Goal: Book appointment/travel/reservation

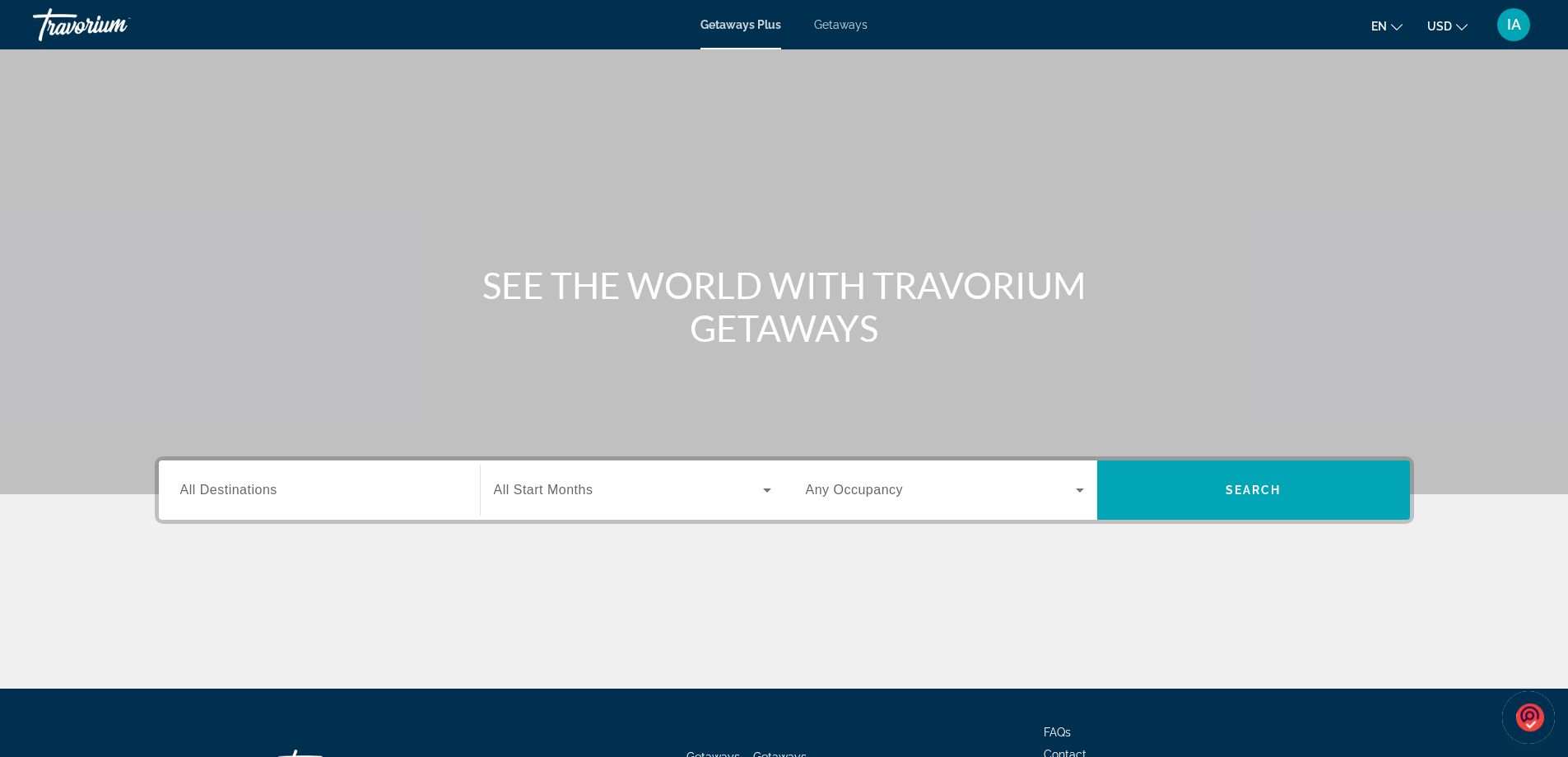
click at [834, 23] on span "Getaways" at bounding box center [841, 24] width 54 height 13
click at [320, 498] on input "Destination All Destinations" at bounding box center [319, 491] width 278 height 20
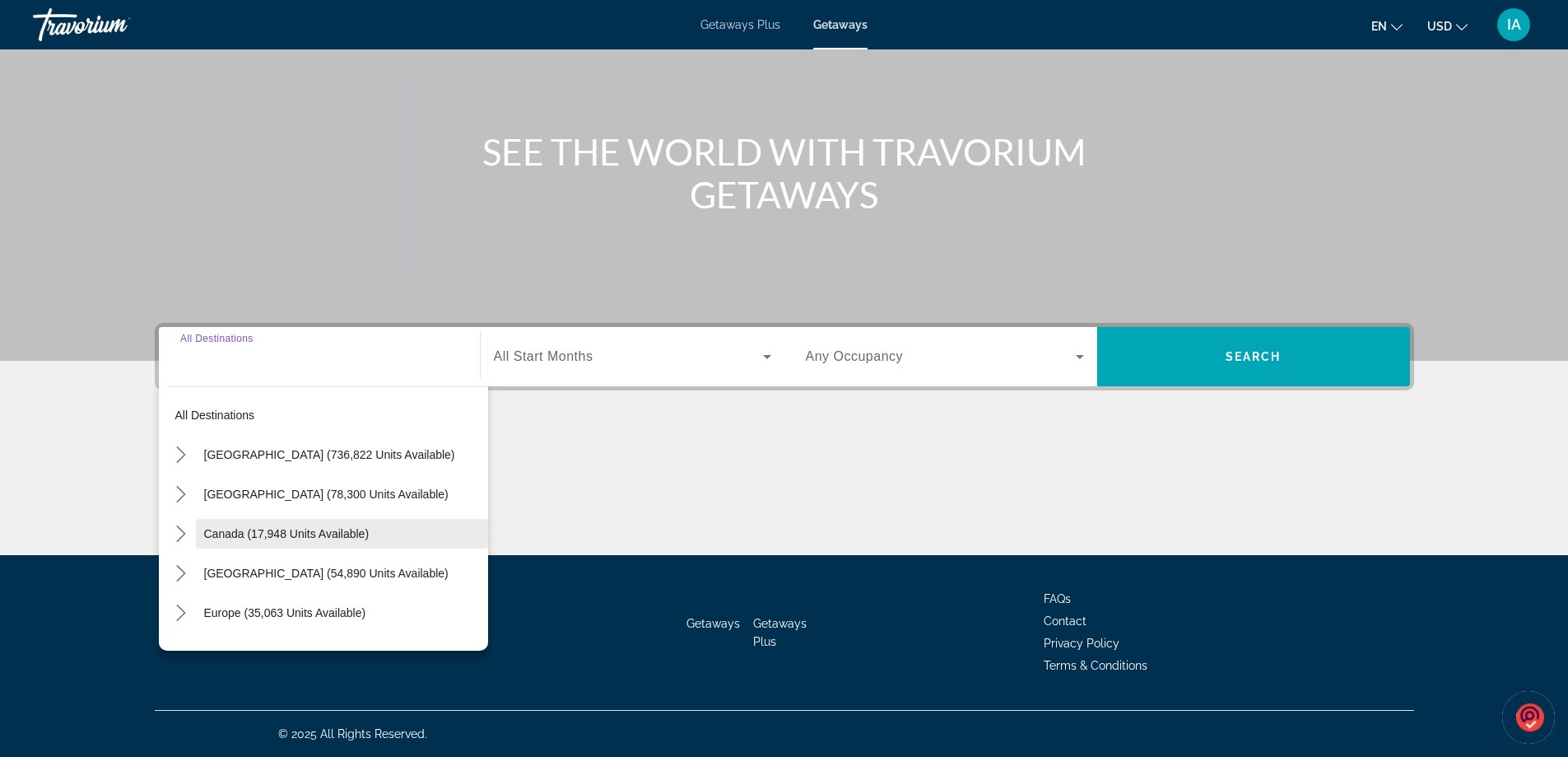
scroll to position [82, 0]
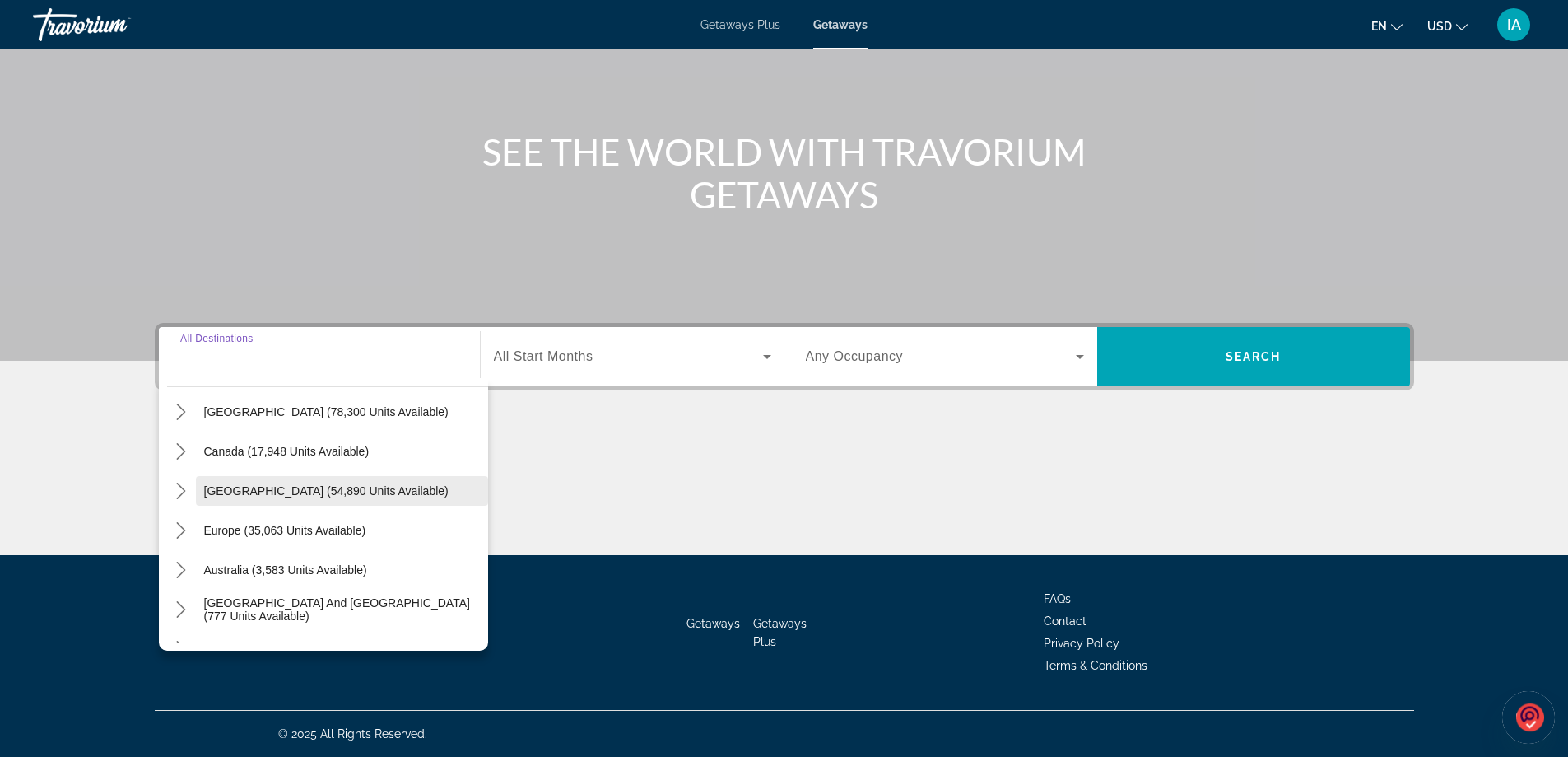
click at [293, 486] on span "[GEOGRAPHIC_DATA] (54,890 units available)" at bounding box center [327, 491] width 245 height 13
type input "**********"
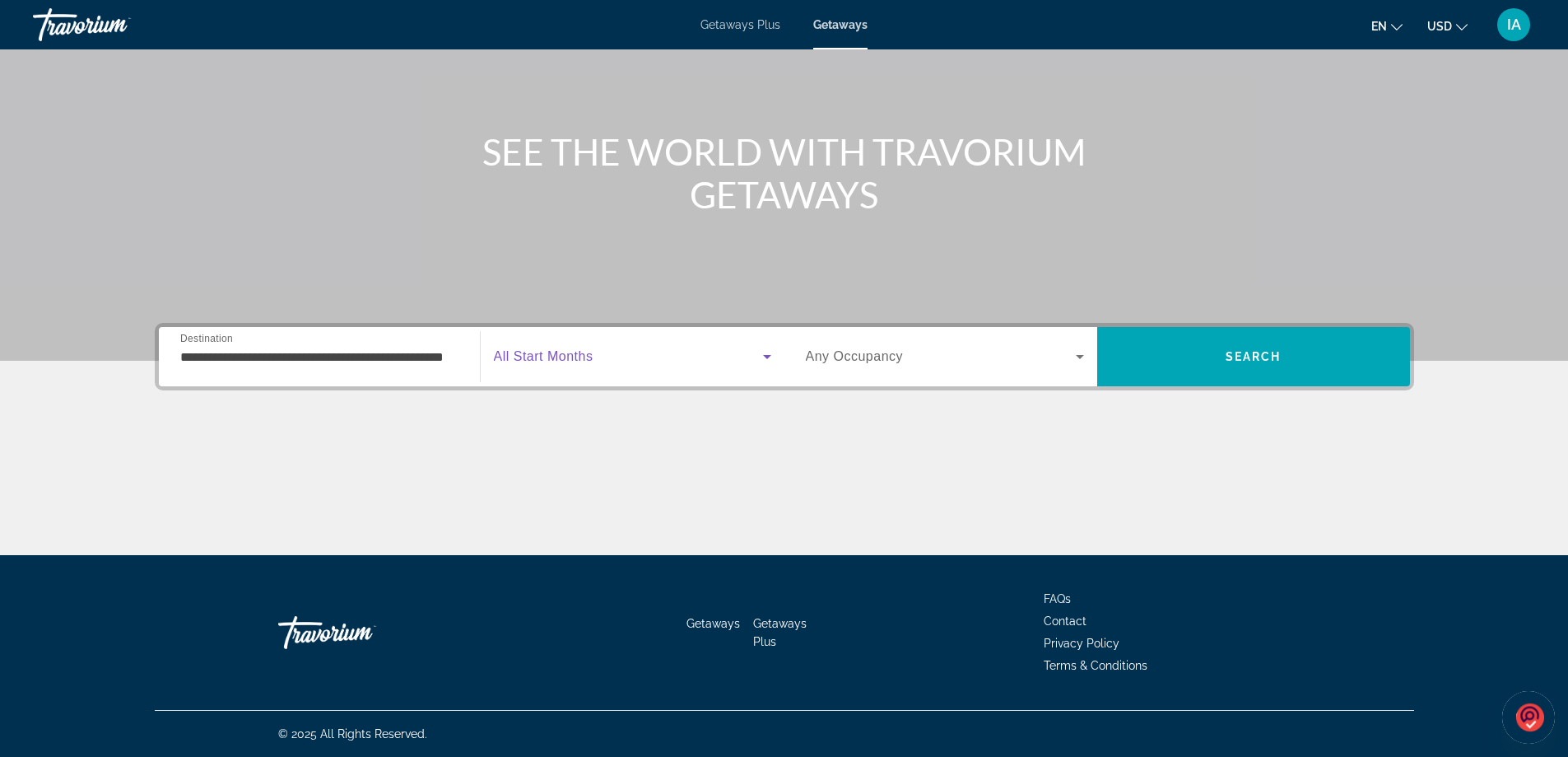
click at [764, 354] on icon "Search widget" at bounding box center [767, 356] width 20 height 20
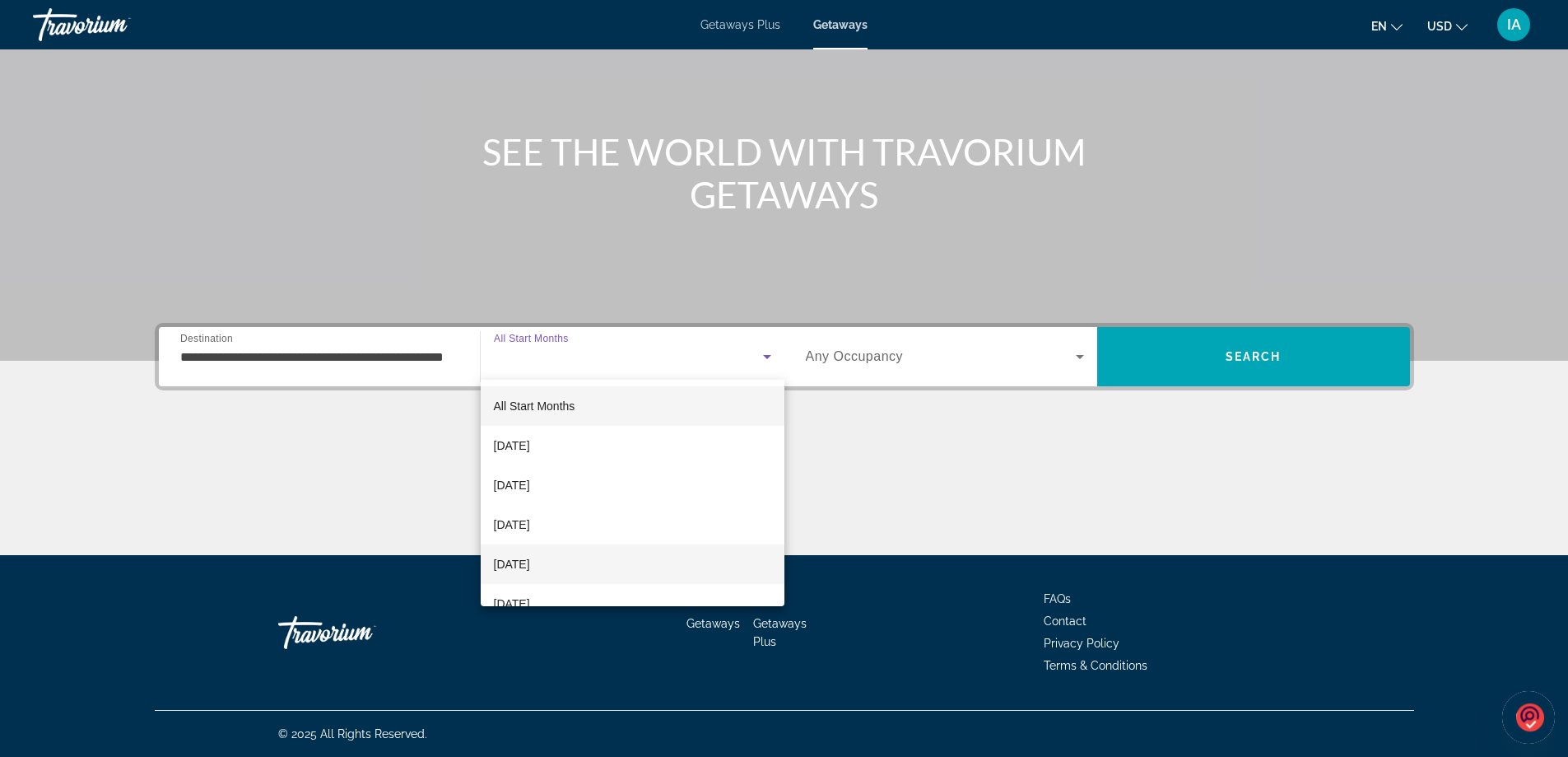
click at [567, 556] on mat-option "[DATE]" at bounding box center [632, 564] width 303 height 39
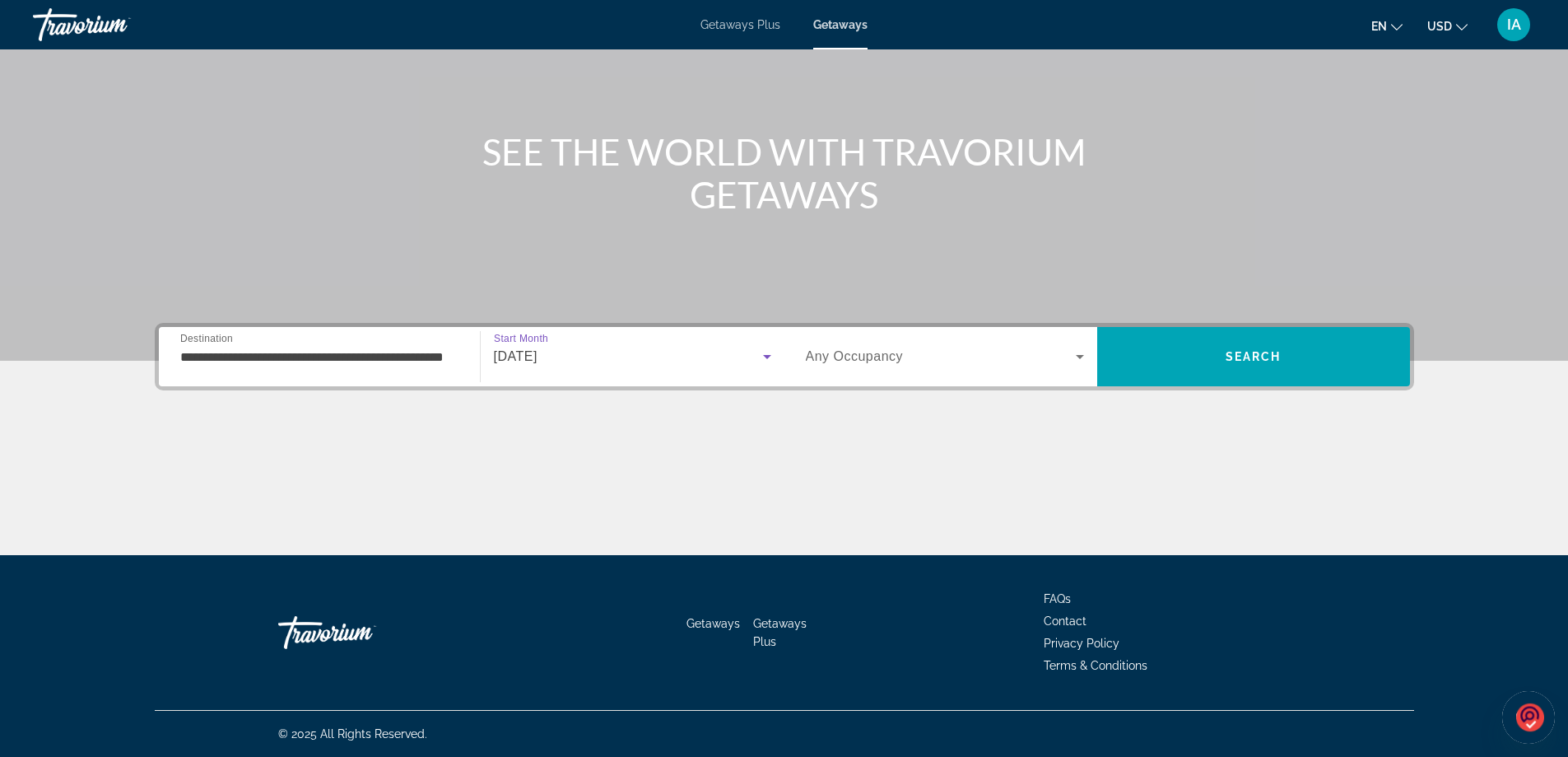
click at [1077, 355] on icon "Search widget" at bounding box center [1080, 356] width 20 height 20
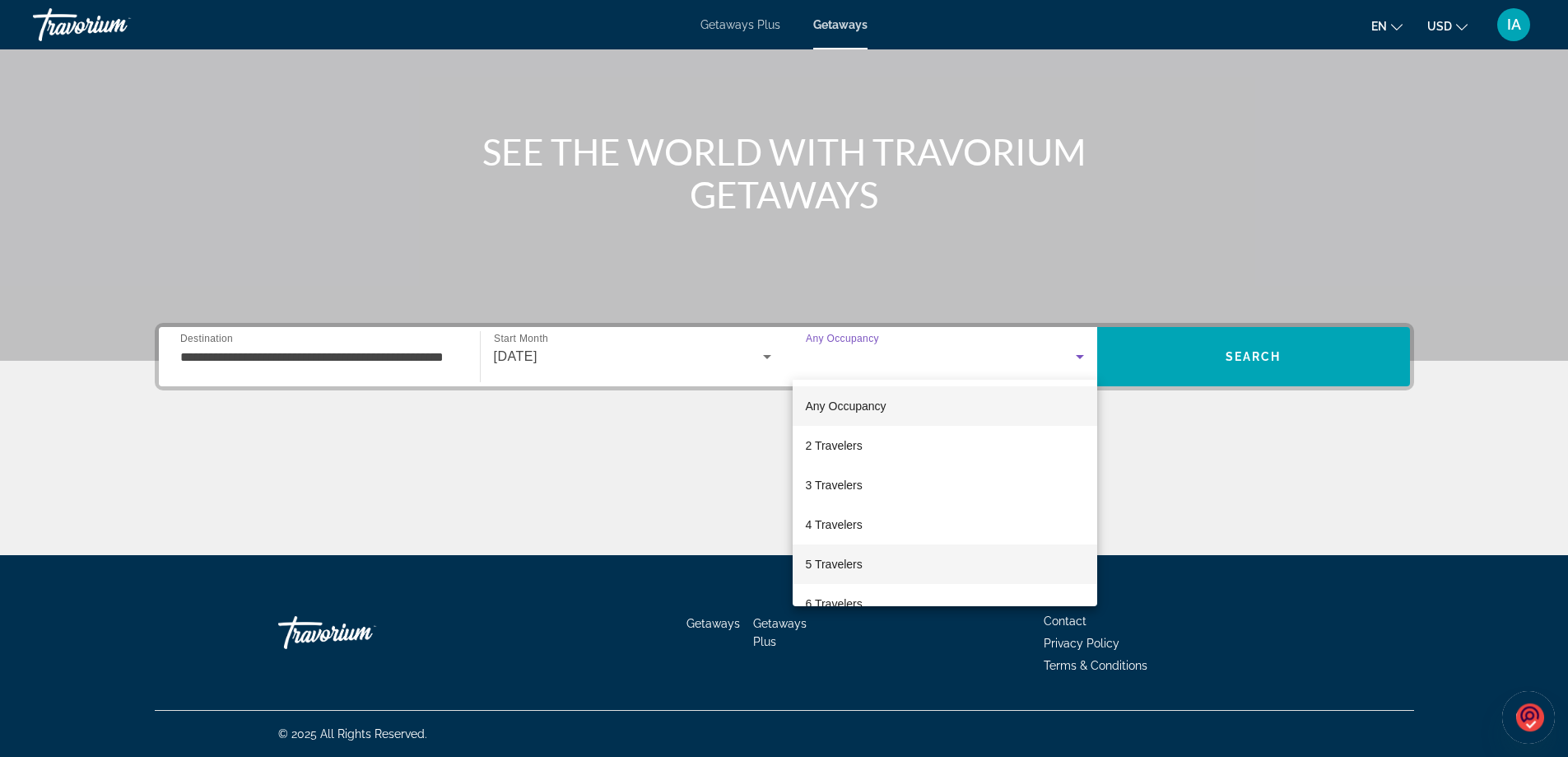
click at [858, 561] on span "5 Travelers" at bounding box center [834, 564] width 57 height 20
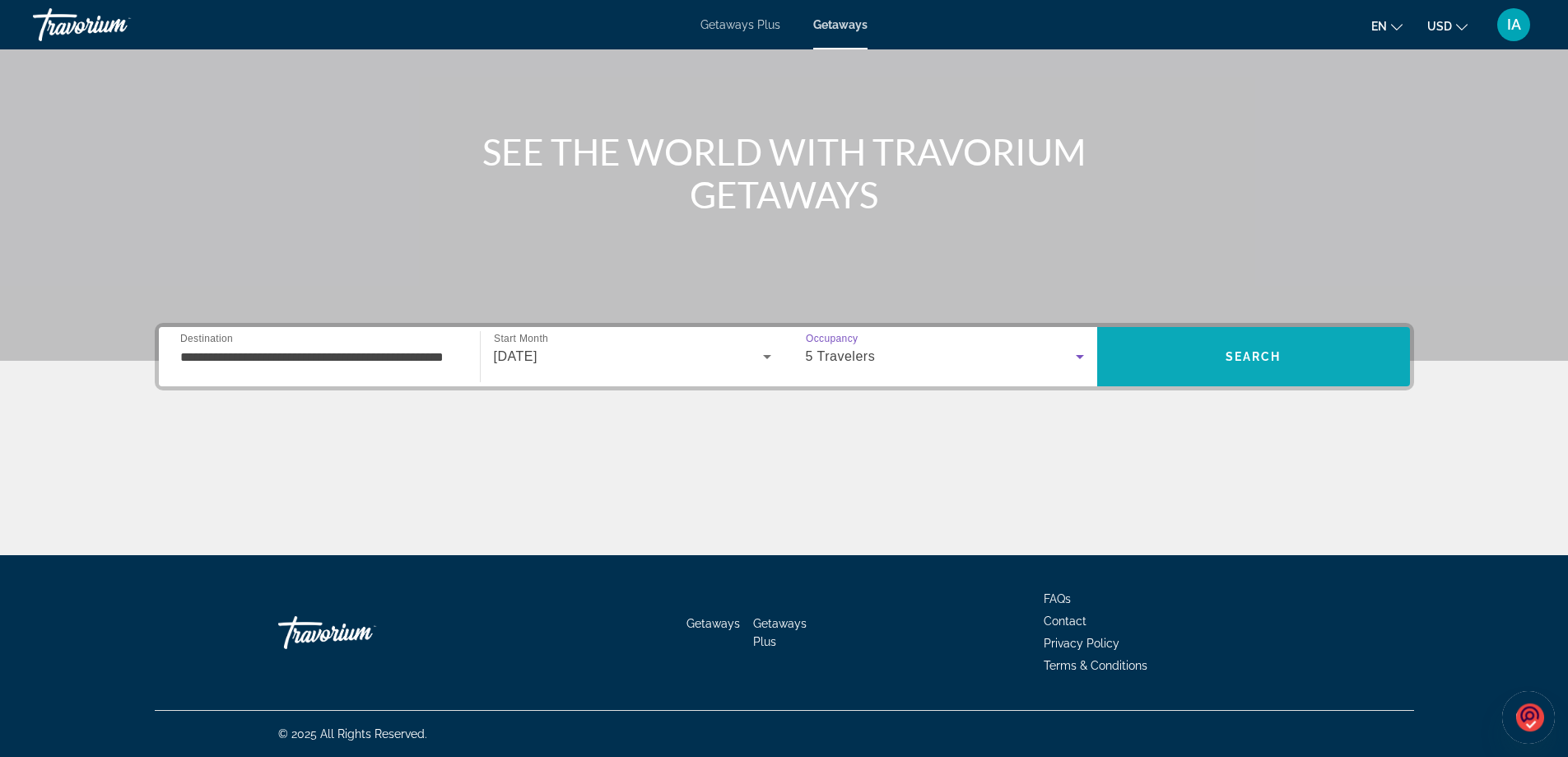
click at [1233, 348] on span "Search" at bounding box center [1254, 356] width 313 height 39
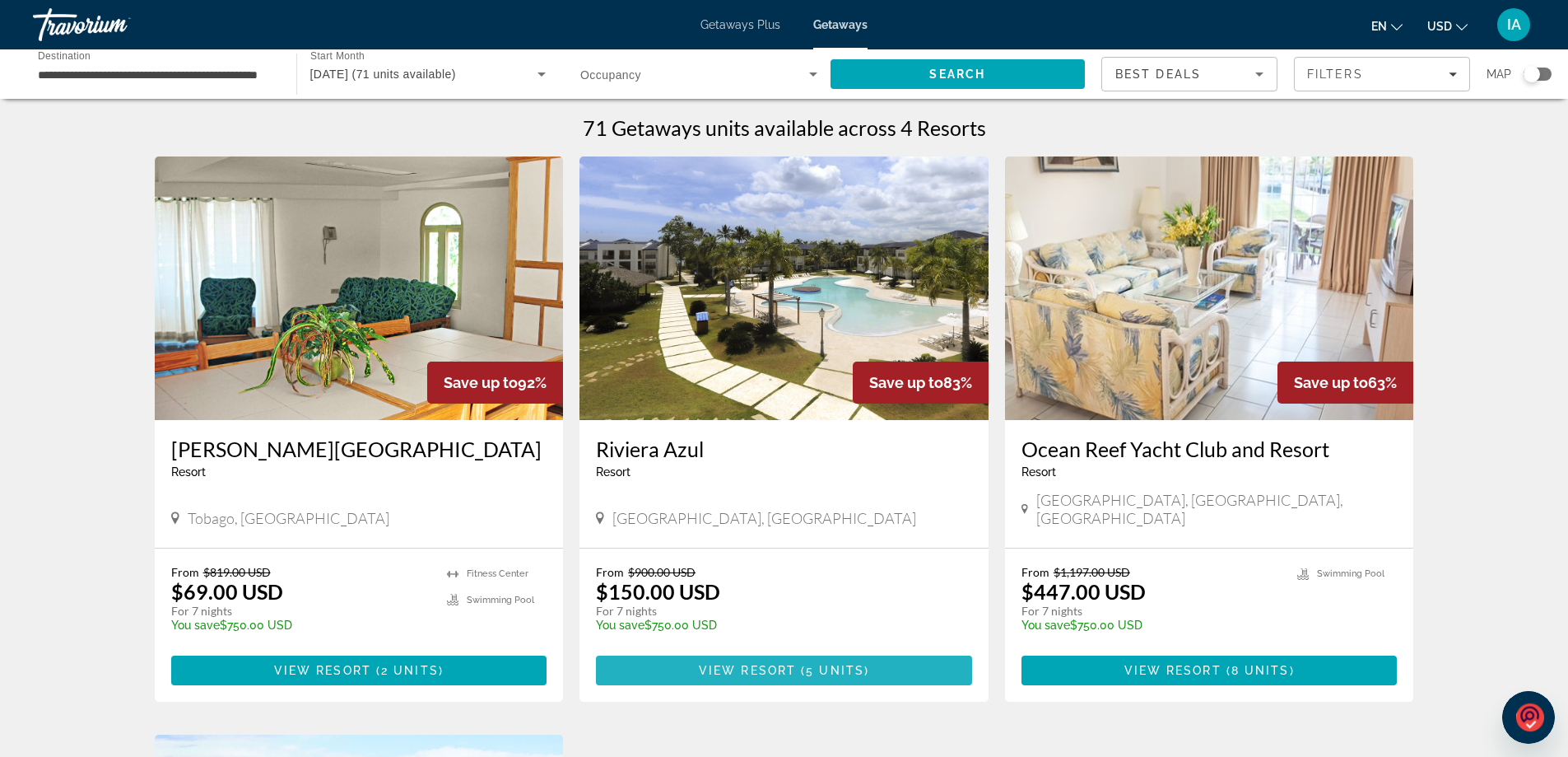
click at [817, 664] on span "5 units" at bounding box center [835, 670] width 59 height 13
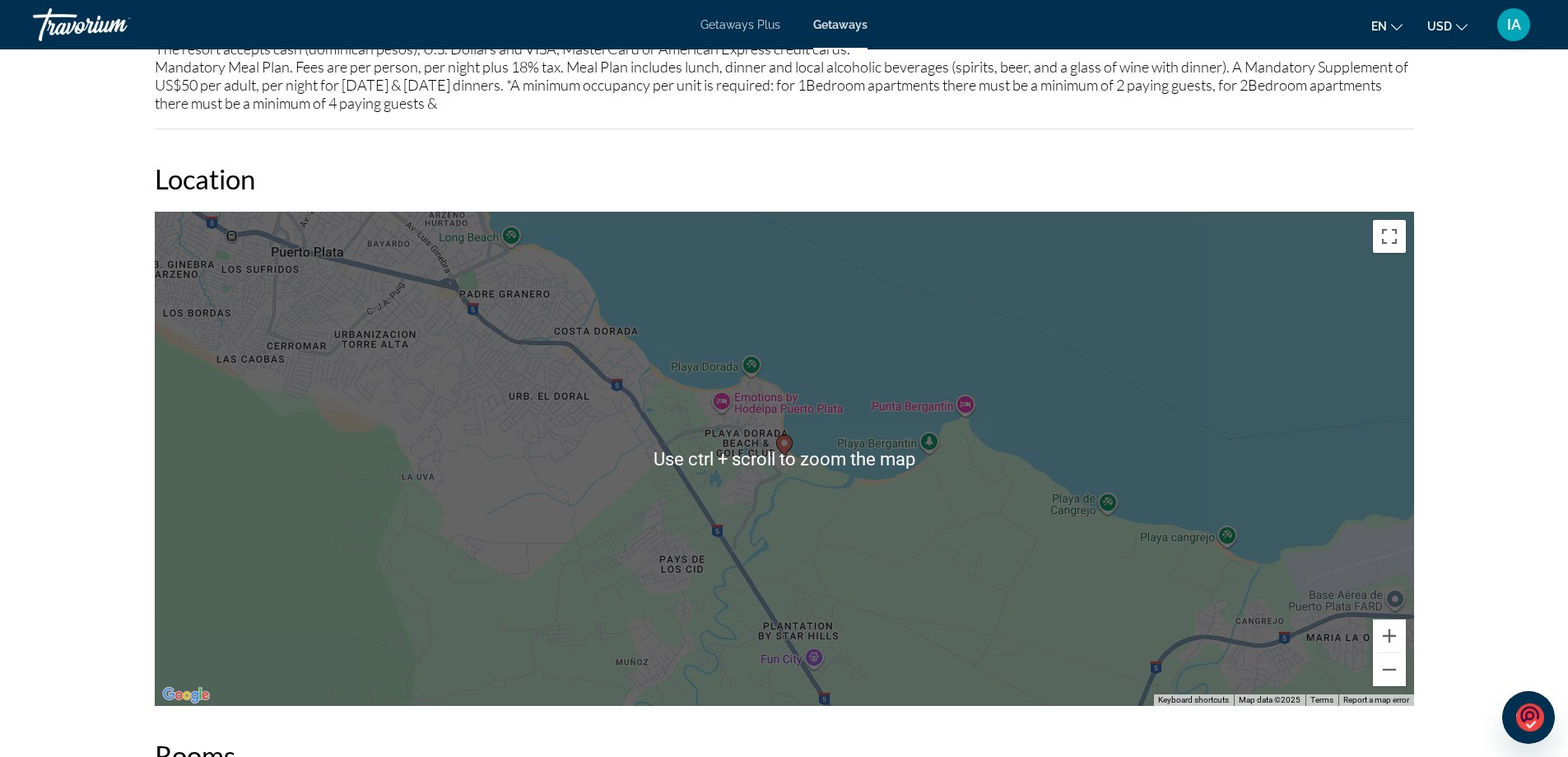
scroll to position [1729, 0]
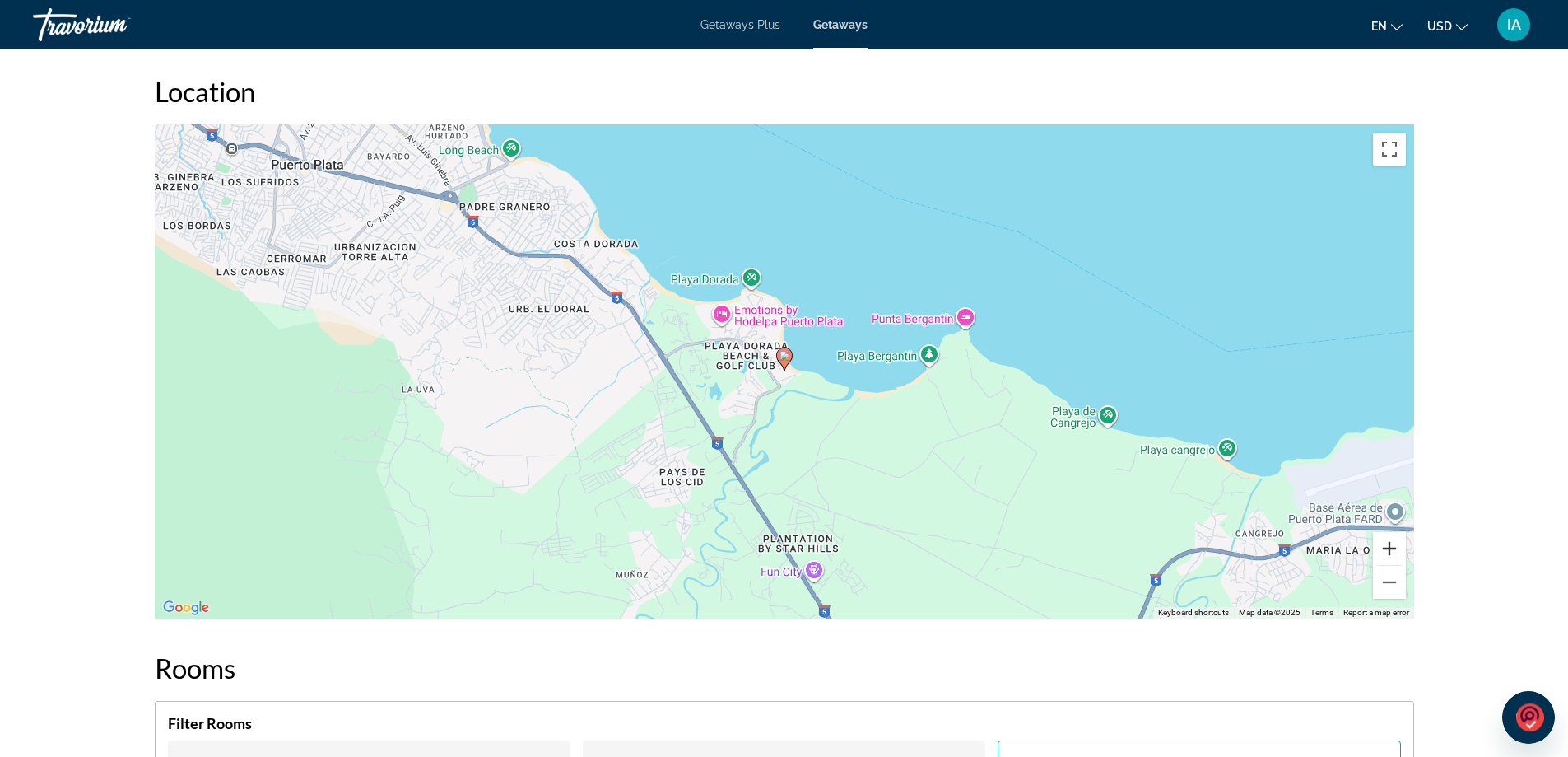
click at [1384, 547] on button "Zoom in" at bounding box center [1390, 548] width 33 height 33
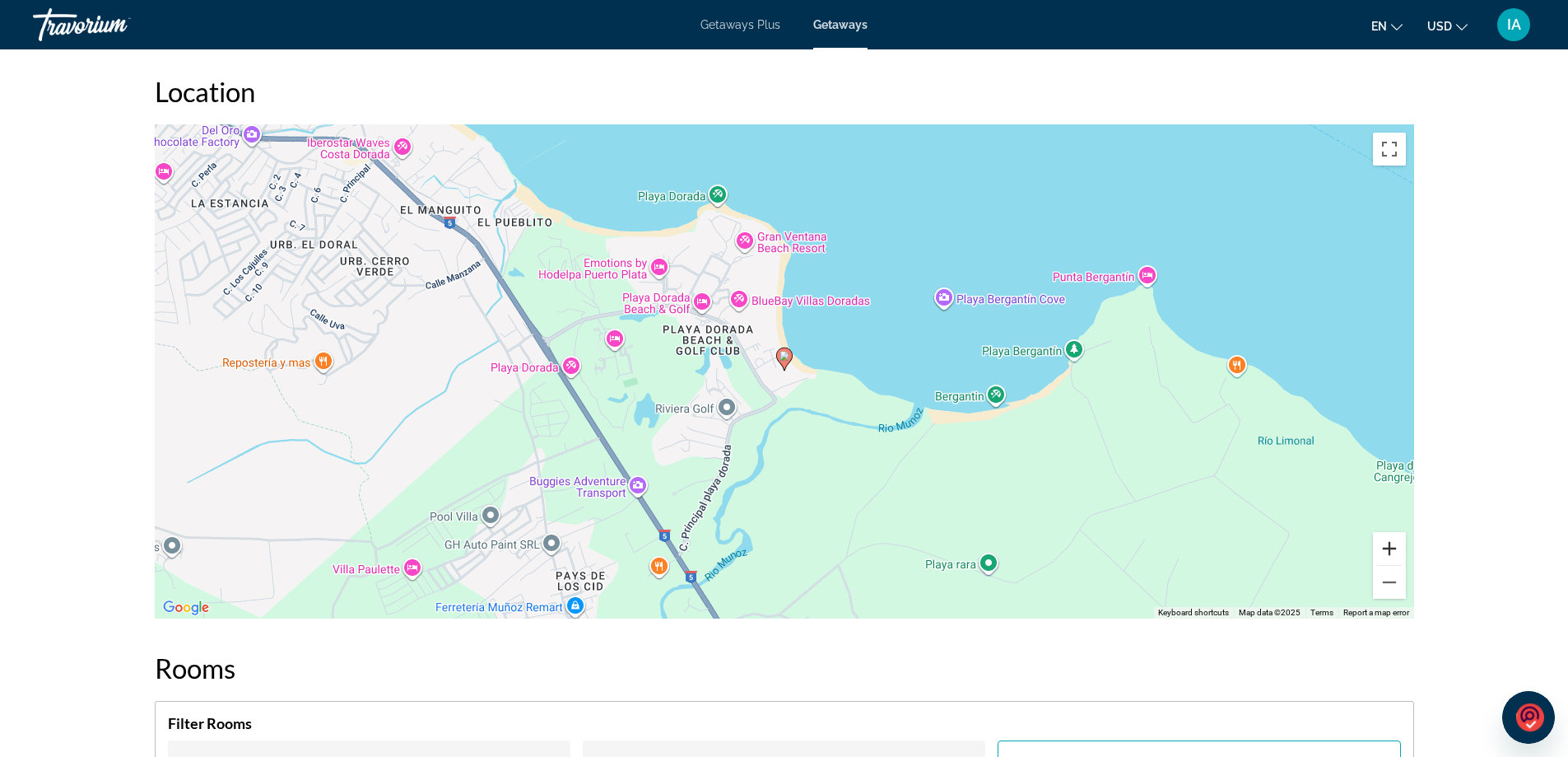
click at [1384, 547] on button "Zoom in" at bounding box center [1390, 548] width 33 height 33
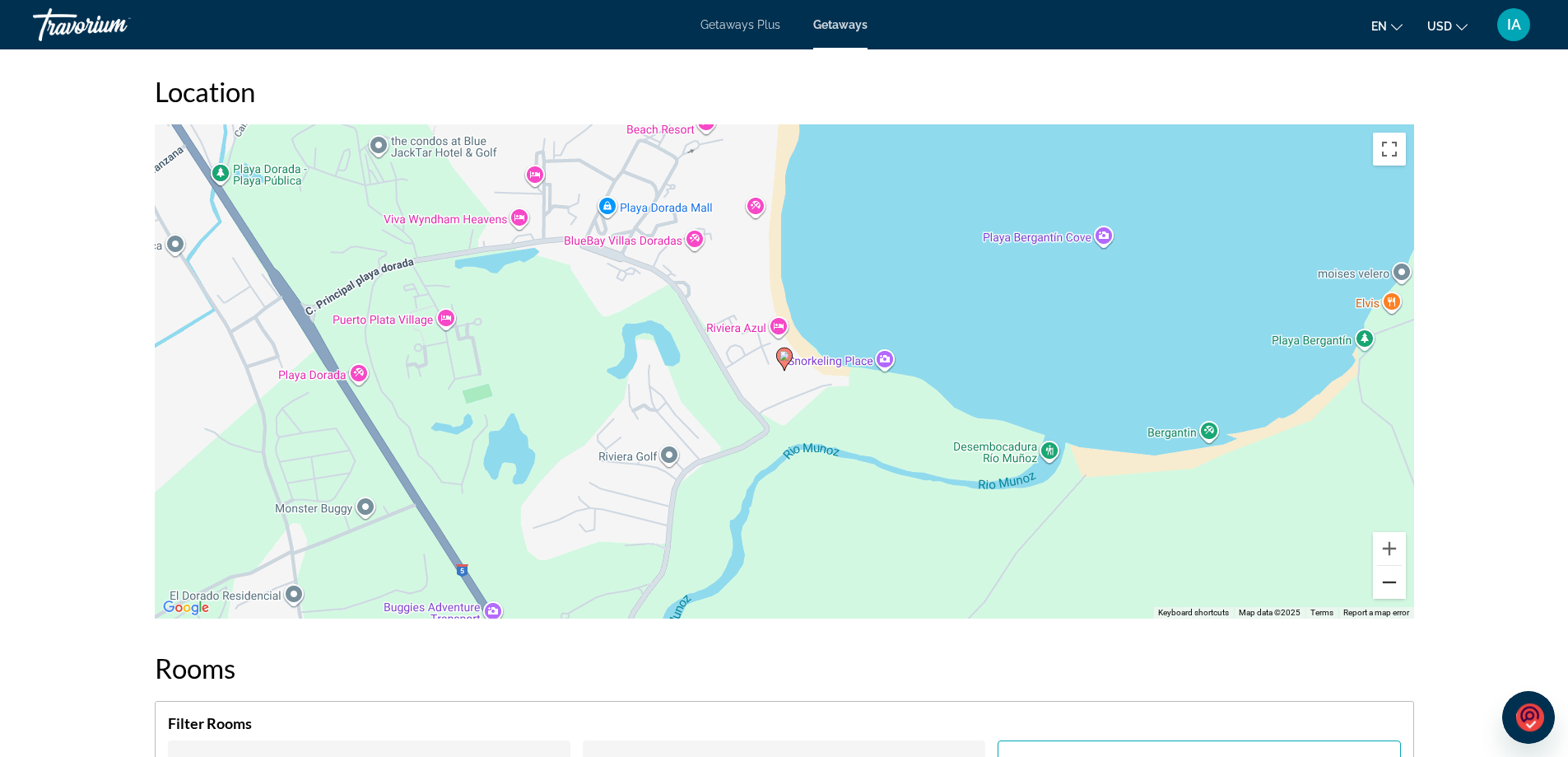
click at [1386, 584] on button "Zoom out" at bounding box center [1390, 583] width 33 height 33
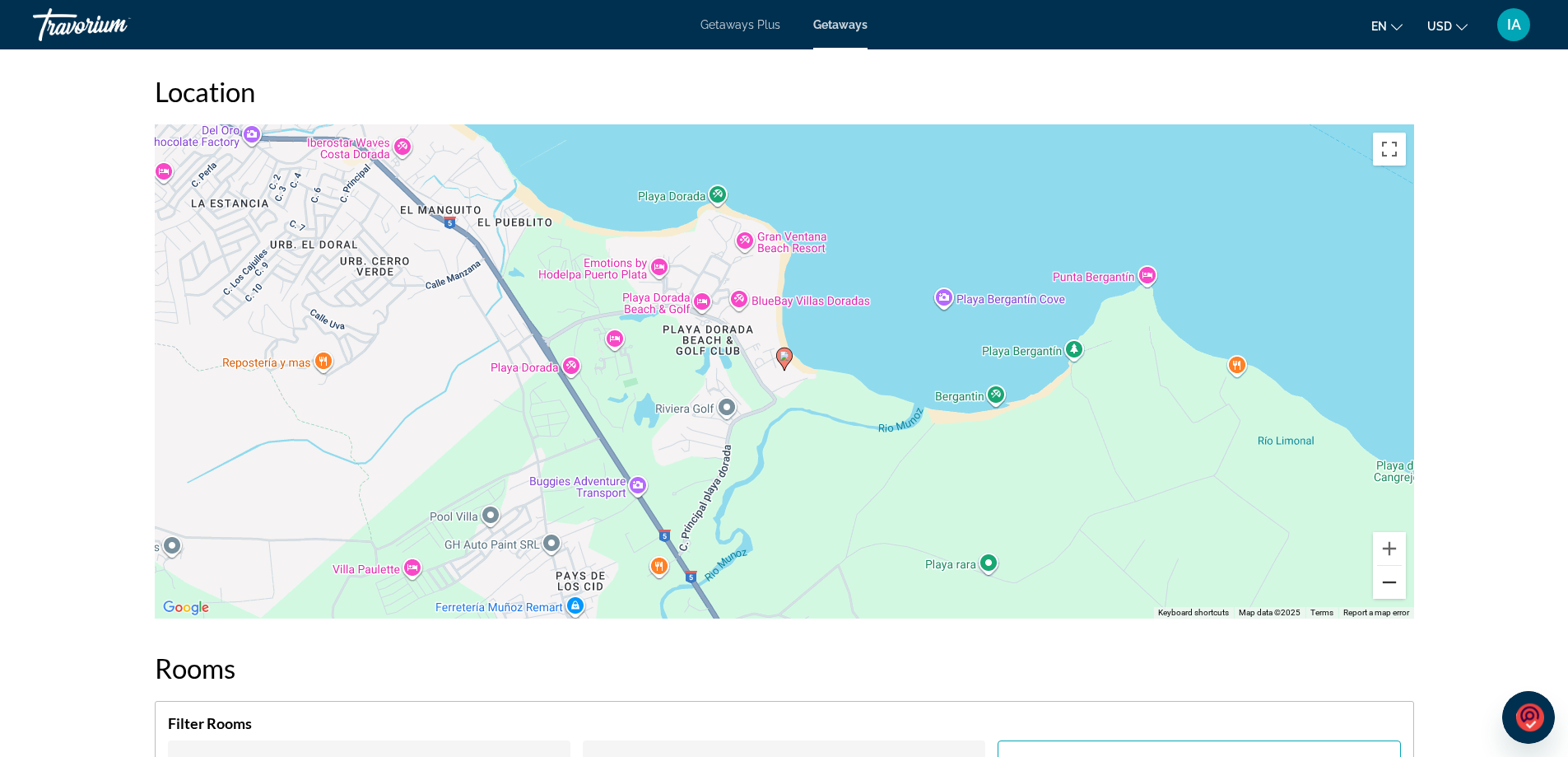
click at [1382, 581] on button "Zoom out" at bounding box center [1390, 583] width 33 height 33
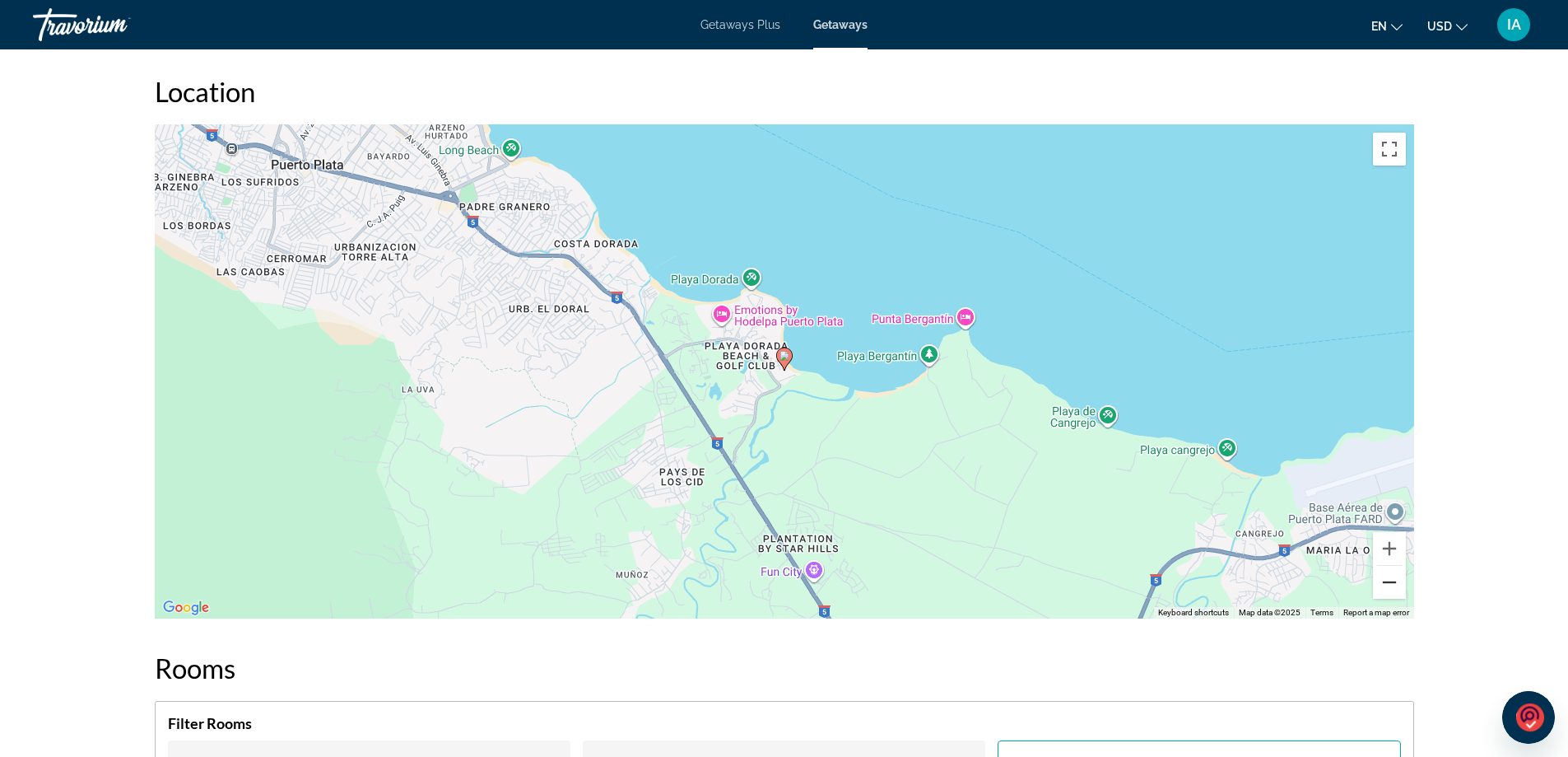
click at [1391, 580] on button "Zoom out" at bounding box center [1390, 583] width 33 height 33
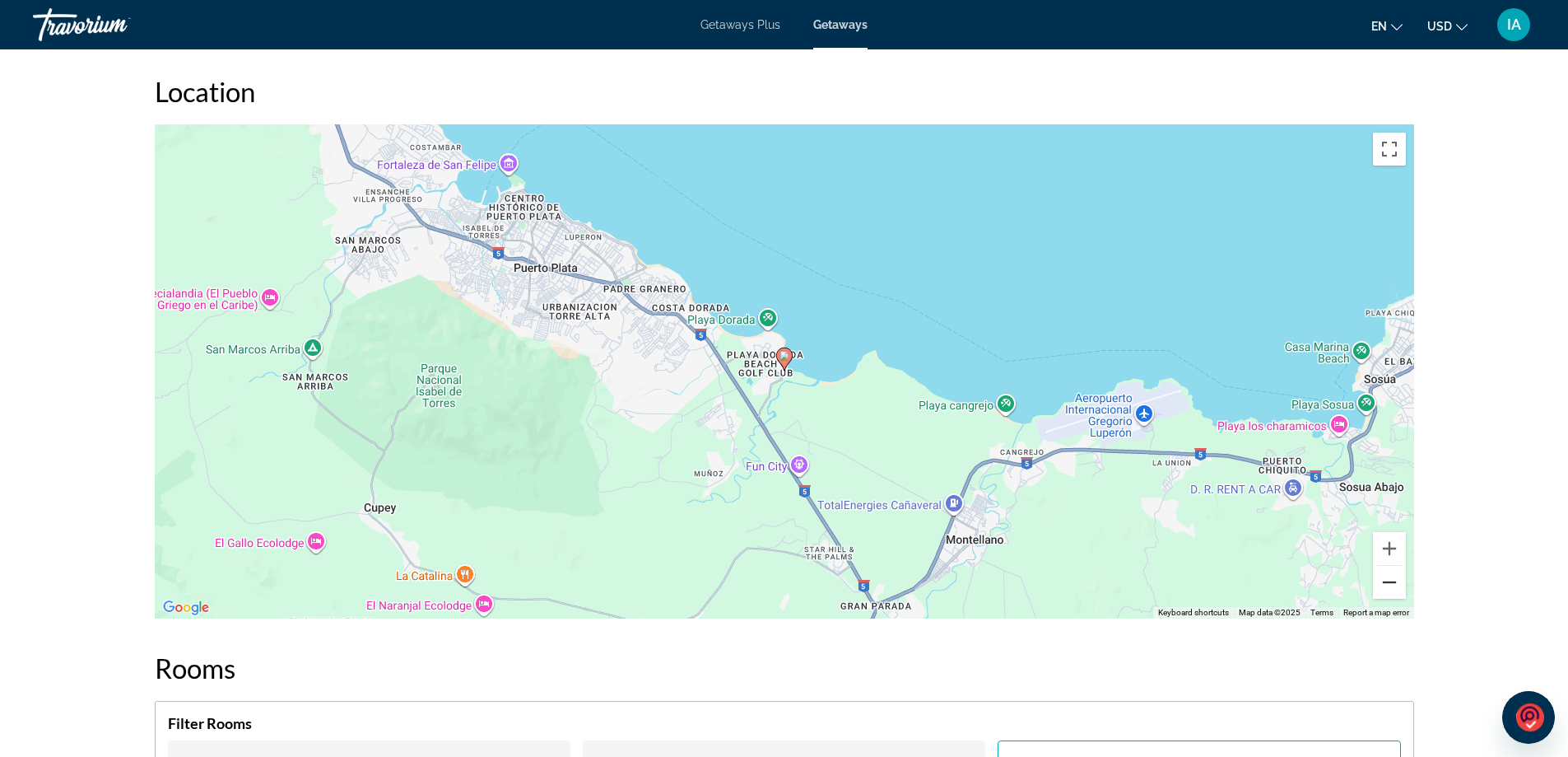
click at [1386, 581] on button "Zoom out" at bounding box center [1390, 583] width 33 height 33
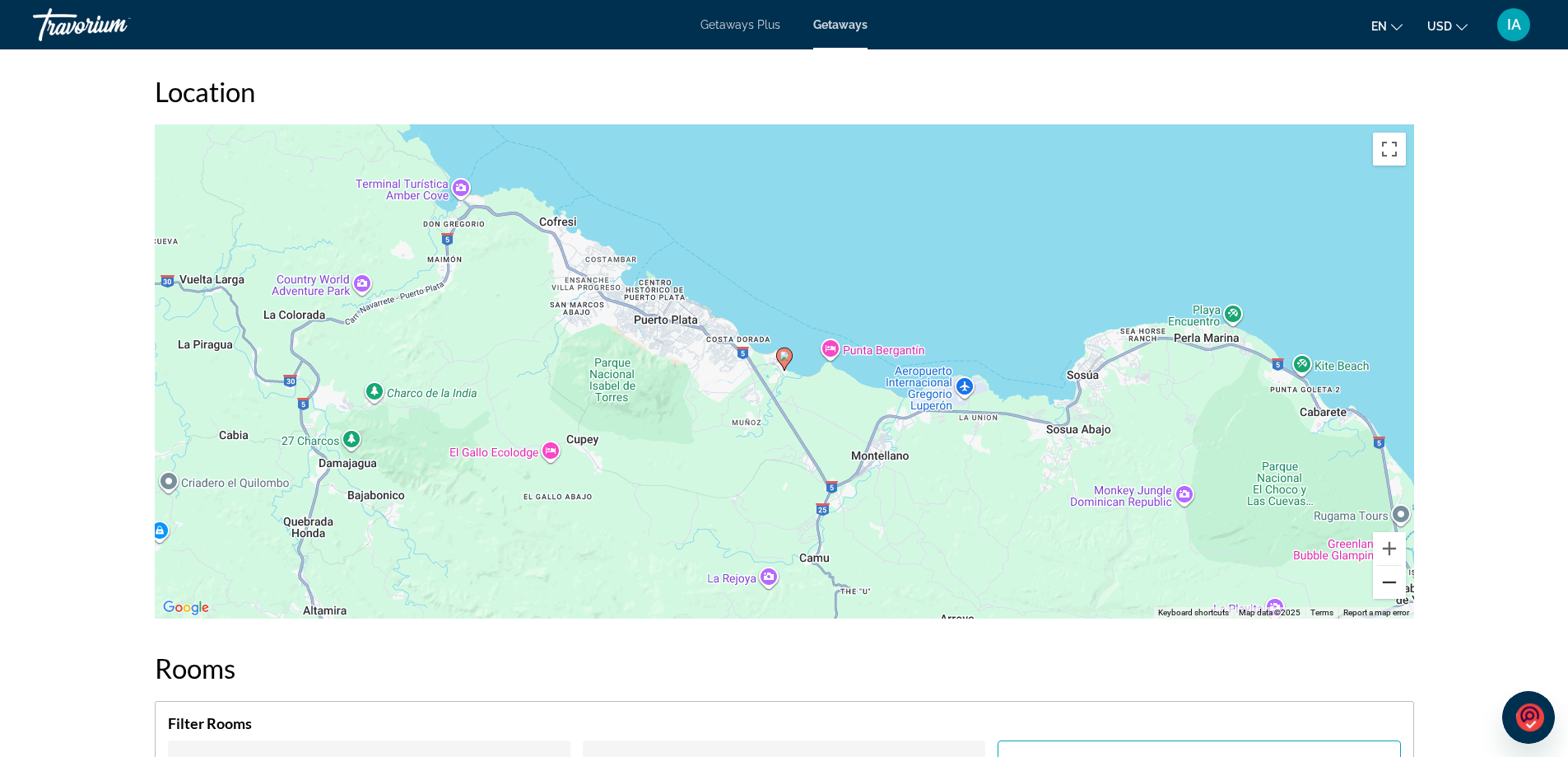
click at [1387, 583] on button "Zoom out" at bounding box center [1390, 583] width 33 height 33
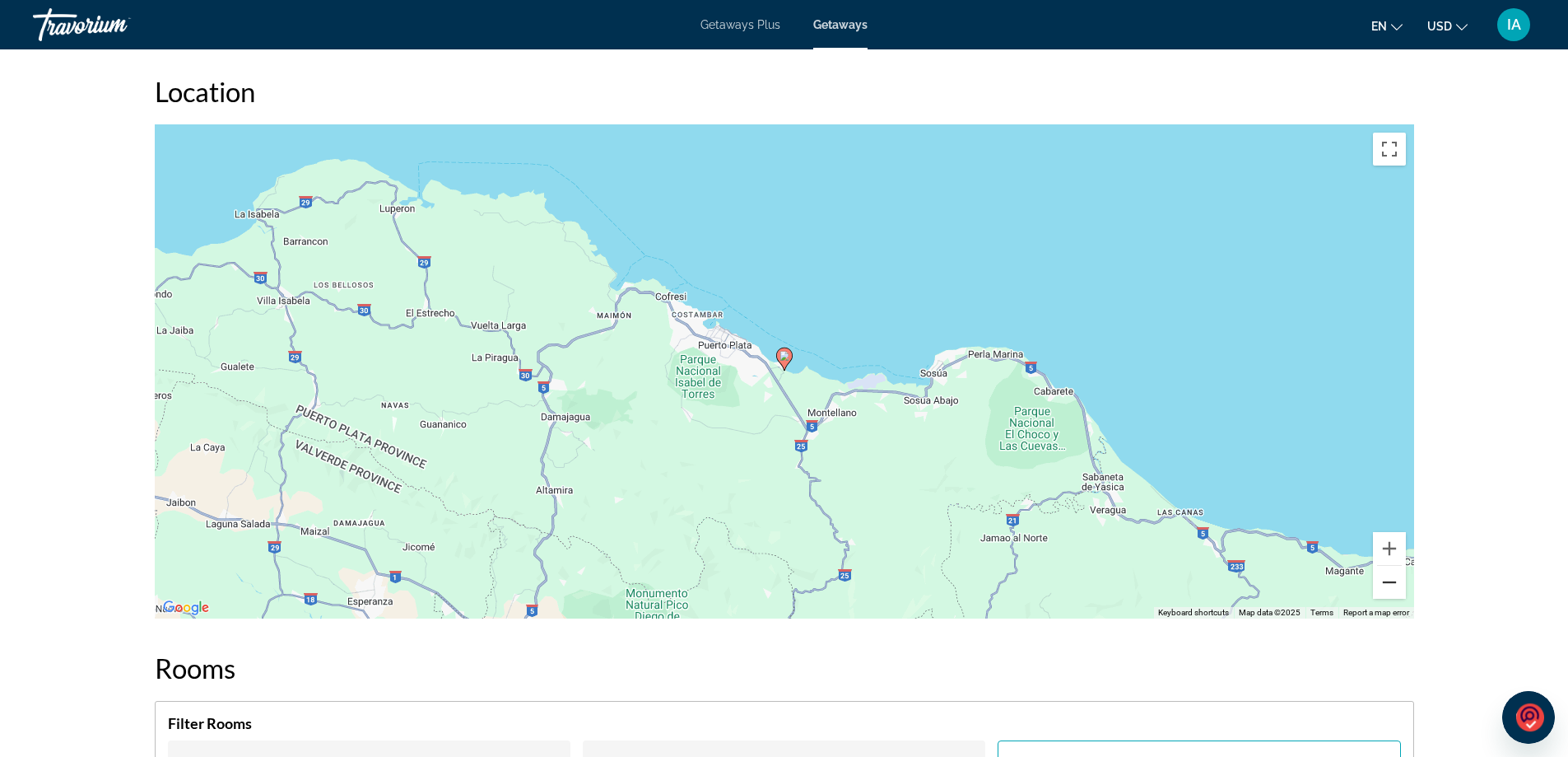
click at [1390, 579] on button "Zoom out" at bounding box center [1390, 583] width 33 height 33
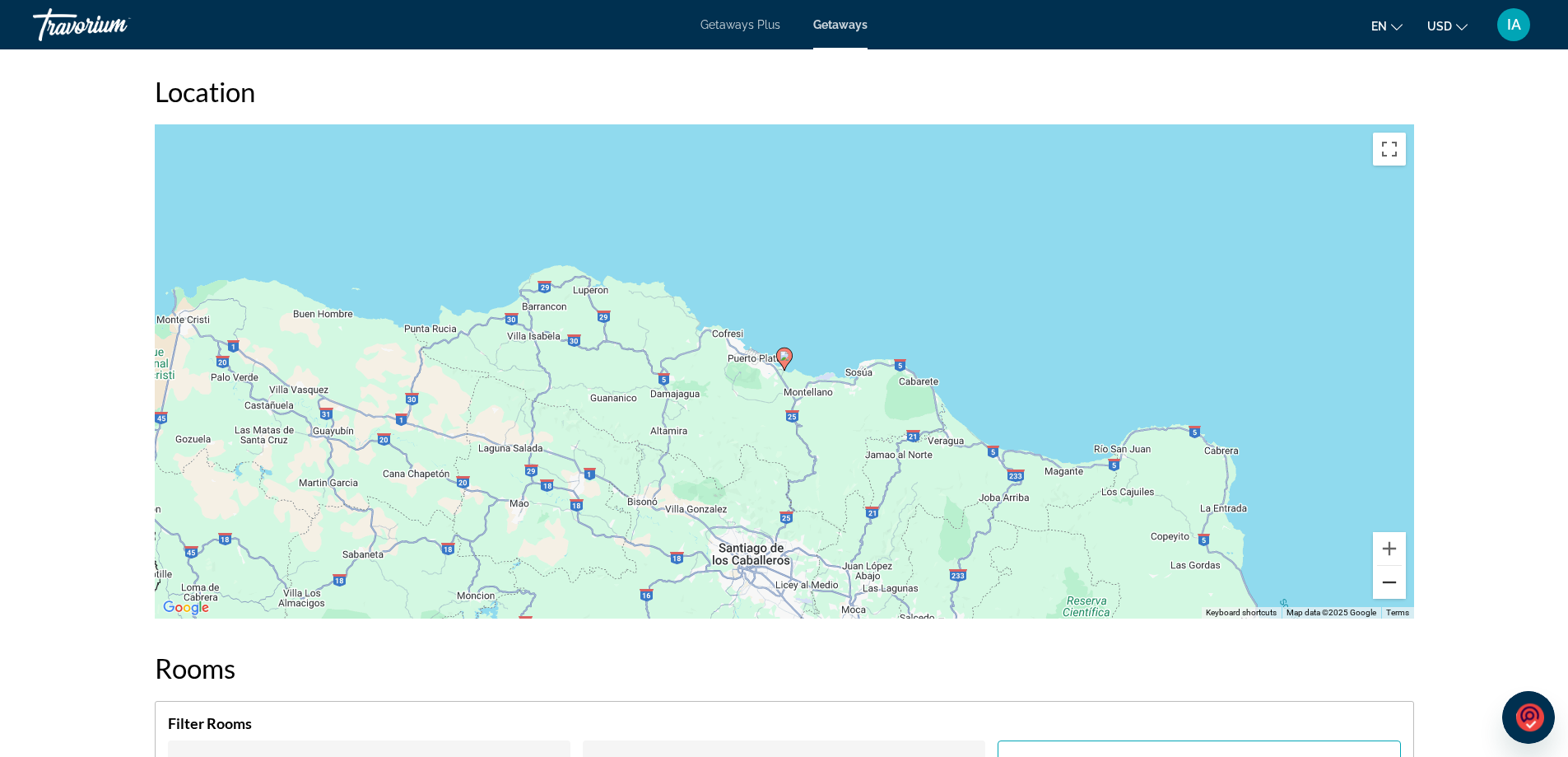
click at [1386, 578] on button "Zoom out" at bounding box center [1390, 583] width 33 height 33
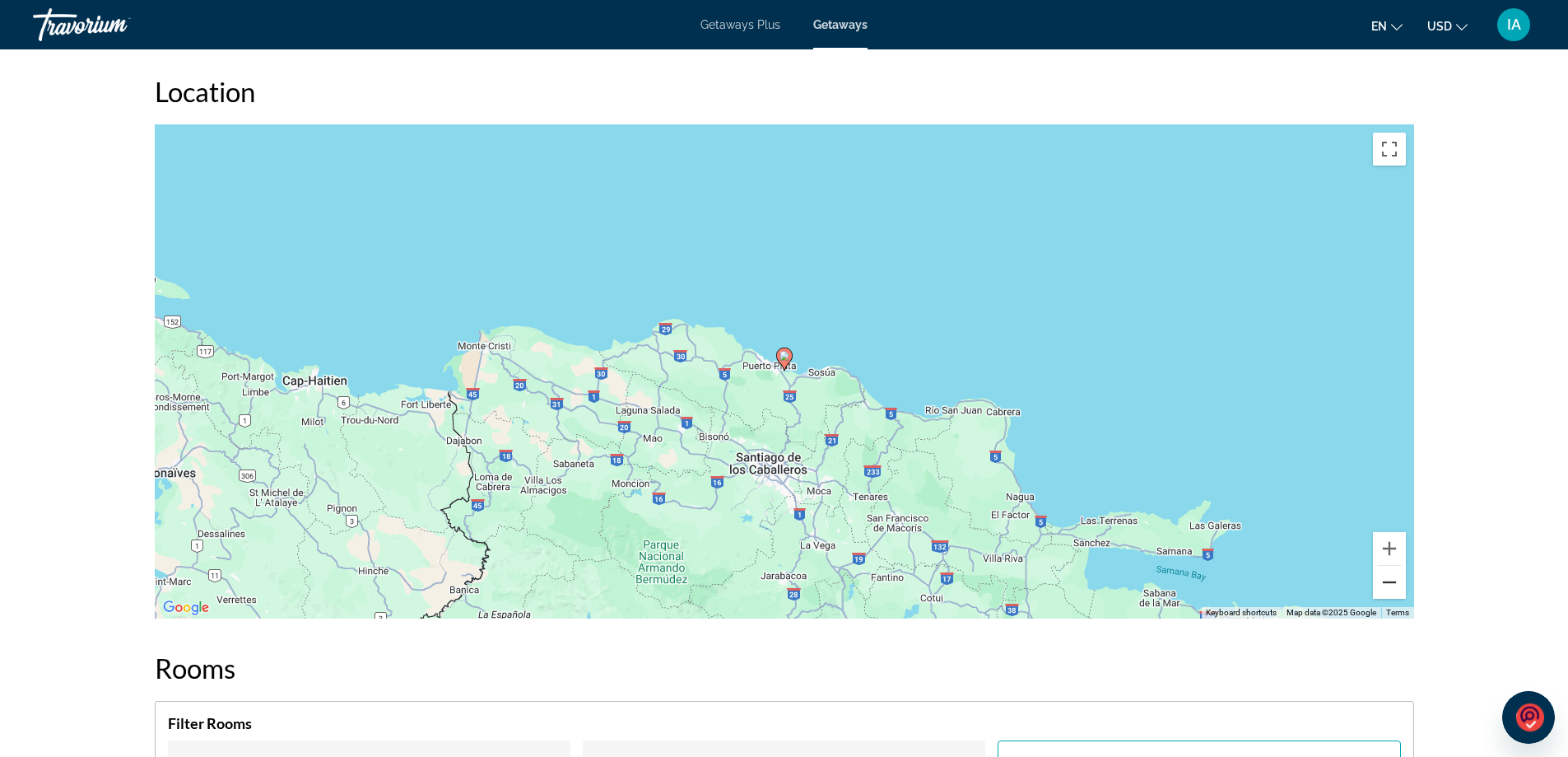
click at [1385, 578] on button "Zoom out" at bounding box center [1390, 583] width 33 height 33
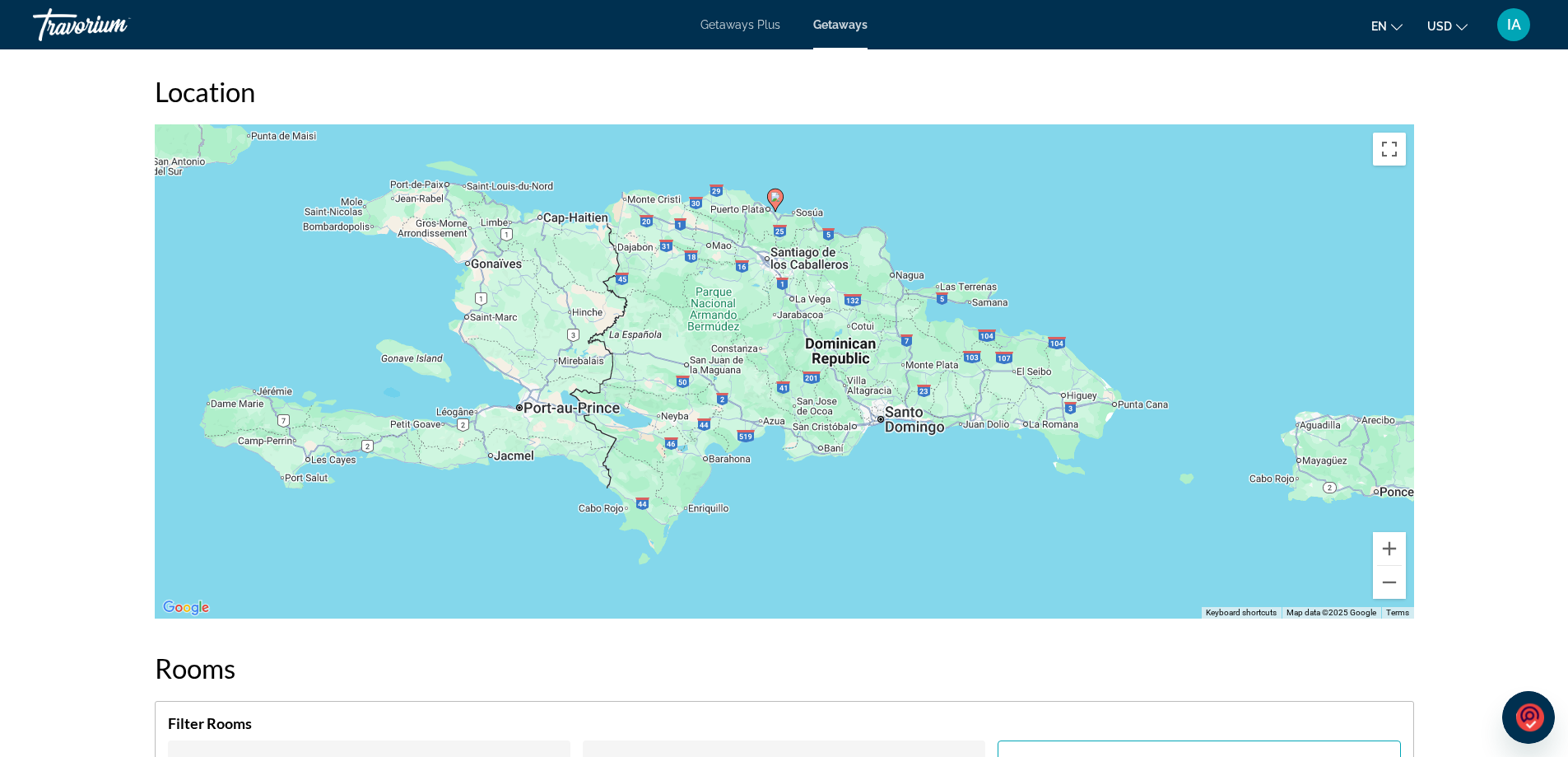
drag, startPoint x: 676, startPoint y: 511, endPoint x: 669, endPoint y: 351, distance: 160.2
click at [669, 351] on div "To activate drag with keyboard, press Alt + Enter. Once in keyboard drag state,…" at bounding box center [784, 371] width 1260 height 495
click at [1383, 542] on button "Zoom in" at bounding box center [1390, 548] width 33 height 33
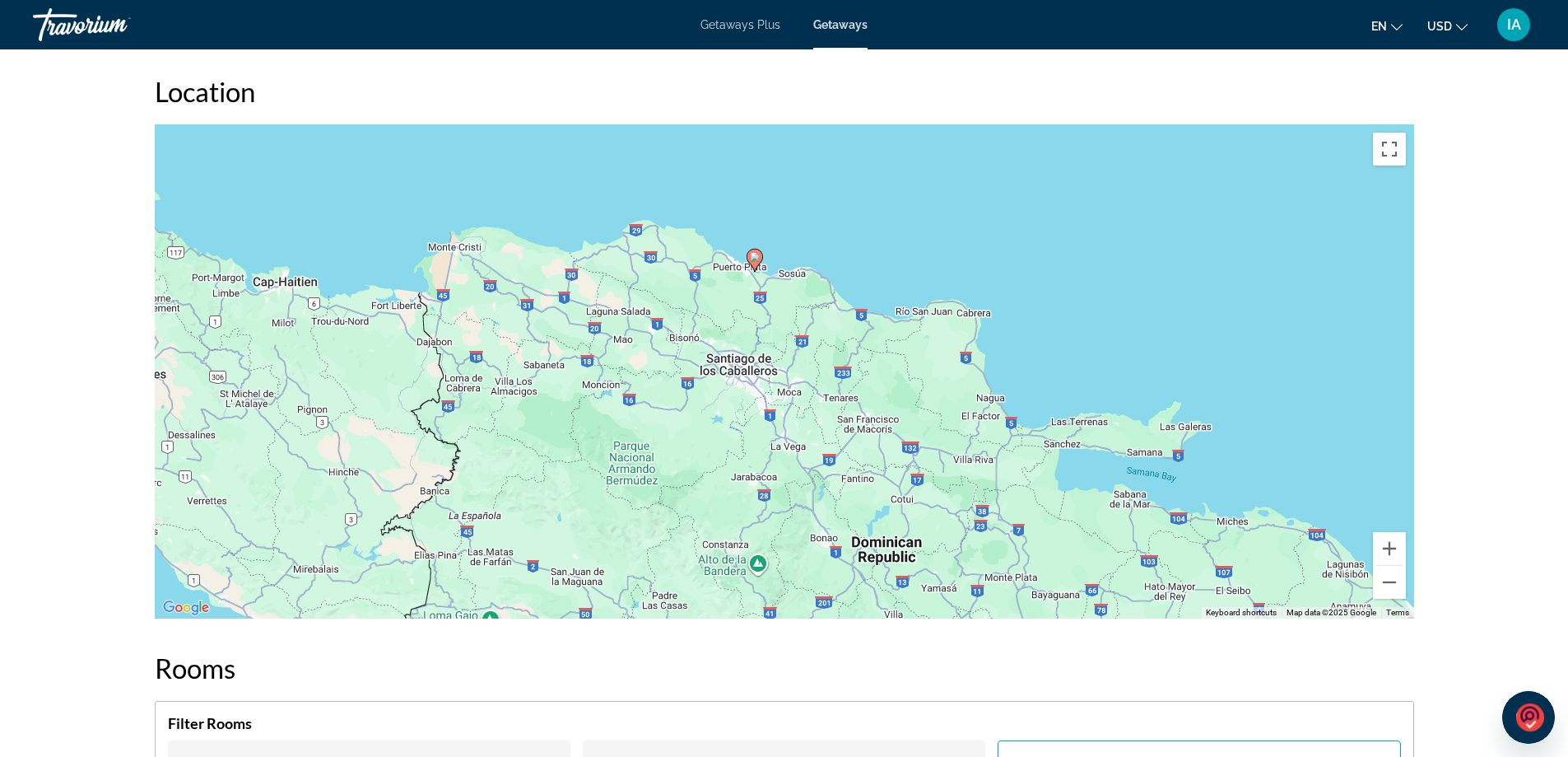
drag, startPoint x: 773, startPoint y: 226, endPoint x: 761, endPoint y: 492, distance: 266.3
click at [764, 503] on div "To activate drag with keyboard, press Alt + Enter. Once in keyboard drag state,…" at bounding box center [784, 371] width 1260 height 495
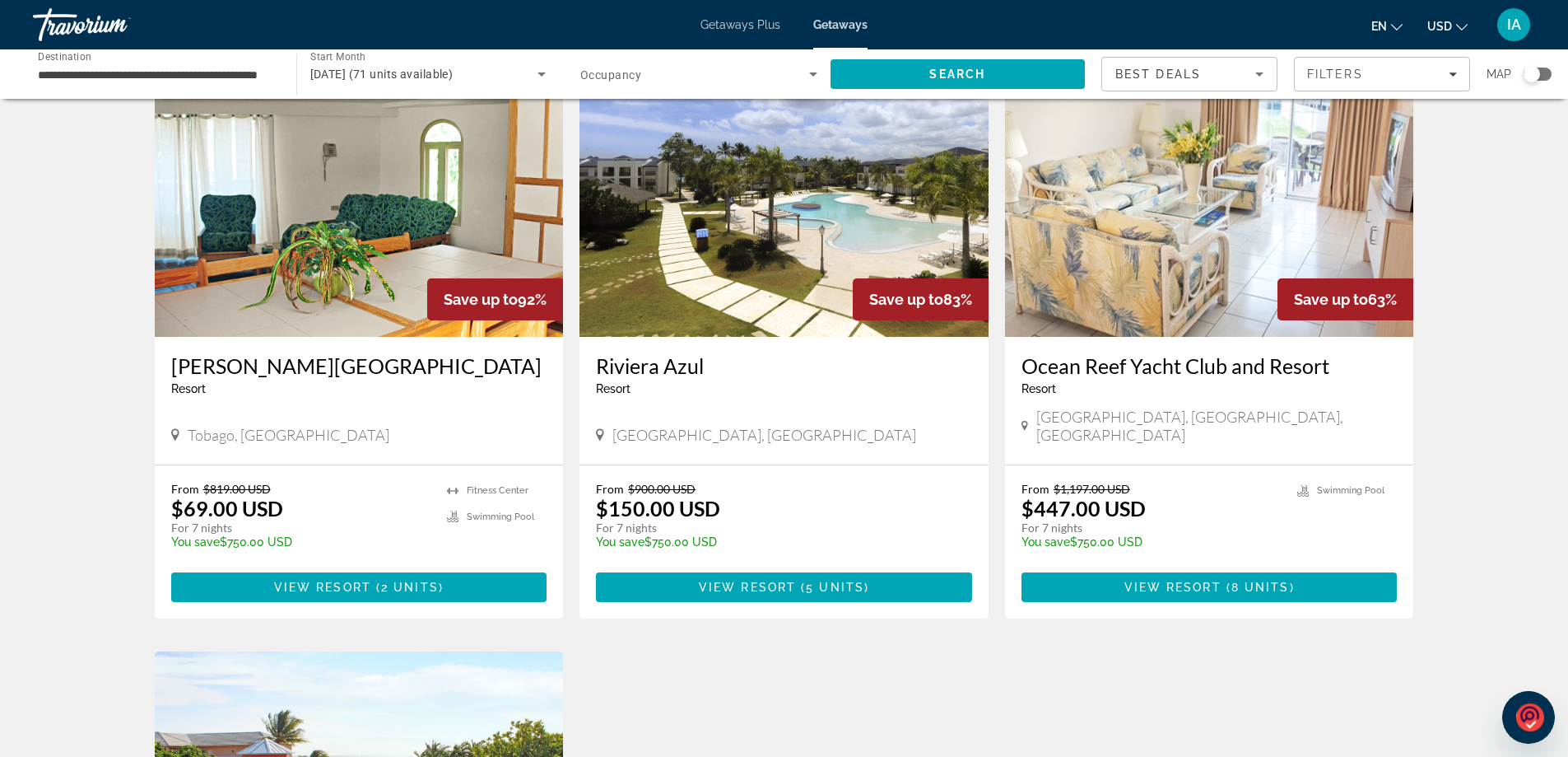
scroll to position [82, 0]
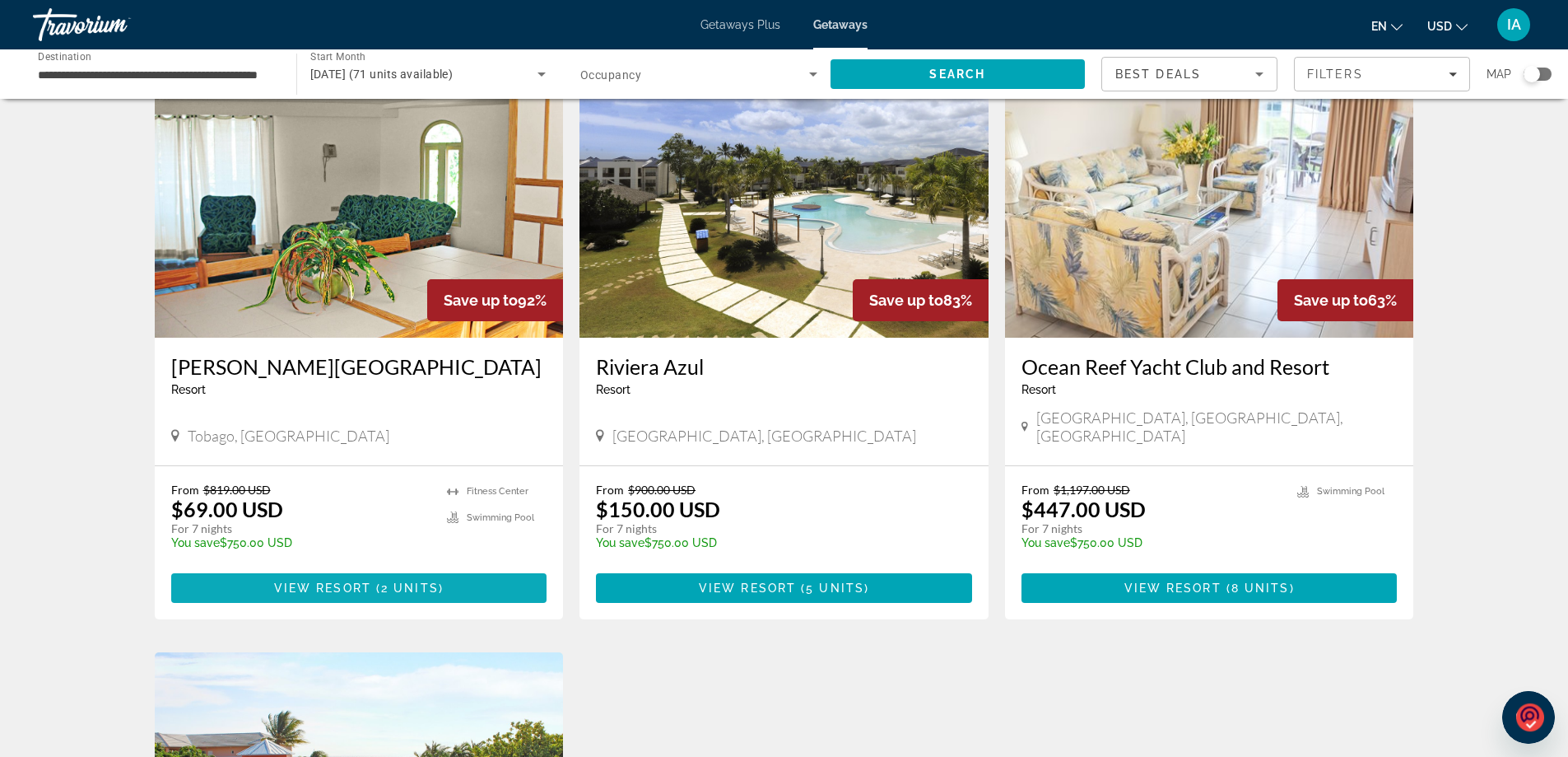
click at [324, 582] on span "View Resort" at bounding box center [322, 588] width 97 height 13
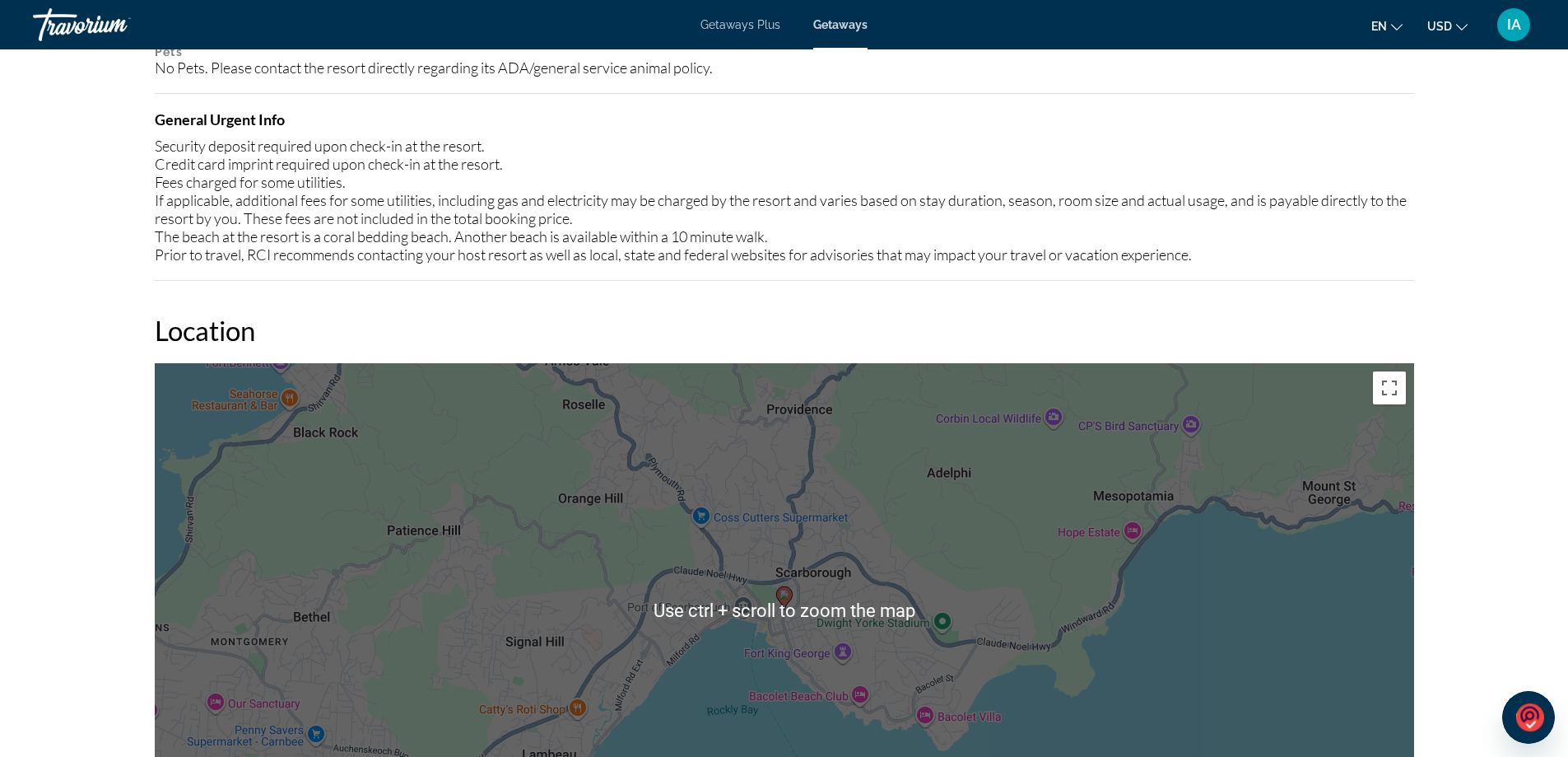
scroll to position [2059, 0]
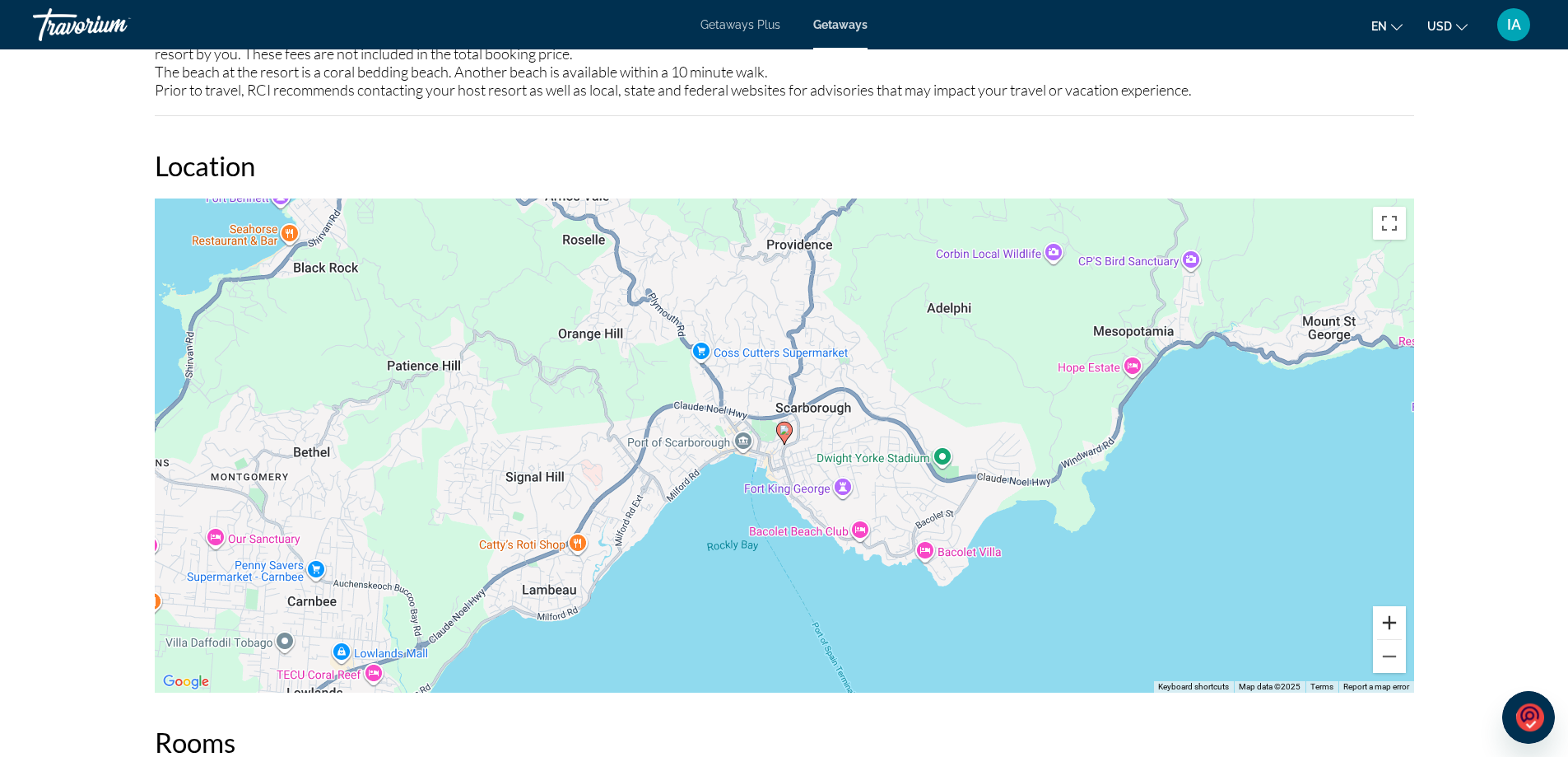
click at [1388, 626] on button "Zoom in" at bounding box center [1390, 623] width 33 height 33
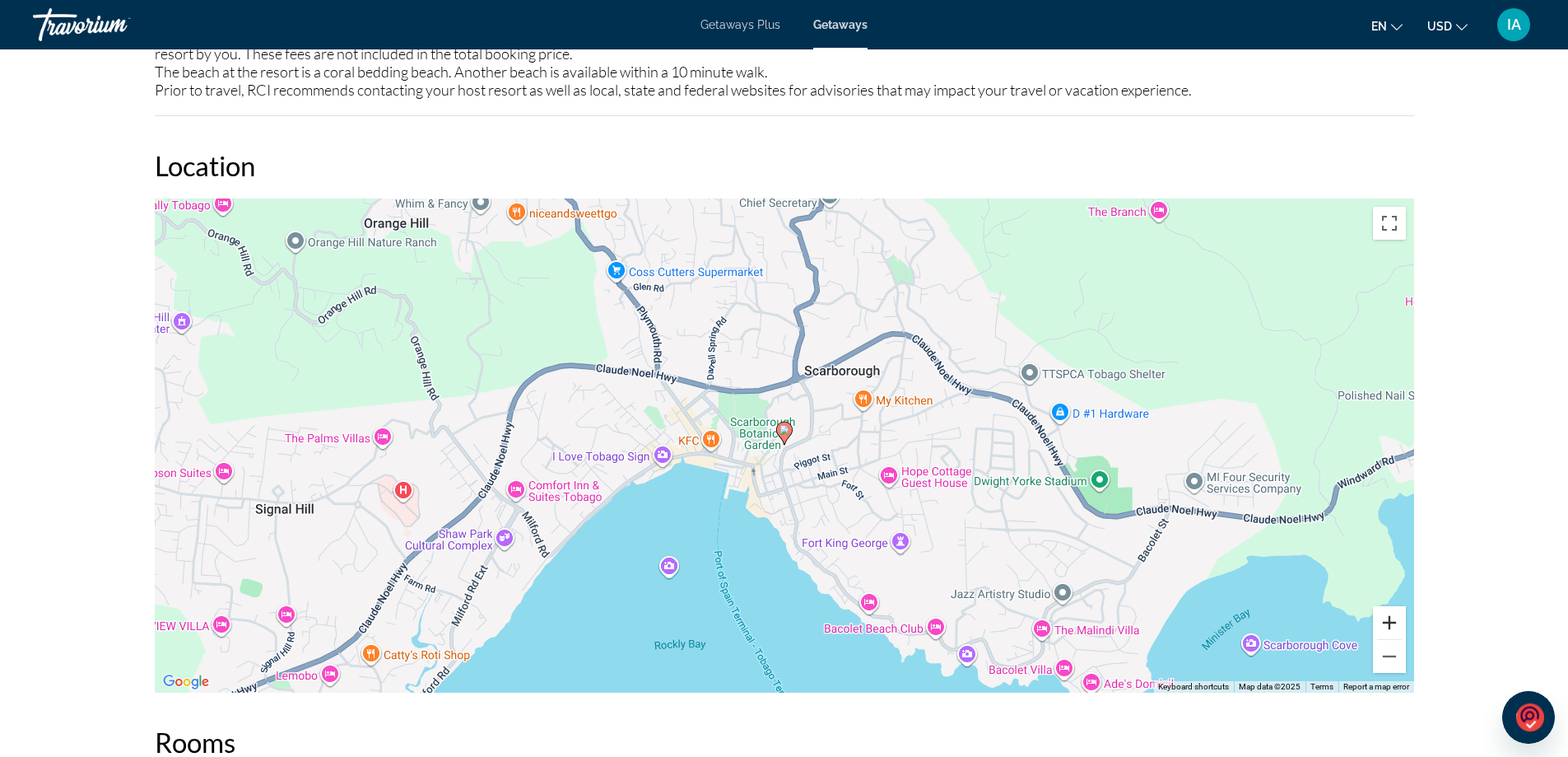
click at [1388, 626] on button "Zoom in" at bounding box center [1390, 623] width 33 height 33
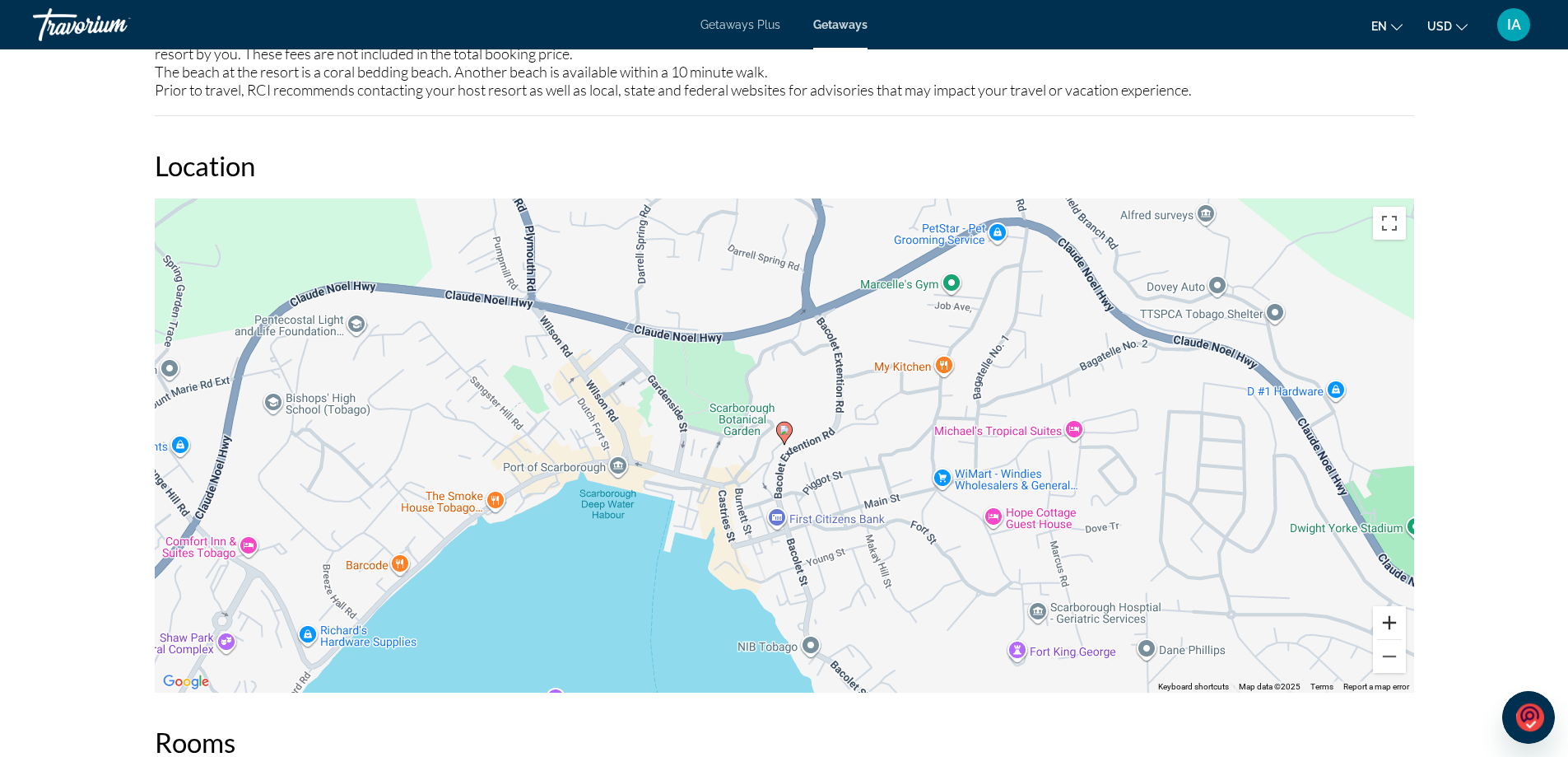
click at [1388, 625] on button "Zoom in" at bounding box center [1390, 623] width 33 height 33
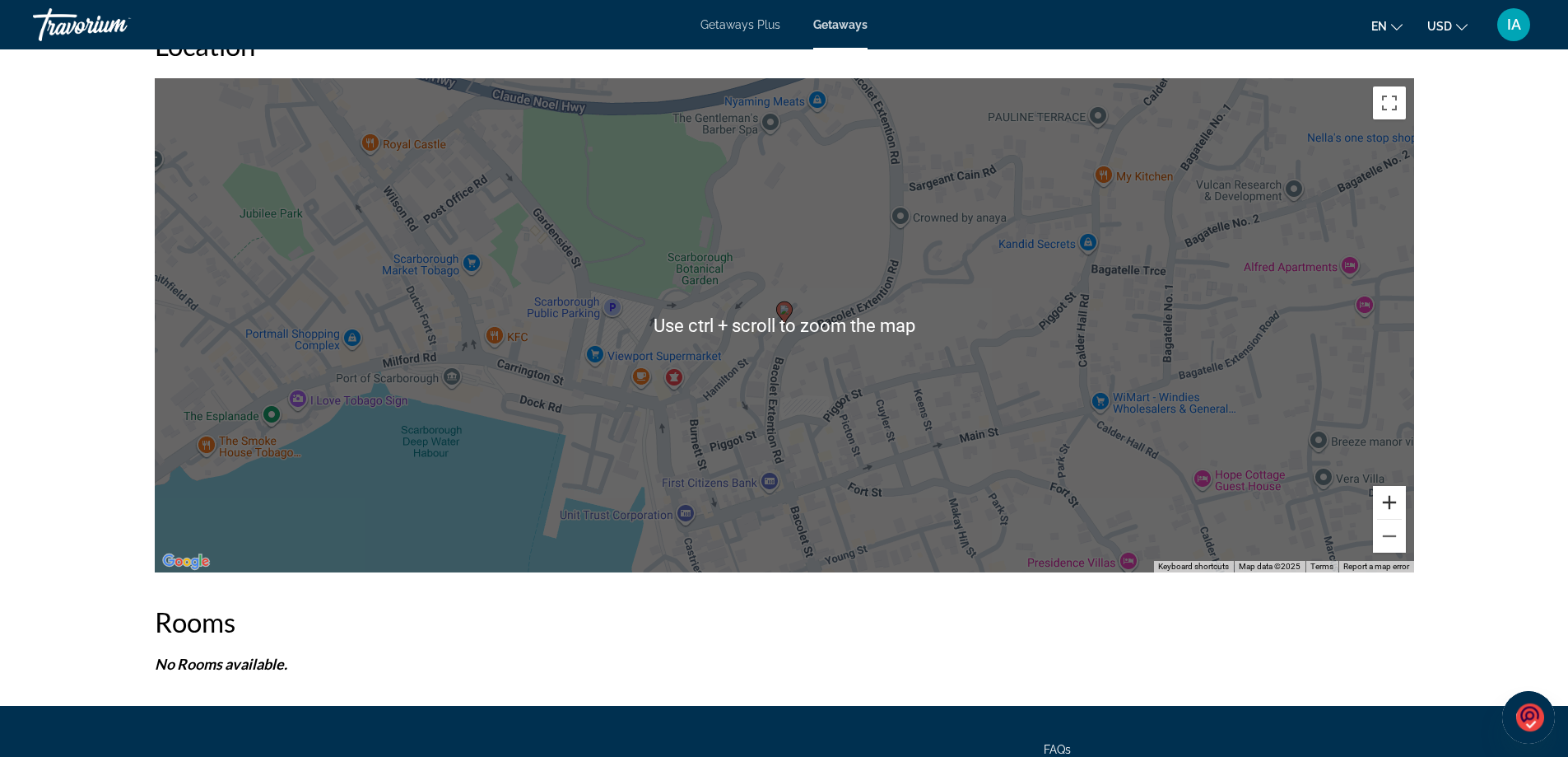
scroll to position [2165, 0]
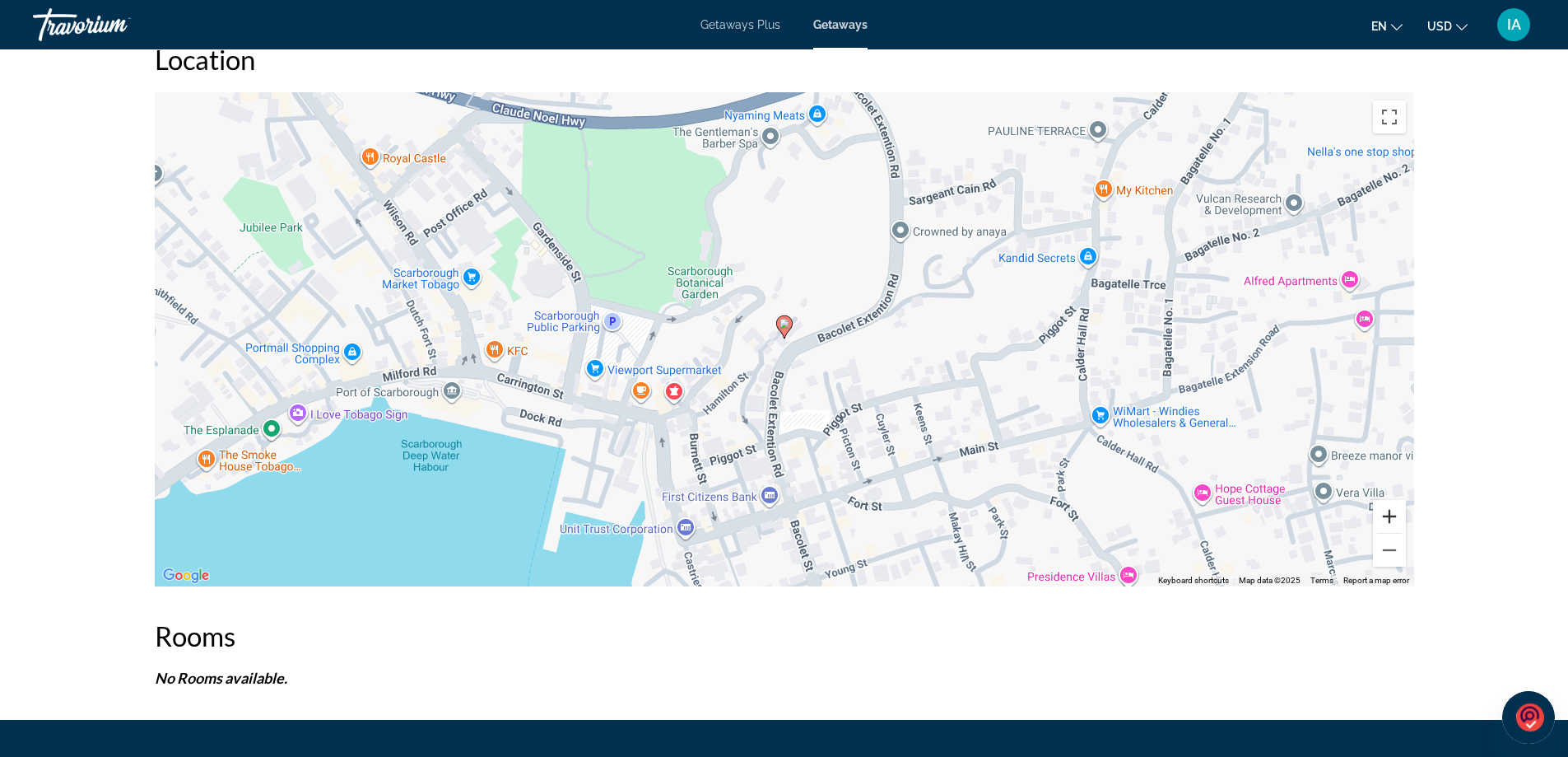
click at [1383, 516] on button "Zoom in" at bounding box center [1390, 517] width 33 height 33
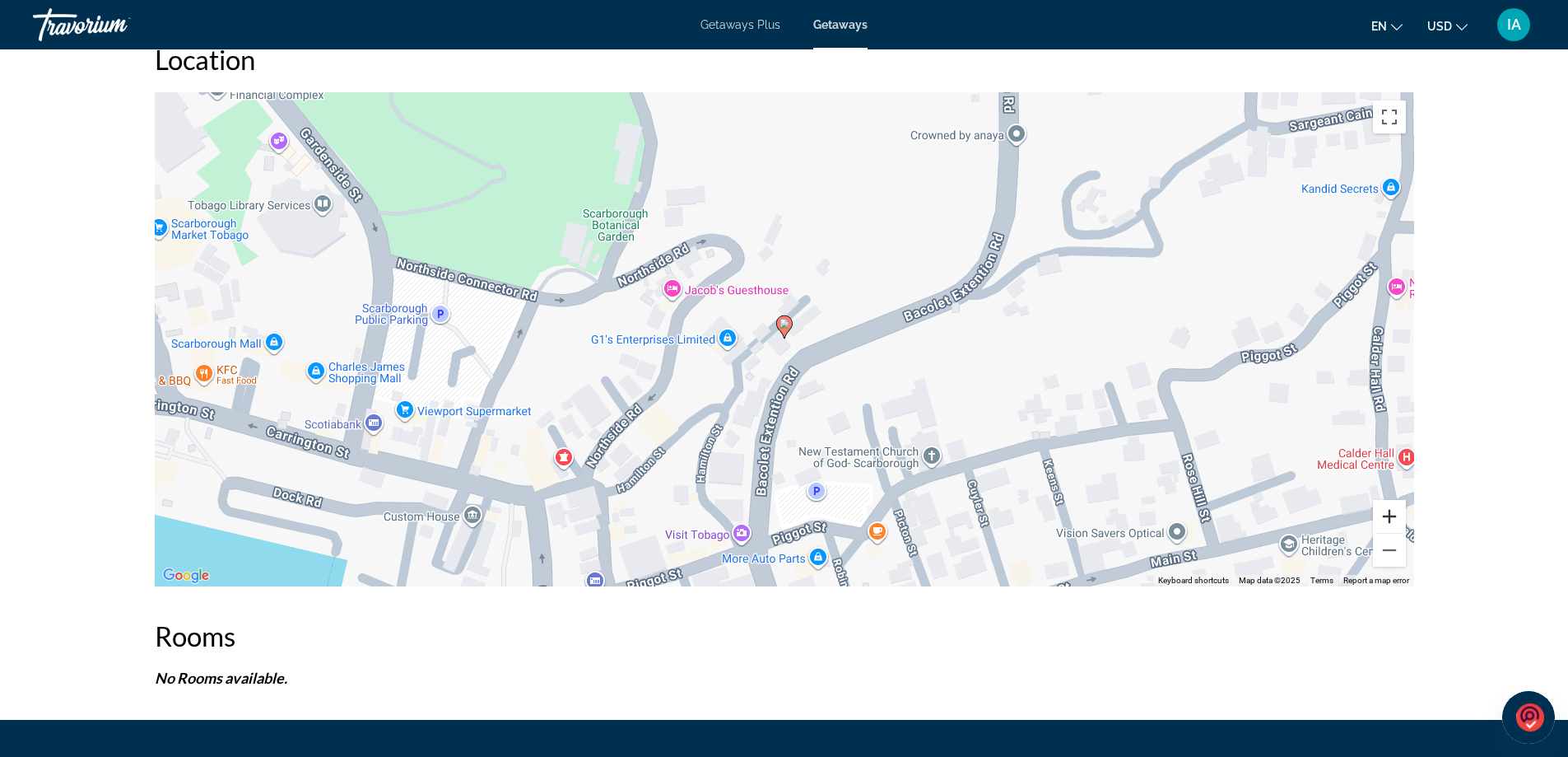
click at [1381, 516] on button "Zoom in" at bounding box center [1390, 517] width 33 height 33
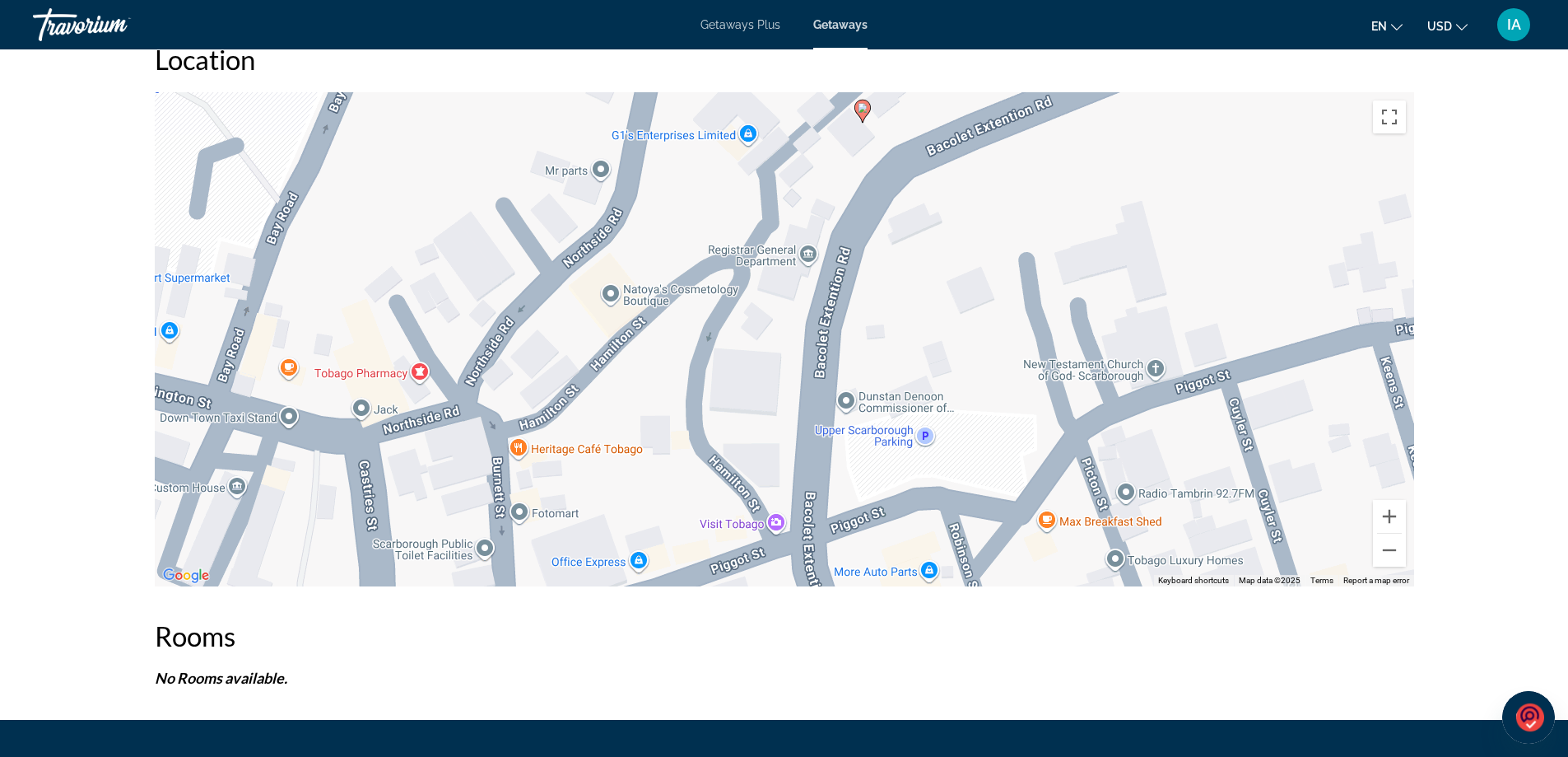
drag, startPoint x: 768, startPoint y: 392, endPoint x: 853, endPoint y: 155, distance: 251.8
click at [853, 156] on div "To activate drag with keyboard, press Alt + Enter. Once in keyboard drag state,…" at bounding box center [784, 339] width 1260 height 495
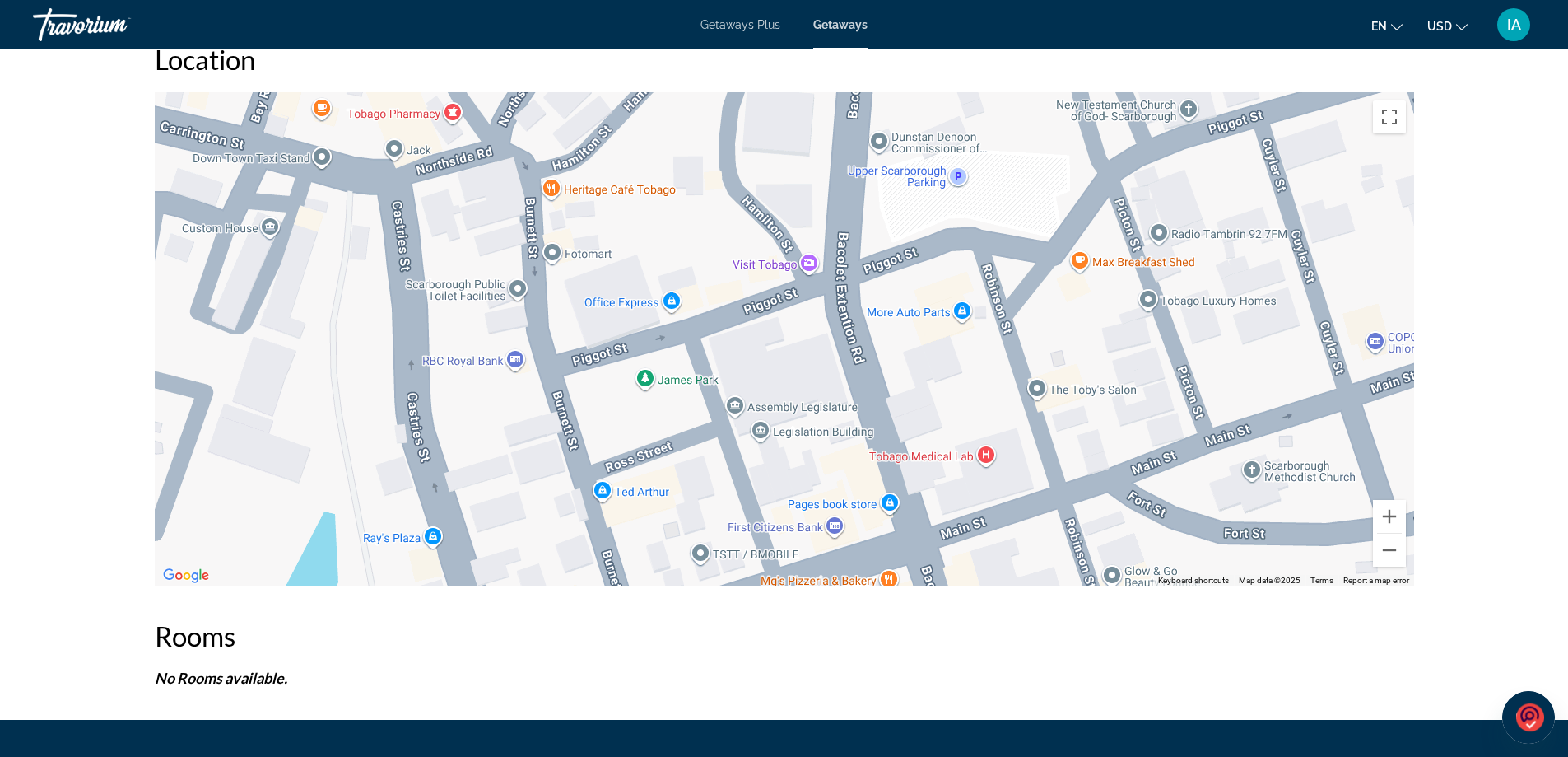
drag, startPoint x: 762, startPoint y: 397, endPoint x: 789, endPoint y: 136, distance: 262.4
click at [789, 141] on div "To activate drag with keyboard, press Alt + Enter. Once in keyboard drag state,…" at bounding box center [784, 339] width 1260 height 495
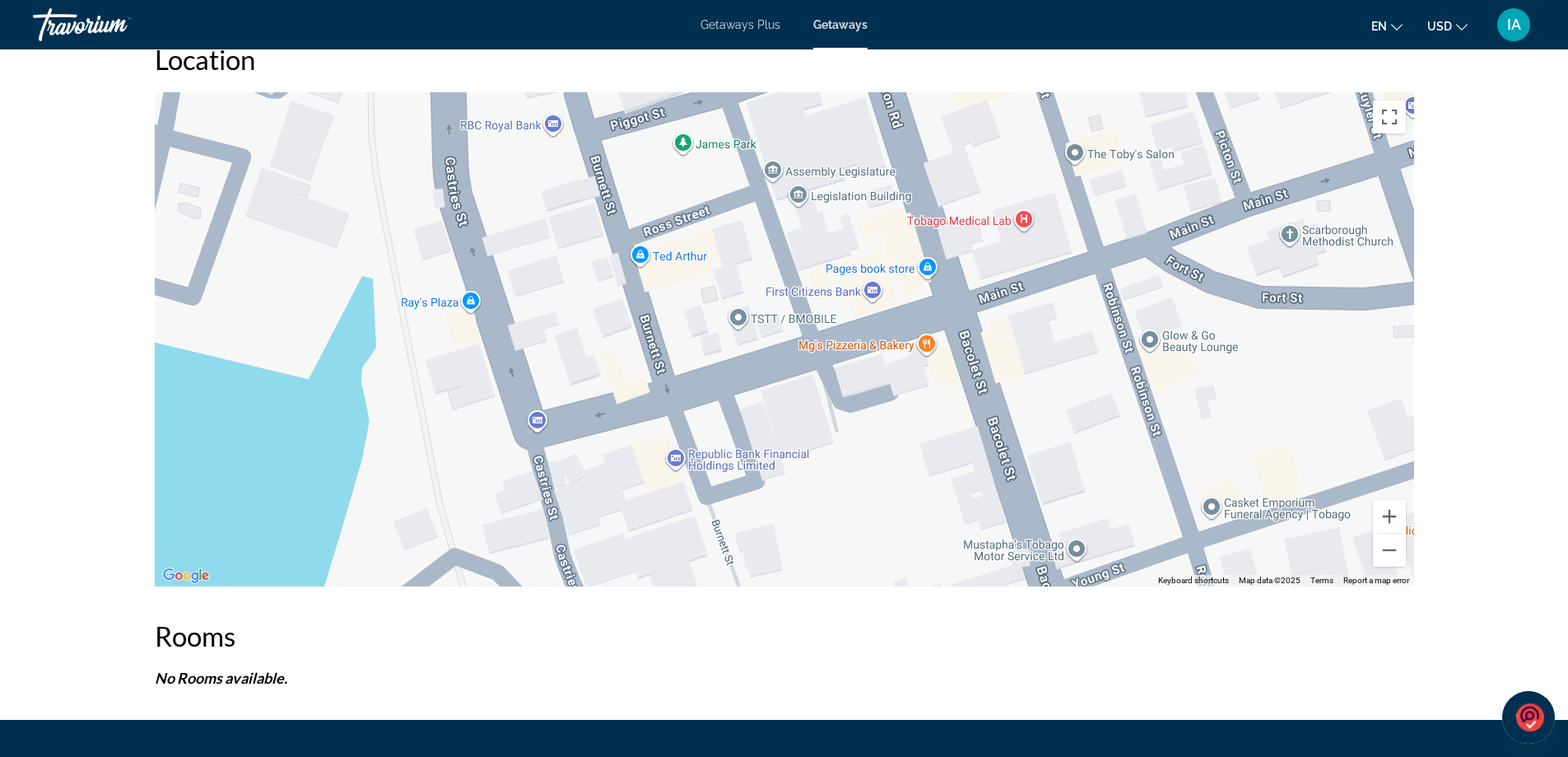
drag, startPoint x: 778, startPoint y: 386, endPoint x: 819, endPoint y: 162, distance: 227.7
click at [818, 164] on div "Main content" at bounding box center [784, 339] width 1260 height 495
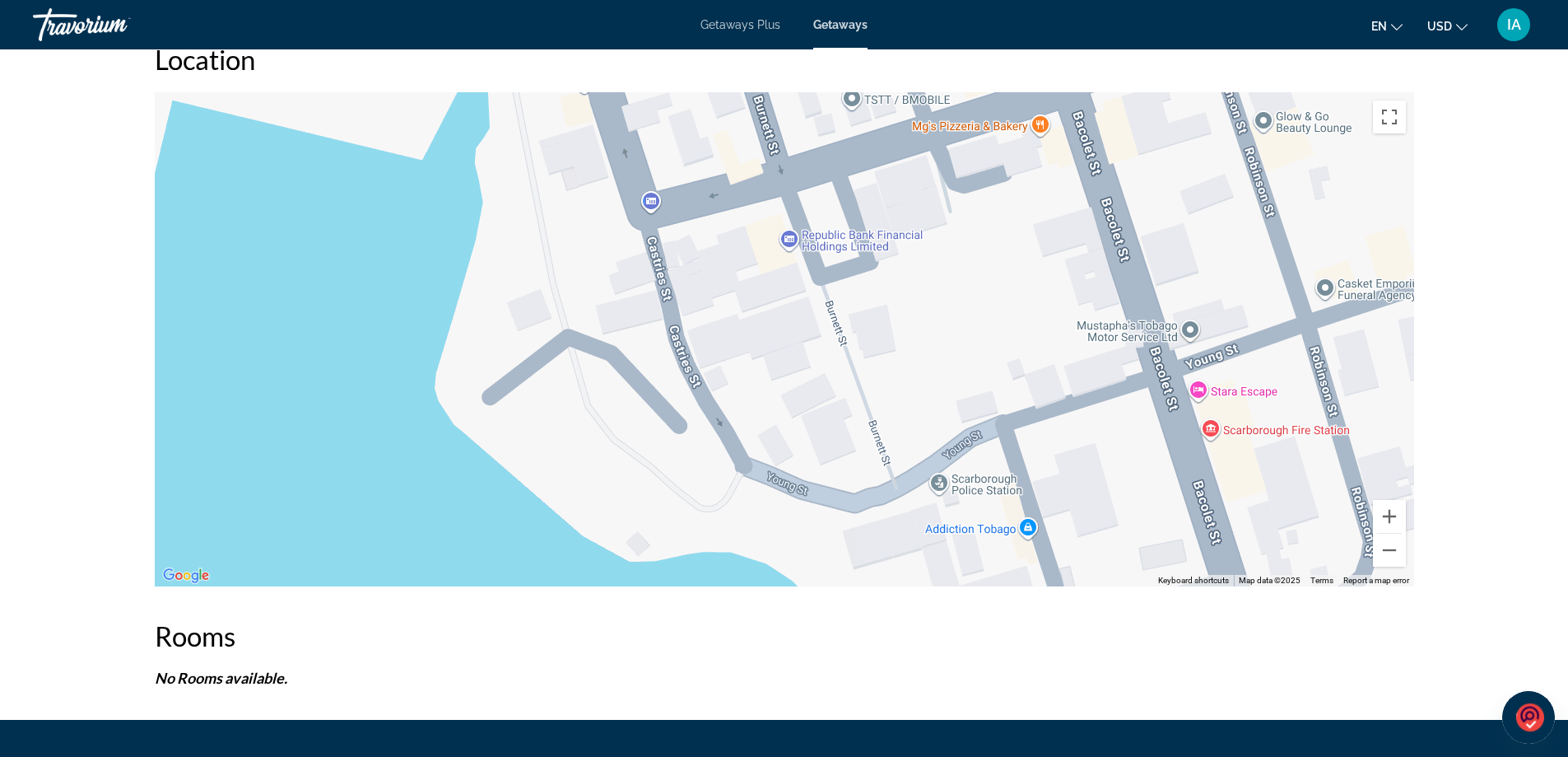
drag, startPoint x: 876, startPoint y: 523, endPoint x: 987, endPoint y: 317, distance: 234.0
click at [987, 317] on div "Main content" at bounding box center [784, 339] width 1260 height 495
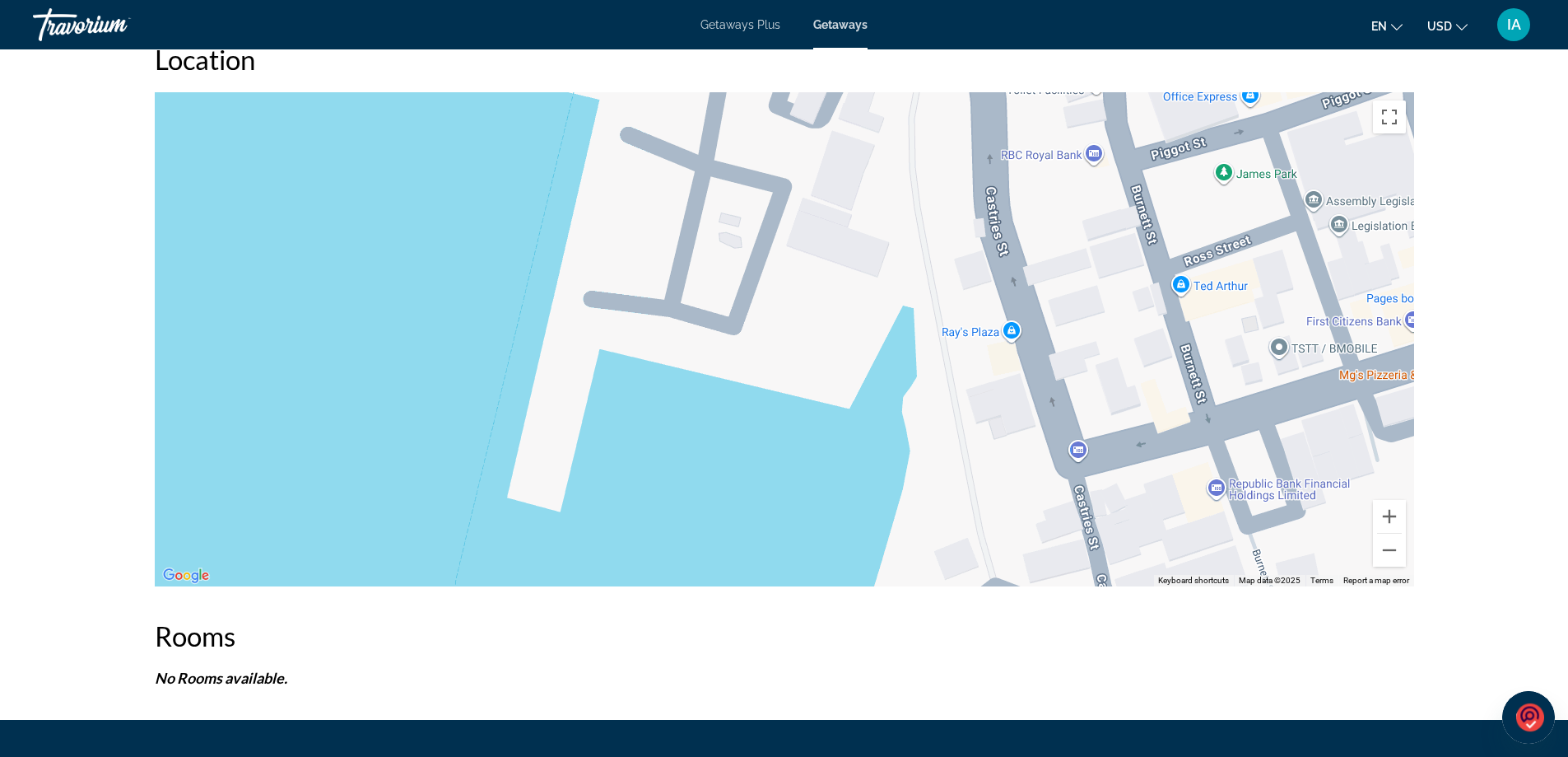
drag, startPoint x: 816, startPoint y: 533, endPoint x: 1250, endPoint y: 785, distance: 501.9
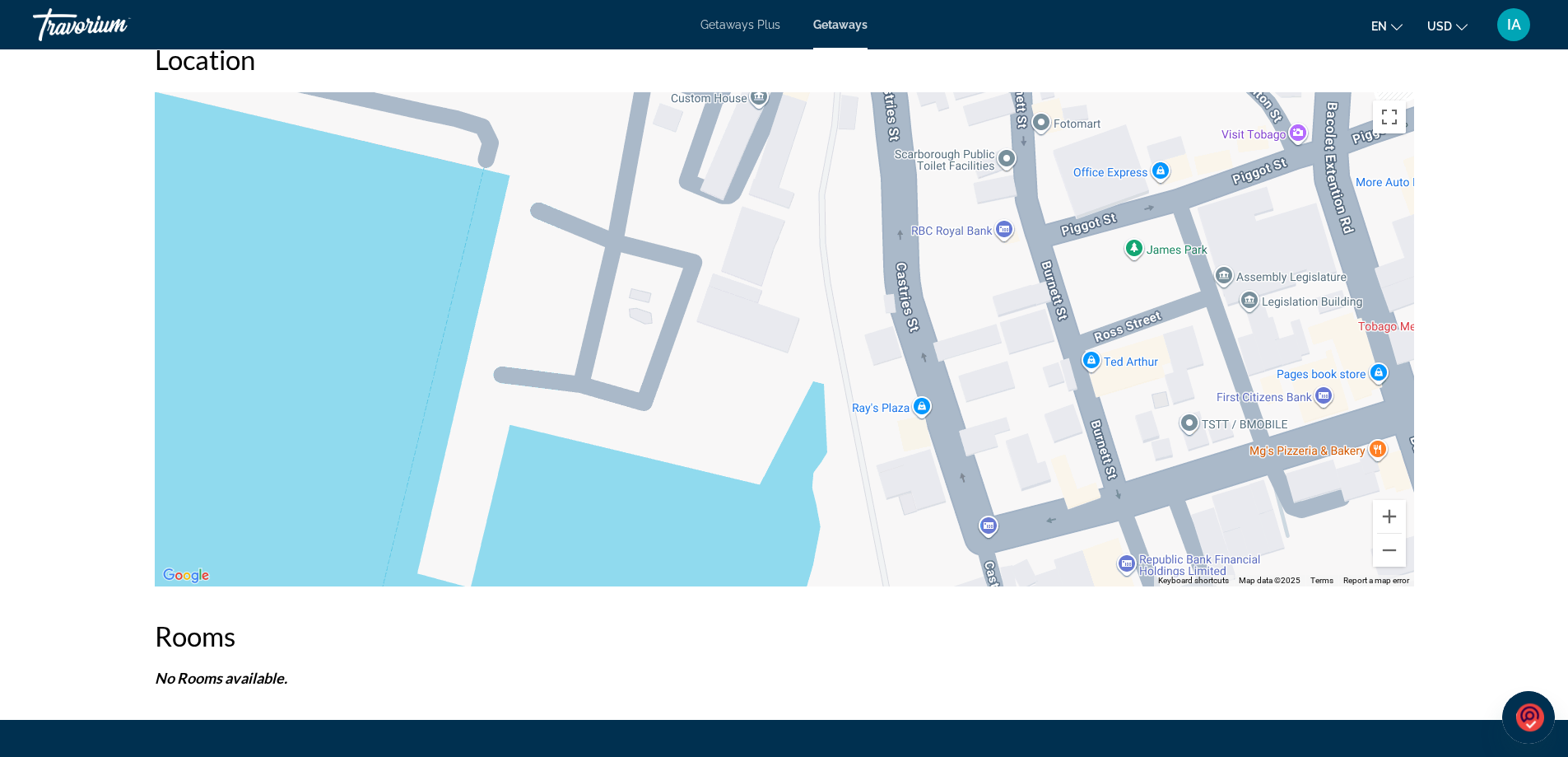
drag, startPoint x: 522, startPoint y: 241, endPoint x: 412, endPoint y: 319, distance: 134.8
click at [413, 319] on div "Main content" at bounding box center [784, 339] width 1260 height 495
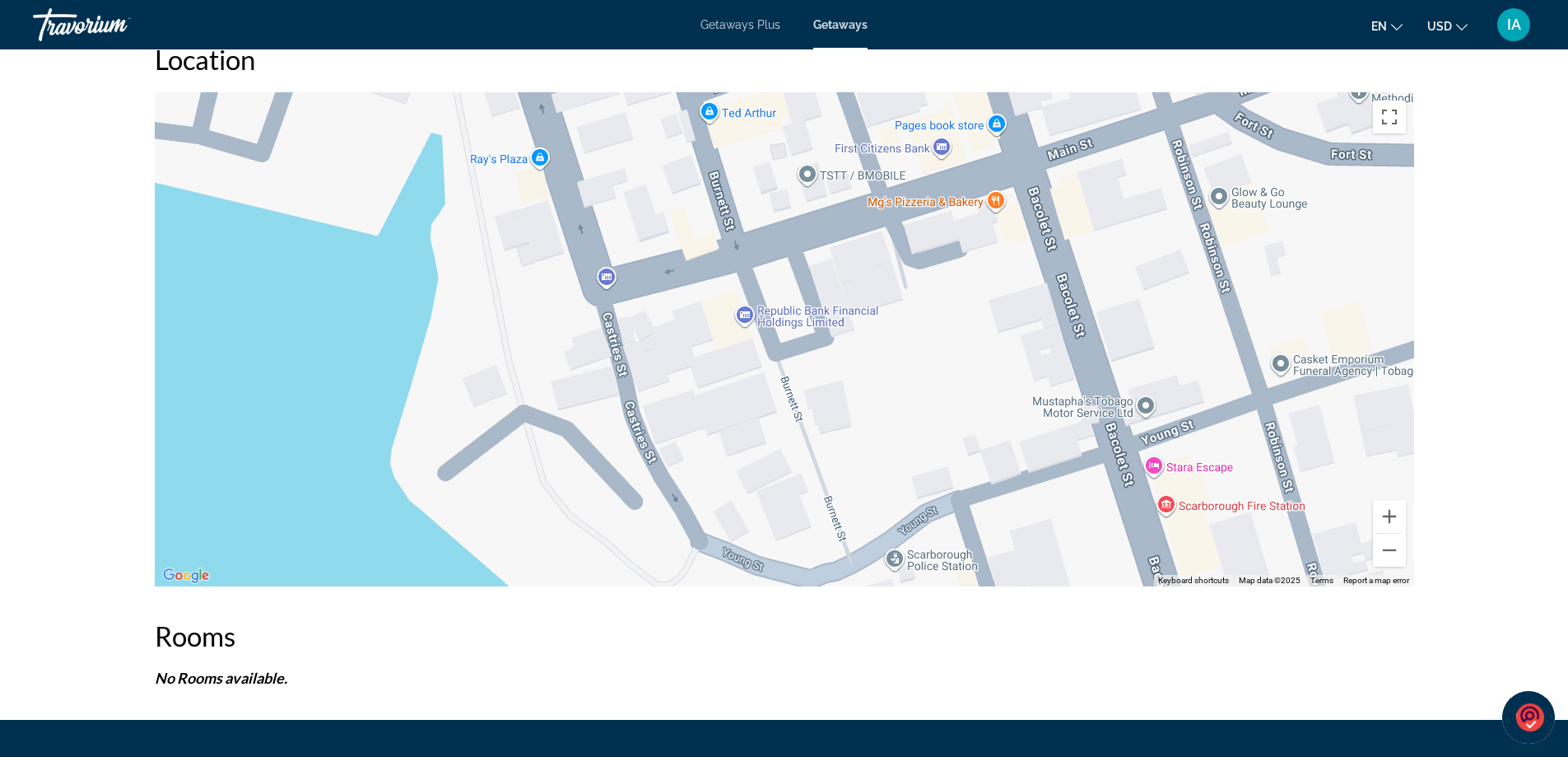
drag, startPoint x: 1130, startPoint y: 534, endPoint x: 792, endPoint y: 284, distance: 420.4
click at [791, 288] on div "Main content" at bounding box center [784, 339] width 1260 height 495
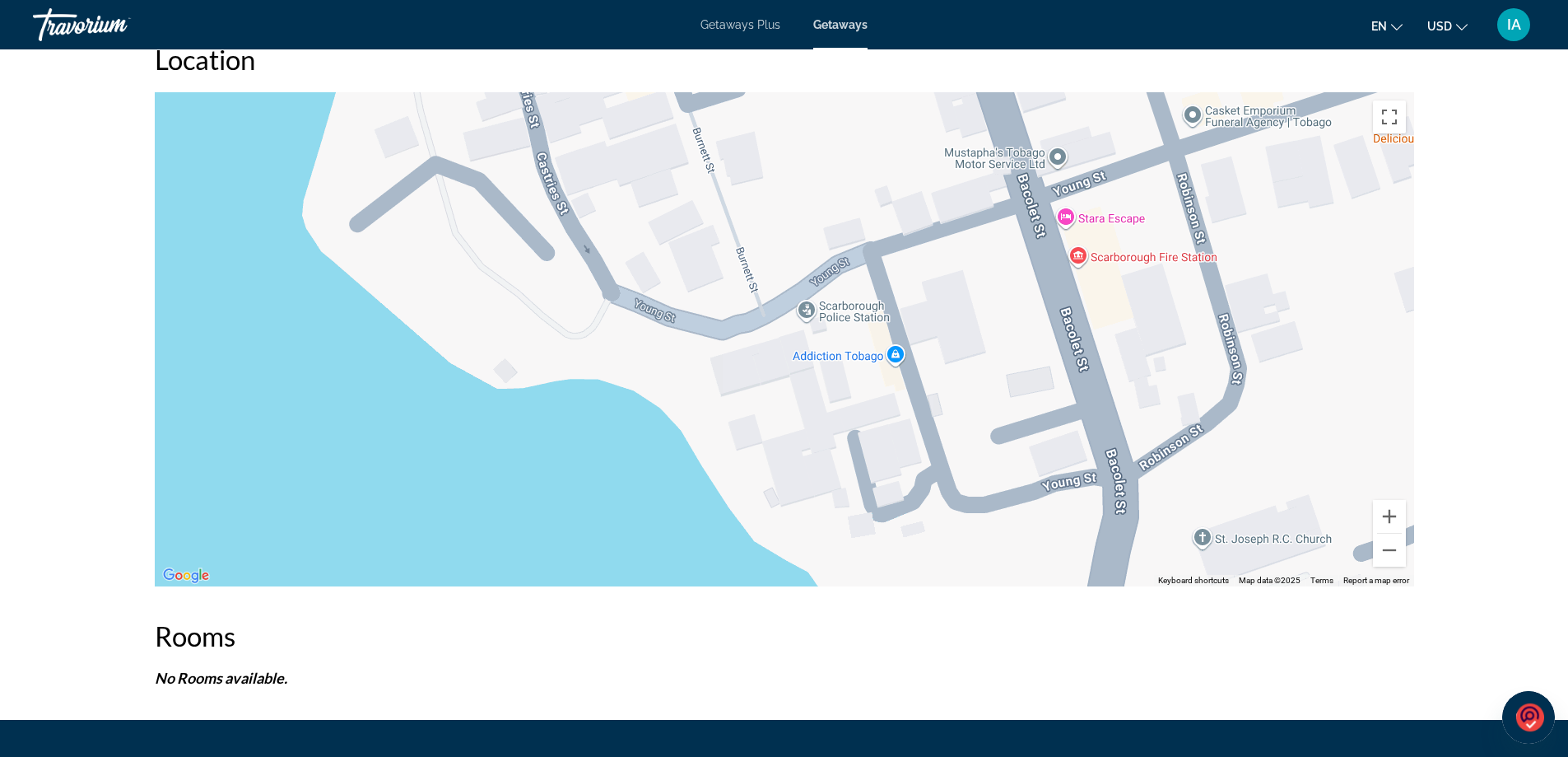
drag, startPoint x: 1026, startPoint y: 537, endPoint x: 926, endPoint y: 277, distance: 278.6
click at [929, 283] on div "Main content" at bounding box center [784, 339] width 1260 height 495
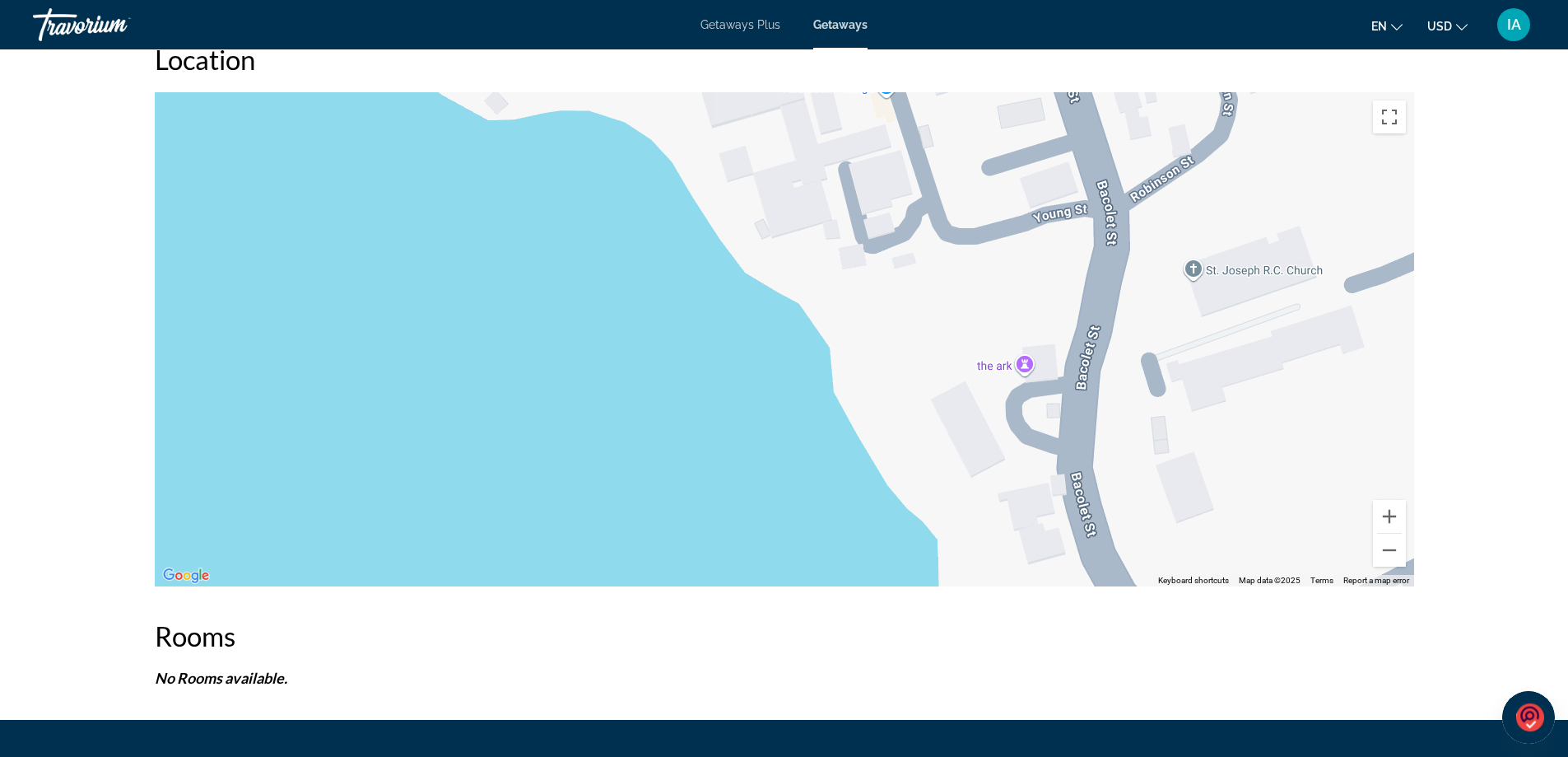
drag, startPoint x: 976, startPoint y: 506, endPoint x: 969, endPoint y: 274, distance: 232.1
click at [970, 279] on div "Main content" at bounding box center [784, 339] width 1260 height 495
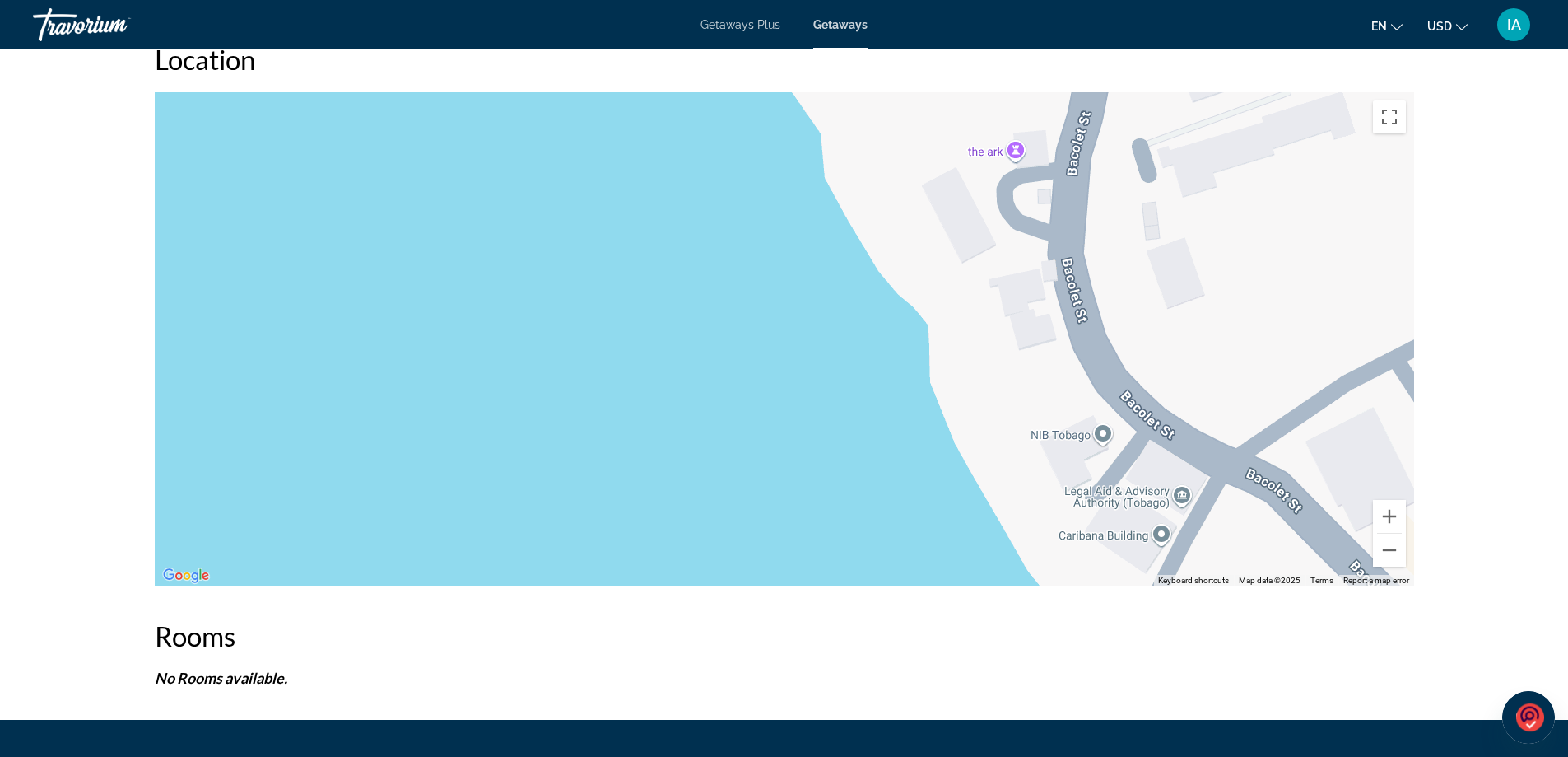
drag, startPoint x: 945, startPoint y: 461, endPoint x: 922, endPoint y: 259, distance: 203.3
click at [928, 265] on div "Main content" at bounding box center [784, 339] width 1260 height 495
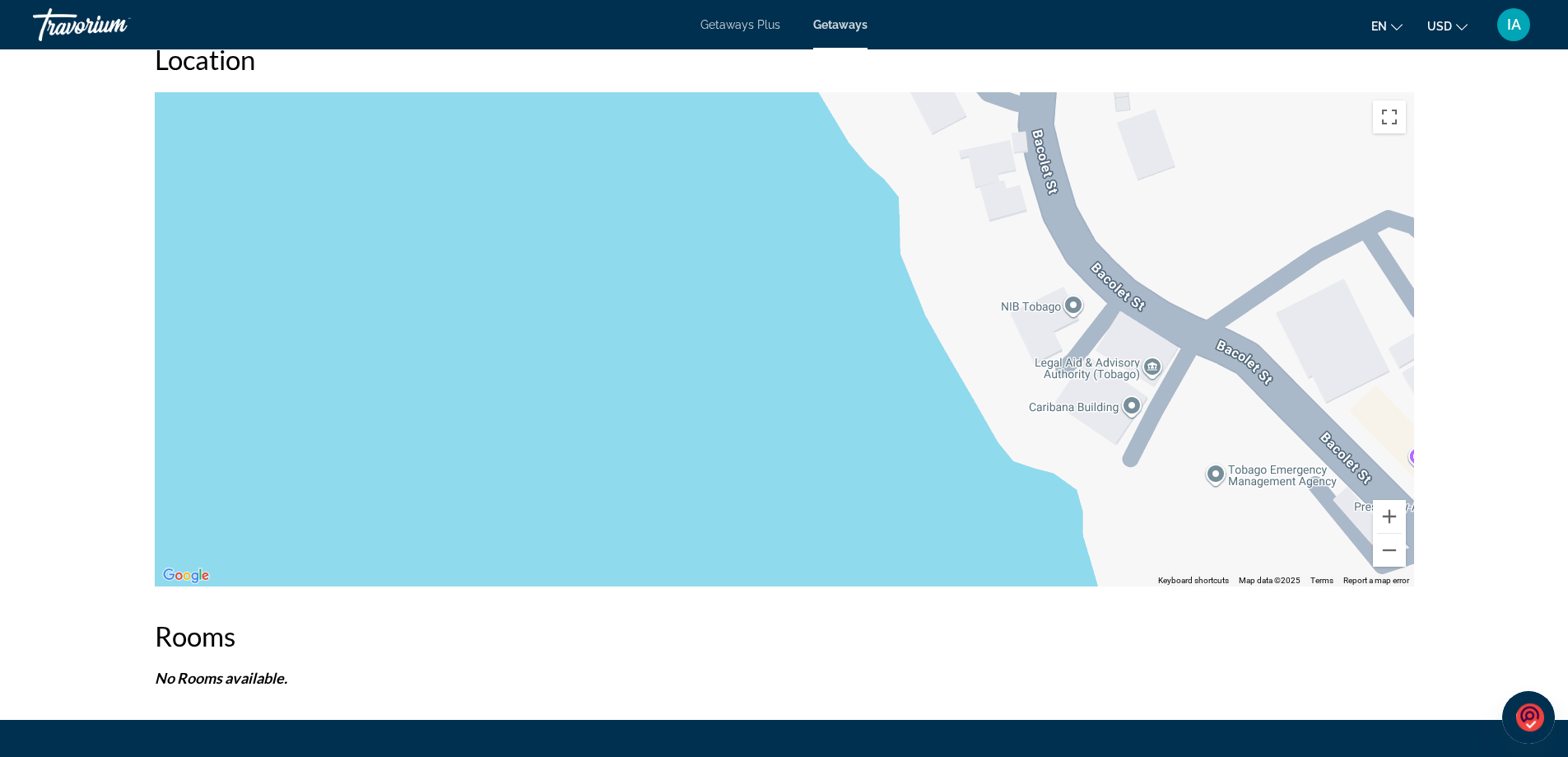
drag, startPoint x: 974, startPoint y: 445, endPoint x: 961, endPoint y: 341, distance: 104.8
click at [961, 342] on div "Main content" at bounding box center [784, 339] width 1260 height 495
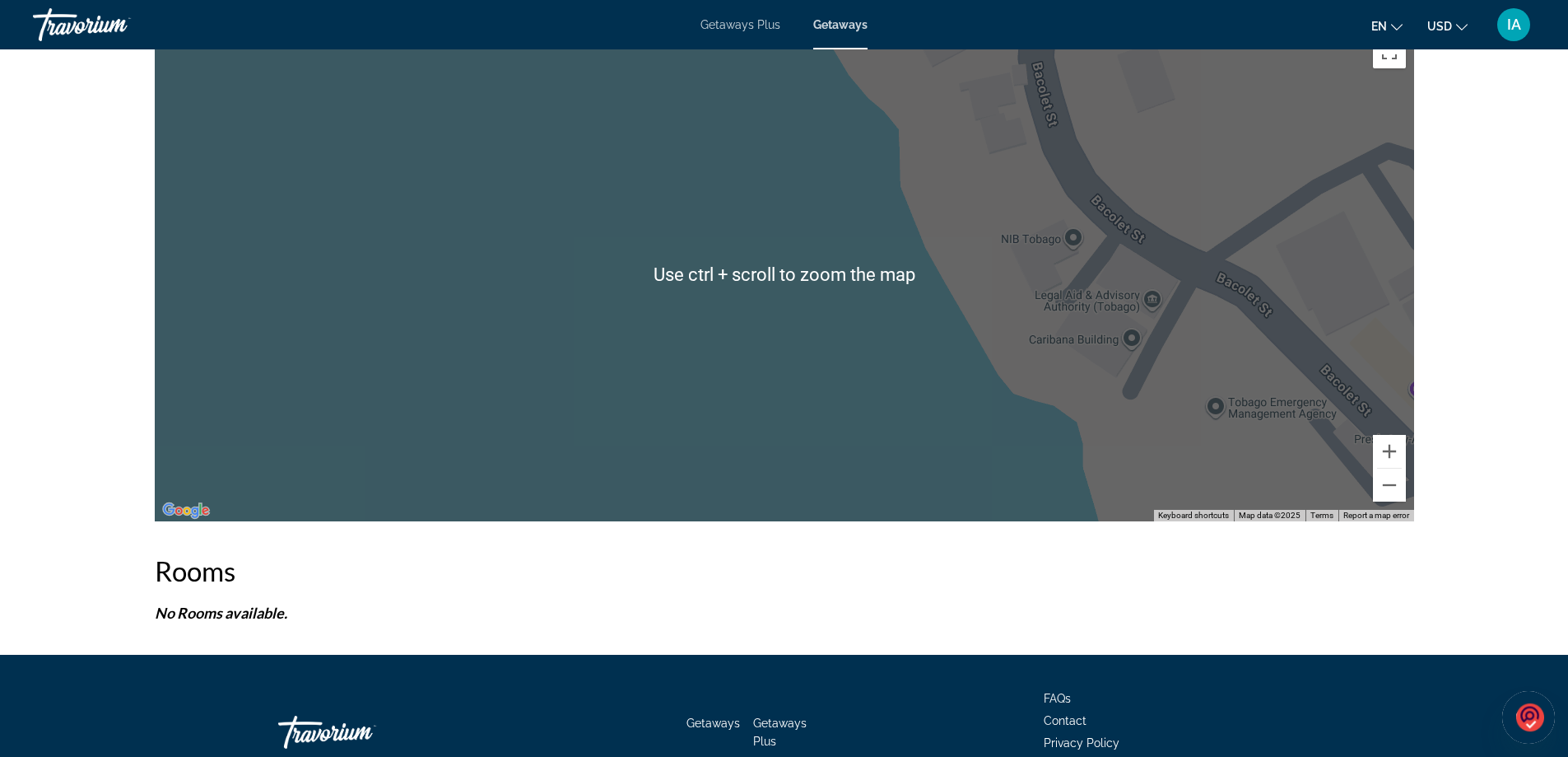
scroll to position [2330, 0]
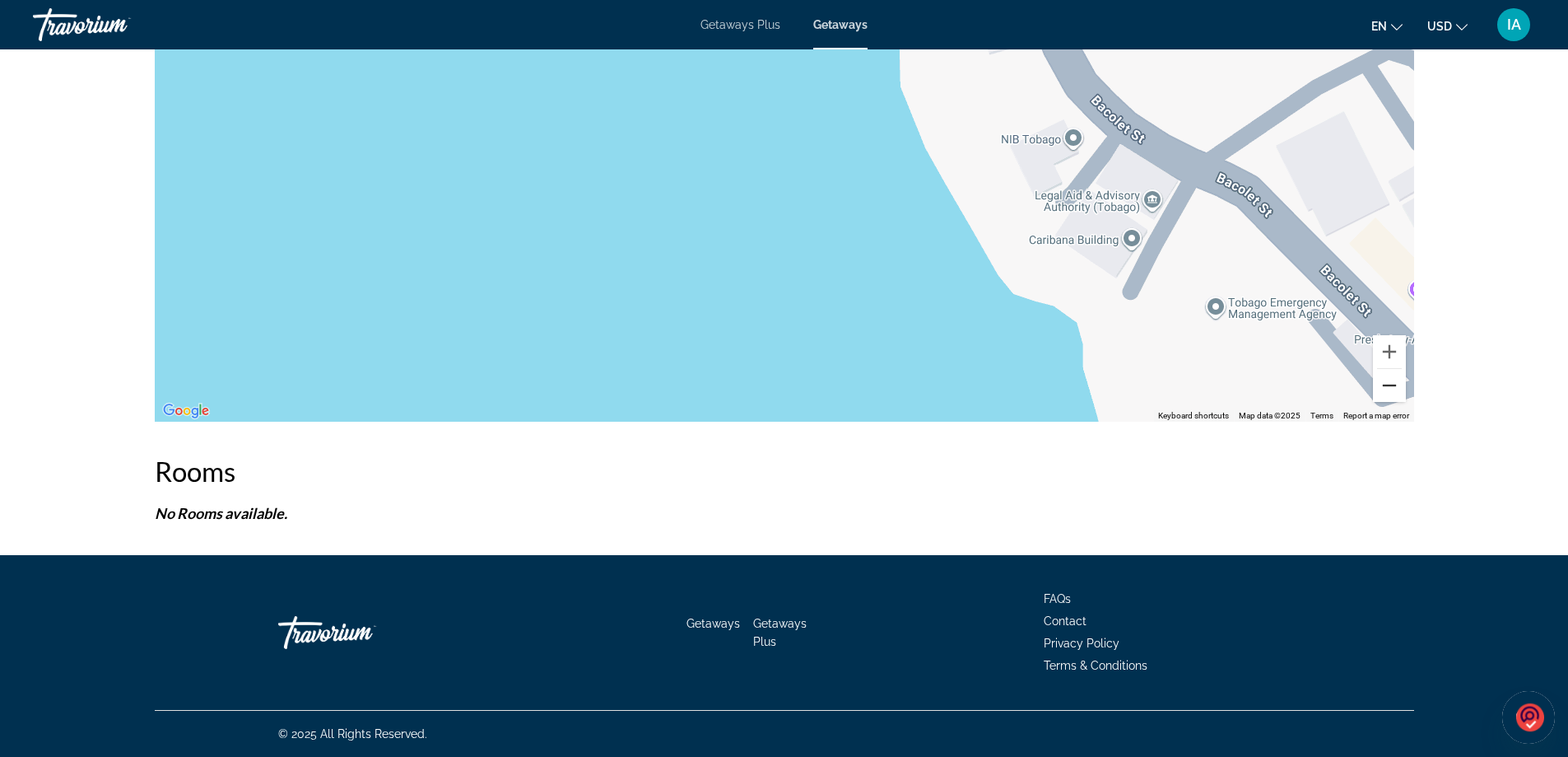
click at [1386, 379] on button "Zoom out" at bounding box center [1390, 386] width 33 height 33
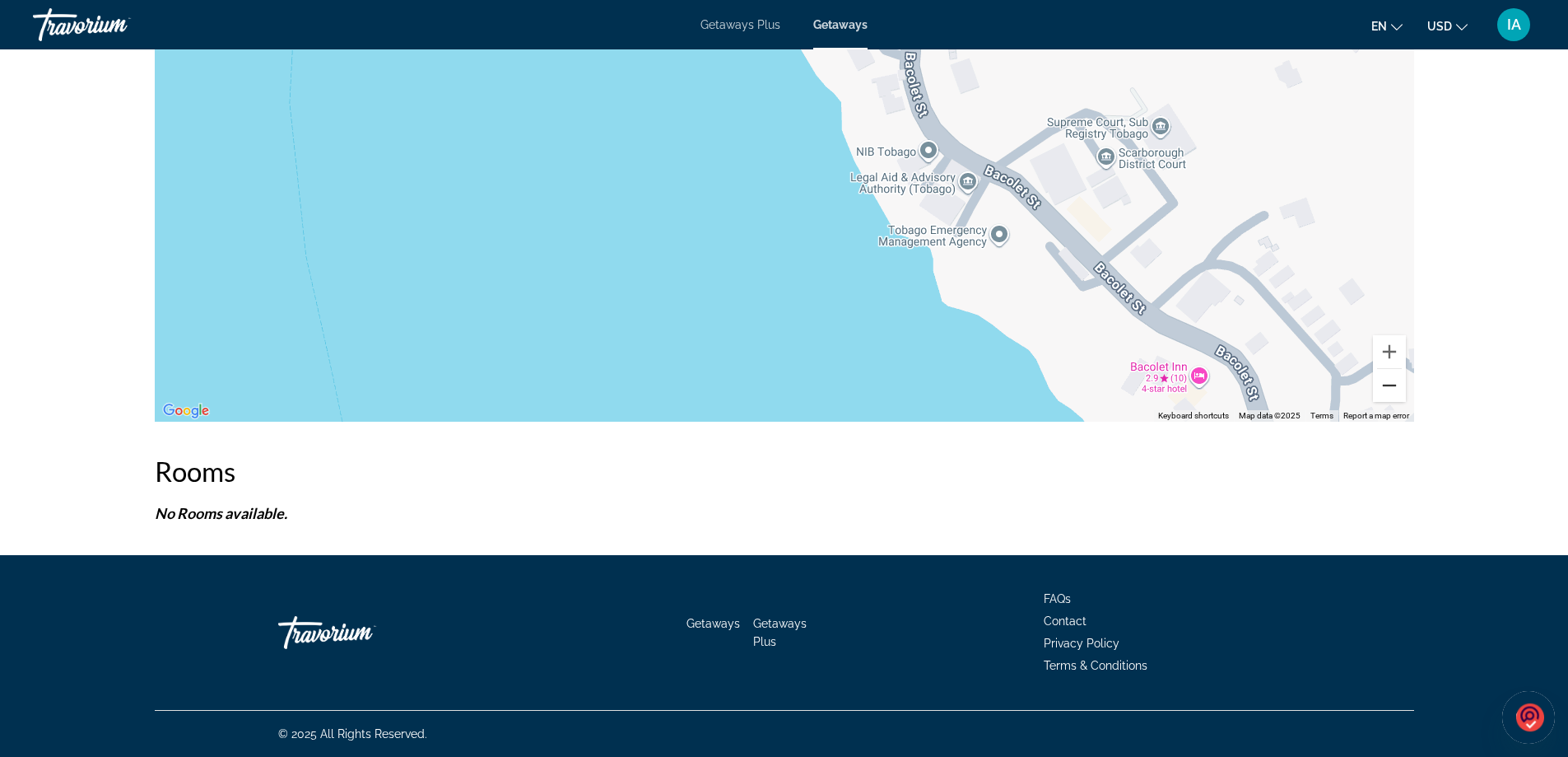
click at [1386, 379] on button "Zoom out" at bounding box center [1390, 386] width 33 height 33
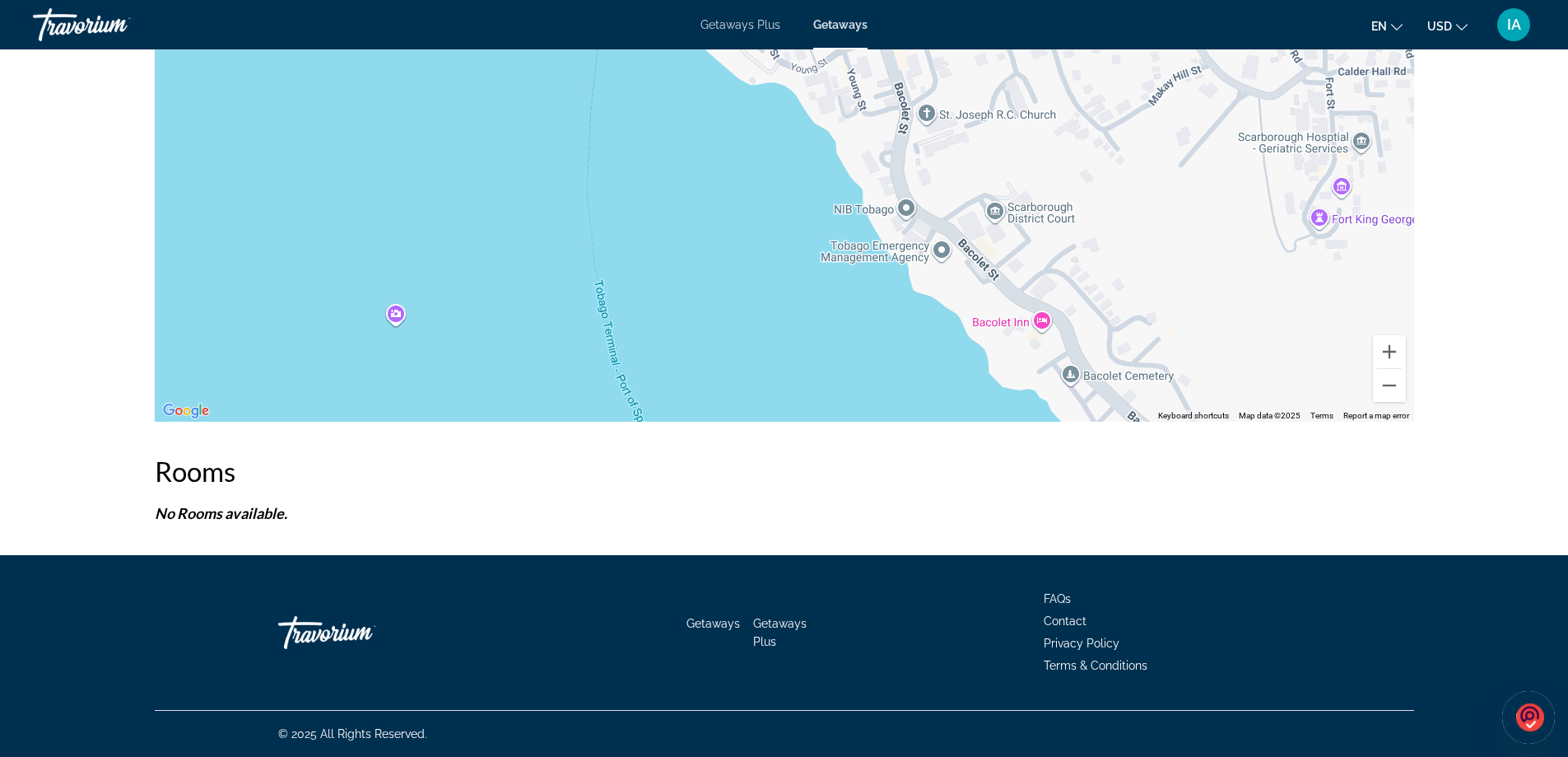
drag, startPoint x: 884, startPoint y: 374, endPoint x: 949, endPoint y: 445, distance: 96.3
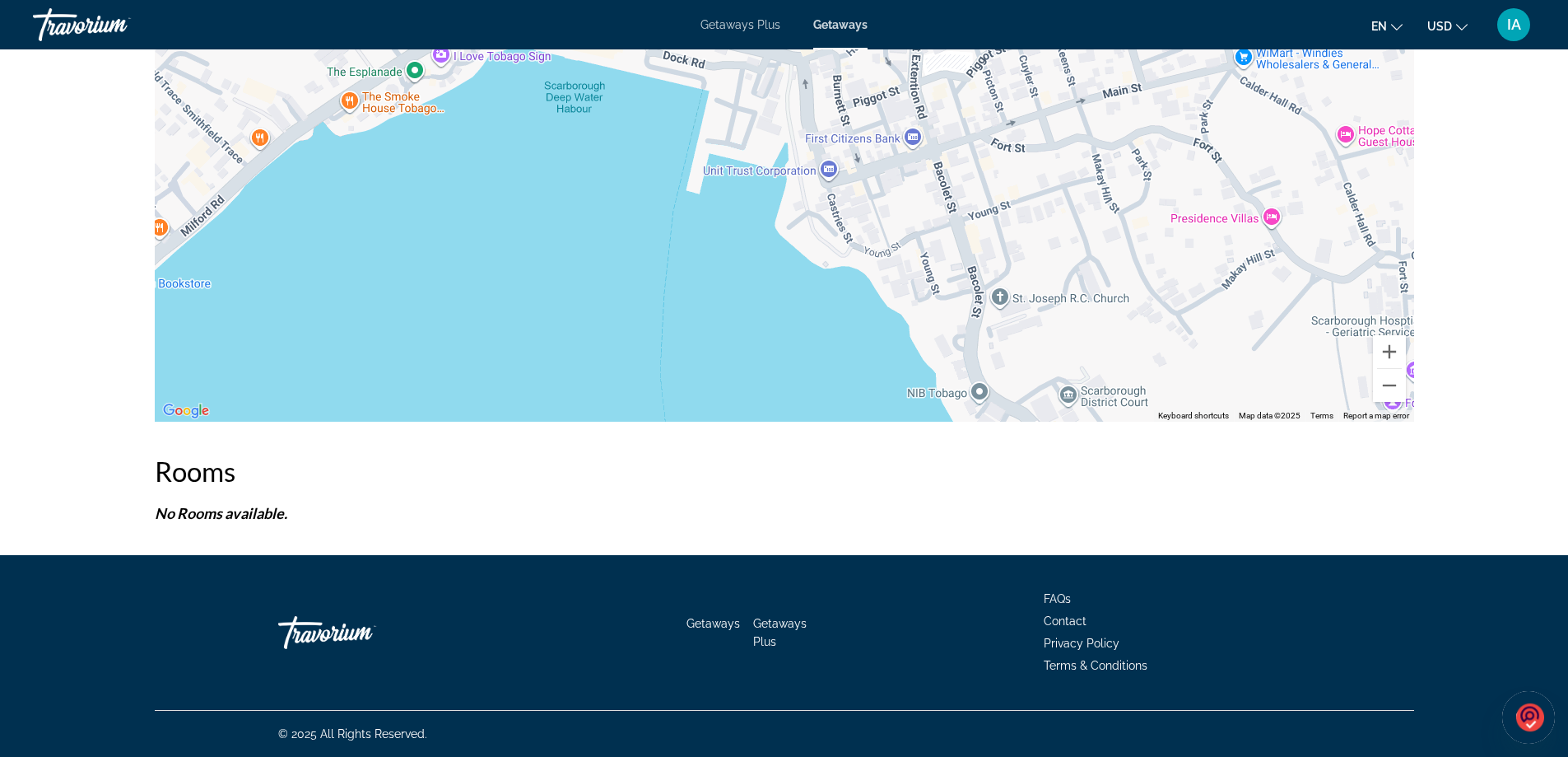
drag, startPoint x: 777, startPoint y: 217, endPoint x: 844, endPoint y: 420, distance: 213.8
click at [844, 420] on div "To activate drag with keyboard, press Alt + Enter. Once in keyboard drag state,…" at bounding box center [784, 174] width 1260 height 495
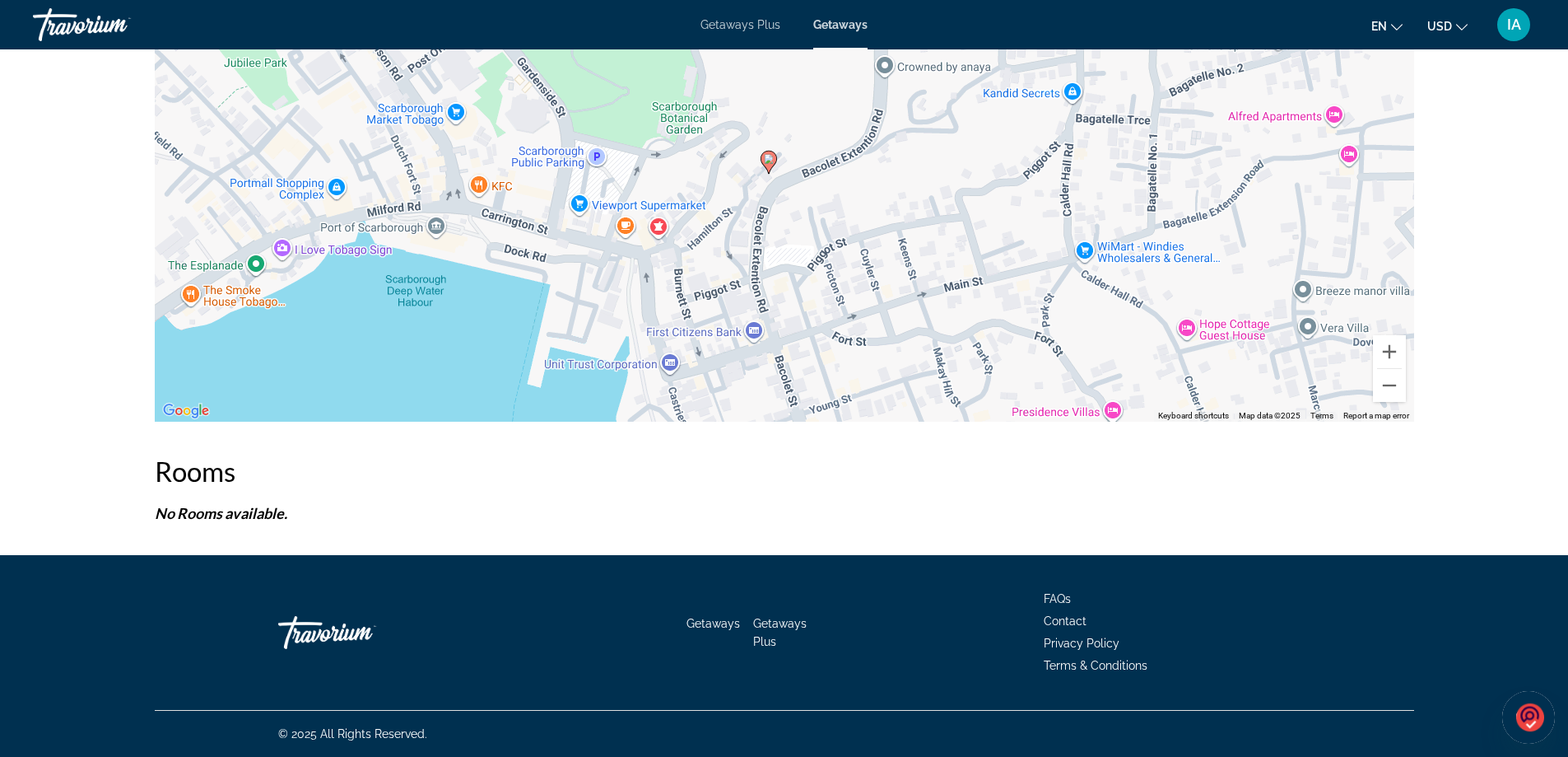
drag, startPoint x: 709, startPoint y: 231, endPoint x: 538, endPoint y: 387, distance: 231.5
click at [538, 387] on div "To activate drag with keyboard, press Alt + Enter. Once in keyboard drag state,…" at bounding box center [784, 174] width 1260 height 495
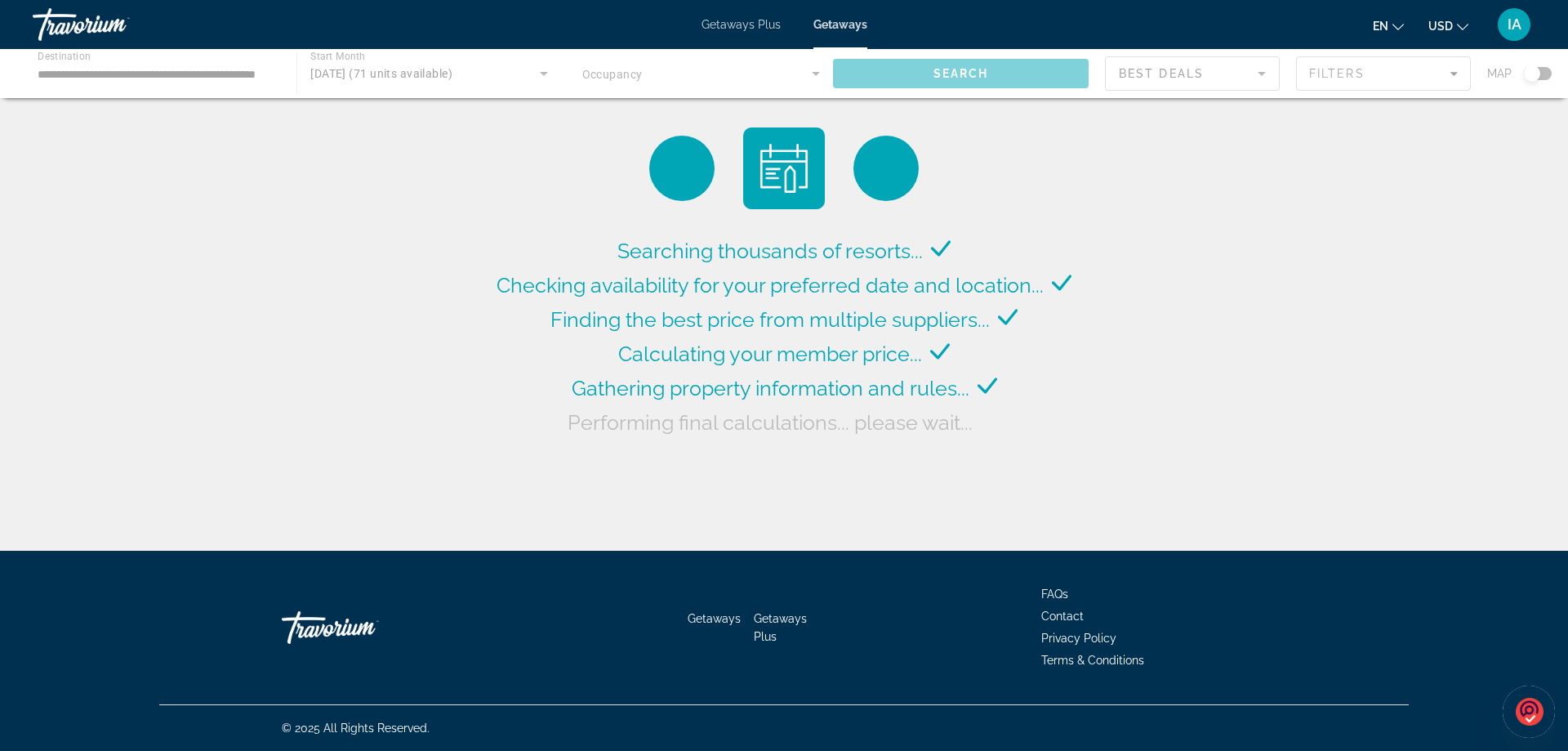
click at [1060, 70] on div "Main content" at bounding box center [784, 73] width 1568 height 49
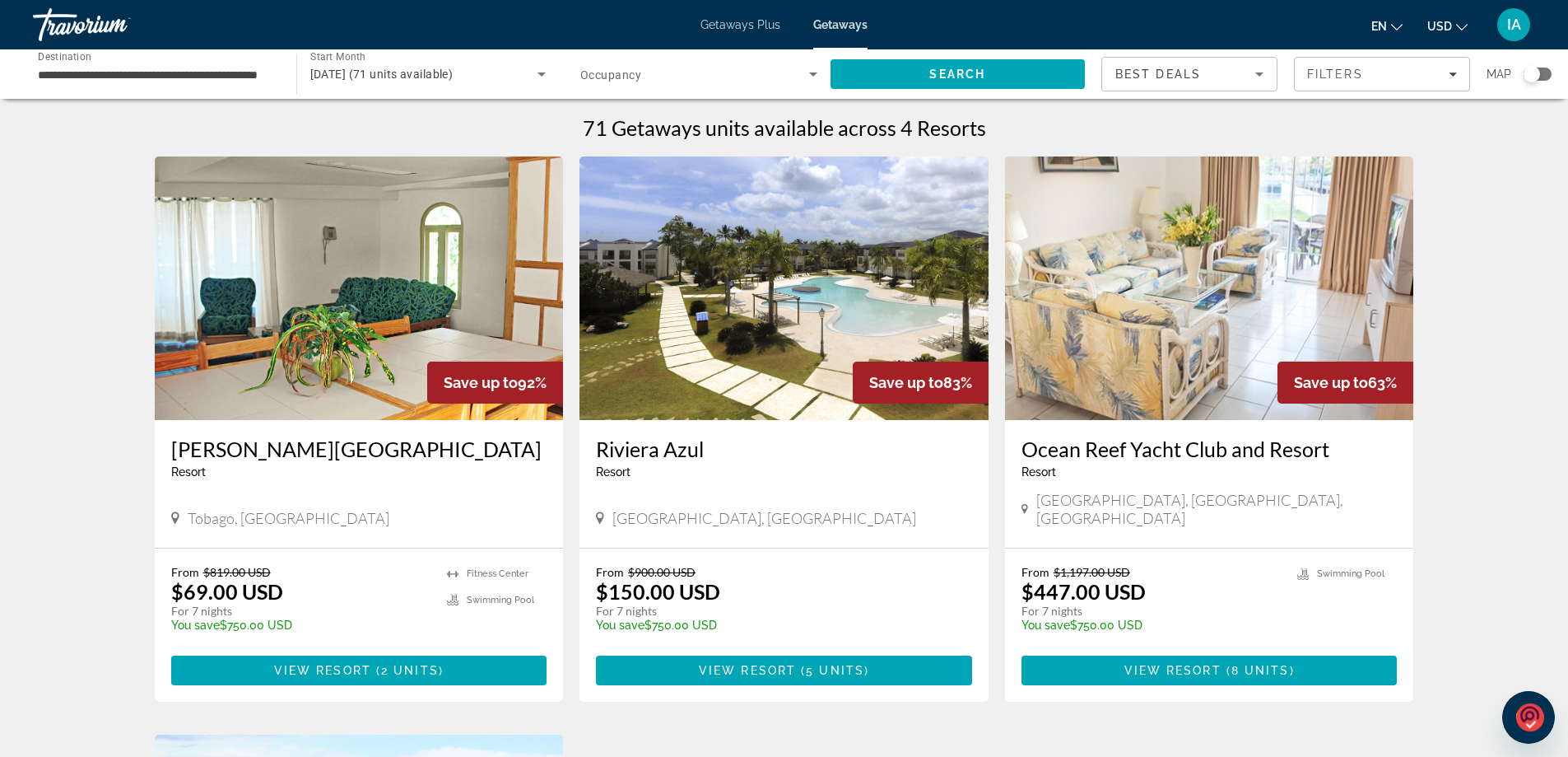
click at [1537, 74] on div "Search widget" at bounding box center [1532, 73] width 17 height 17
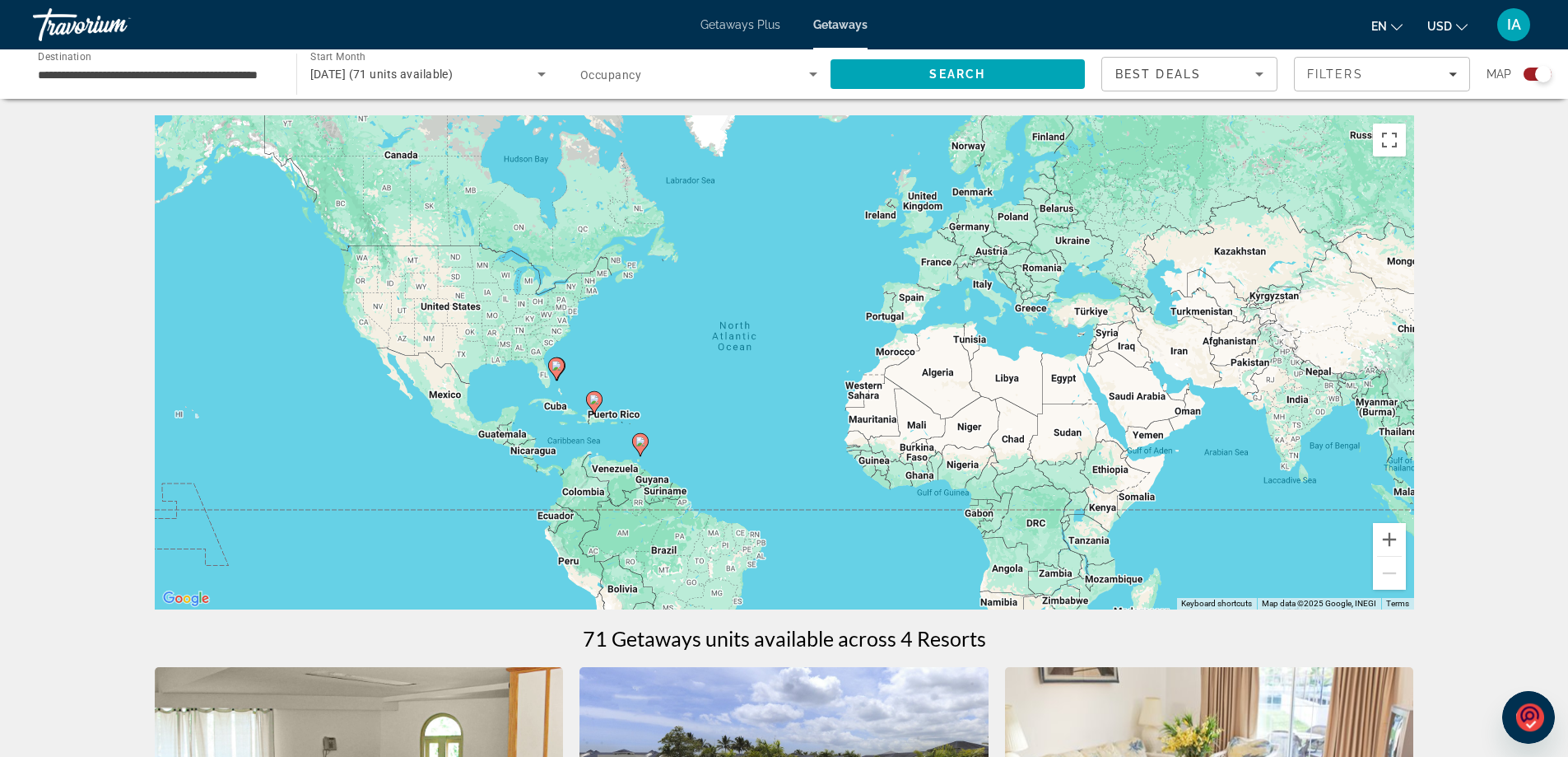
click at [537, 74] on icon "Search widget" at bounding box center [541, 74] width 20 height 20
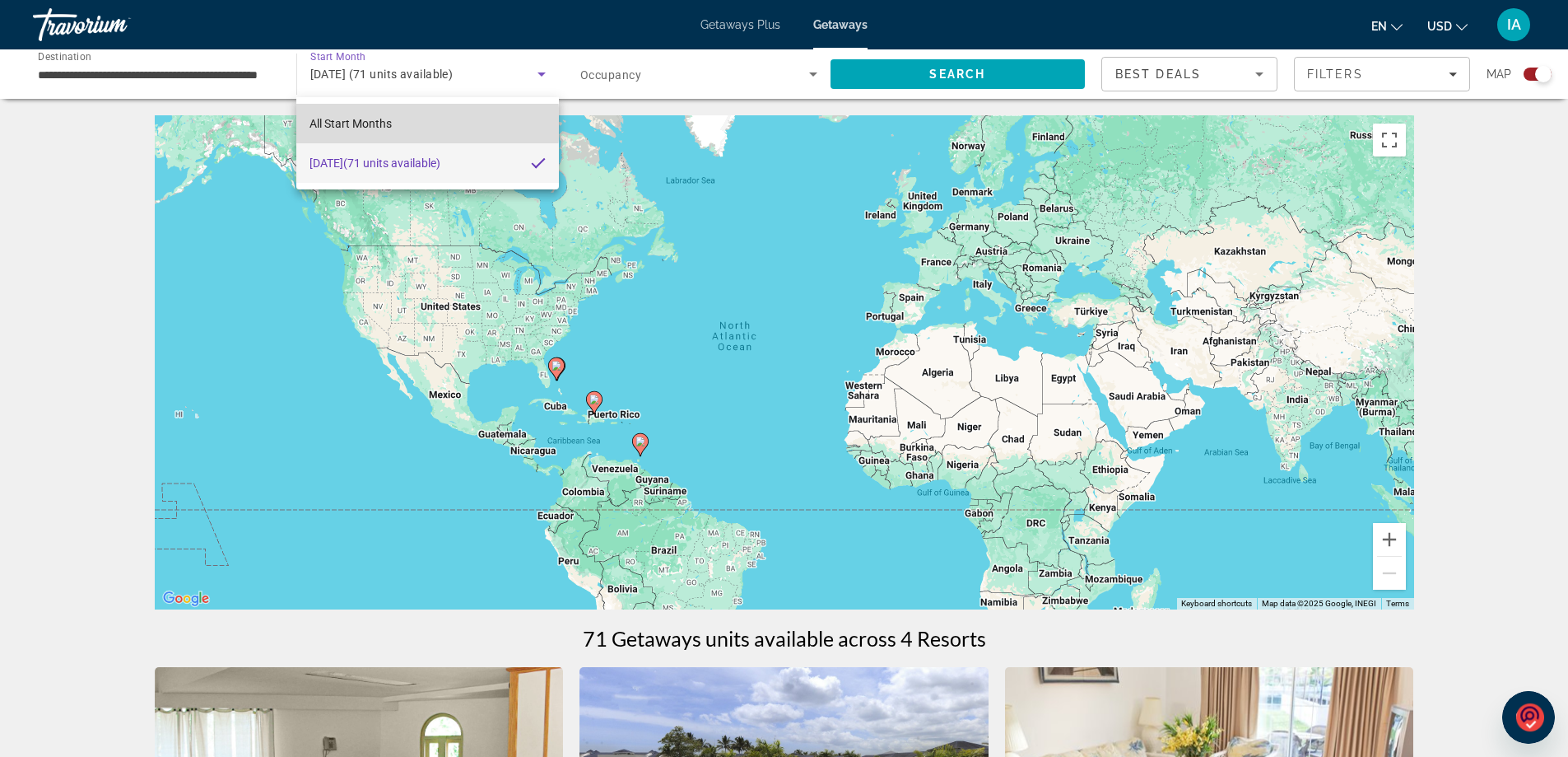
click at [399, 123] on mat-option "All Start Months" at bounding box center [427, 123] width 261 height 39
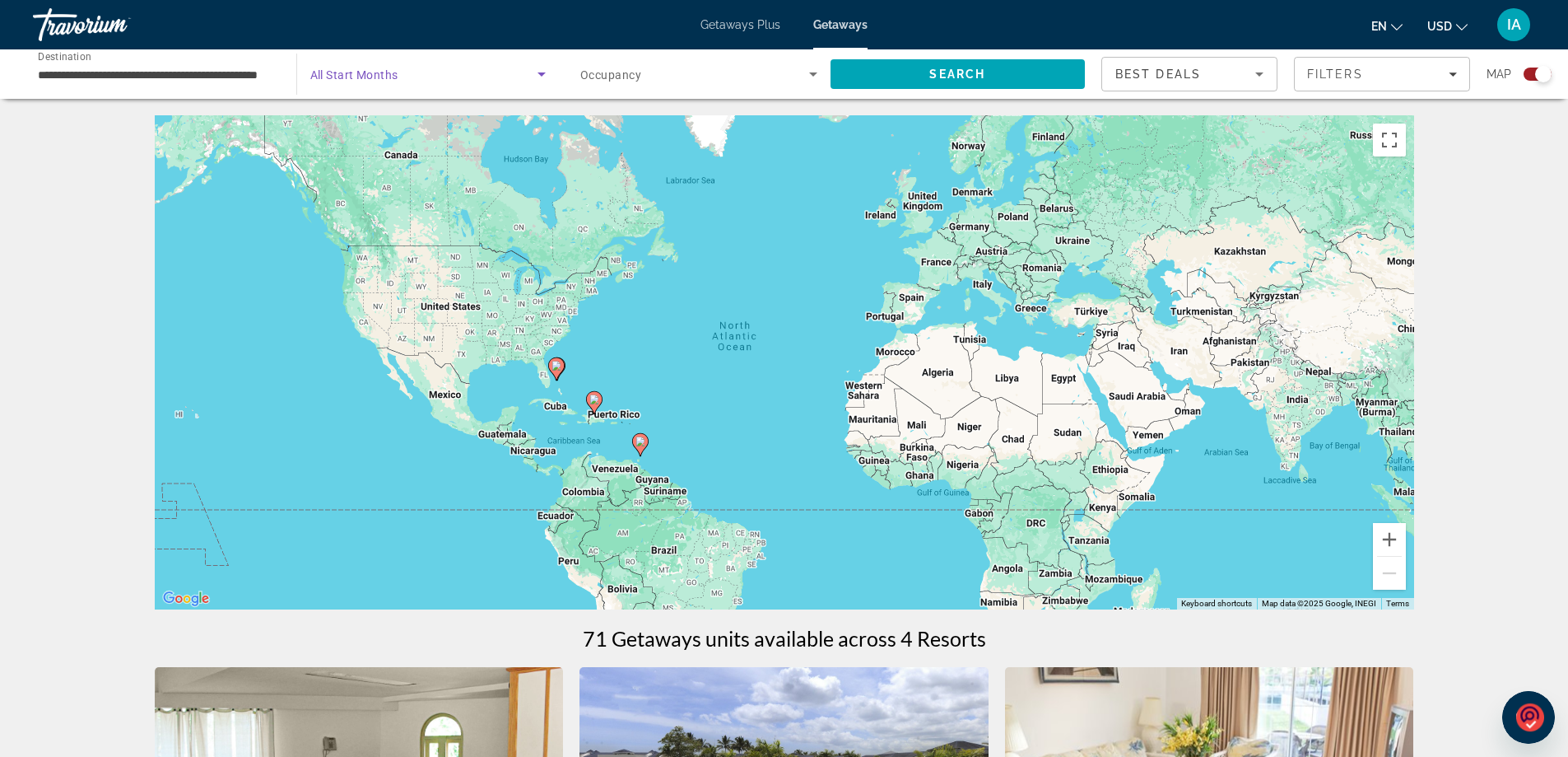
click at [543, 74] on icon "Search widget" at bounding box center [541, 74] width 8 height 4
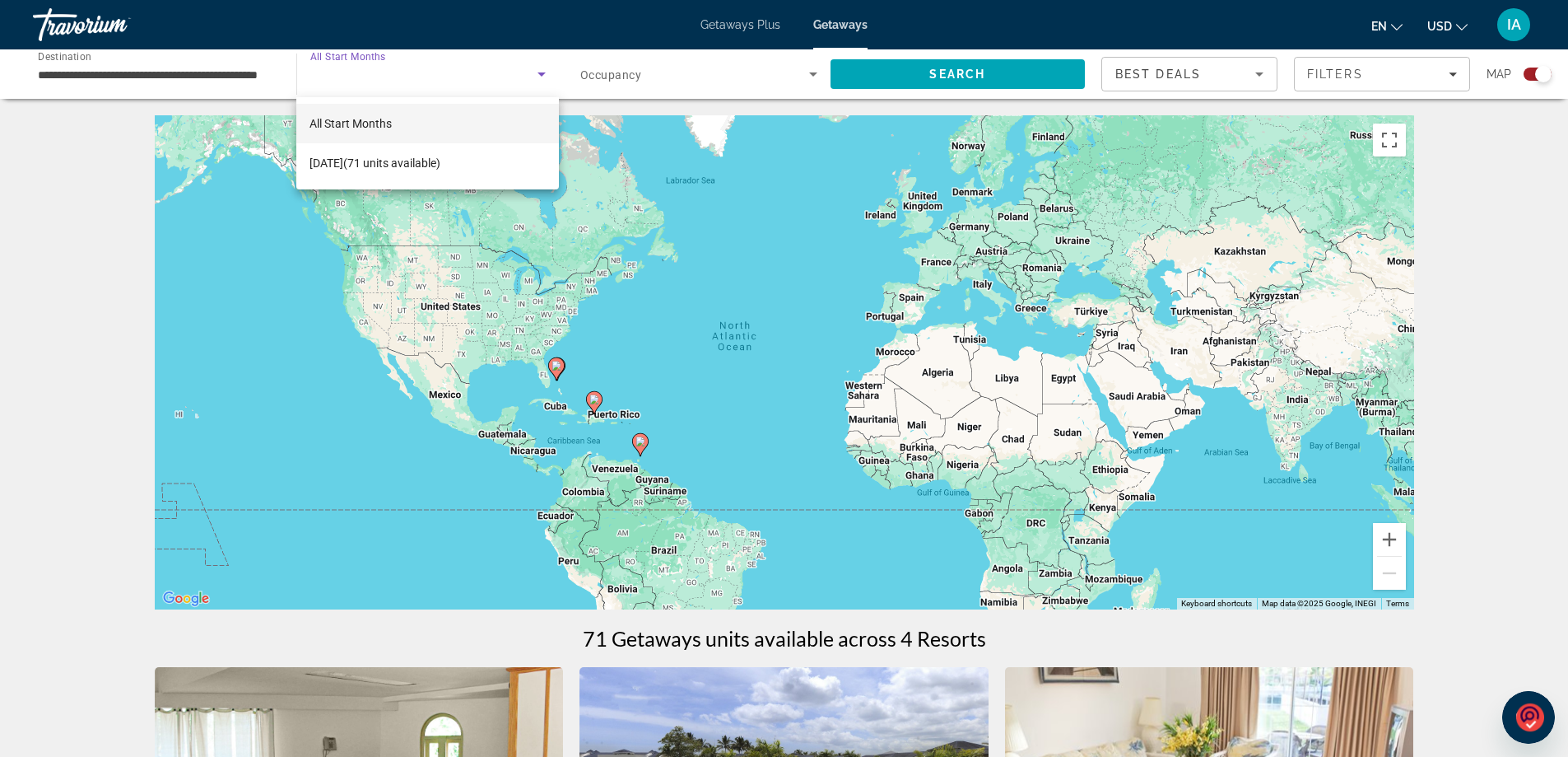
click at [425, 72] on div at bounding box center [784, 378] width 1568 height 757
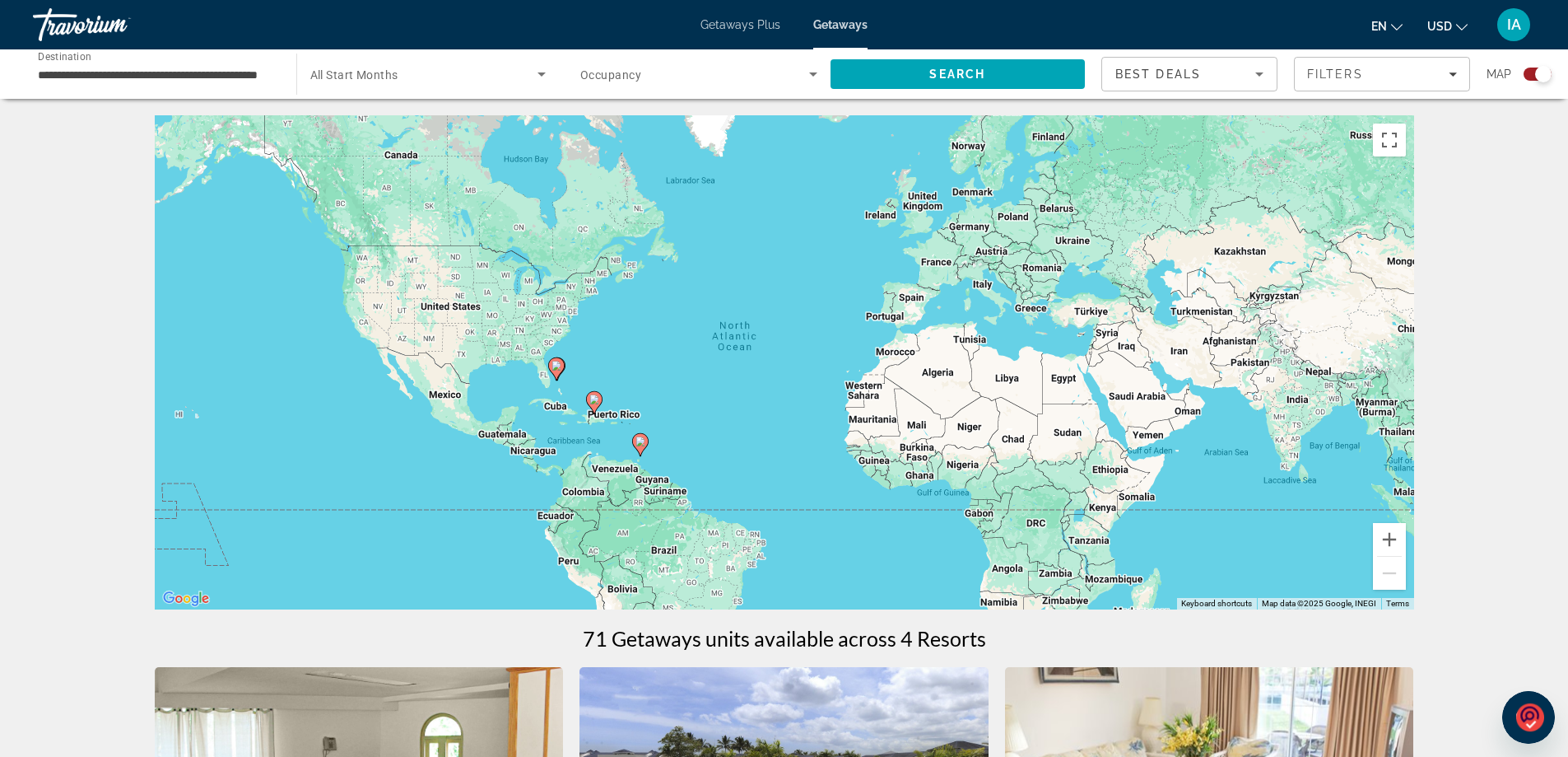
click at [214, 75] on input "**********" at bounding box center [157, 74] width 237 height 20
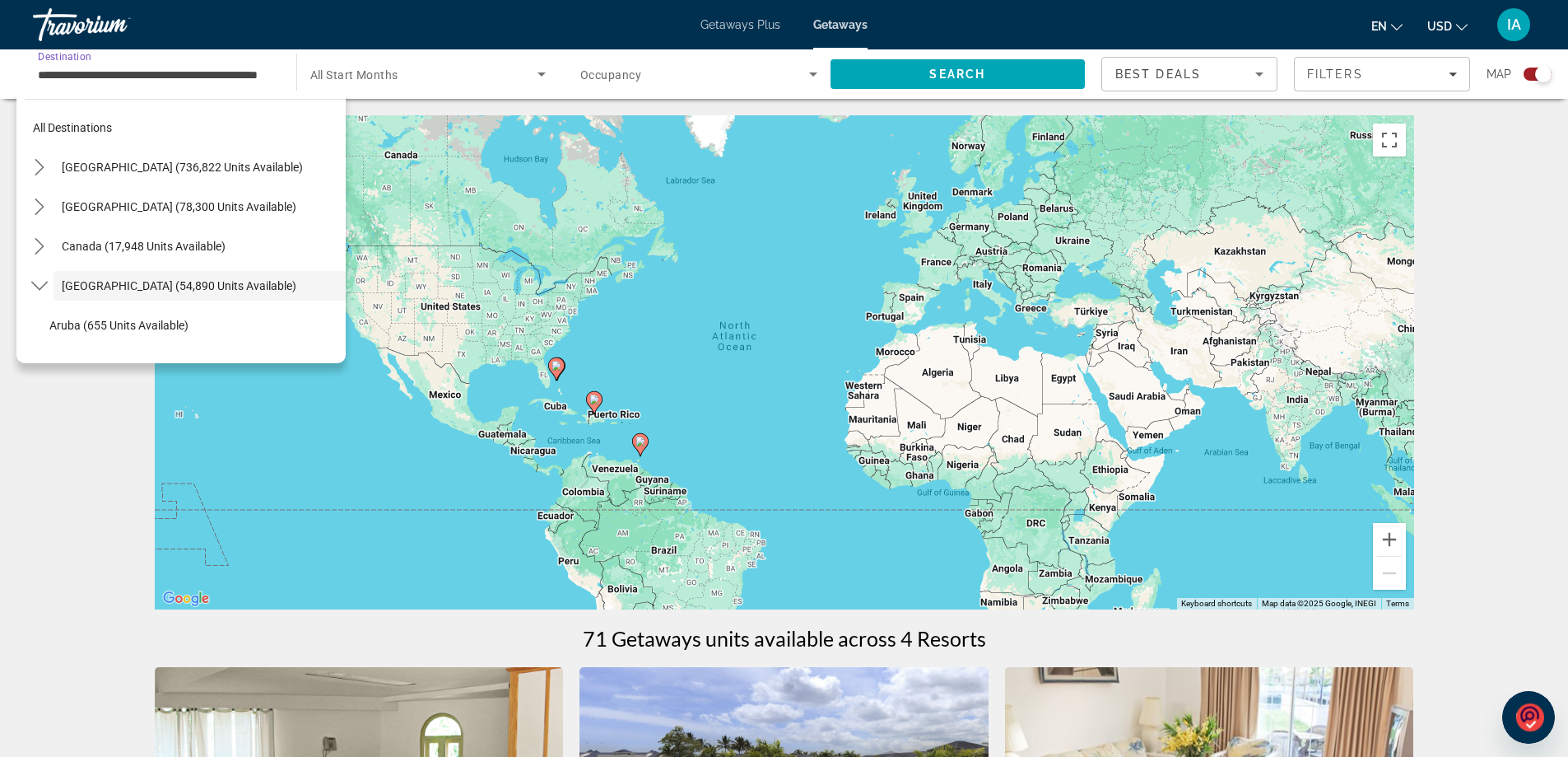
scroll to position [59, 0]
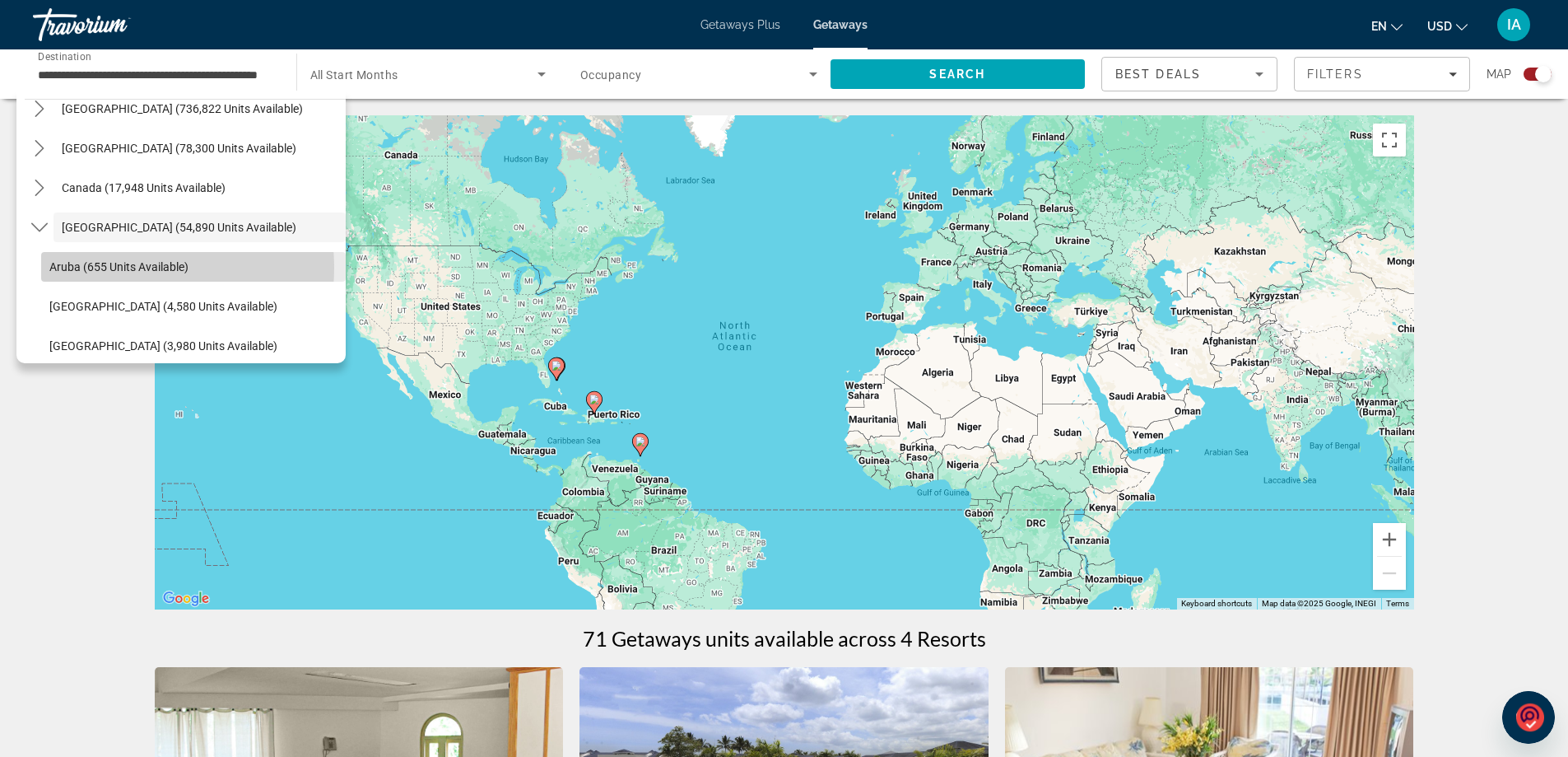
click at [120, 267] on span "Aruba (655 units available)" at bounding box center [118, 266] width 139 height 13
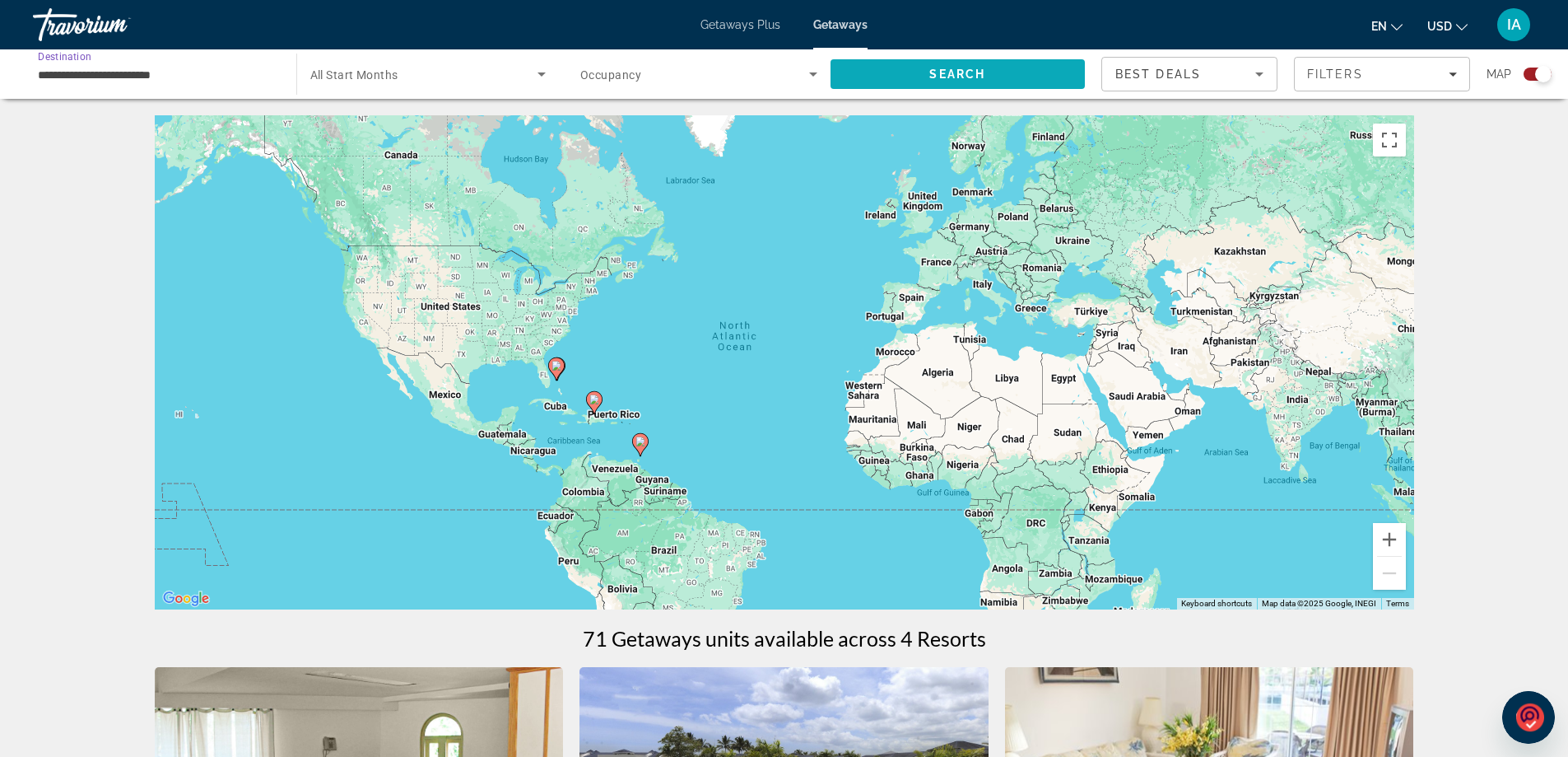
click at [987, 71] on span "Search" at bounding box center [958, 74] width 255 height 39
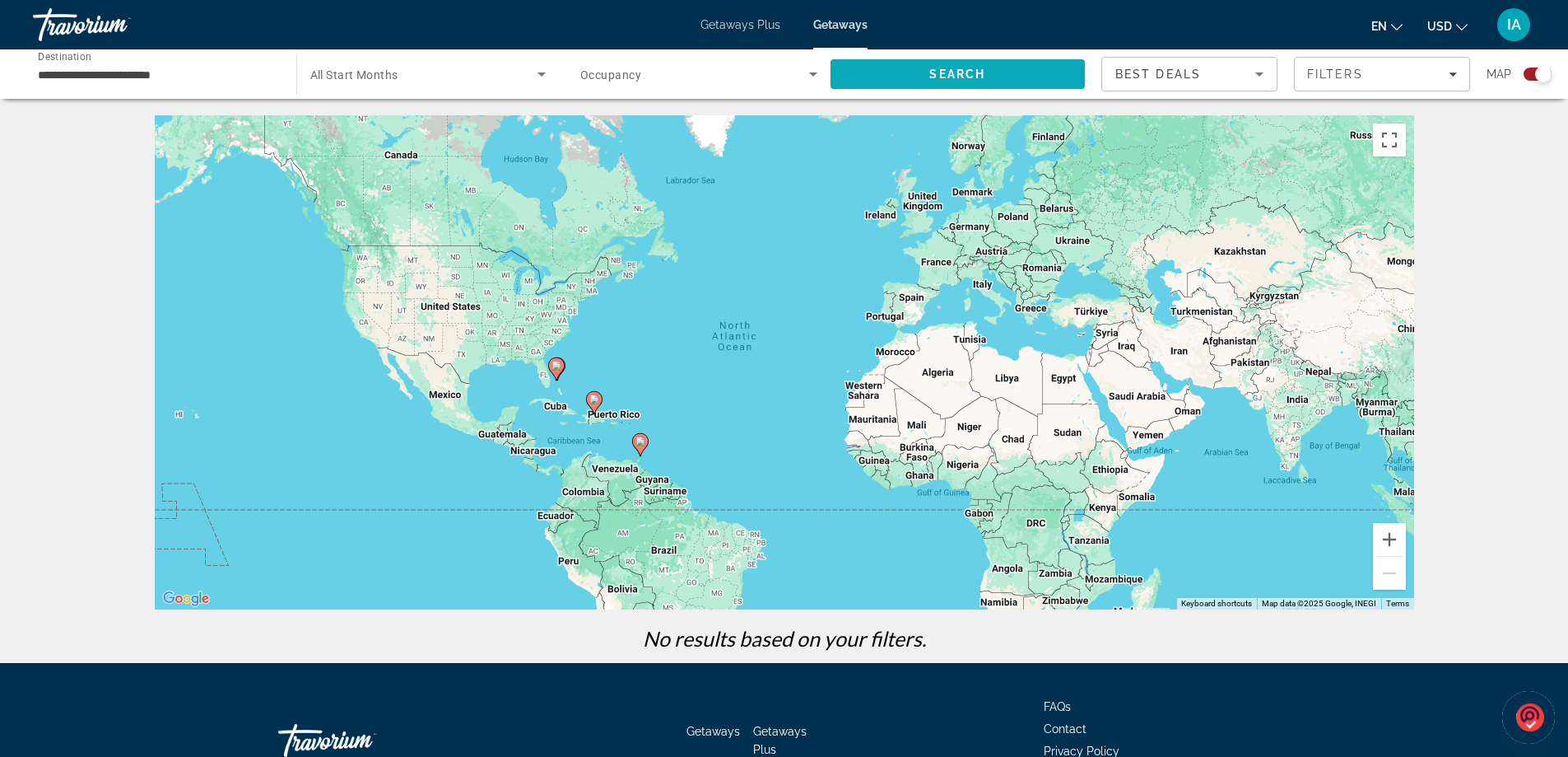
click at [994, 72] on span "Search" at bounding box center [958, 74] width 255 height 39
click at [806, 73] on icon "Search widget" at bounding box center [813, 74] width 20 height 20
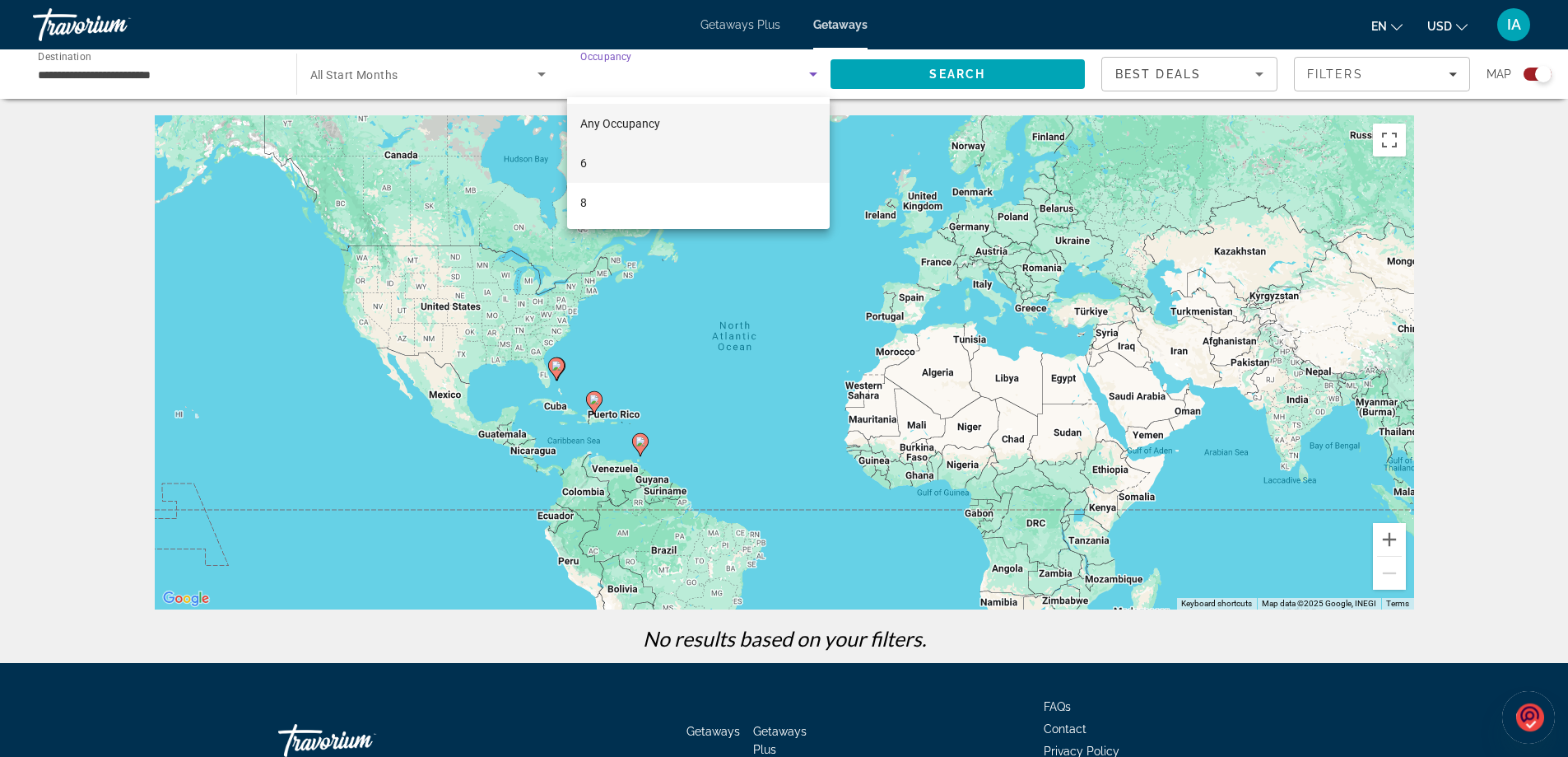
click at [597, 154] on mat-option "6" at bounding box center [699, 163] width 262 height 39
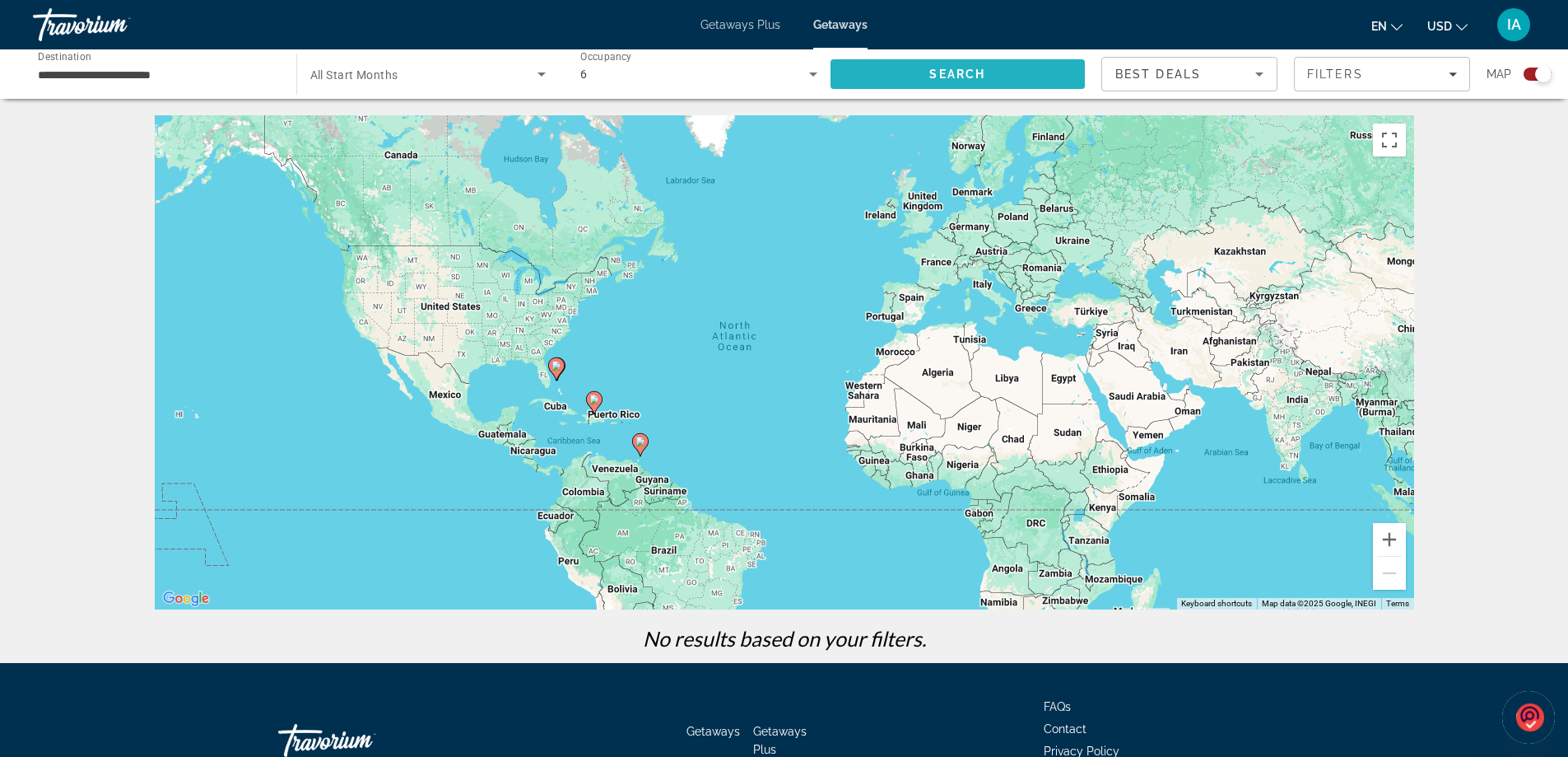
click at [958, 77] on span "Search" at bounding box center [957, 73] width 56 height 13
click at [532, 70] on icon "Search widget" at bounding box center [541, 74] width 20 height 20
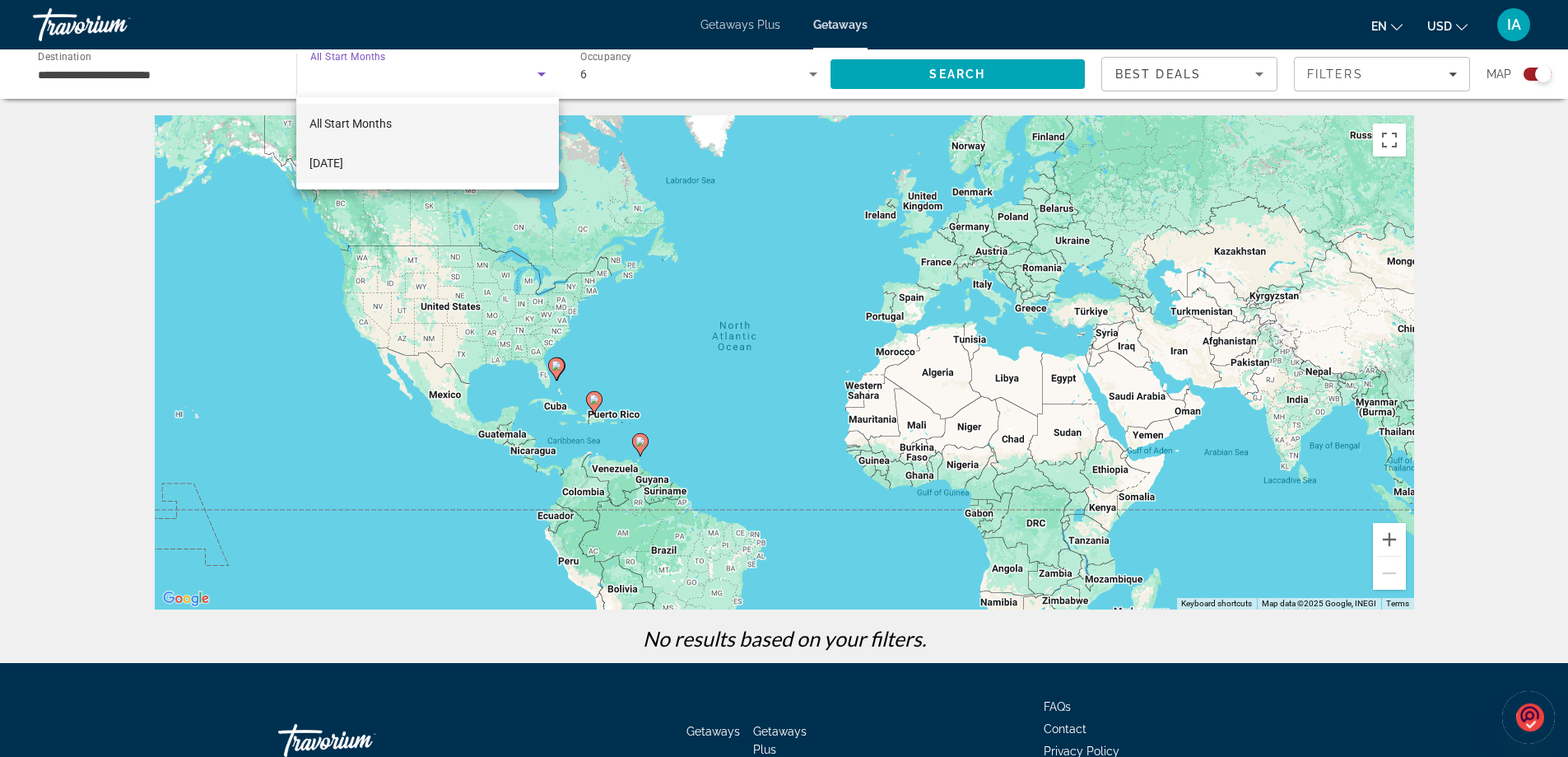
click at [344, 160] on span "[DATE]" at bounding box center [326, 163] width 33 height 20
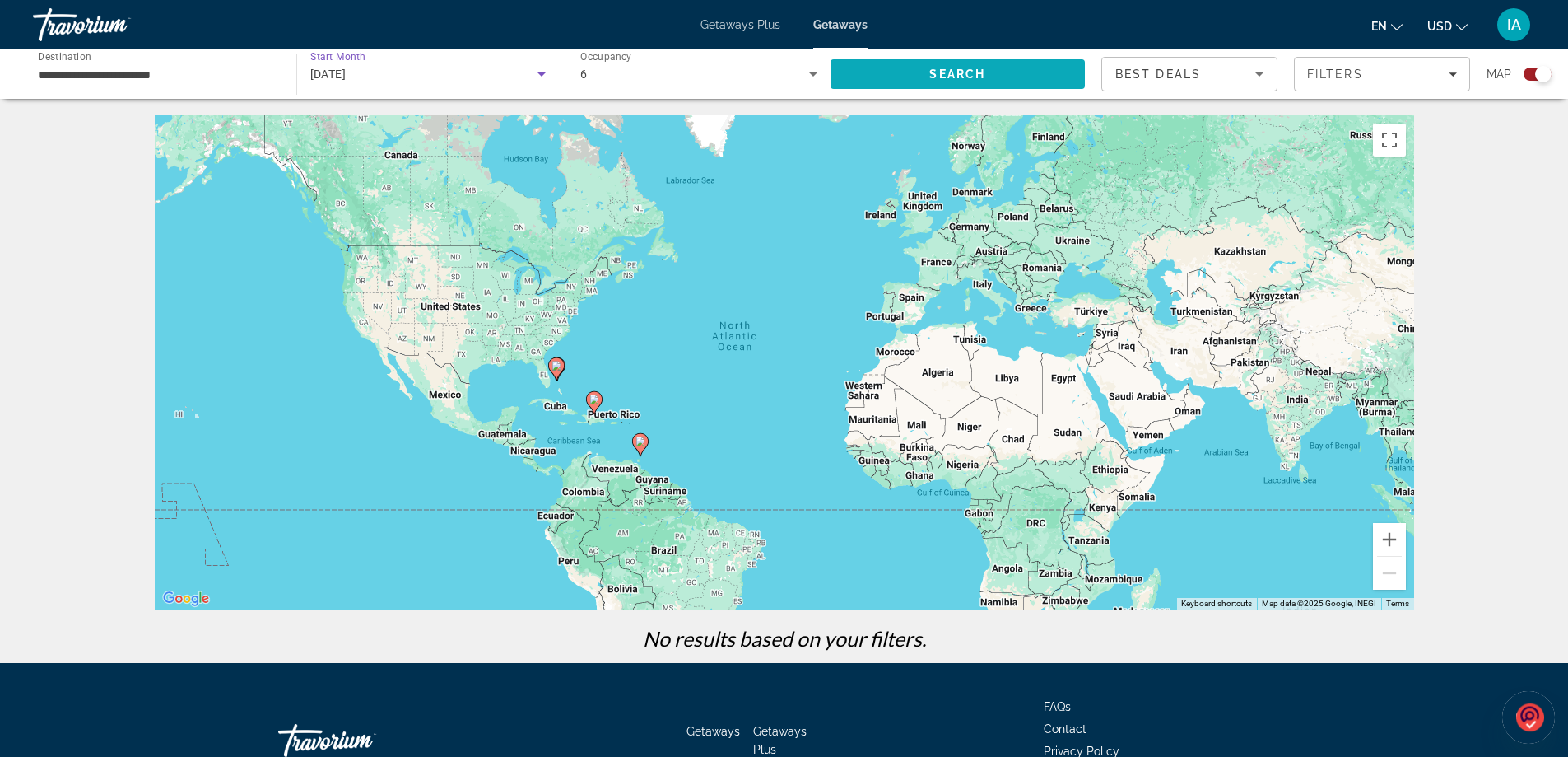
click at [898, 82] on span "Search" at bounding box center [958, 74] width 255 height 39
click at [153, 68] on input "**********" at bounding box center [157, 74] width 237 height 20
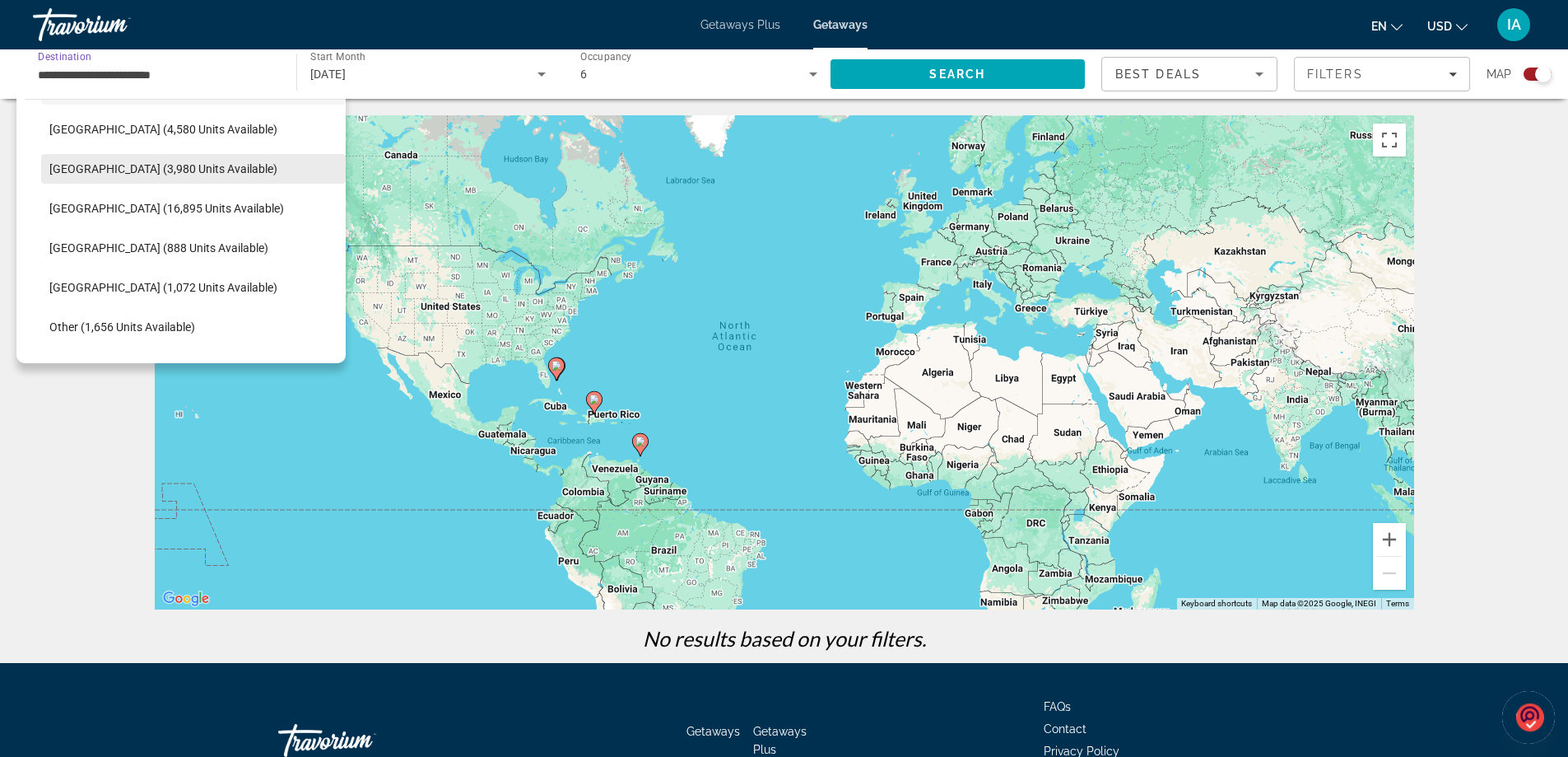
scroll to position [262, 0]
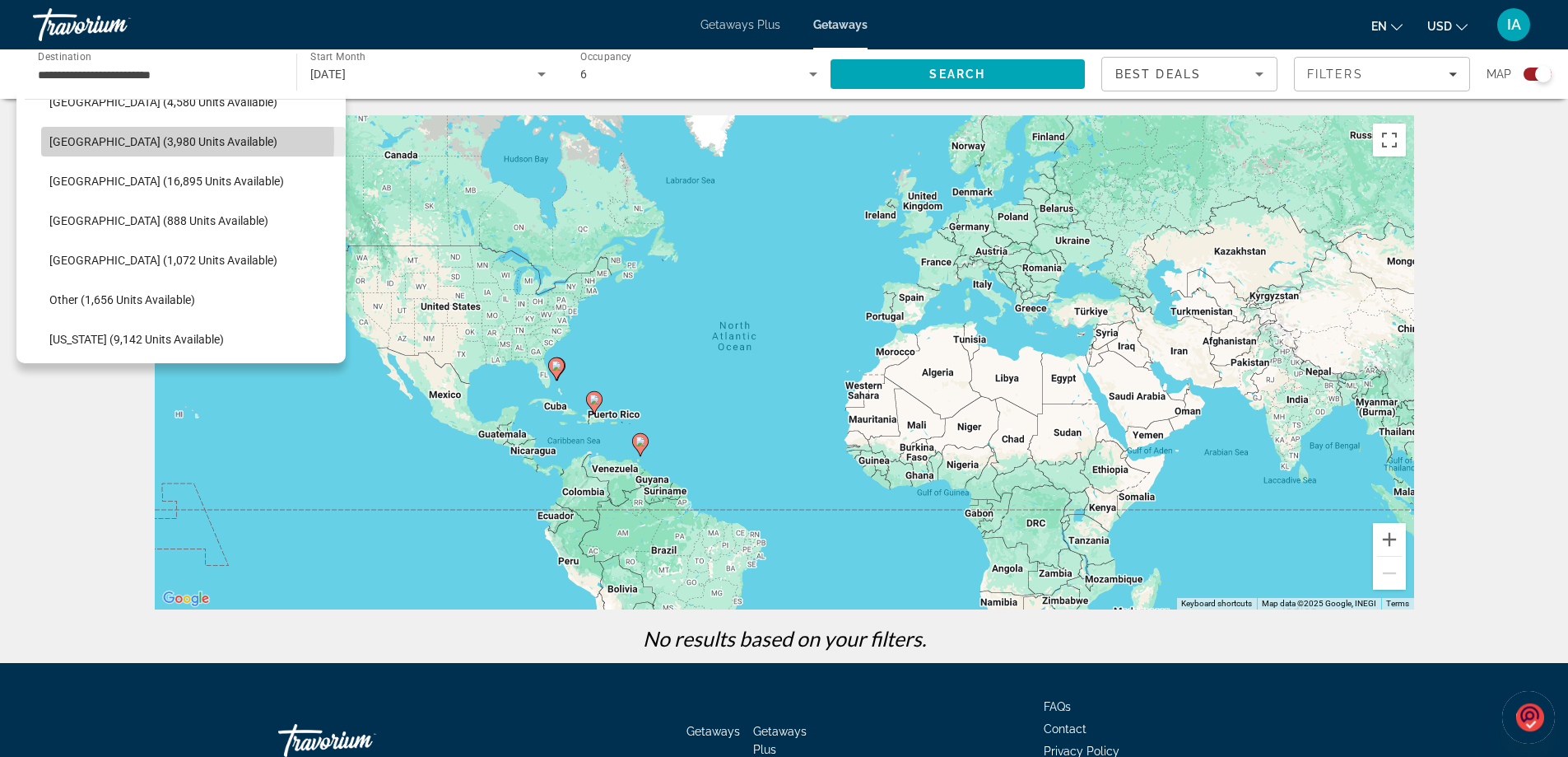
click at [148, 141] on span "[GEOGRAPHIC_DATA] (3,980 units available)" at bounding box center [162, 141] width 228 height 13
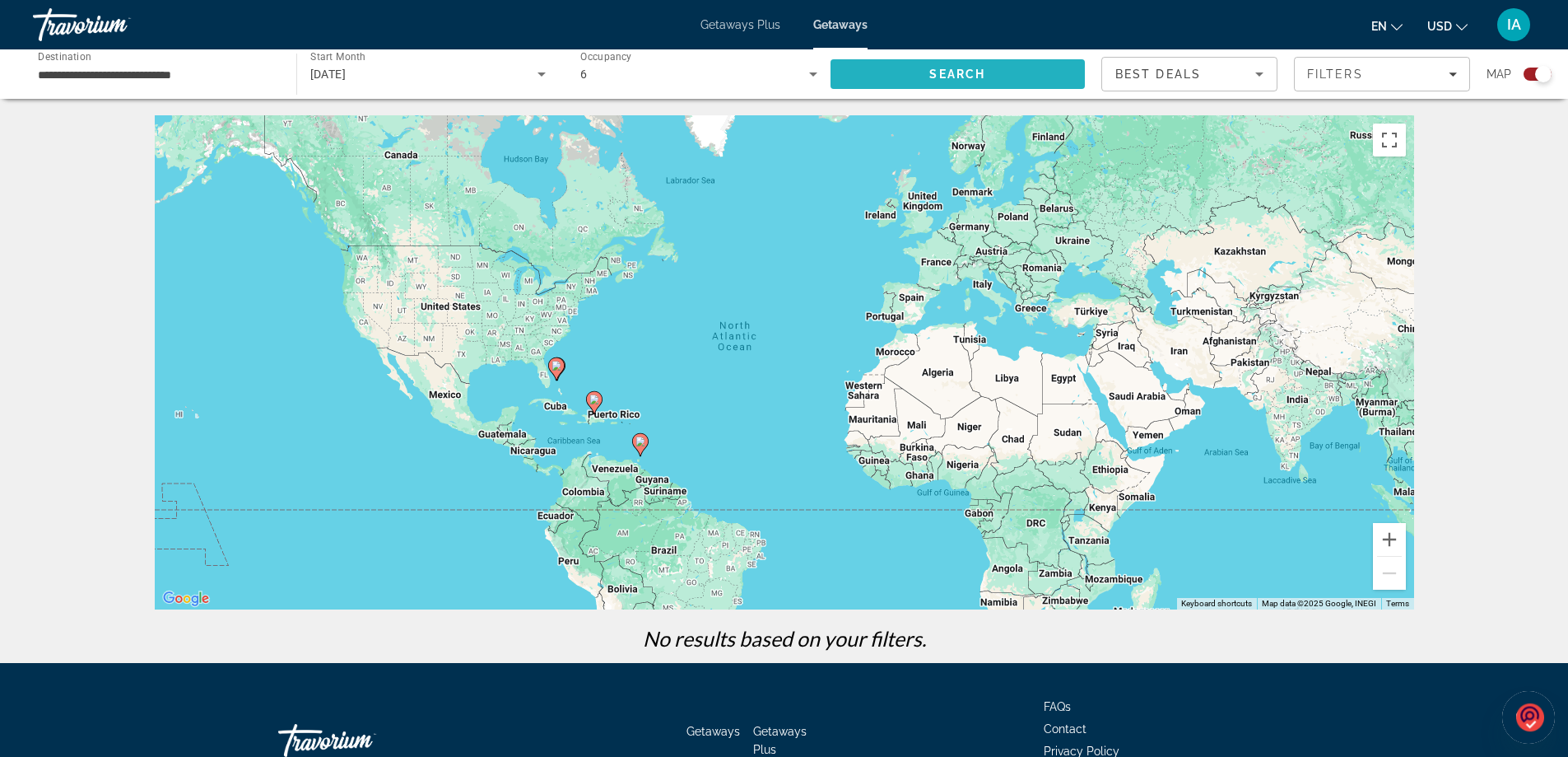
click at [979, 75] on span "Search" at bounding box center [957, 73] width 56 height 13
click at [241, 67] on input "**********" at bounding box center [157, 74] width 237 height 20
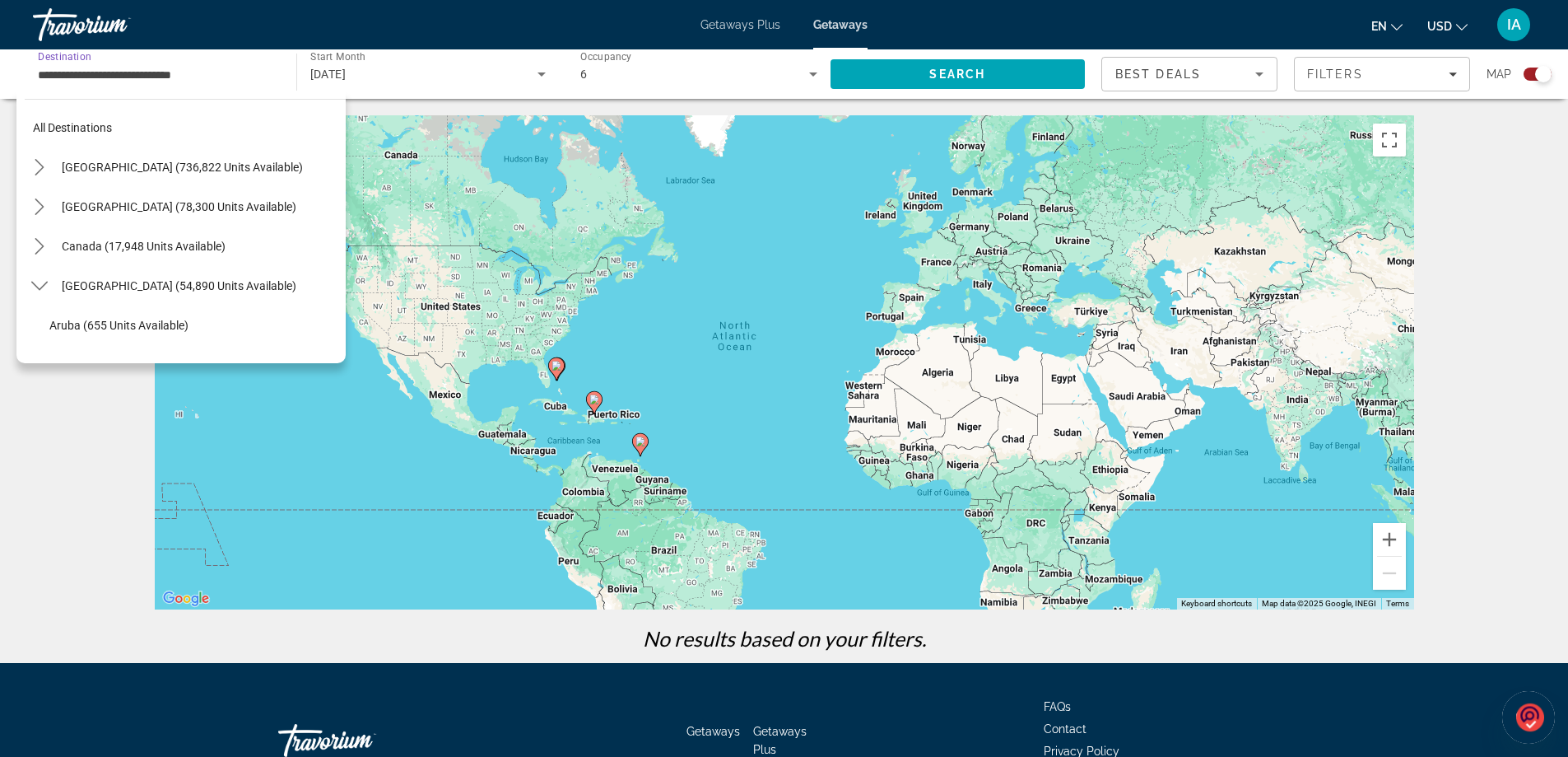
scroll to position [177, 0]
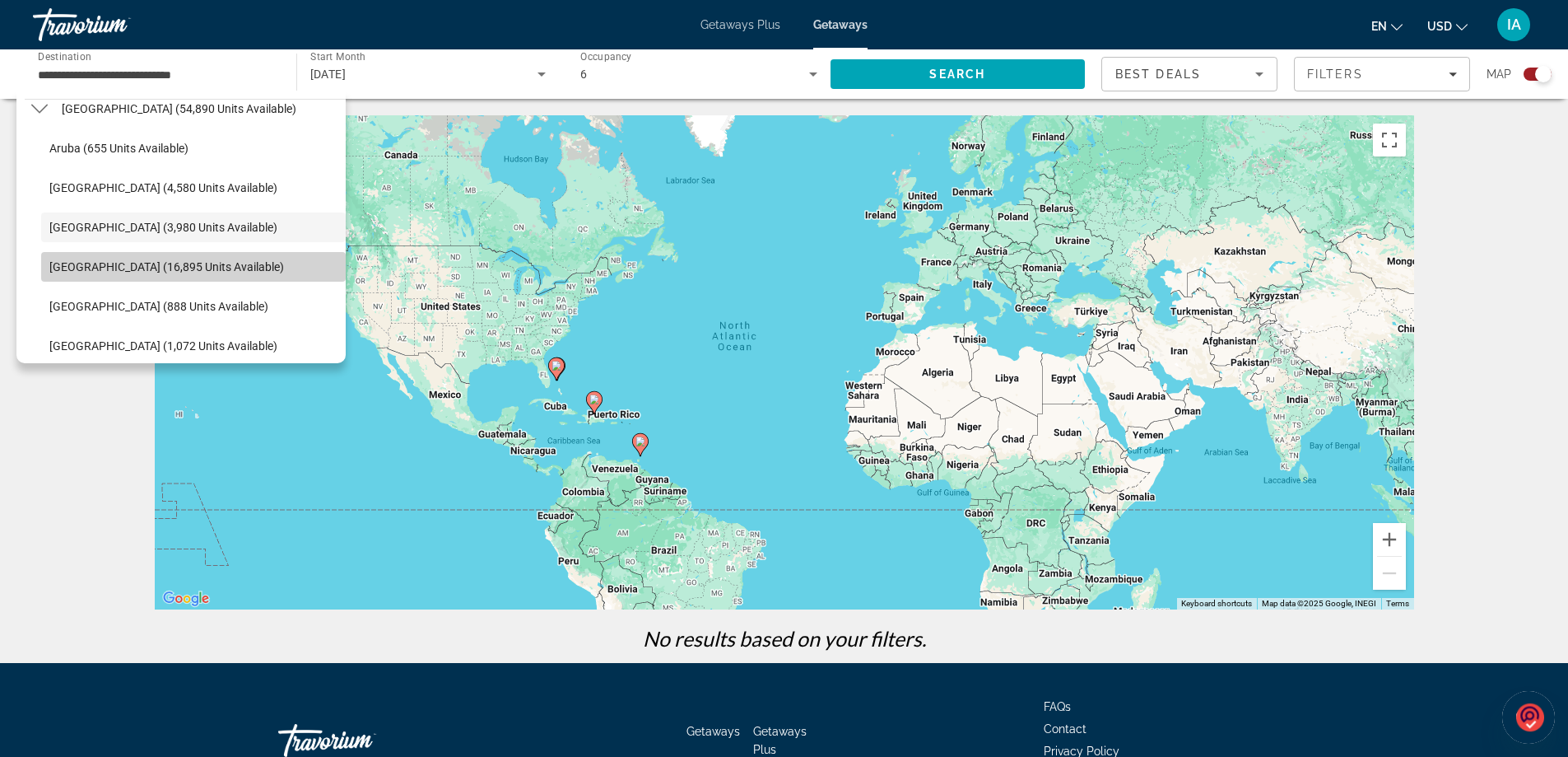
click at [208, 261] on span "[GEOGRAPHIC_DATA] (16,895 units available)" at bounding box center [166, 266] width 235 height 13
type input "**********"
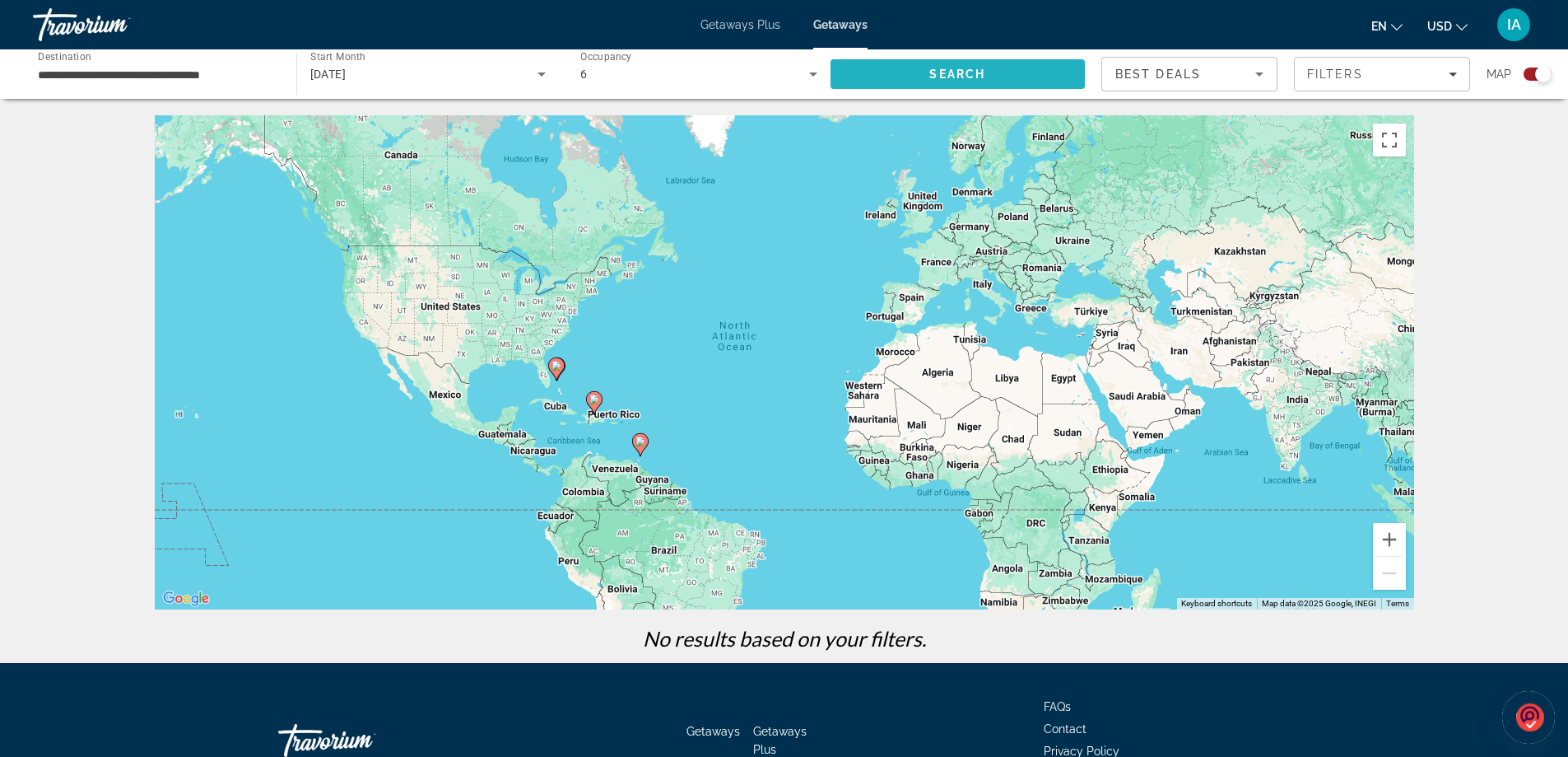
click at [896, 70] on span "Search" at bounding box center [958, 74] width 255 height 39
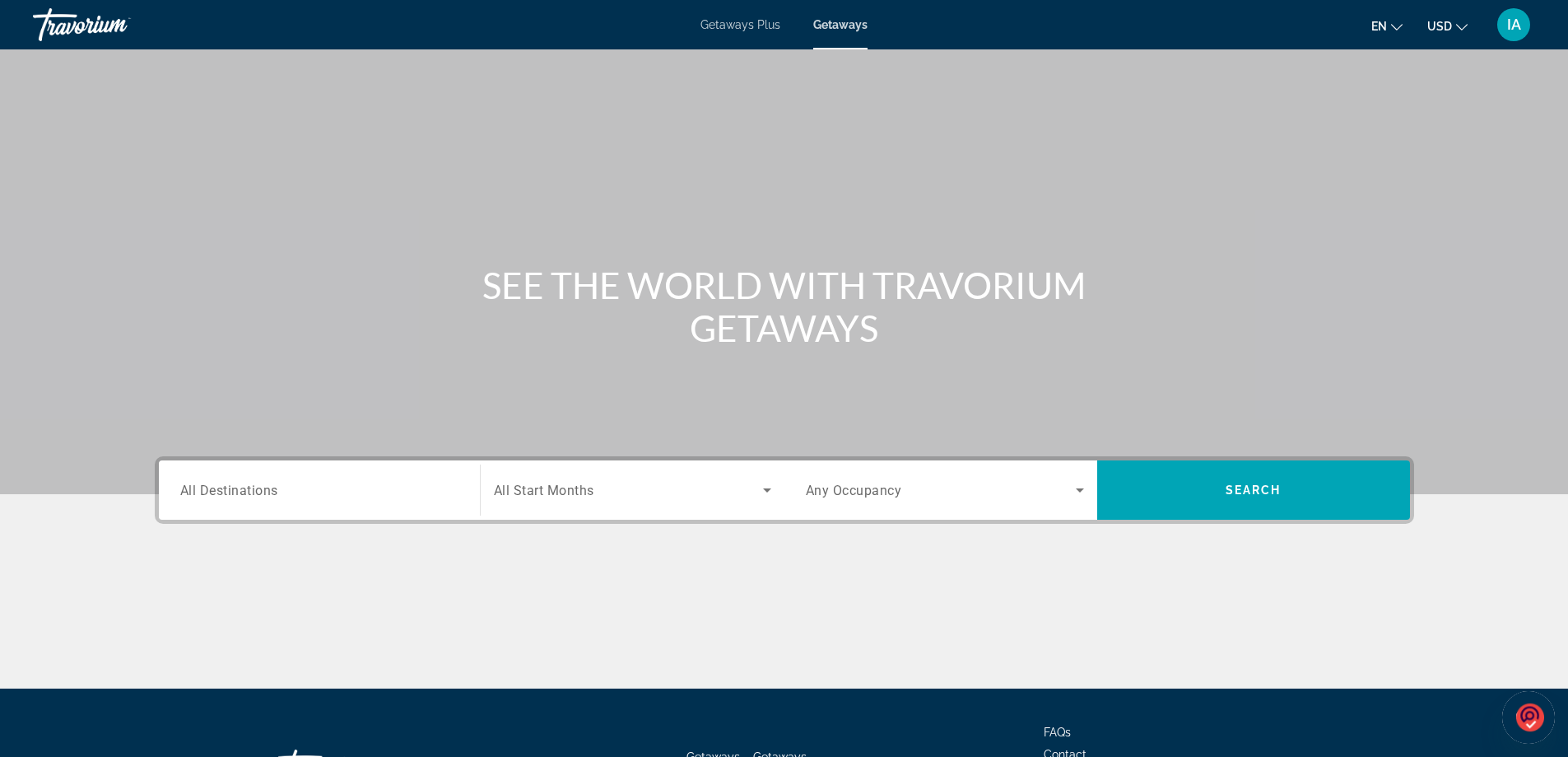
click at [388, 487] on input "Destination All Destinations" at bounding box center [319, 491] width 278 height 20
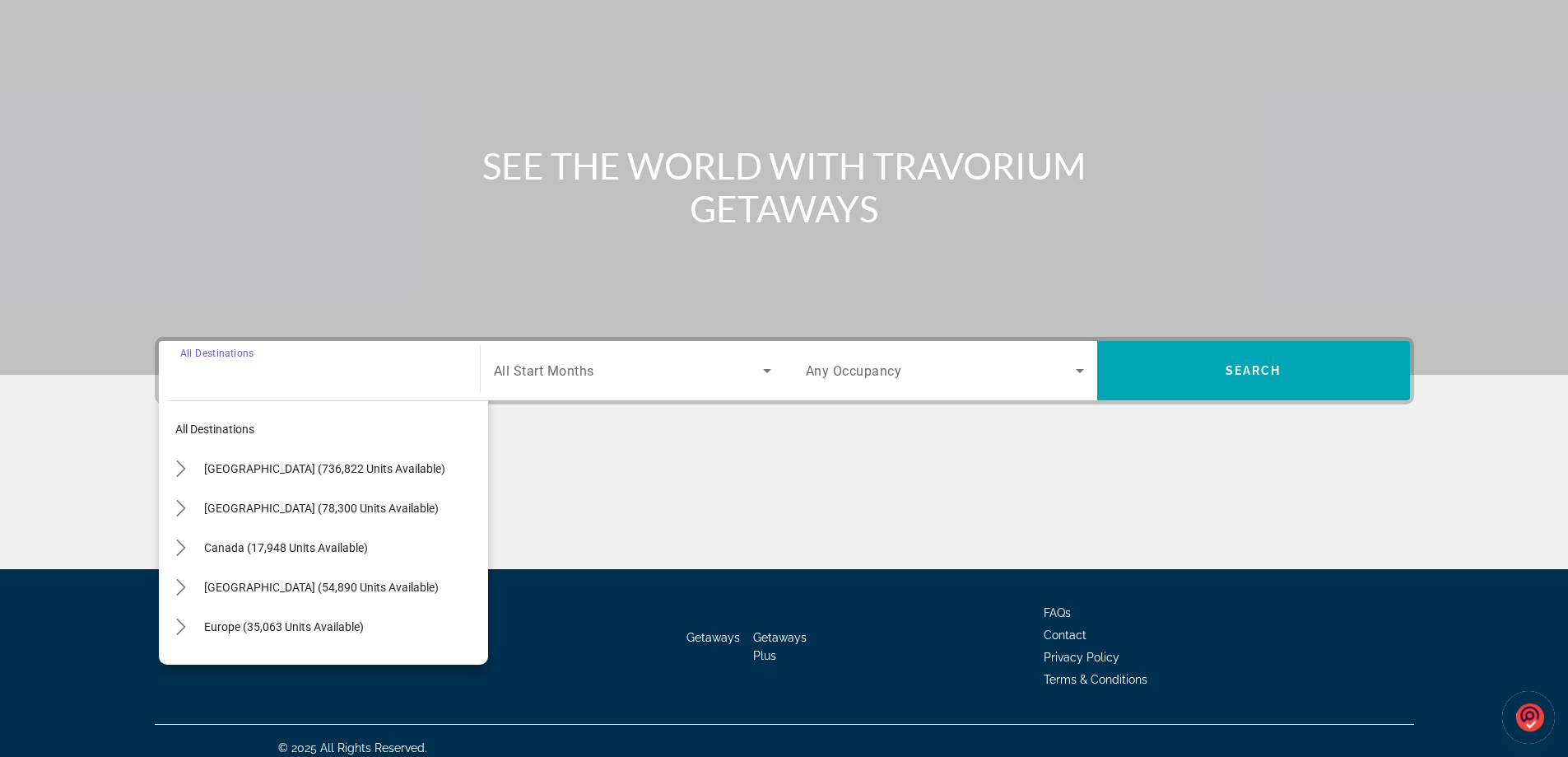
scroll to position [133, 0]
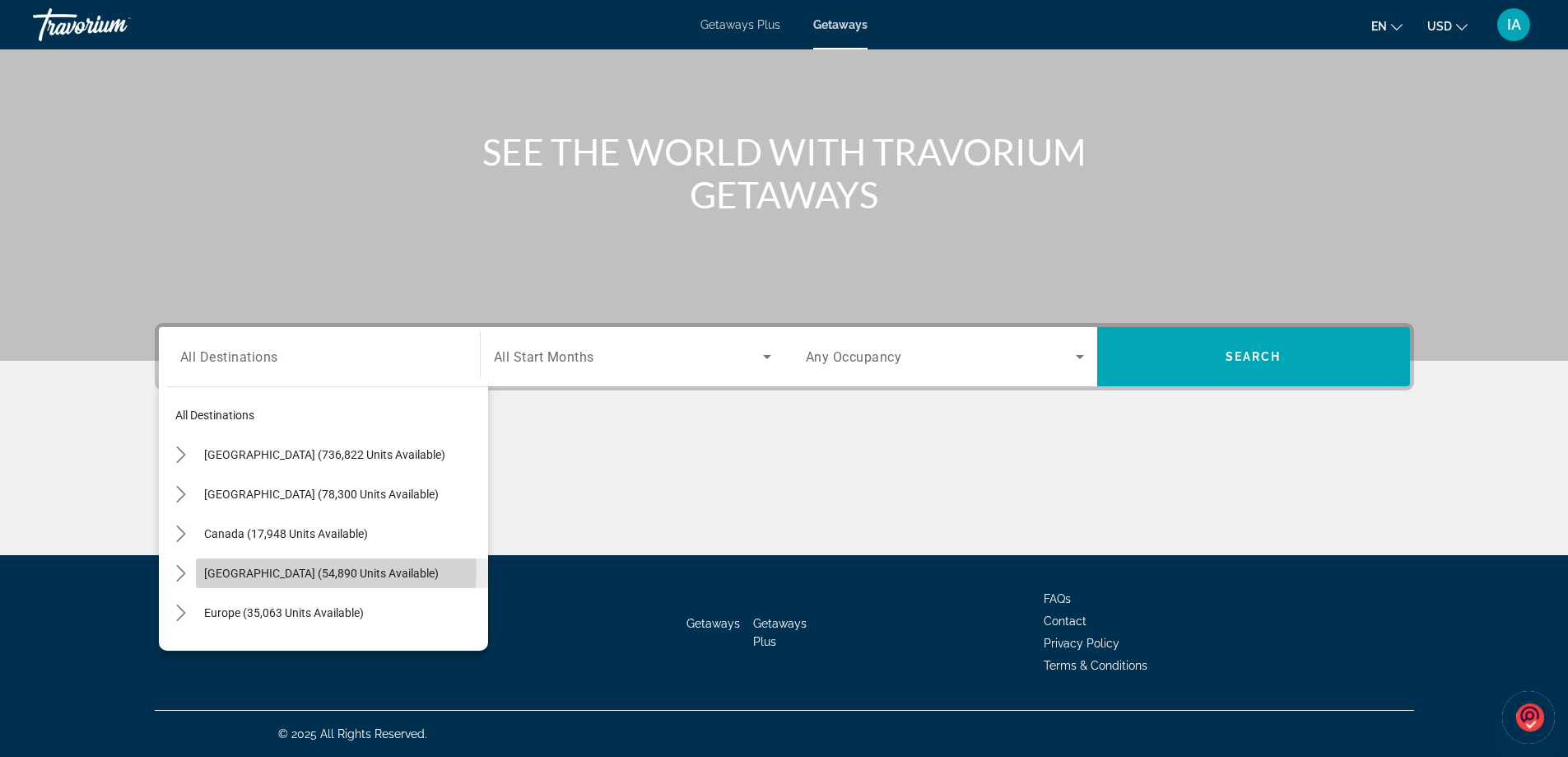
click at [324, 568] on span "[GEOGRAPHIC_DATA] (54,890 units available)" at bounding box center [322, 573] width 235 height 13
type input "**********"
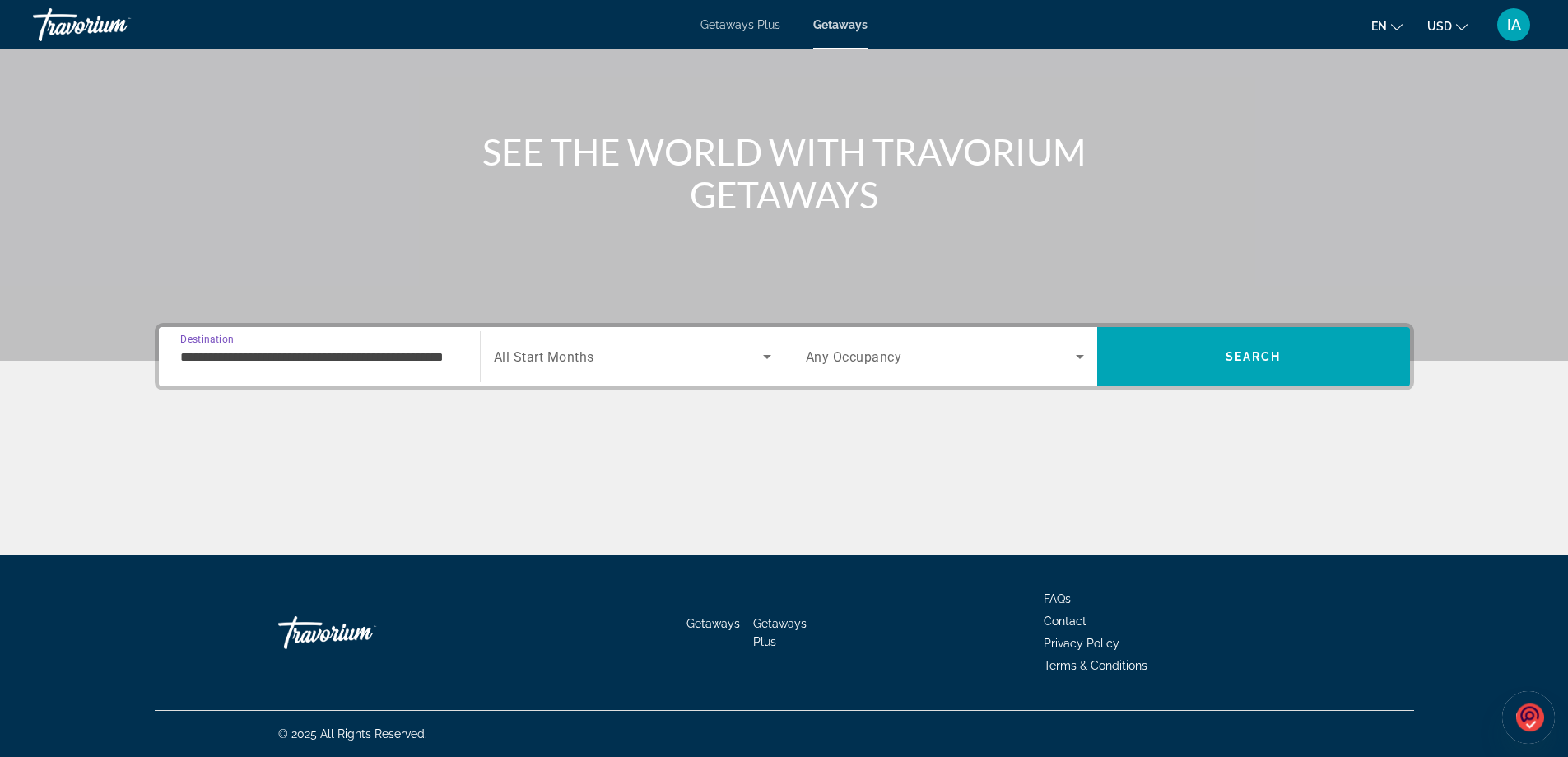
click at [704, 348] on span "Search widget" at bounding box center [628, 356] width 269 height 20
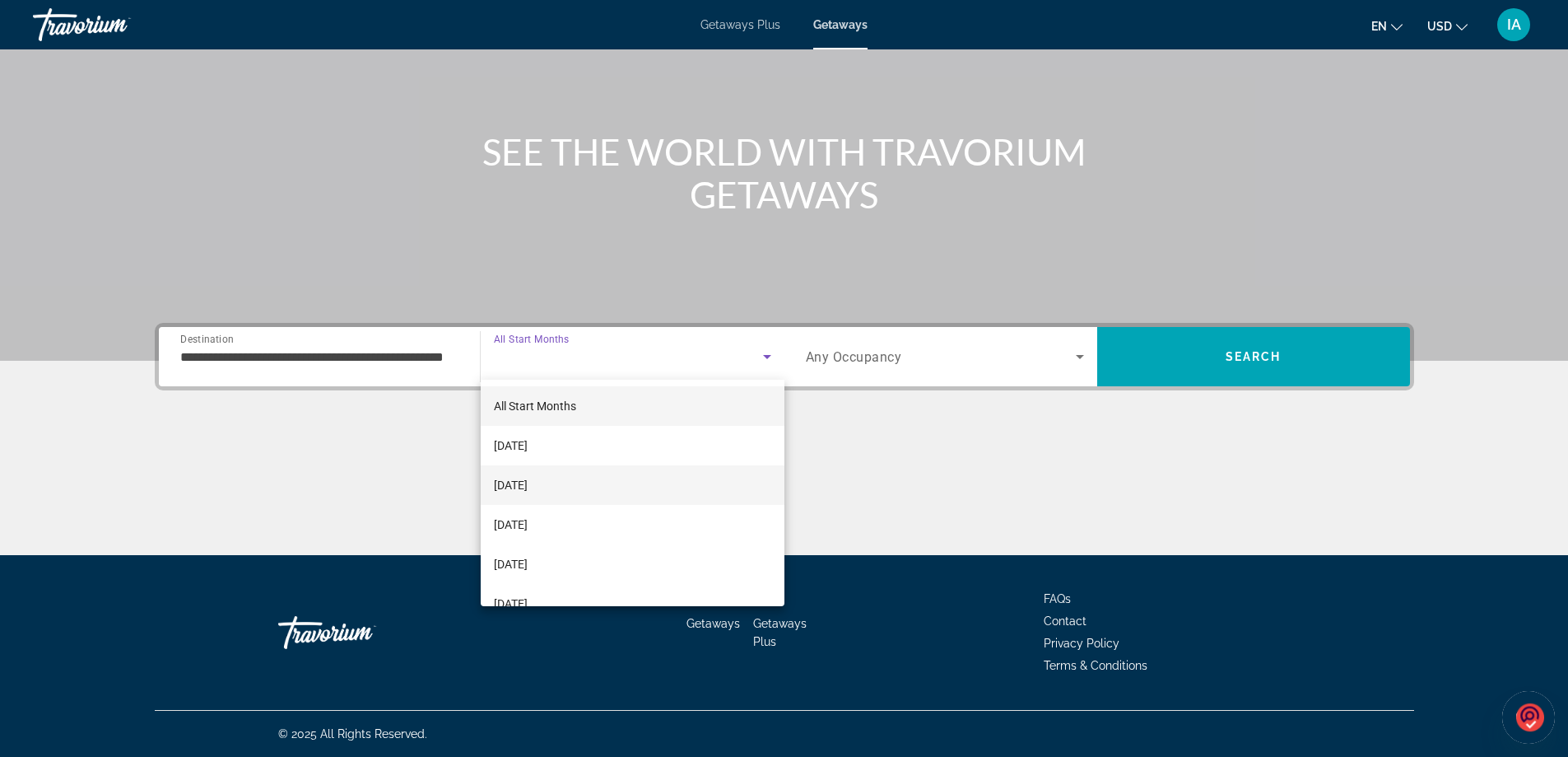
scroll to position [82, 0]
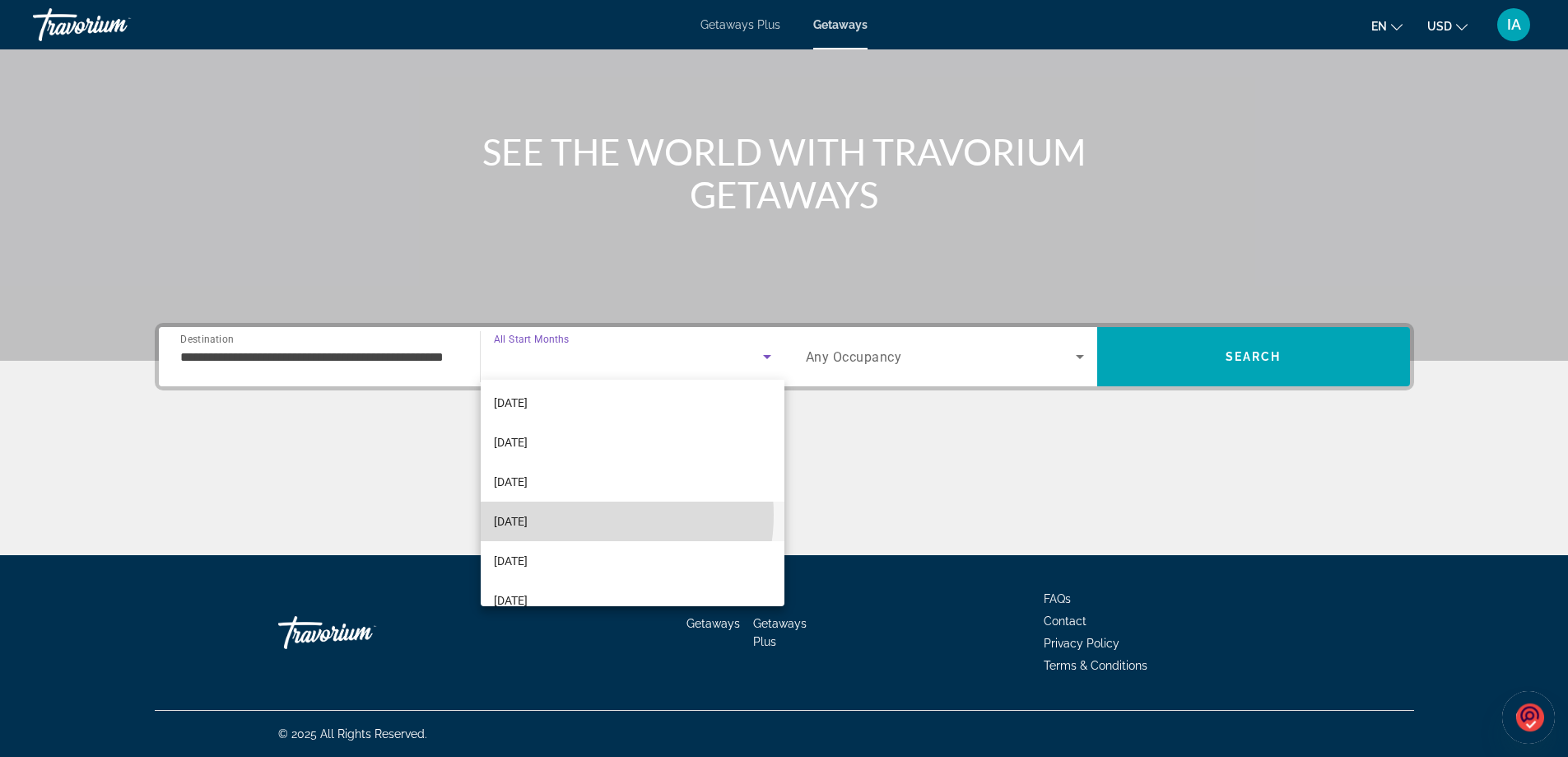
click at [584, 515] on mat-option "[DATE]" at bounding box center [632, 521] width 303 height 39
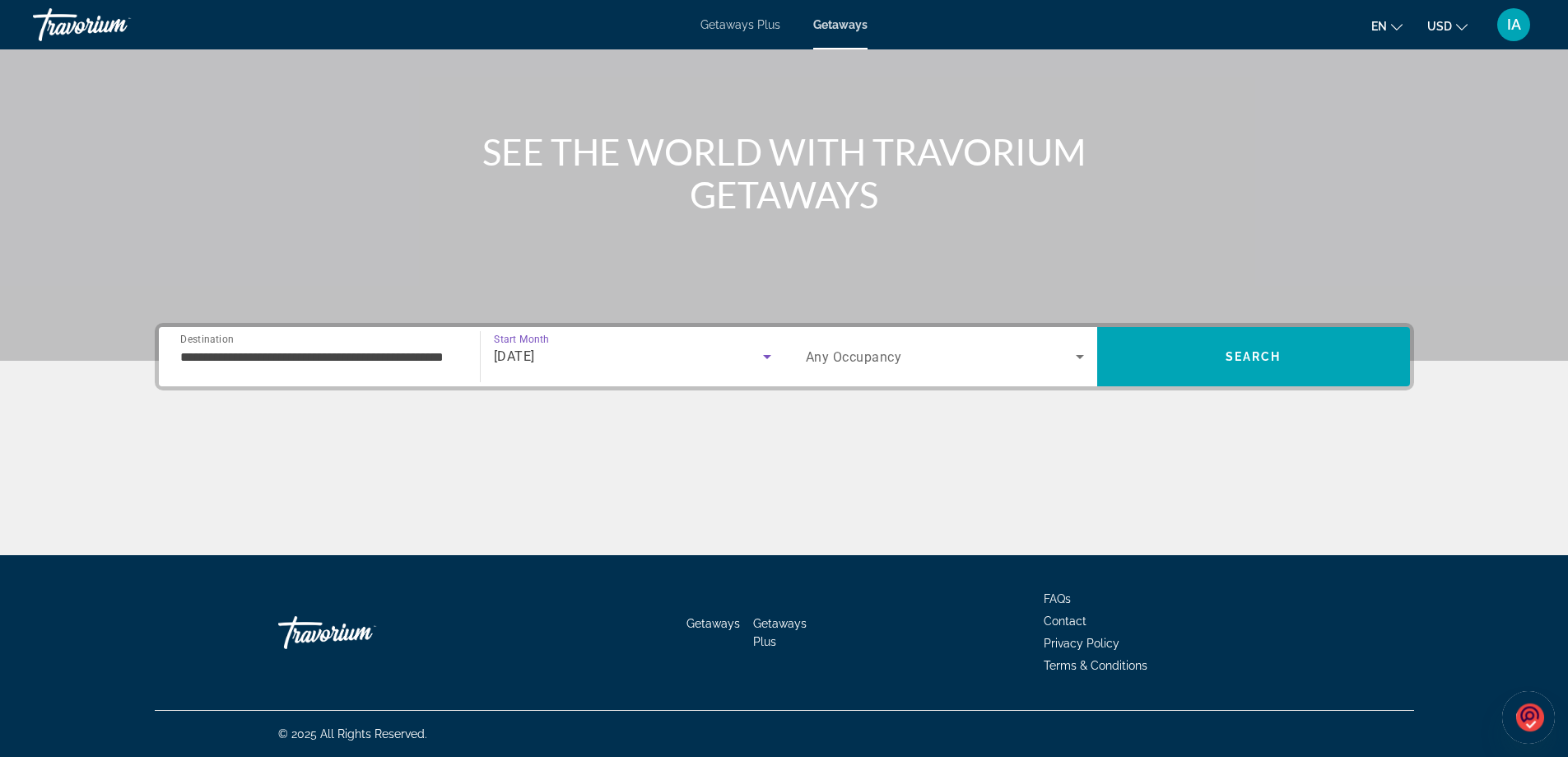
click at [1078, 350] on icon "Search widget" at bounding box center [1080, 356] width 20 height 20
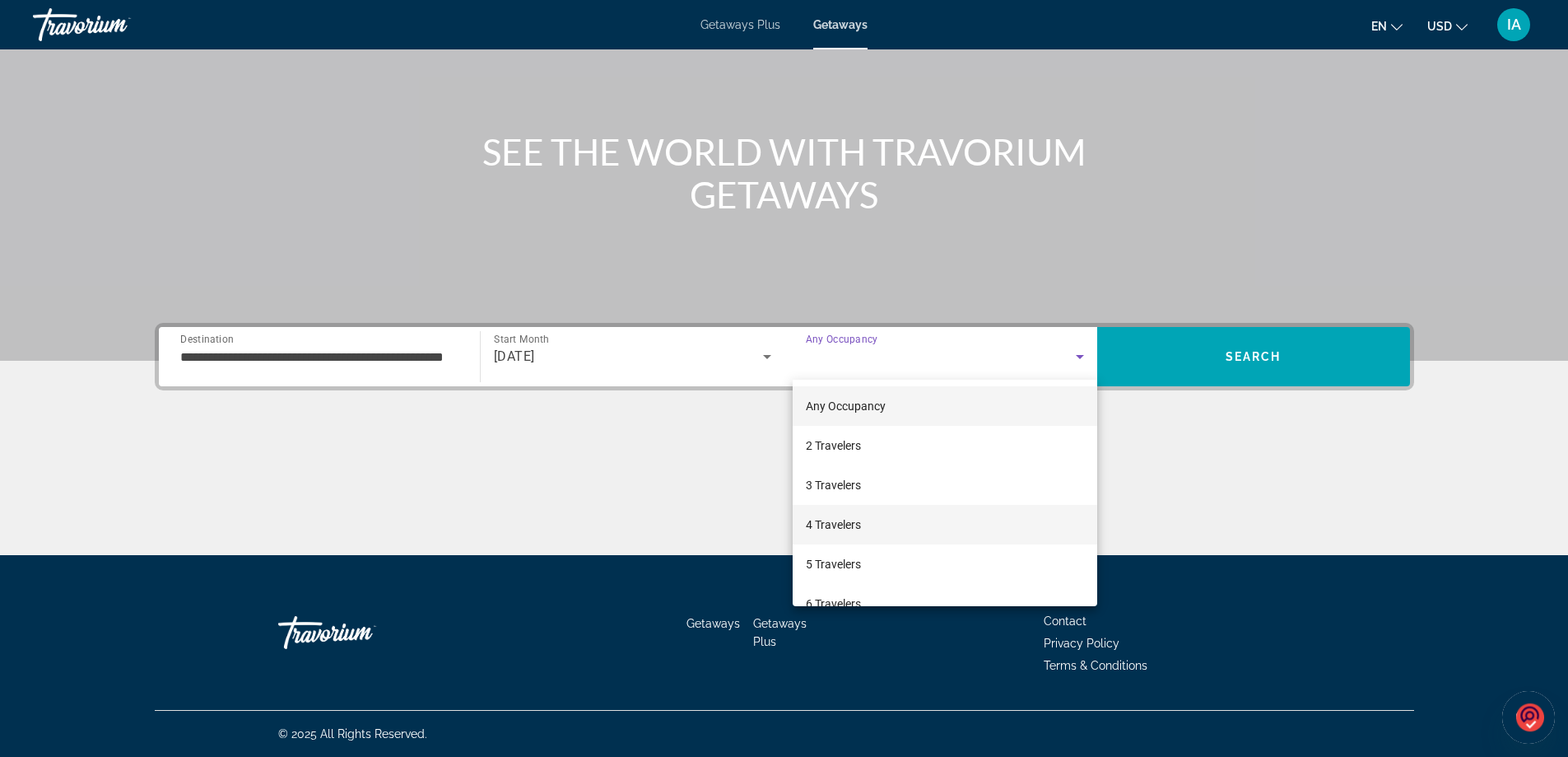
click at [859, 518] on span "4 Travelers" at bounding box center [833, 525] width 55 height 20
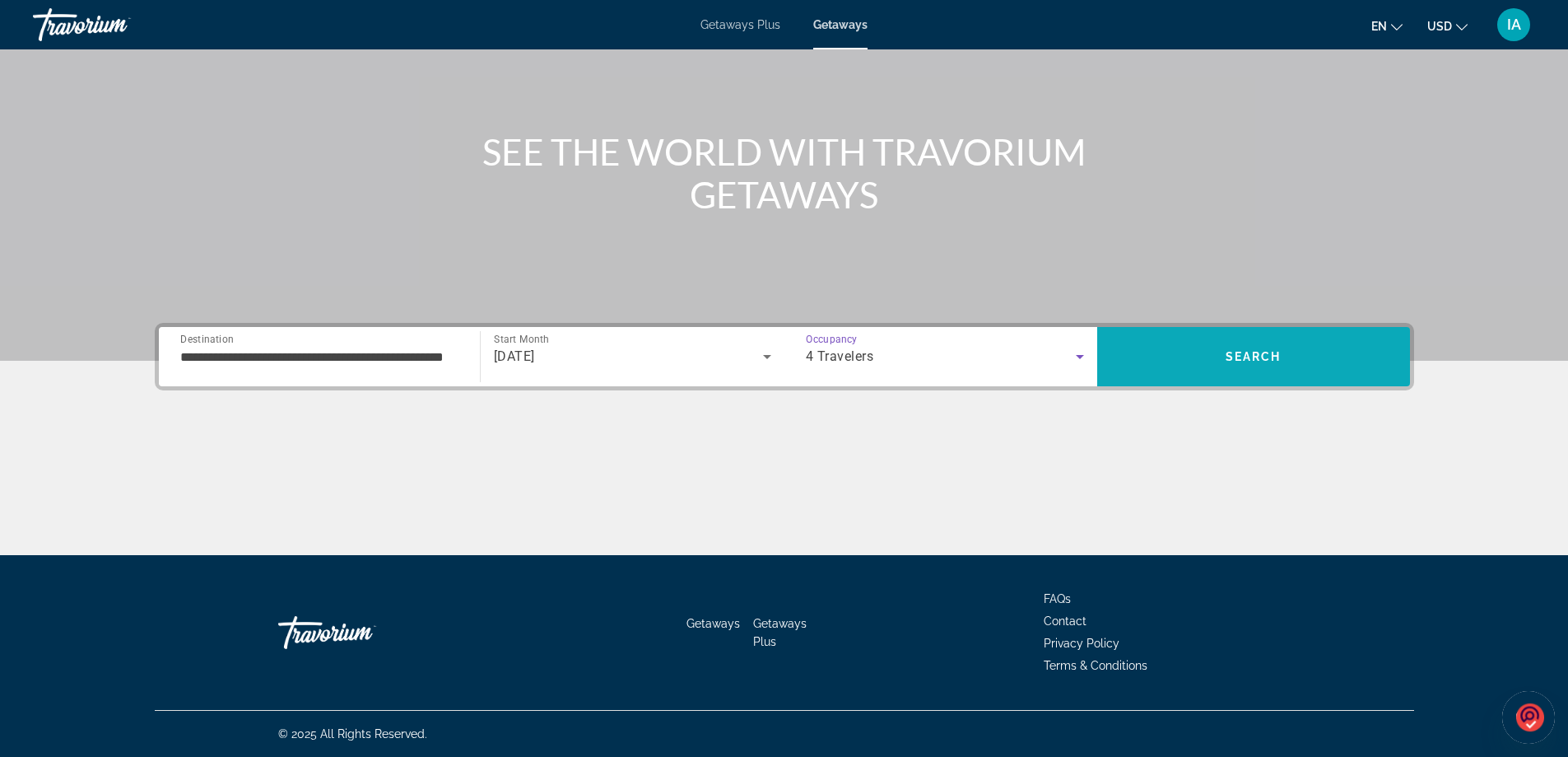
click at [1244, 357] on span "Search" at bounding box center [1253, 355] width 56 height 13
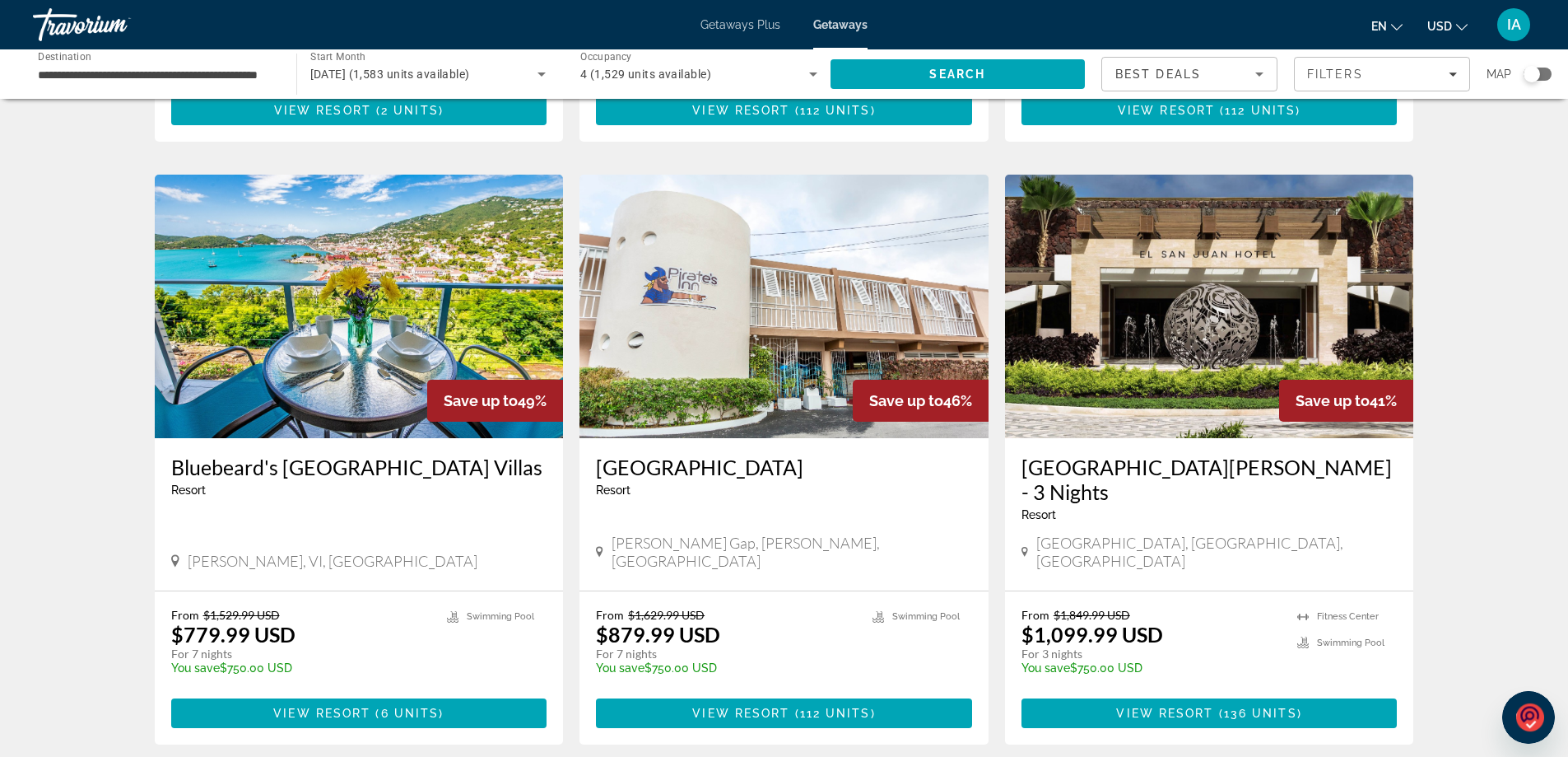
scroll to position [1812, 0]
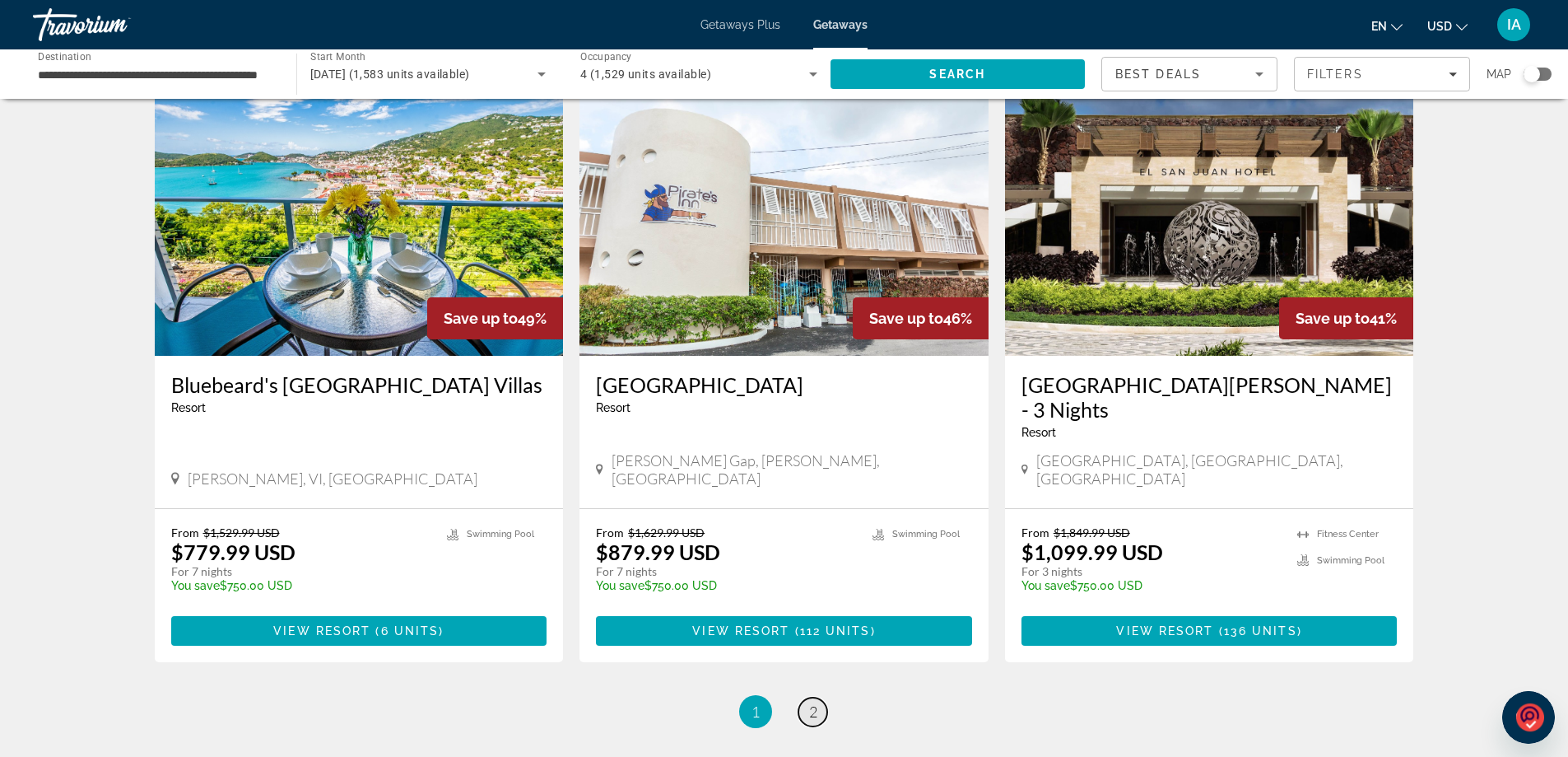
click at [806, 697] on link "page 2" at bounding box center [812, 711] width 28 height 28
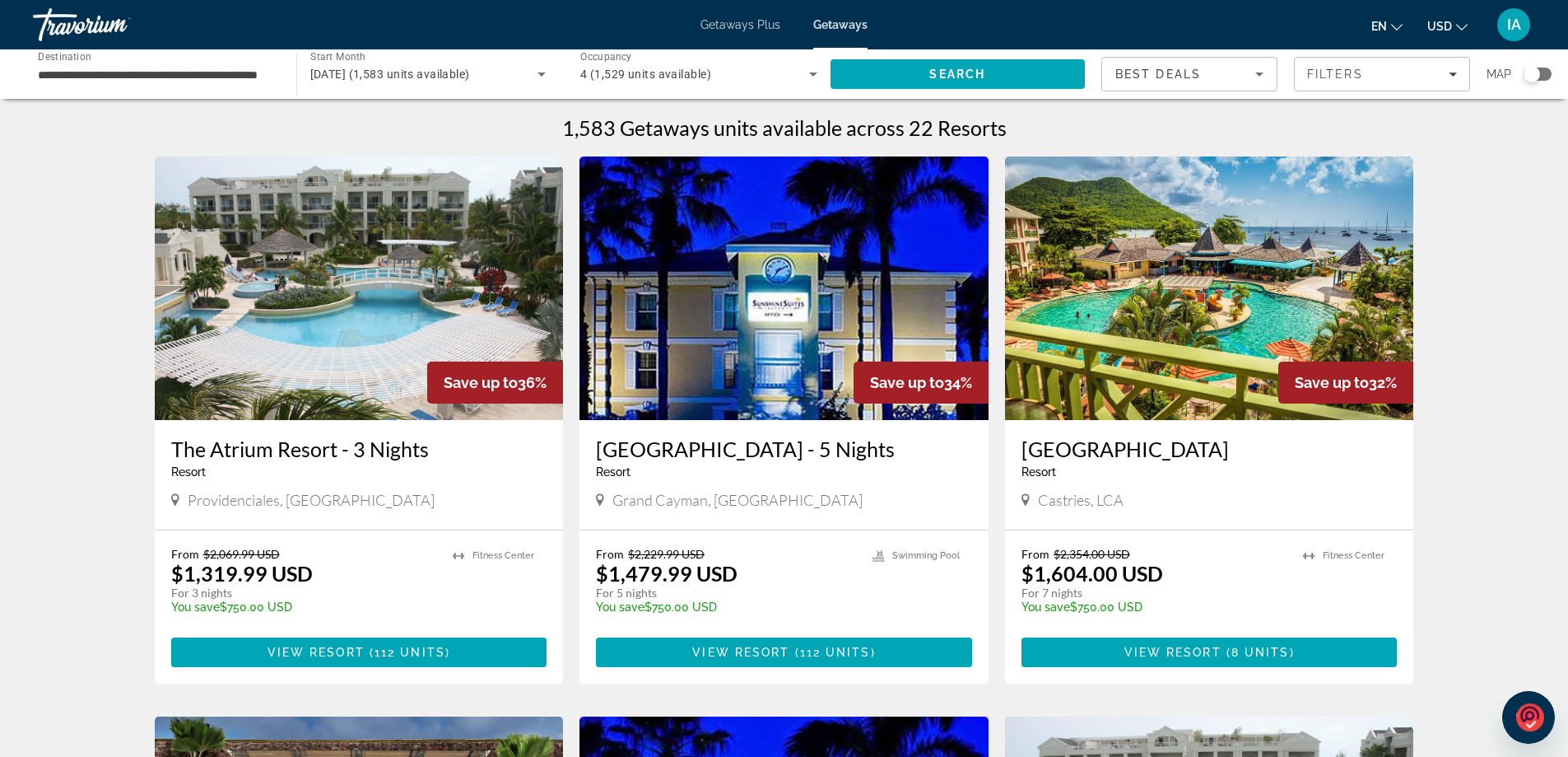
click at [538, 70] on icon "Search widget" at bounding box center [541, 74] width 20 height 20
click at [336, 123] on span "All Start Months" at bounding box center [350, 122] width 82 height 13
click at [904, 68] on span "Search" at bounding box center [958, 74] width 255 height 39
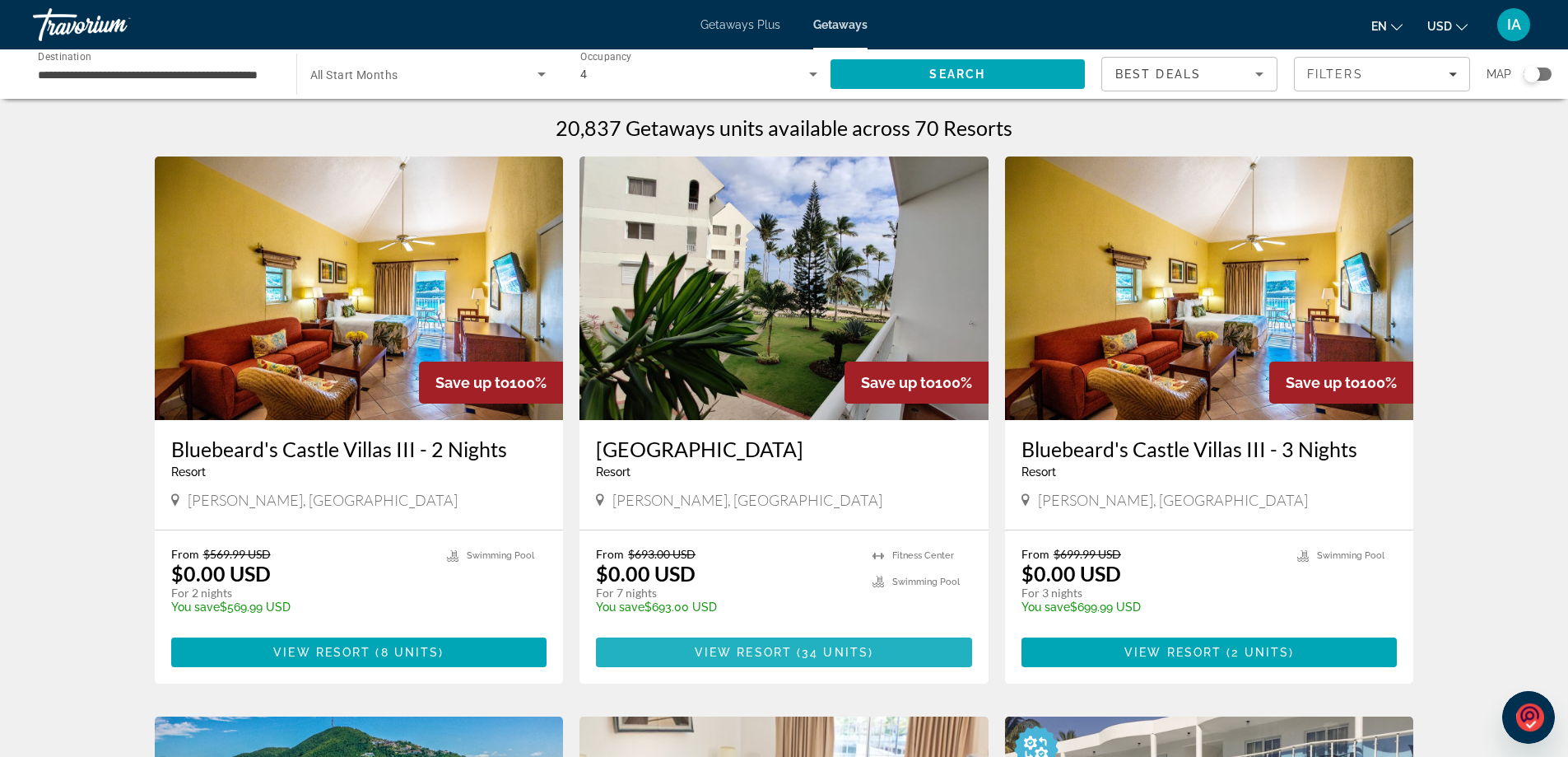
click at [737, 645] on span "Main content" at bounding box center [784, 652] width 376 height 39
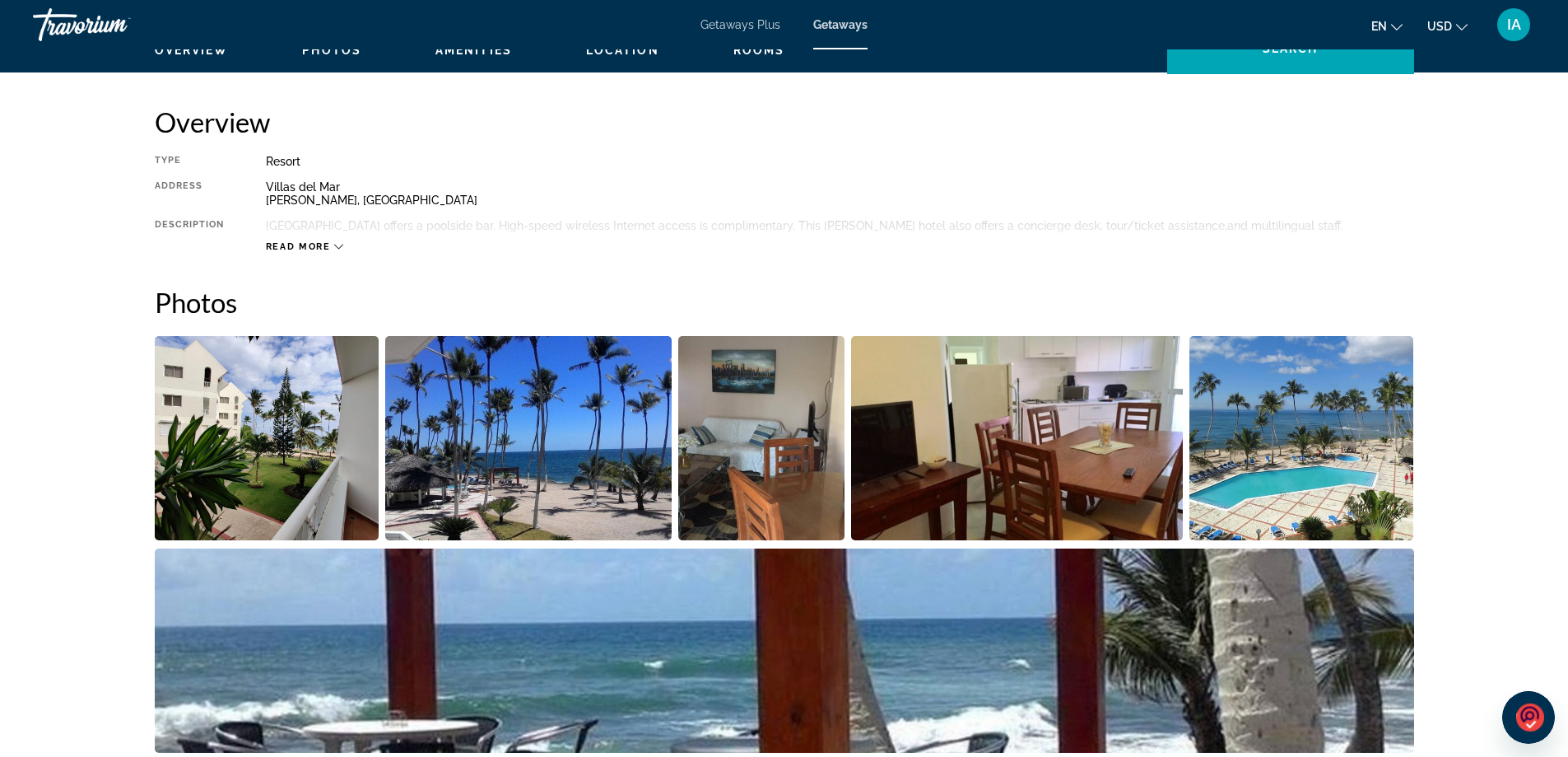
scroll to position [412, 0]
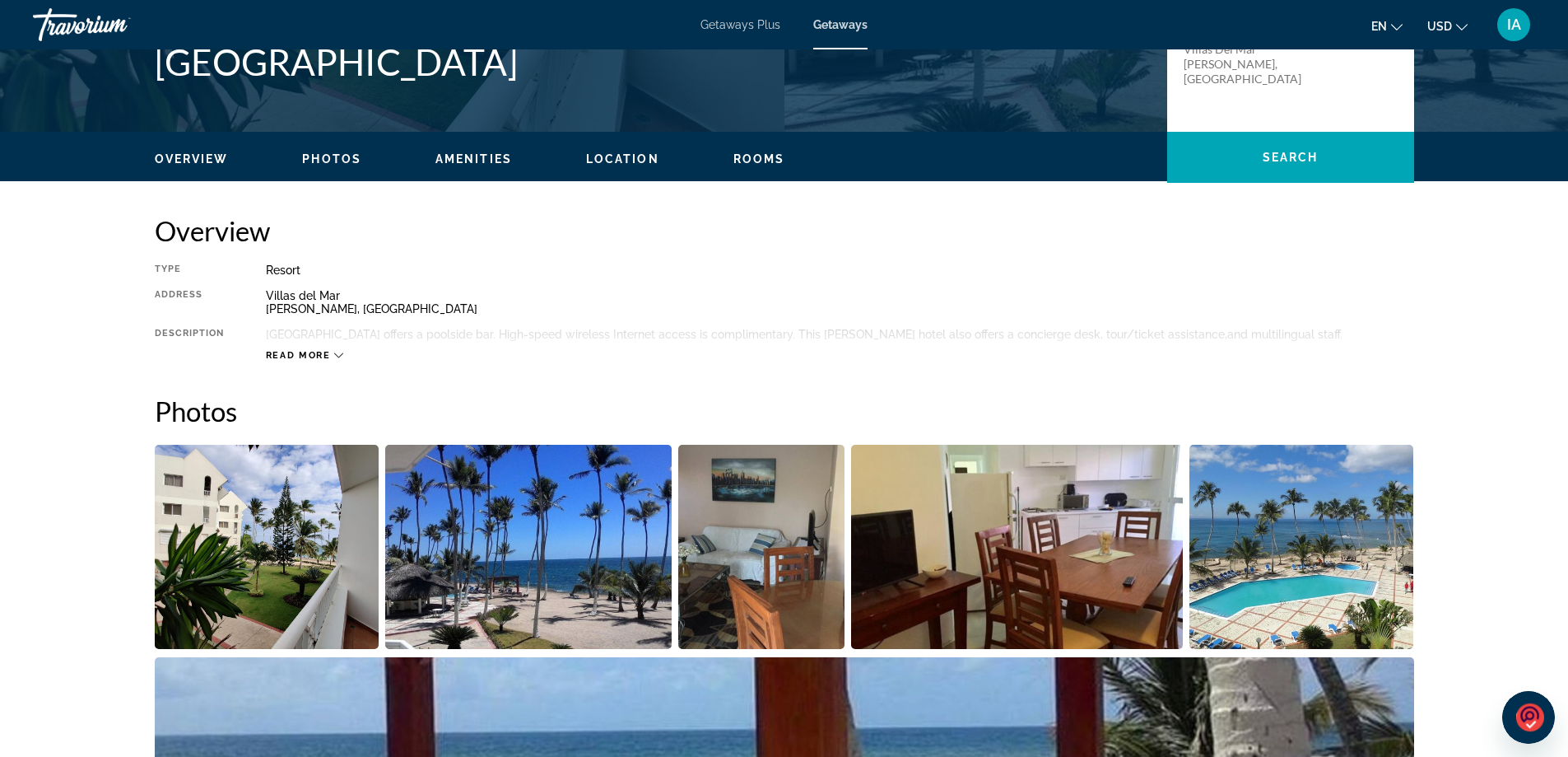
click at [328, 353] on span "Read more" at bounding box center [299, 355] width 65 height 11
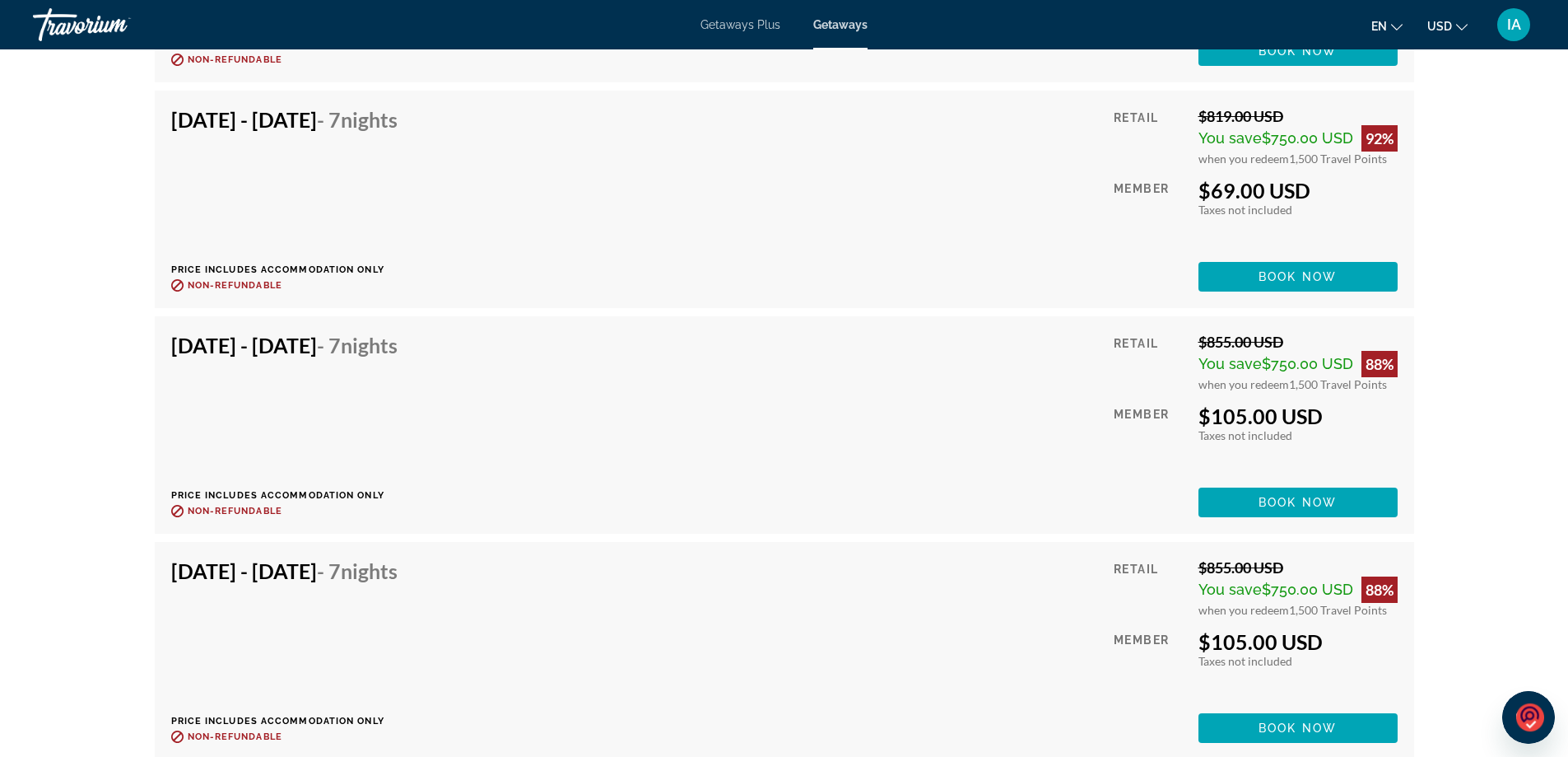
scroll to position [5601, 0]
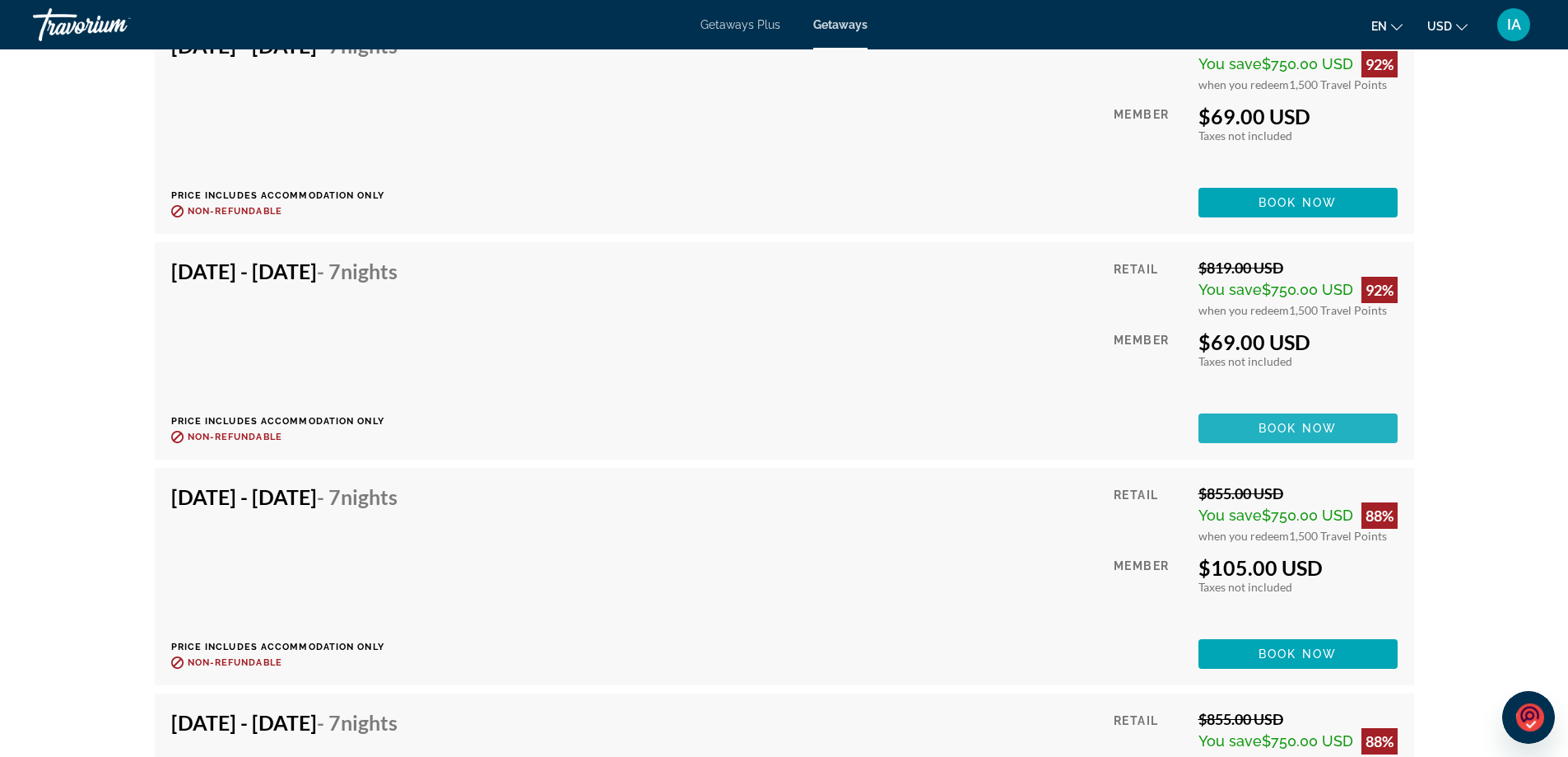
click at [1241, 444] on span "Main content" at bounding box center [1299, 428] width 200 height 39
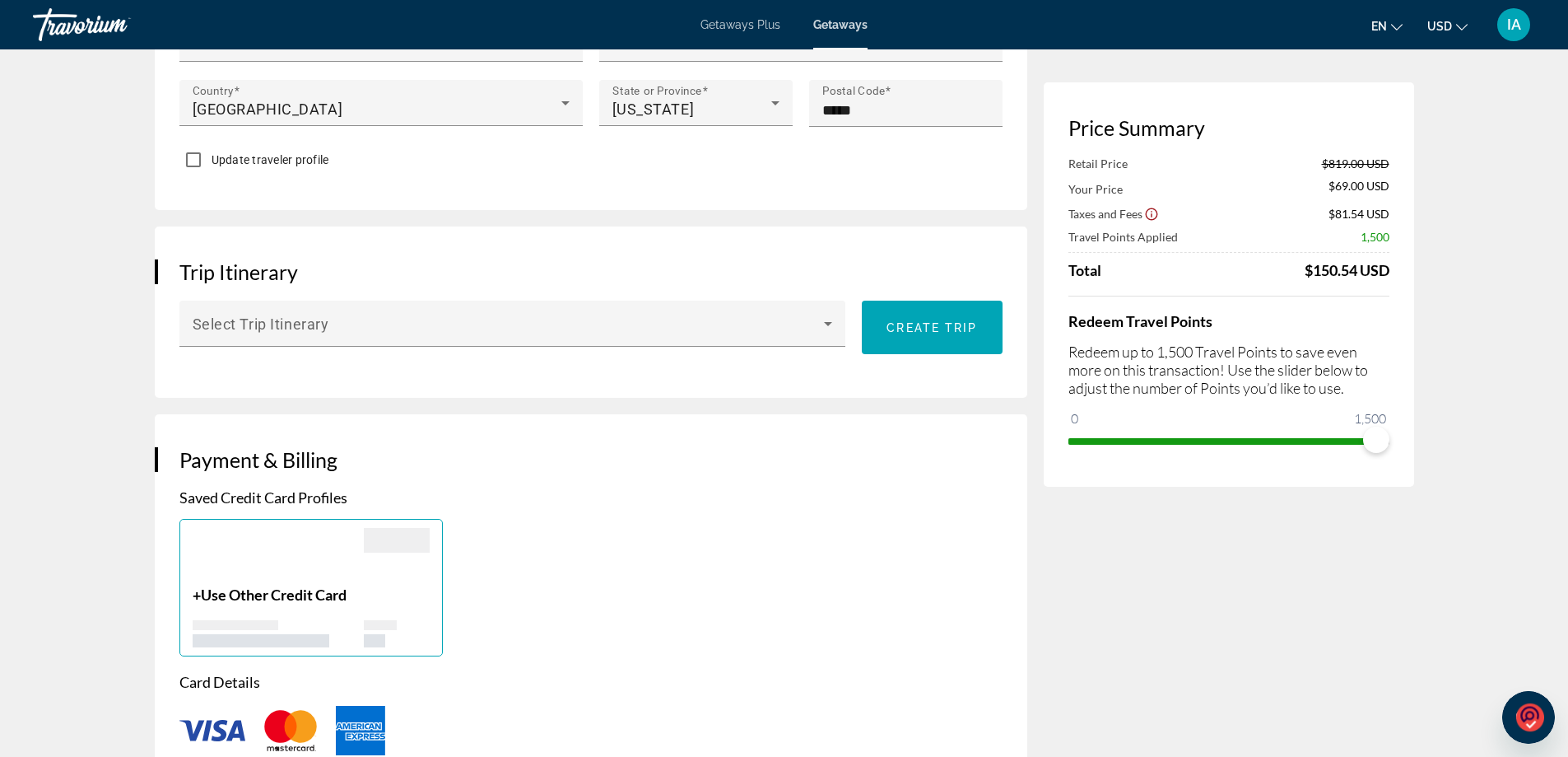
scroll to position [824, 0]
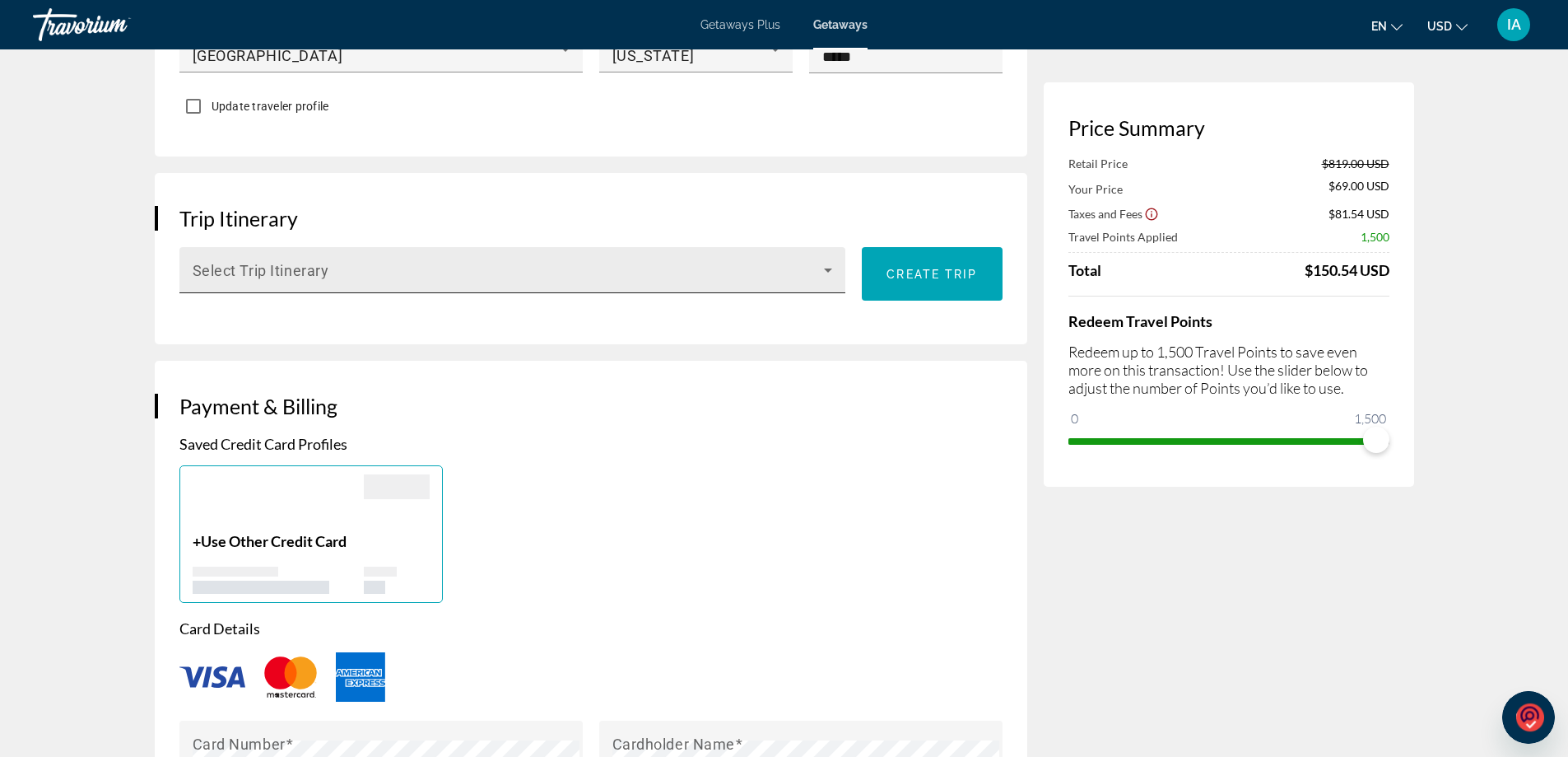
click at [824, 267] on icon "Main content" at bounding box center [828, 270] width 20 height 20
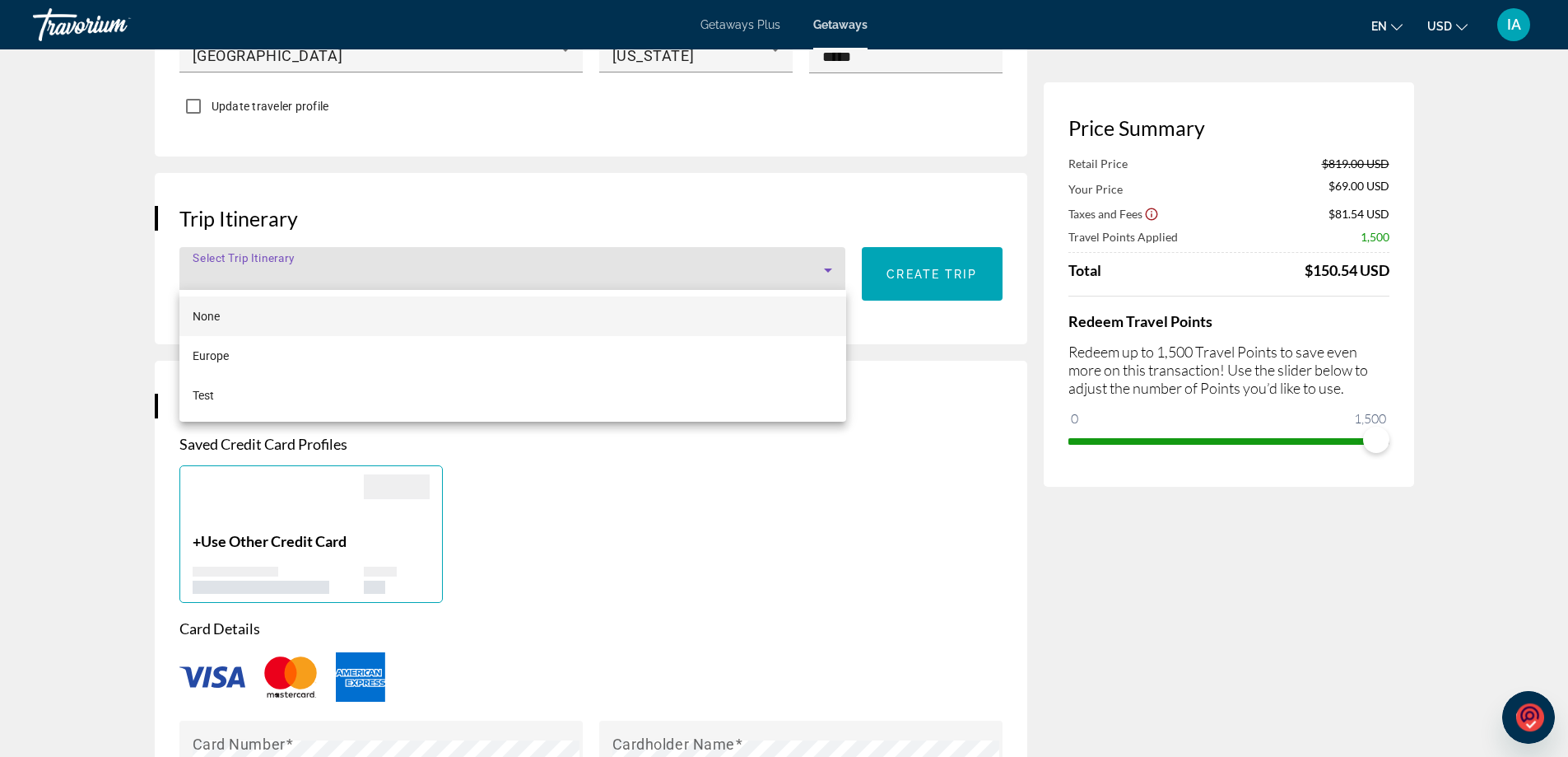
click at [929, 277] on div at bounding box center [784, 378] width 1568 height 757
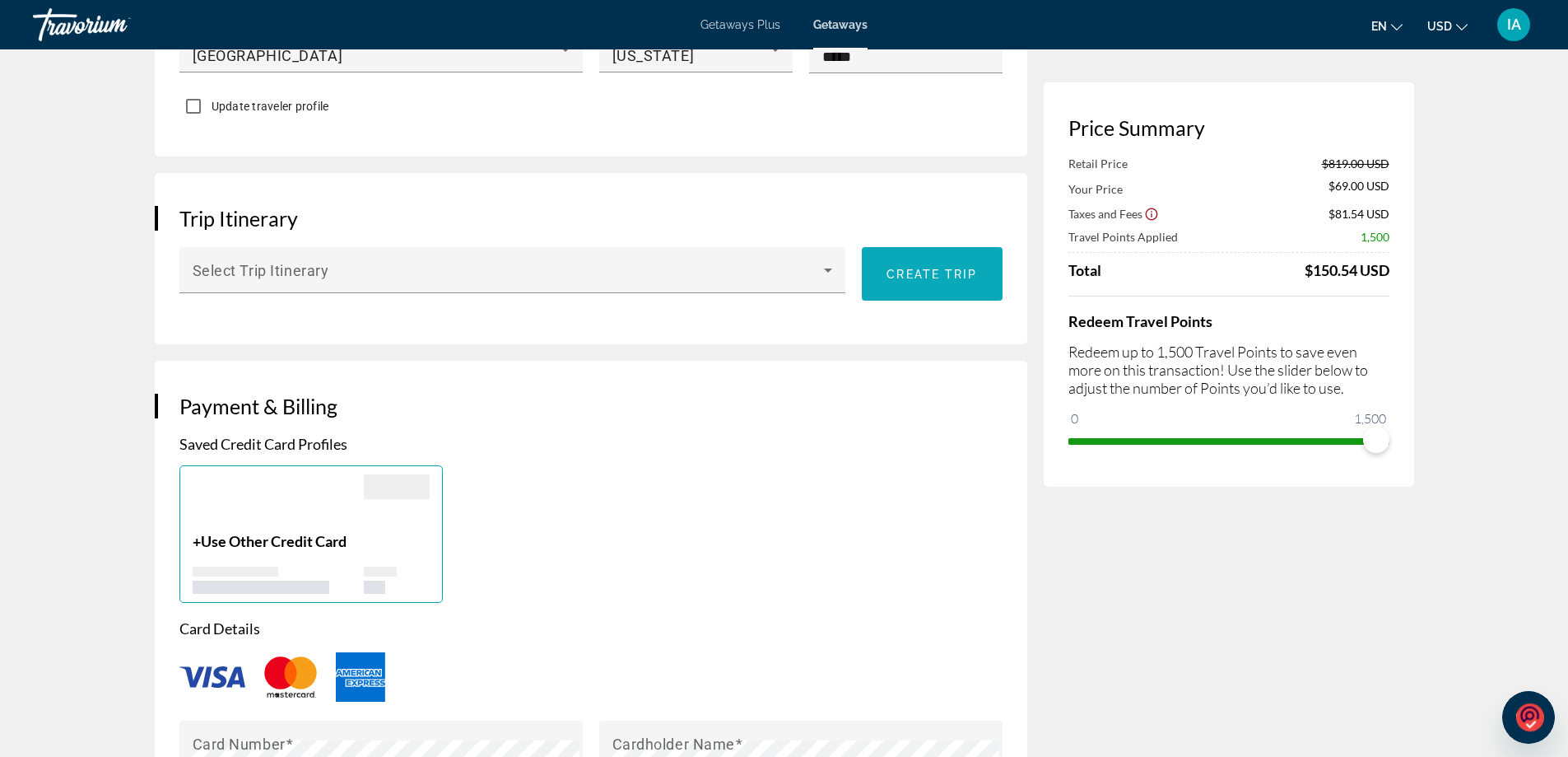
click at [899, 267] on span "Create trip" at bounding box center [932, 273] width 91 height 13
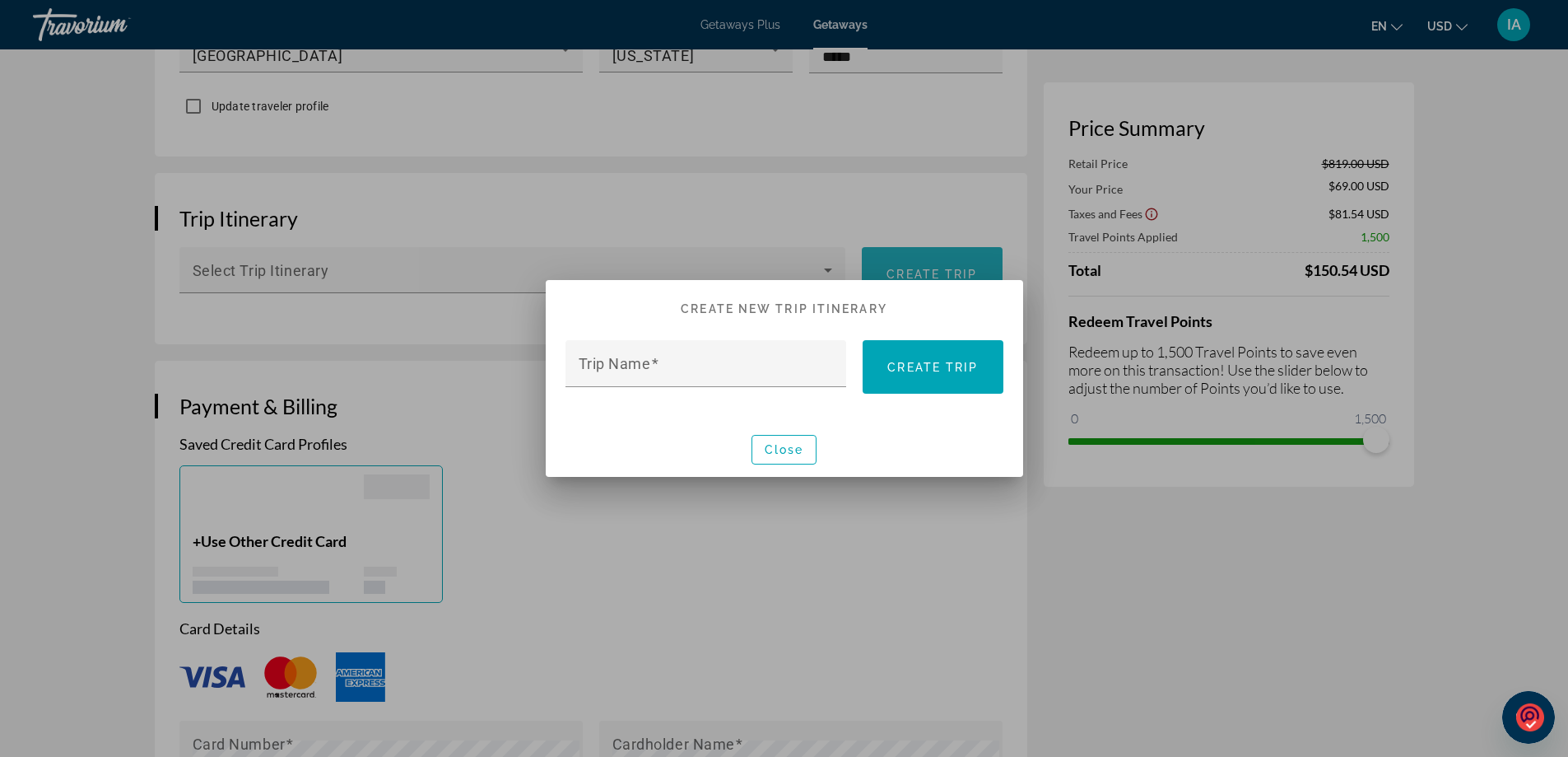
scroll to position [0, 0]
click at [919, 304] on h2 "Create New Trip Itinerary" at bounding box center [785, 302] width 478 height 43
click at [788, 447] on span "Close" at bounding box center [784, 449] width 39 height 13
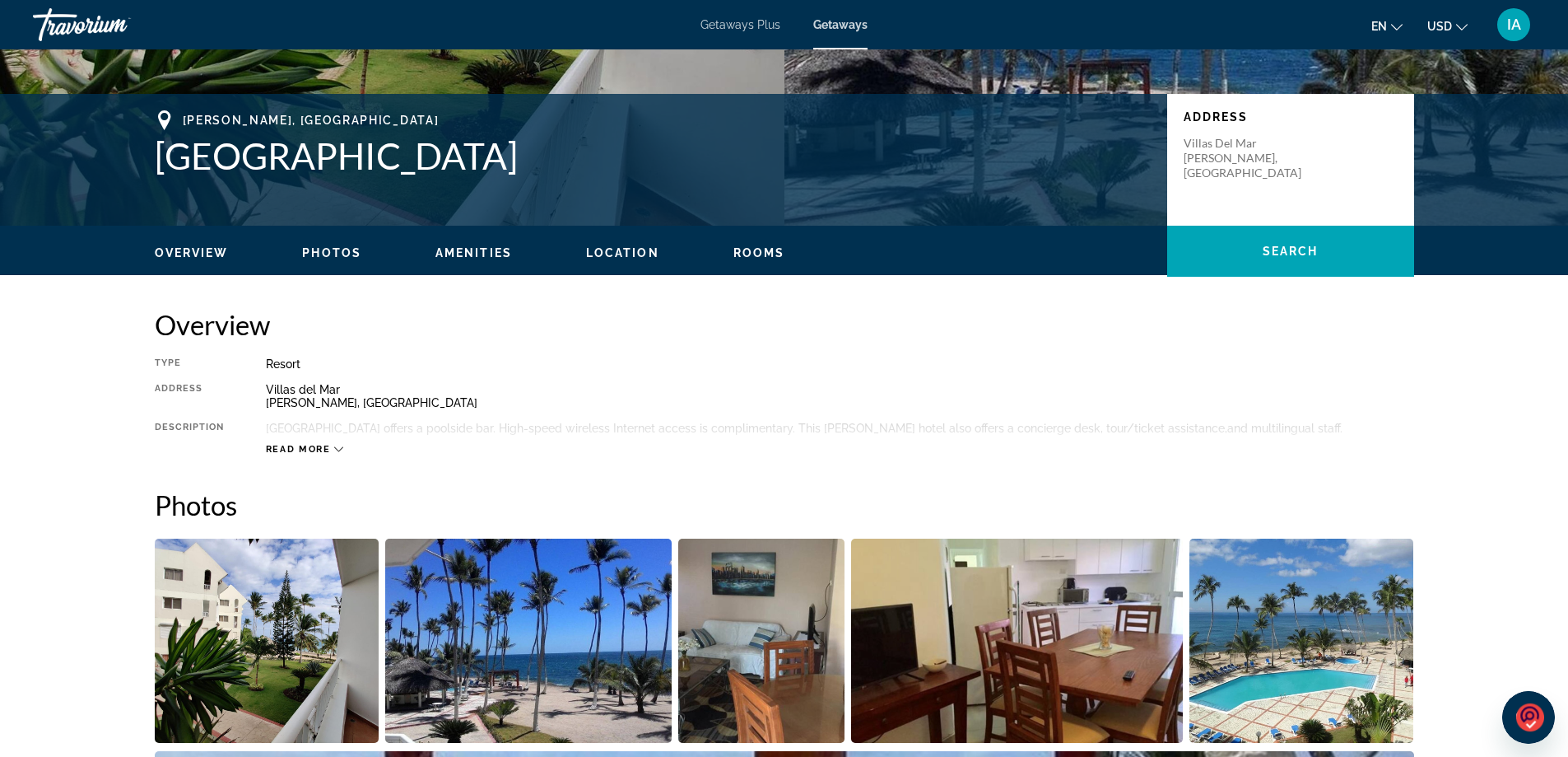
scroll to position [329, 0]
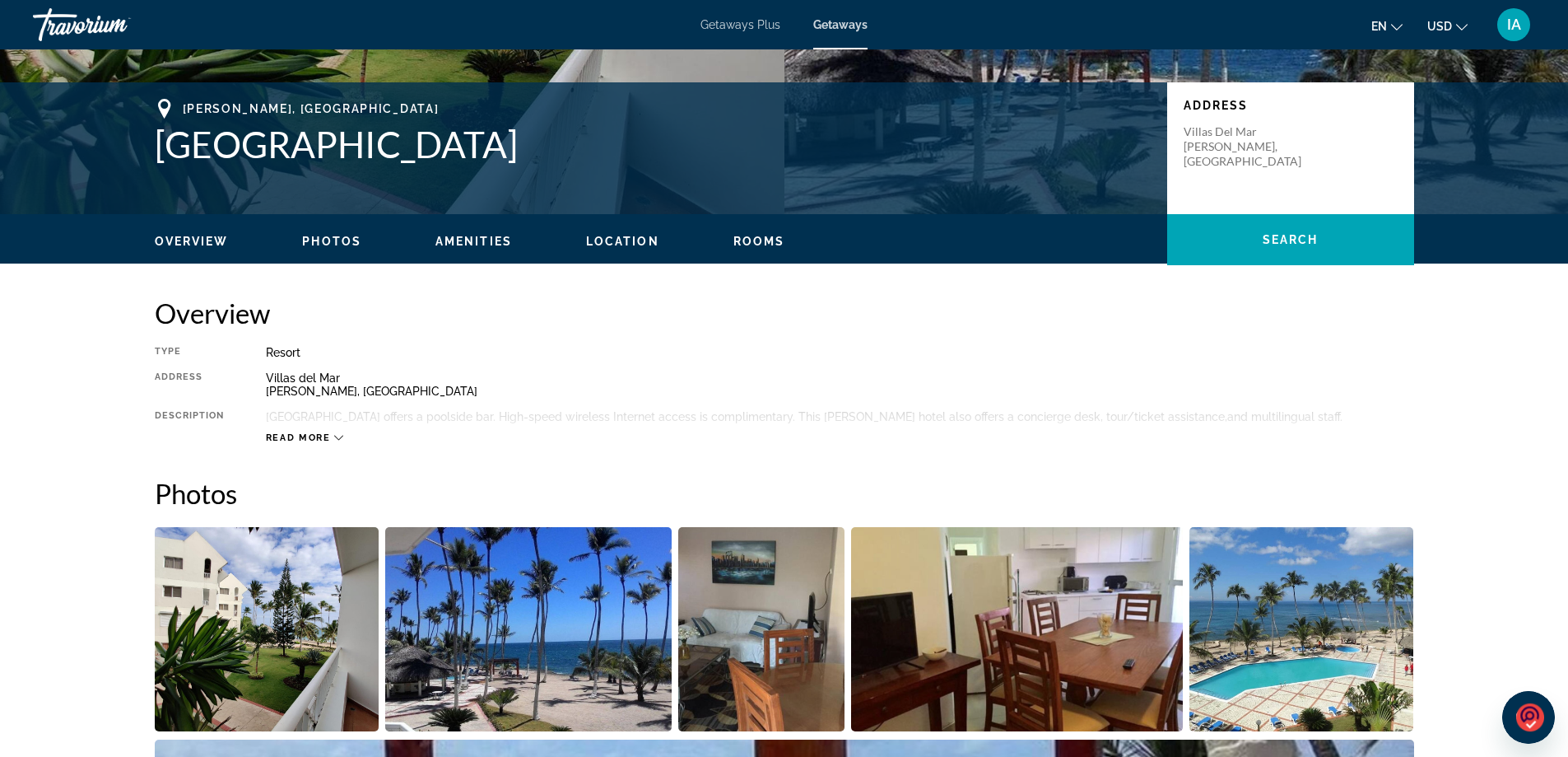
click at [323, 434] on span "Read more" at bounding box center [299, 438] width 65 height 11
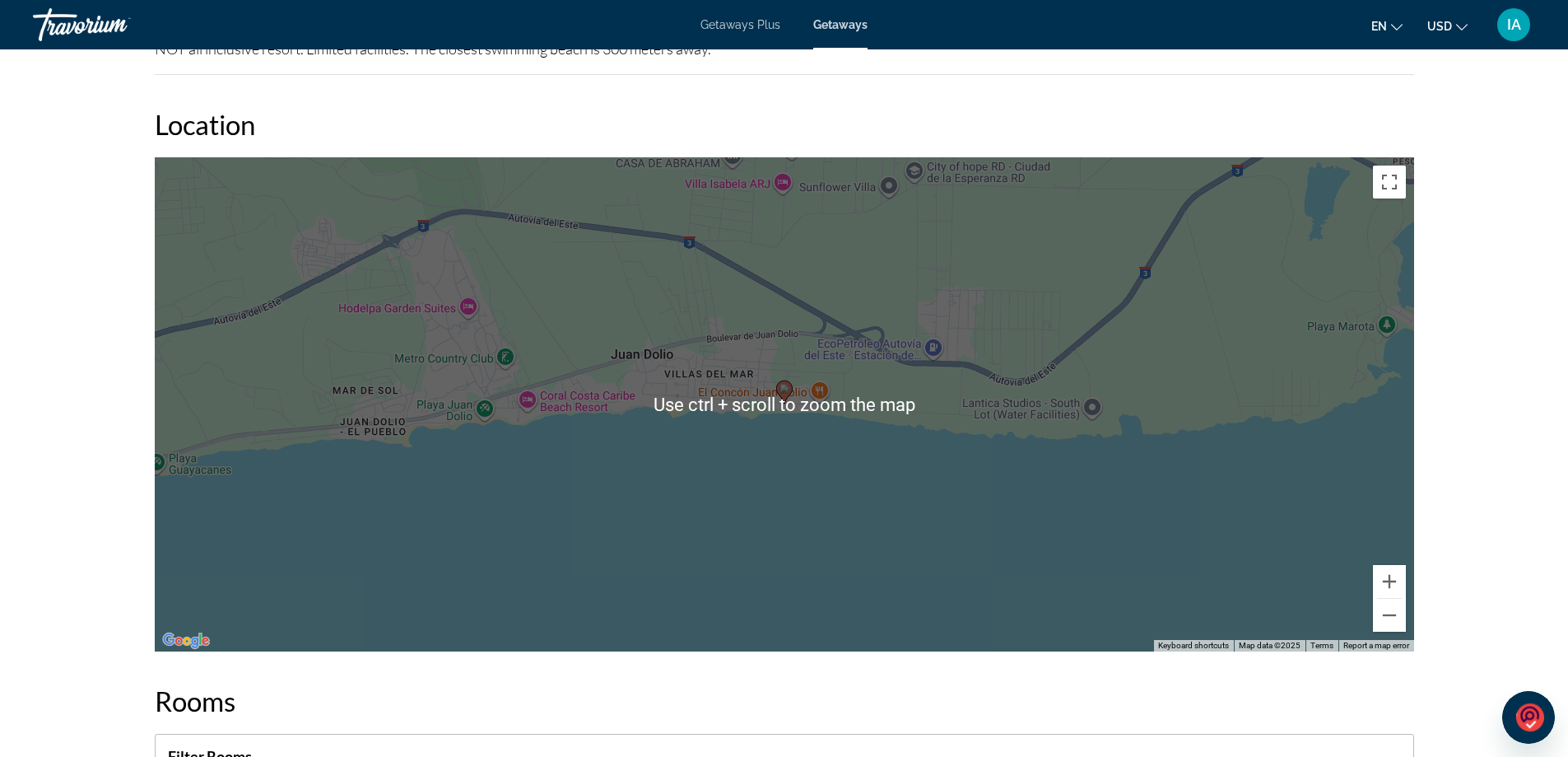
scroll to position [1895, 0]
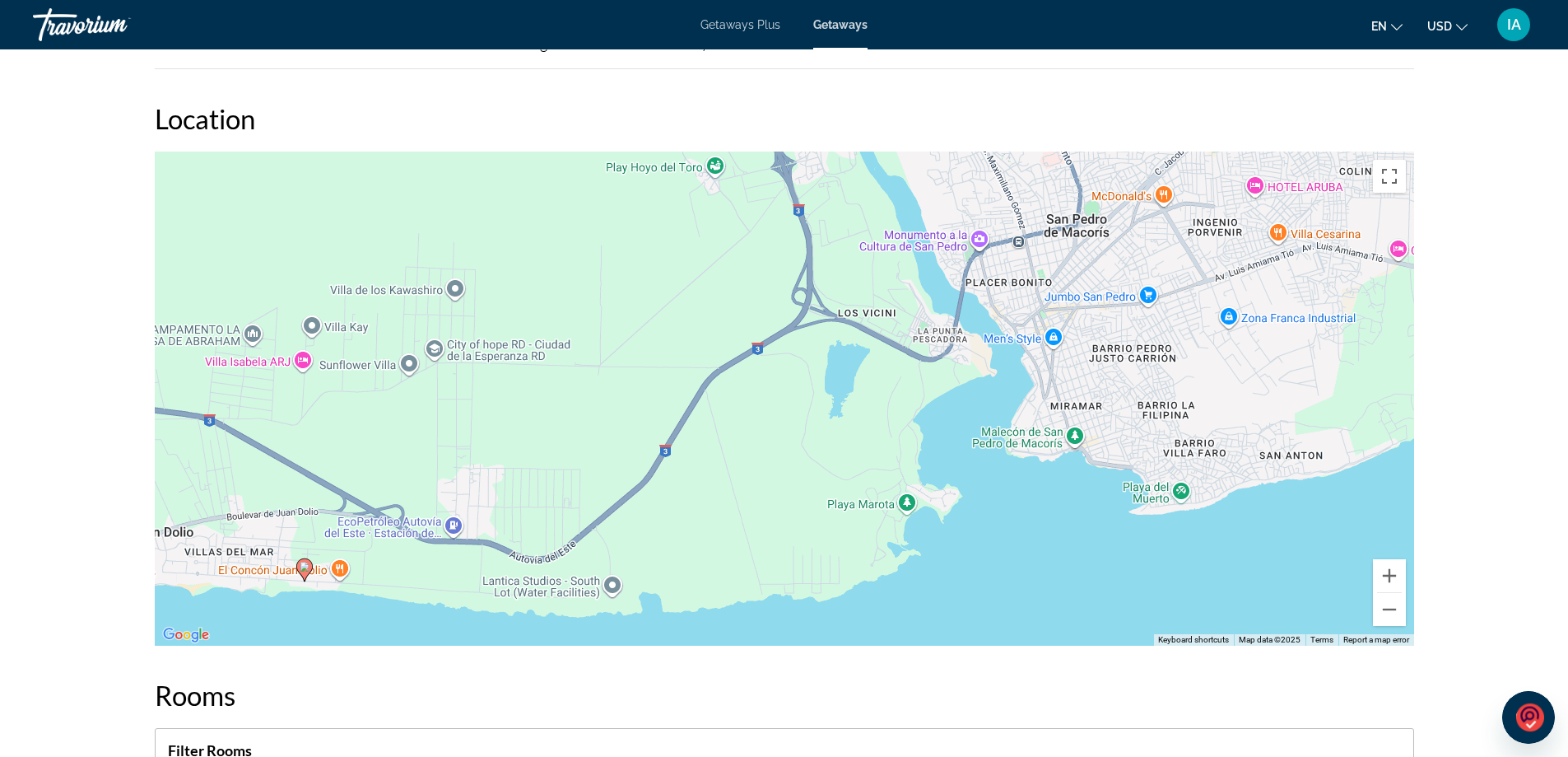
drag, startPoint x: 1250, startPoint y: 560, endPoint x: 765, endPoint y: 744, distance: 518.7
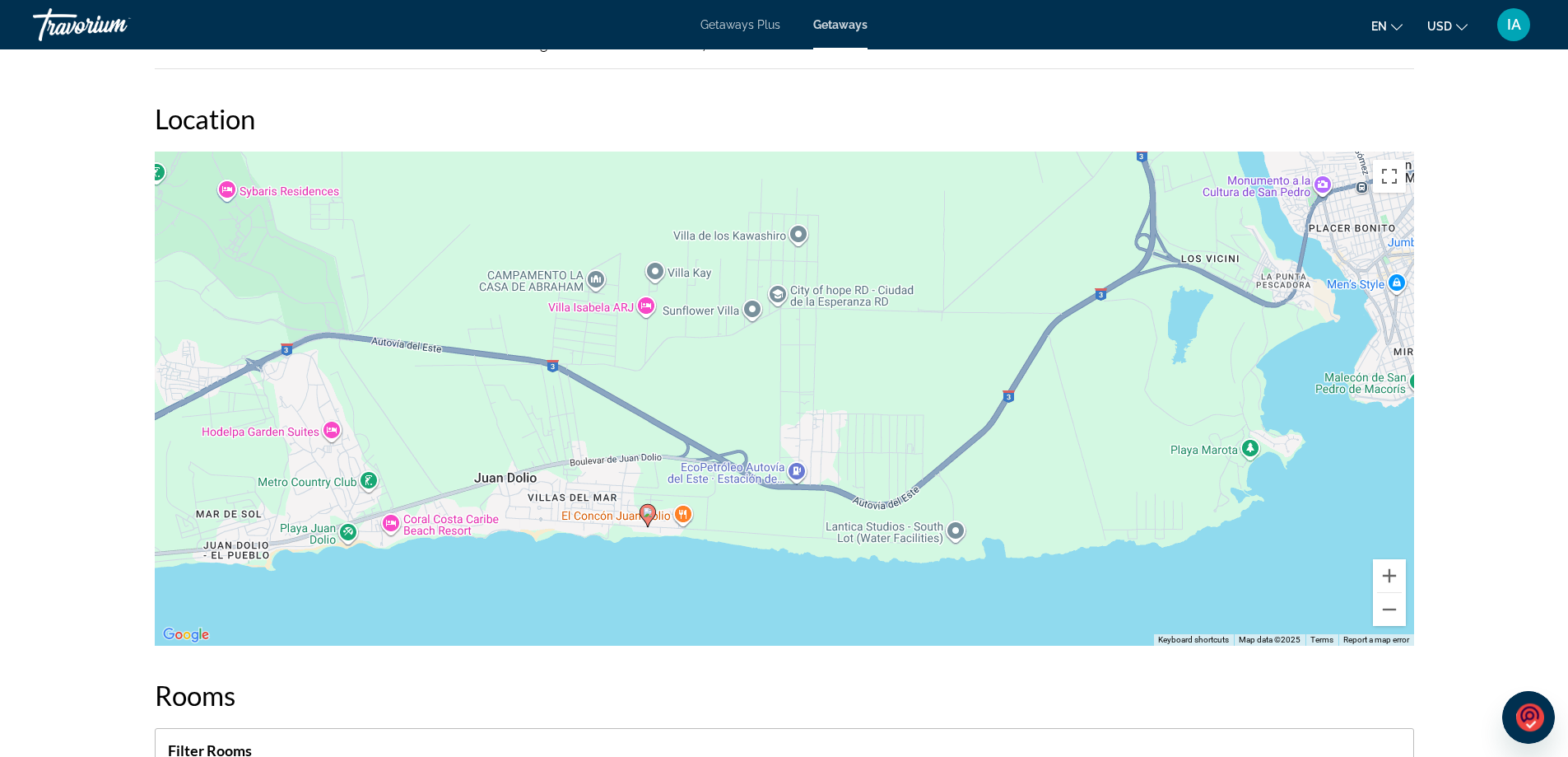
drag, startPoint x: 749, startPoint y: 641, endPoint x: 1096, endPoint y: 588, distance: 351.0
click at [1096, 588] on div "To activate drag with keyboard, press Alt + Enter. Once in keyboard drag state,…" at bounding box center [784, 399] width 1260 height 495
click at [1386, 592] on button "Zoom in" at bounding box center [1390, 576] width 33 height 33
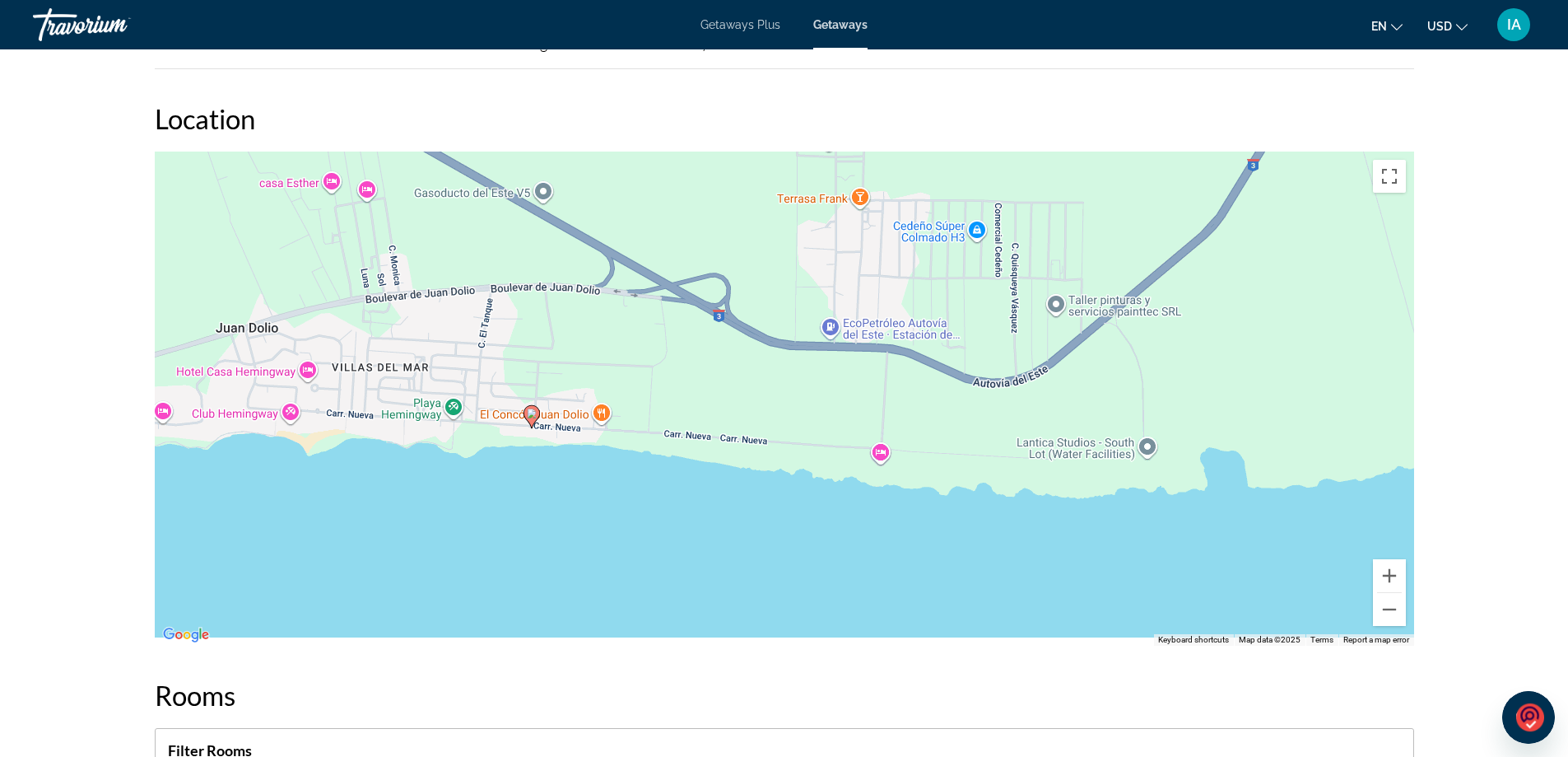
drag, startPoint x: 866, startPoint y: 563, endPoint x: 895, endPoint y: 284, distance: 280.5
click at [894, 290] on div "To activate drag with keyboard, press Alt + Enter. Once in keyboard drag state,…" at bounding box center [784, 399] width 1260 height 495
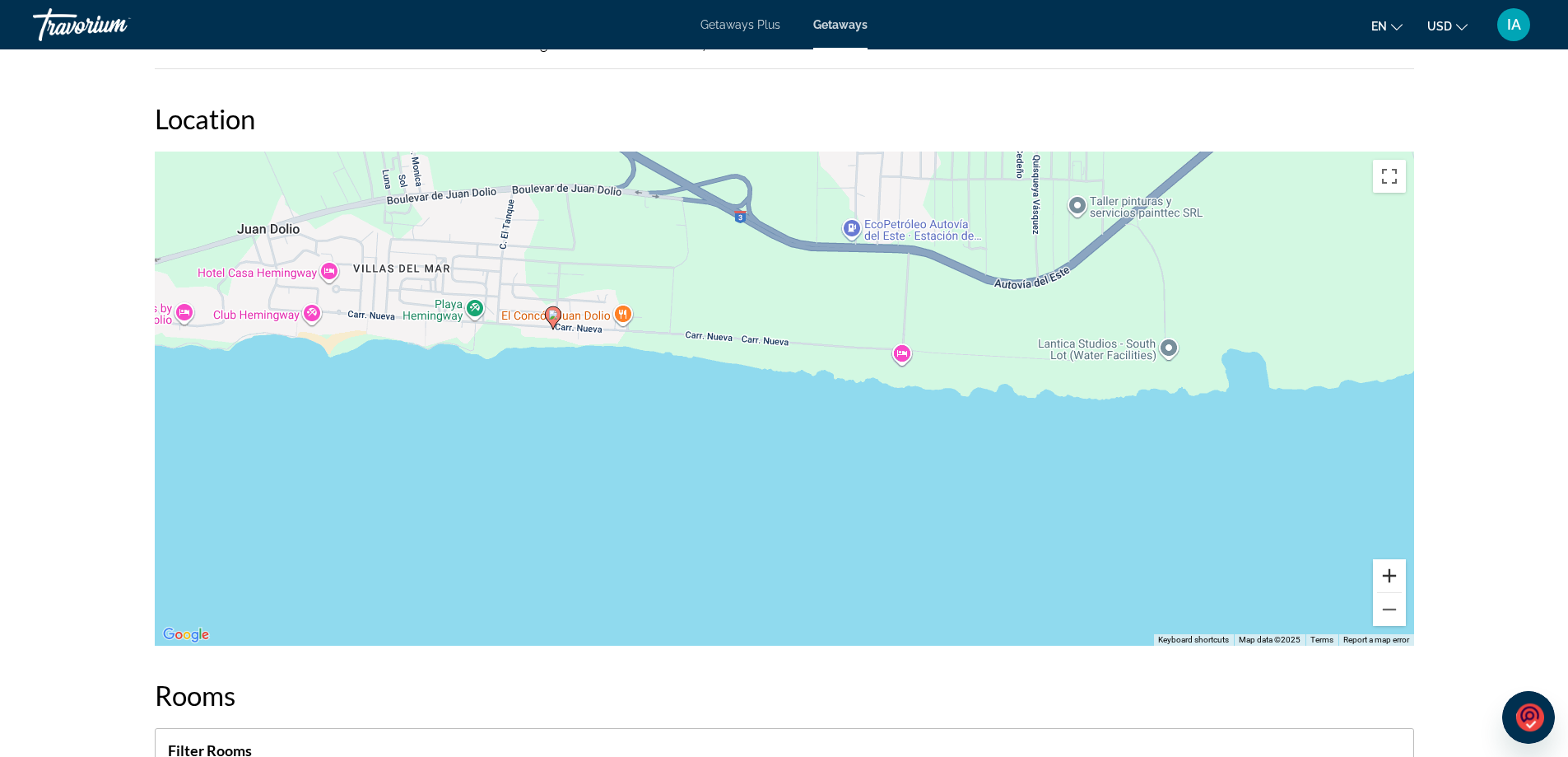
click at [1391, 592] on button "Zoom in" at bounding box center [1390, 576] width 33 height 33
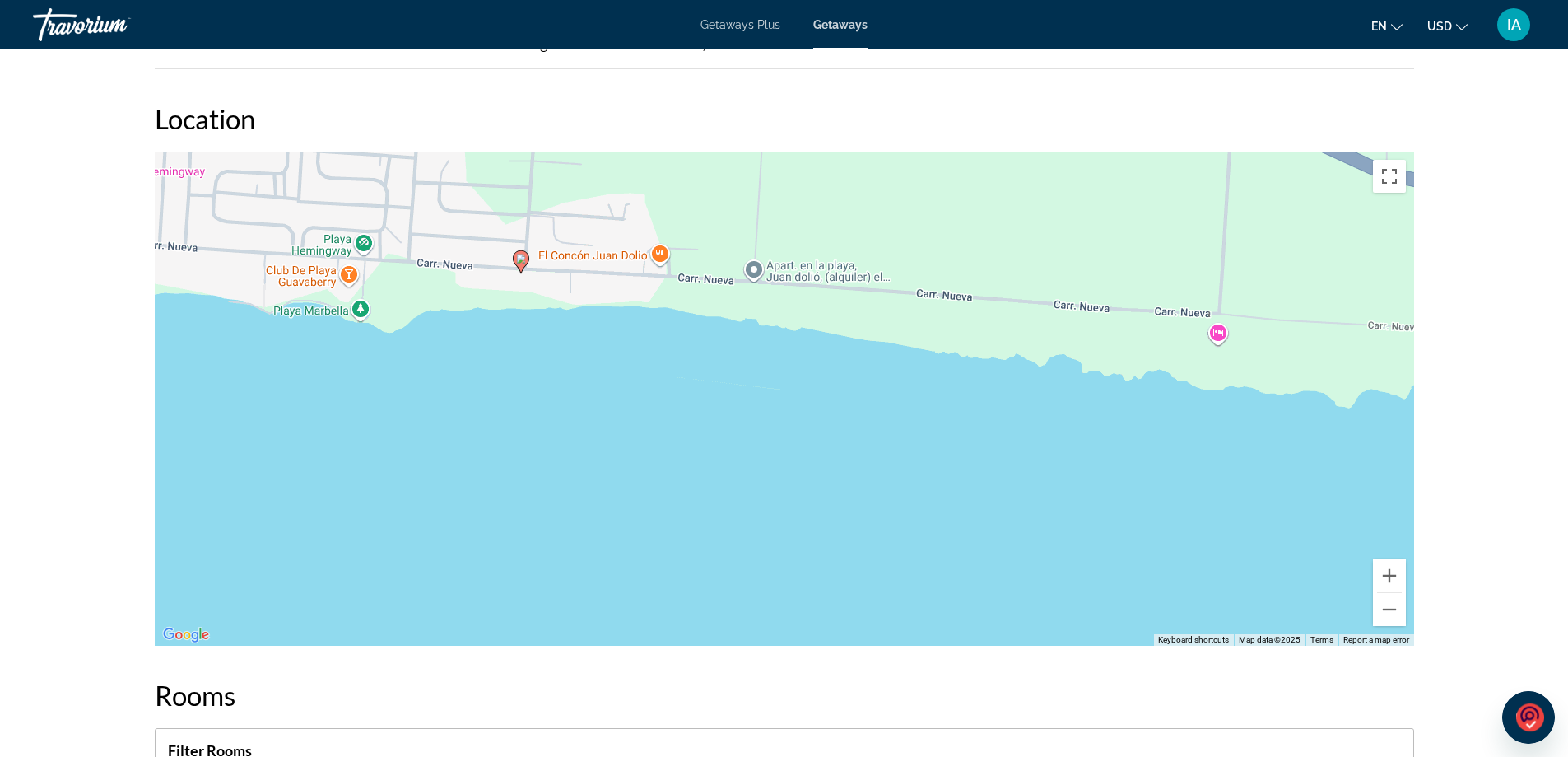
drag, startPoint x: 500, startPoint y: 437, endPoint x: 701, endPoint y: 449, distance: 201.4
click at [701, 449] on div "To activate drag with keyboard, press Alt + Enter. Once in keyboard drag state,…" at bounding box center [784, 399] width 1260 height 495
click at [1383, 591] on button "Zoom in" at bounding box center [1390, 576] width 33 height 33
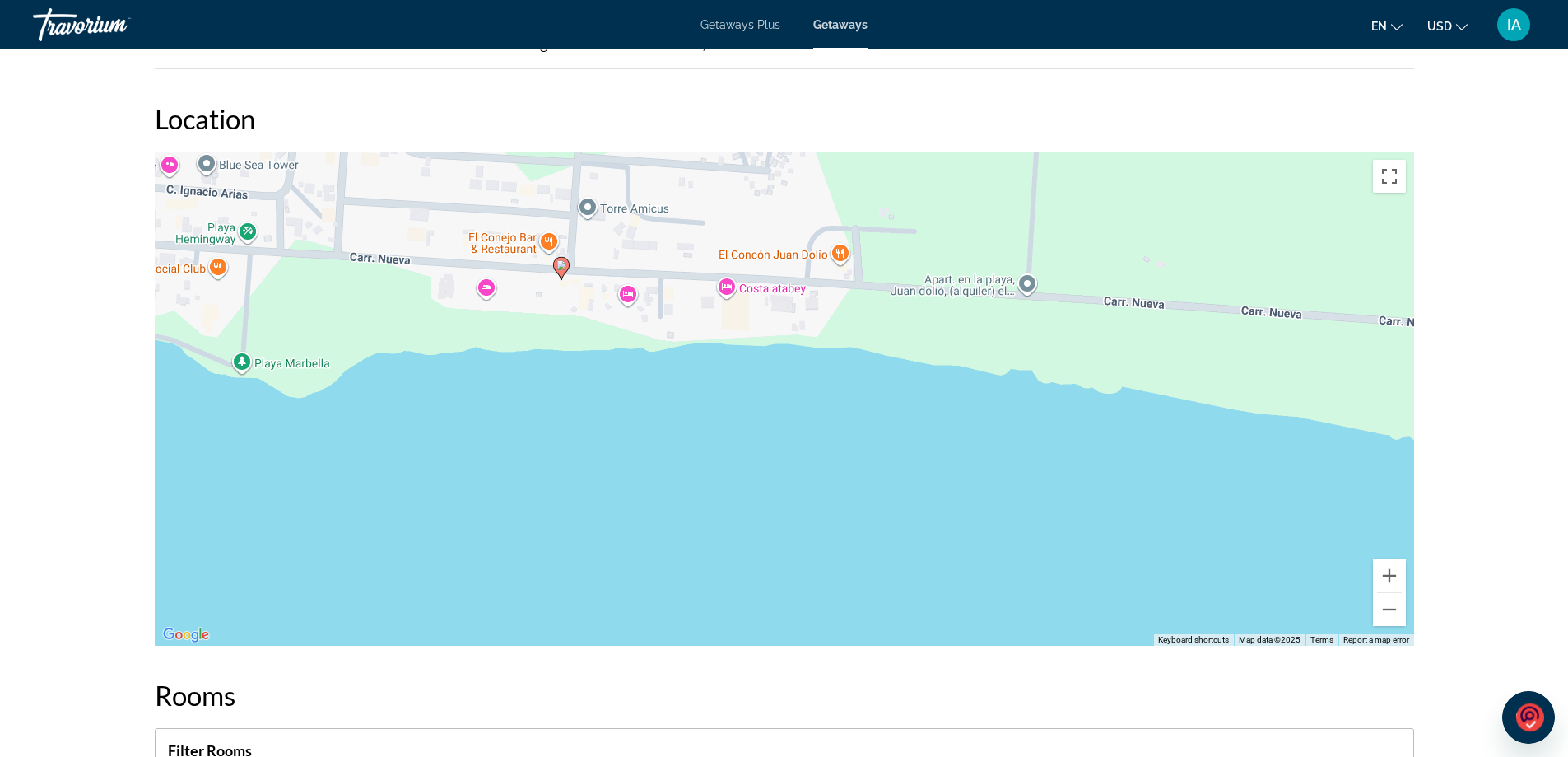
drag, startPoint x: 700, startPoint y: 404, endPoint x: 1008, endPoint y: 538, distance: 335.9
click at [1008, 538] on div "To activate drag with keyboard, press Alt + Enter. Once in keyboard drag state,…" at bounding box center [784, 399] width 1260 height 495
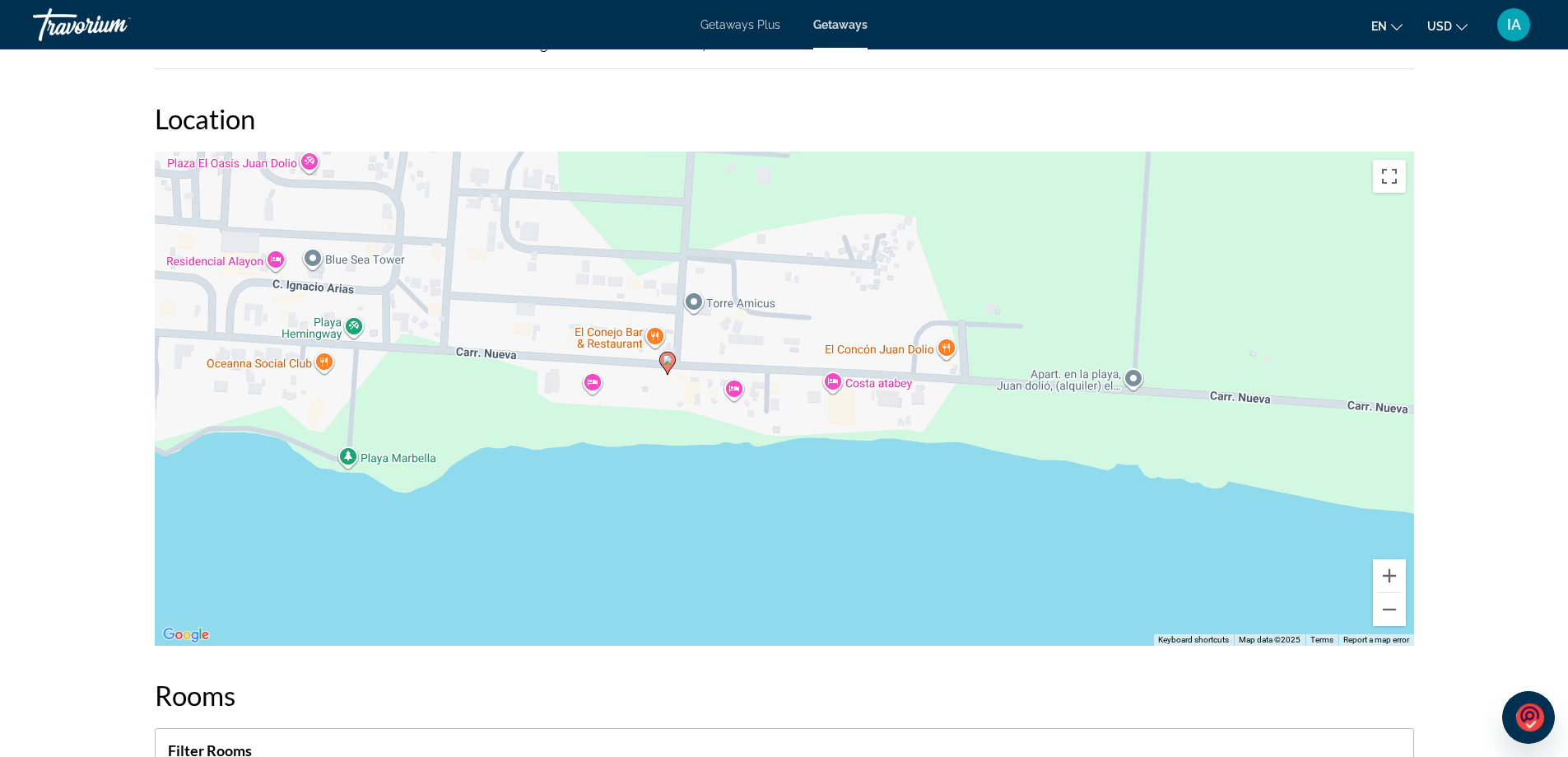
drag, startPoint x: 742, startPoint y: 471, endPoint x: 820, endPoint y: 563, distance: 120.6
click at [820, 563] on div "To activate drag with keyboard, press Alt + Enter. Once in keyboard drag state,…" at bounding box center [784, 399] width 1260 height 495
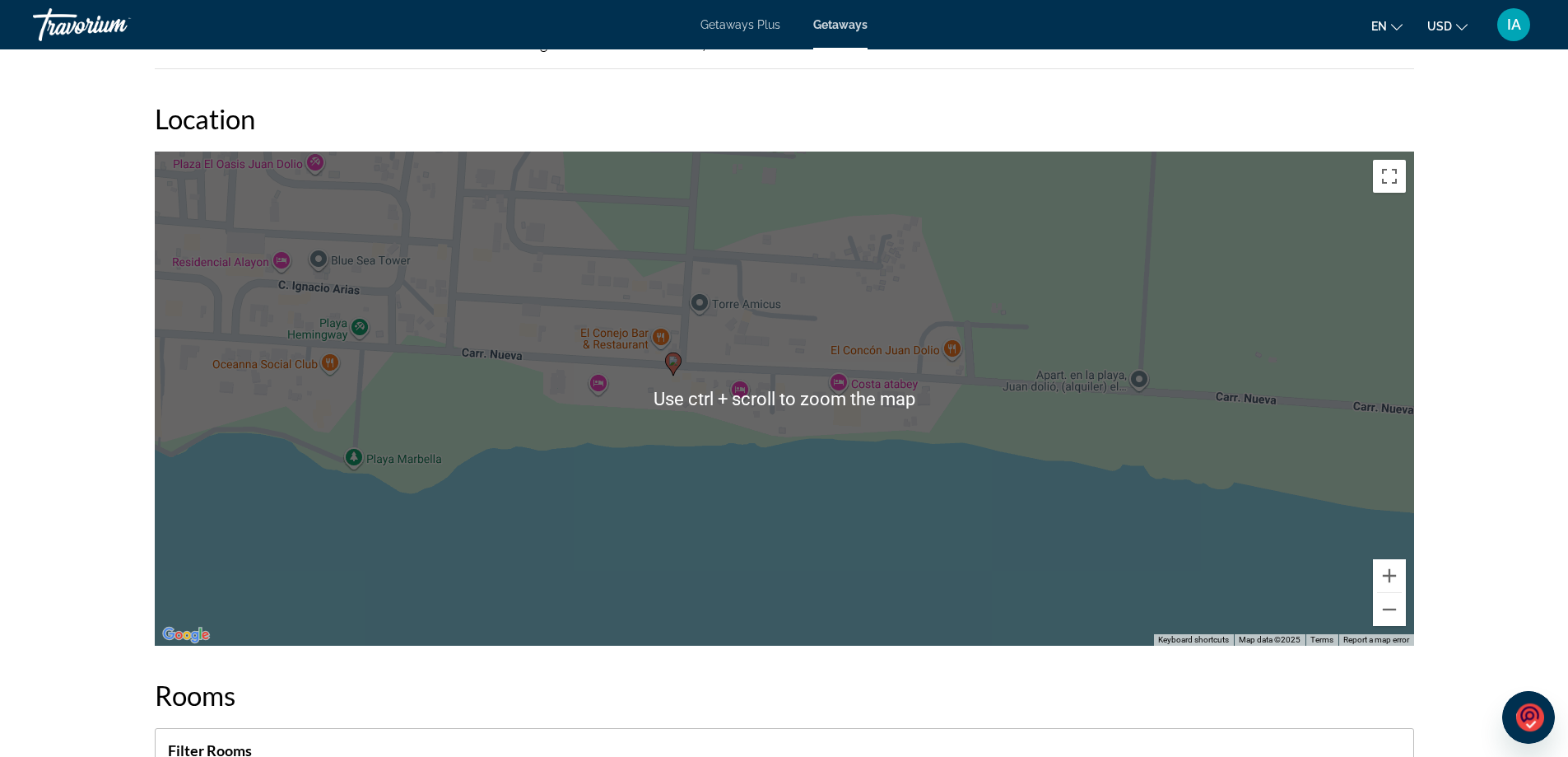
scroll to position [1812, 0]
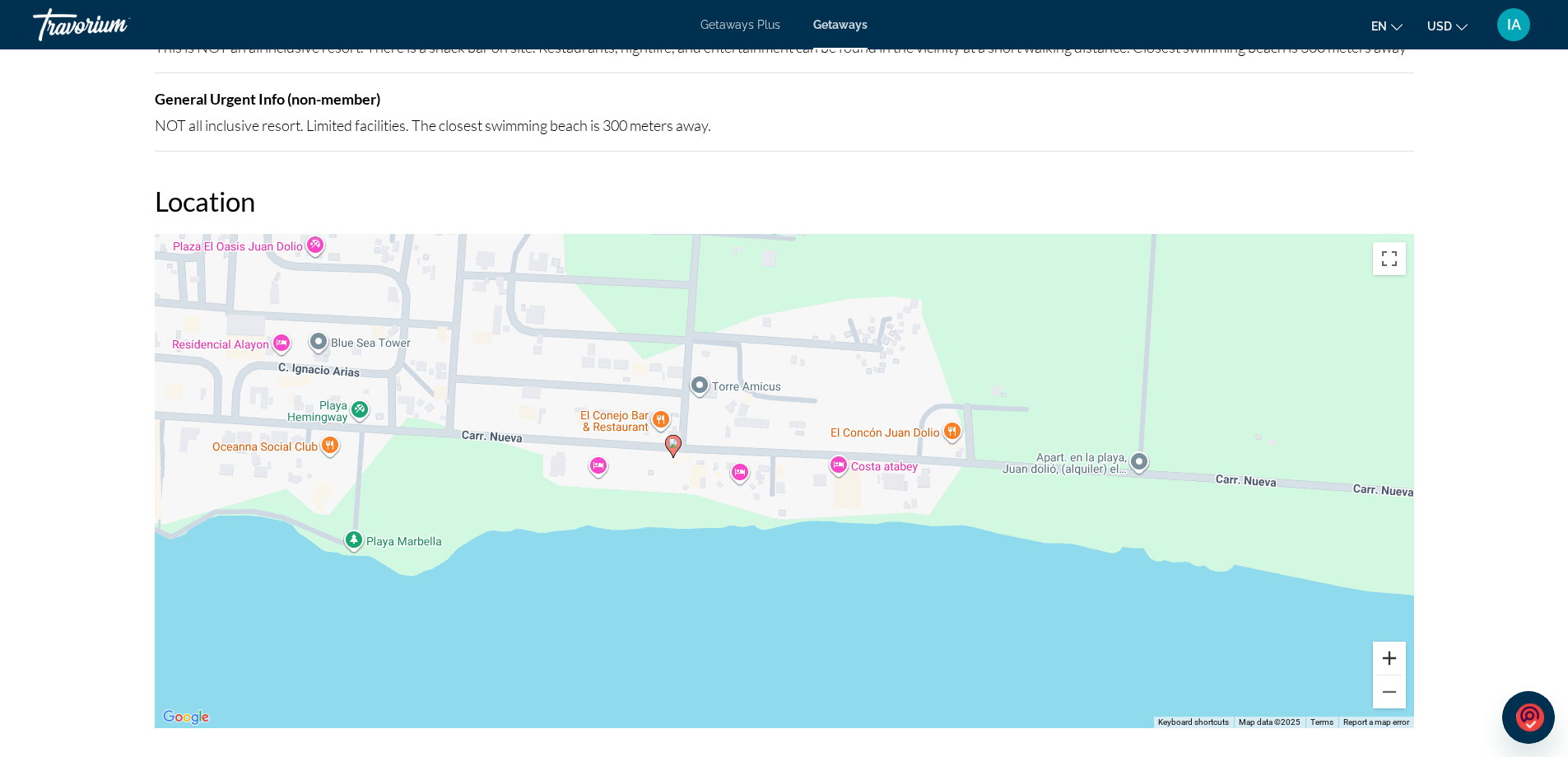
click at [1390, 669] on button "Zoom in" at bounding box center [1390, 658] width 33 height 33
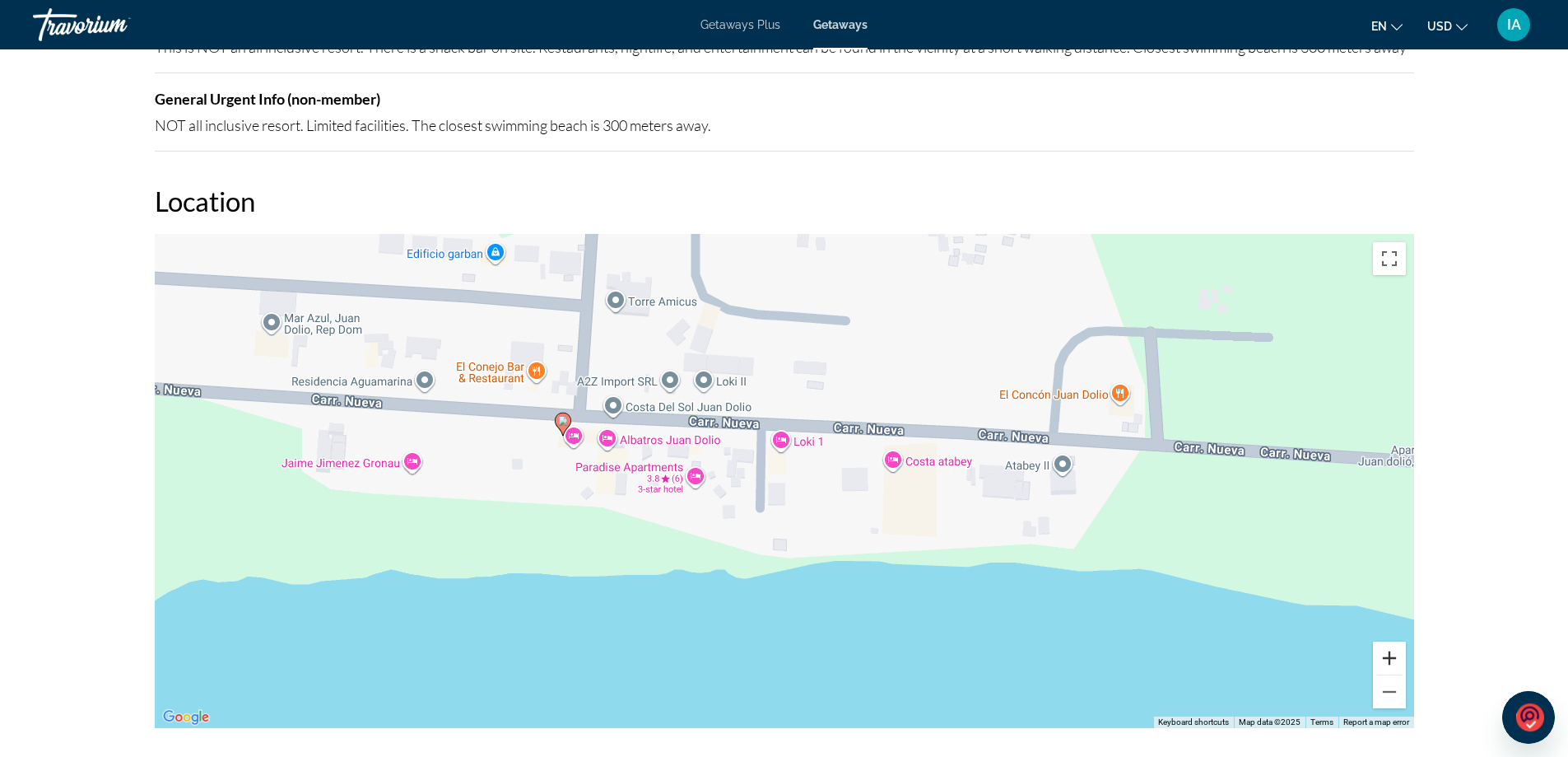
click at [1390, 669] on button "Zoom in" at bounding box center [1390, 658] width 33 height 33
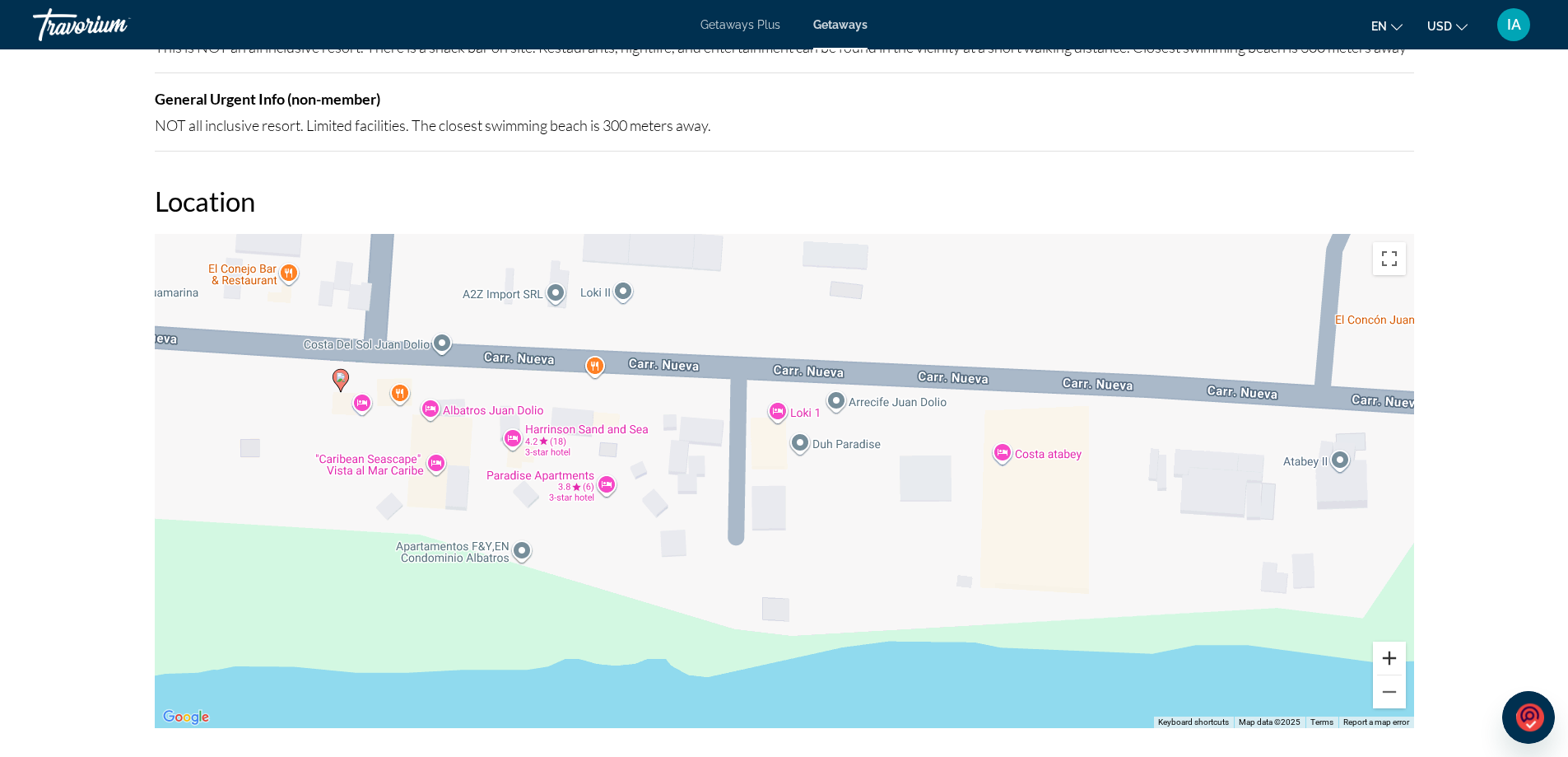
click at [1391, 675] on button "Zoom in" at bounding box center [1390, 658] width 33 height 33
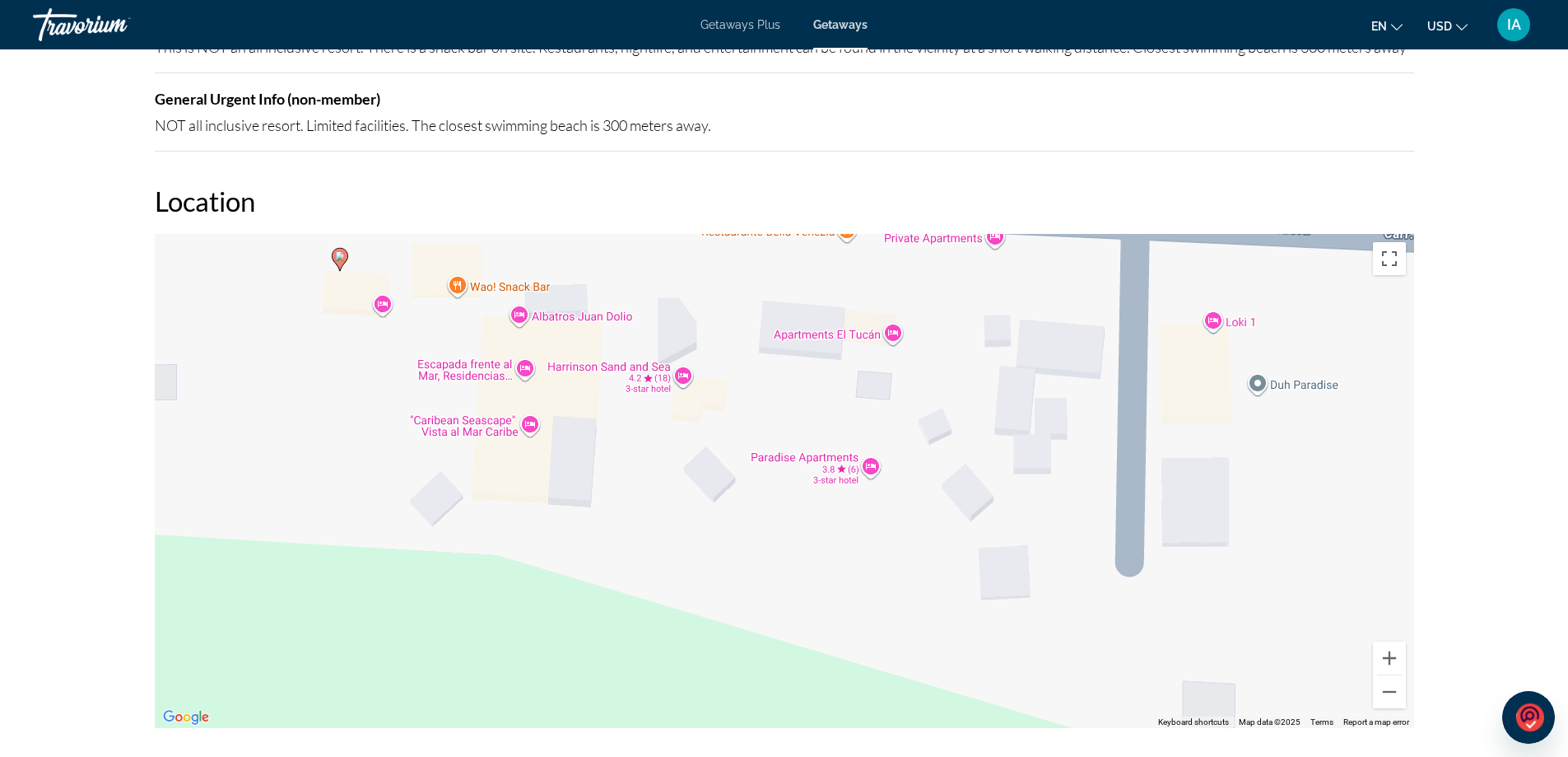
drag, startPoint x: 844, startPoint y: 630, endPoint x: 1293, endPoint y: 596, distance: 450.3
click at [1293, 596] on div "To activate drag with keyboard, press Alt + Enter. Once in keyboard drag state,…" at bounding box center [784, 481] width 1260 height 495
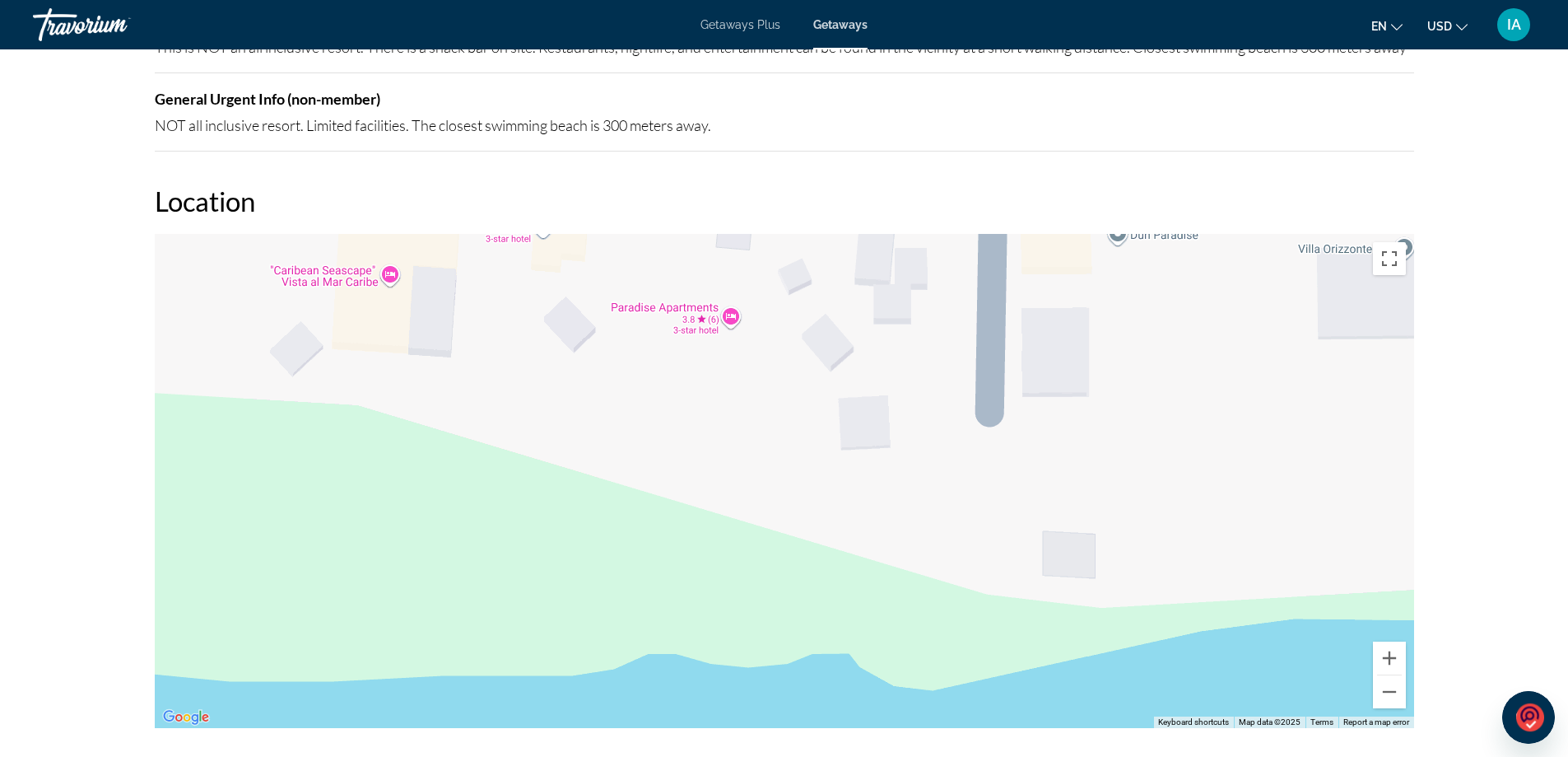
drag, startPoint x: 987, startPoint y: 625, endPoint x: 857, endPoint y: 487, distance: 189.6
click at [857, 487] on div "To activate drag with keyboard, press Alt + Enter. Once in keyboard drag state,…" at bounding box center [784, 481] width 1260 height 495
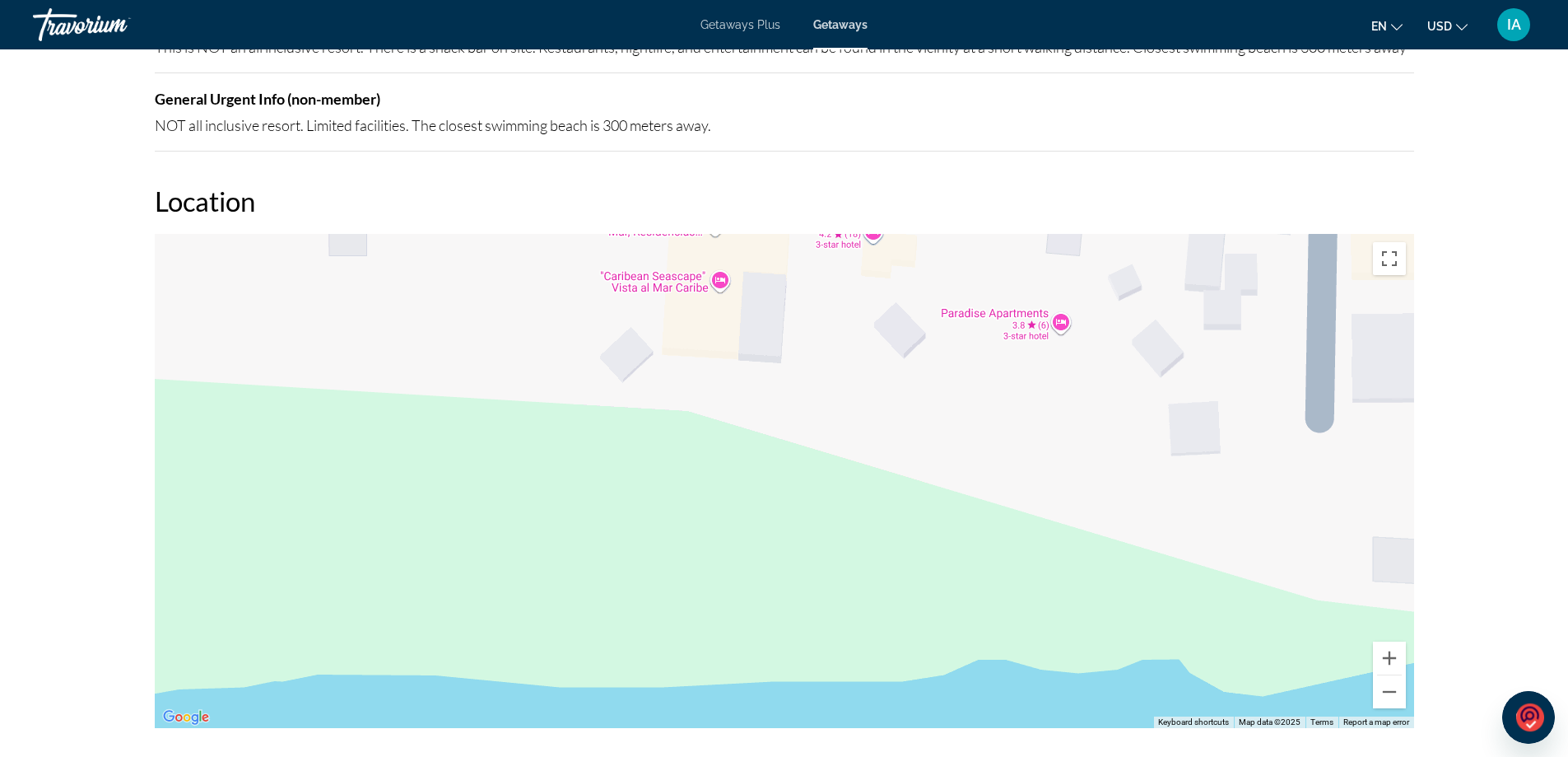
drag, startPoint x: 829, startPoint y: 522, endPoint x: 1257, endPoint y: 532, distance: 428.1
click at [1248, 532] on div "To activate drag with keyboard, press Alt + Enter. Once in keyboard drag state,…" at bounding box center [784, 481] width 1260 height 495
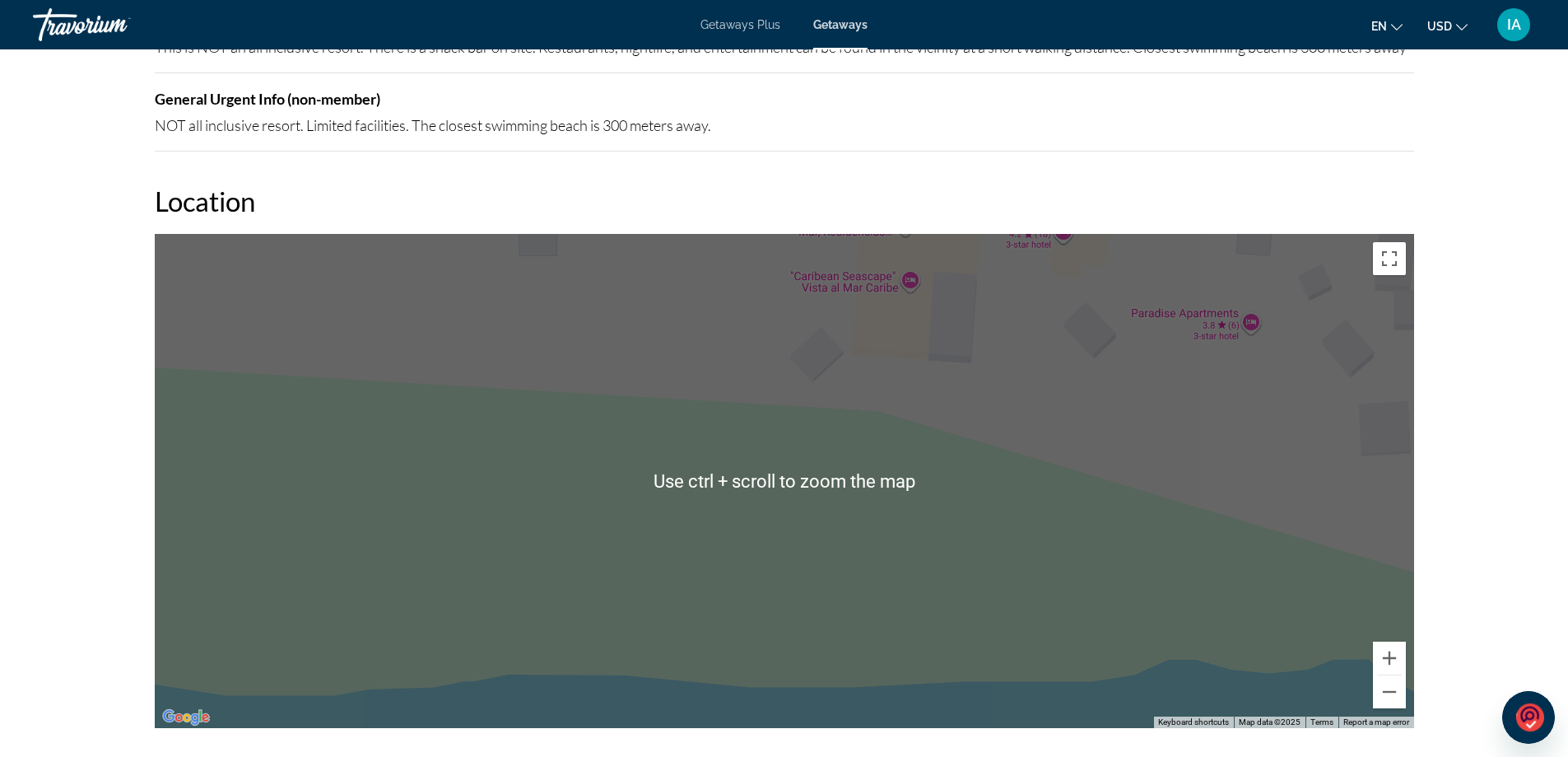
scroll to position [1895, 0]
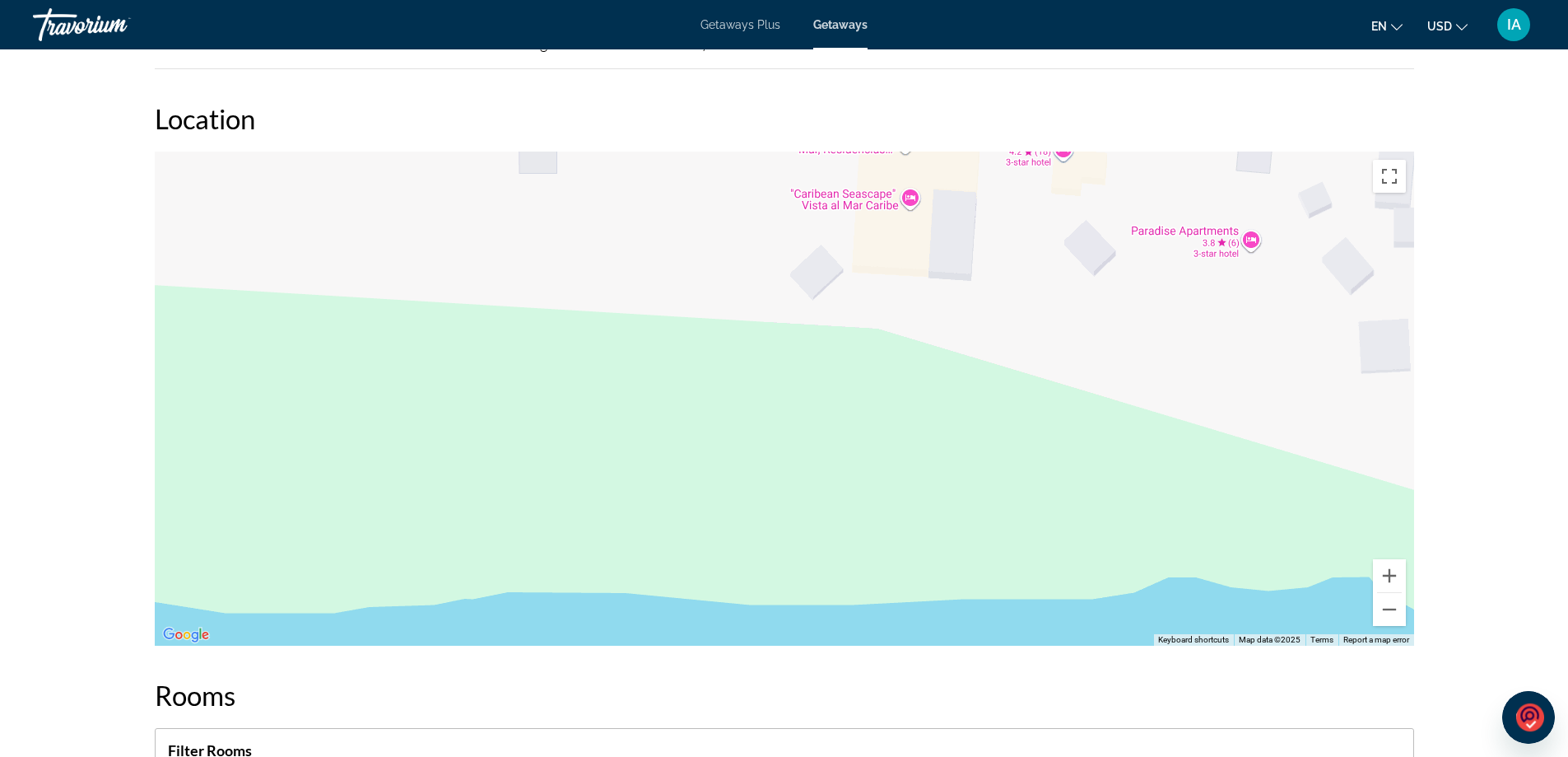
click at [1065, 127] on h2 "Location" at bounding box center [784, 118] width 1260 height 33
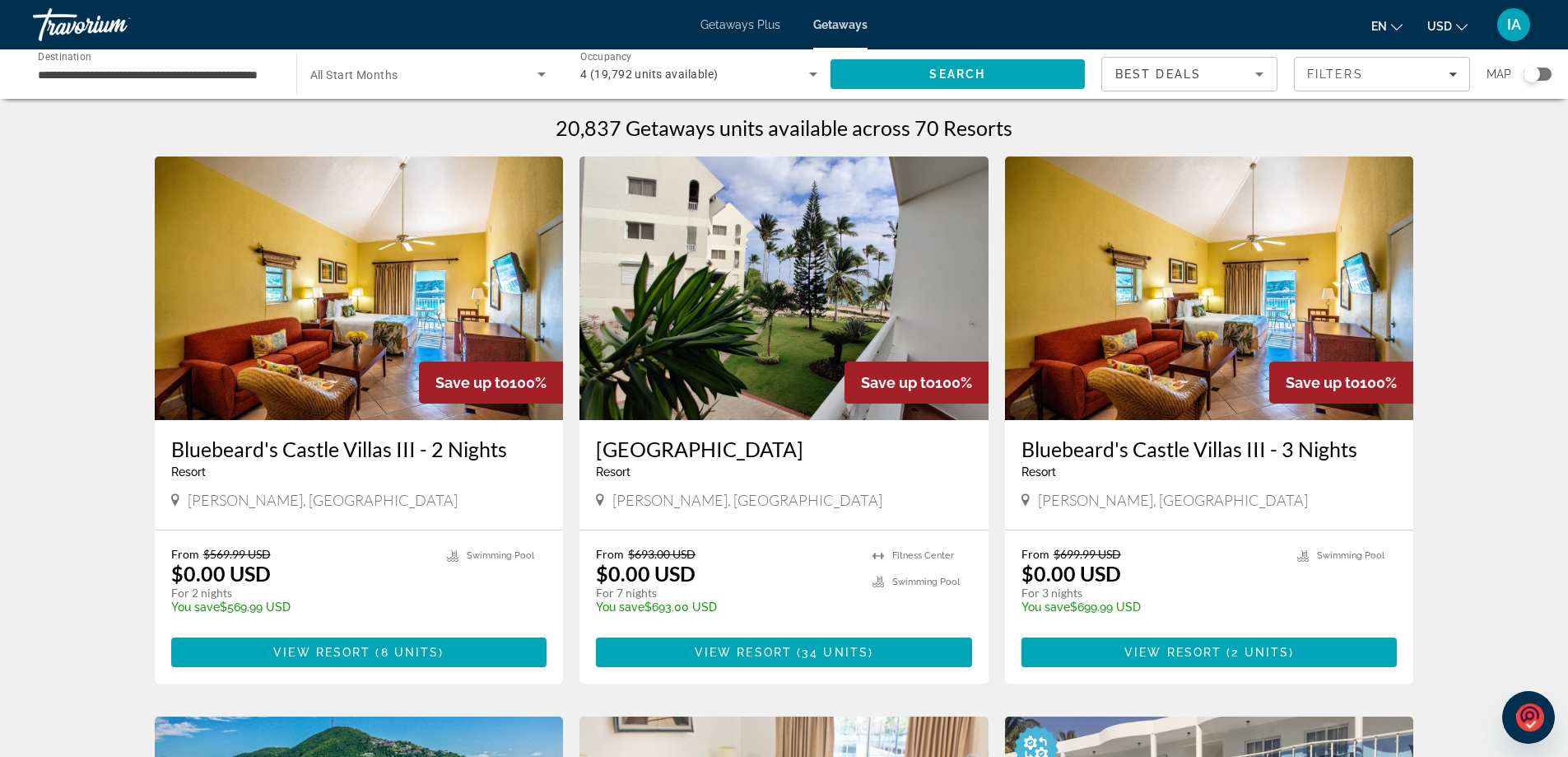
drag, startPoint x: 843, startPoint y: 512, endPoint x: 908, endPoint y: 505, distance: 65.4
click at [880, 501] on div "[GEOGRAPHIC_DATA] - This is an adults only resort [PERSON_NAME], [GEOGRAPHIC_DA…" at bounding box center [784, 475] width 409 height 110
drag, startPoint x: 1299, startPoint y: 491, endPoint x: 1286, endPoint y: 458, distance: 35.5
click at [1286, 458] on div "Bluebeard's Castle Villas III - 3 Nights Resort - This is an adults only resort…" at bounding box center [1210, 475] width 409 height 110
click at [1268, 504] on div "[PERSON_NAME], [GEOGRAPHIC_DATA]" at bounding box center [1210, 499] width 376 height 19
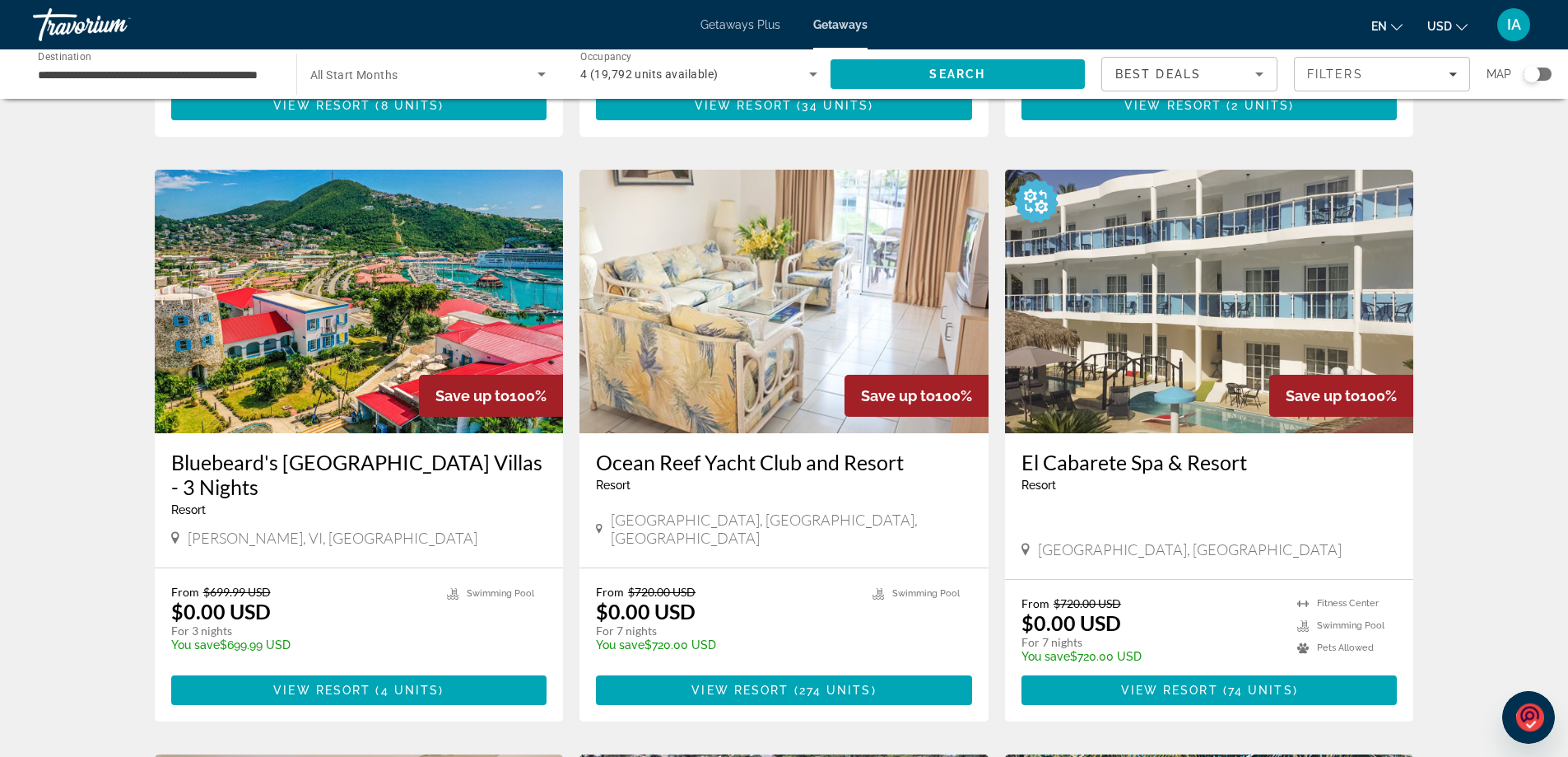
scroll to position [577, 0]
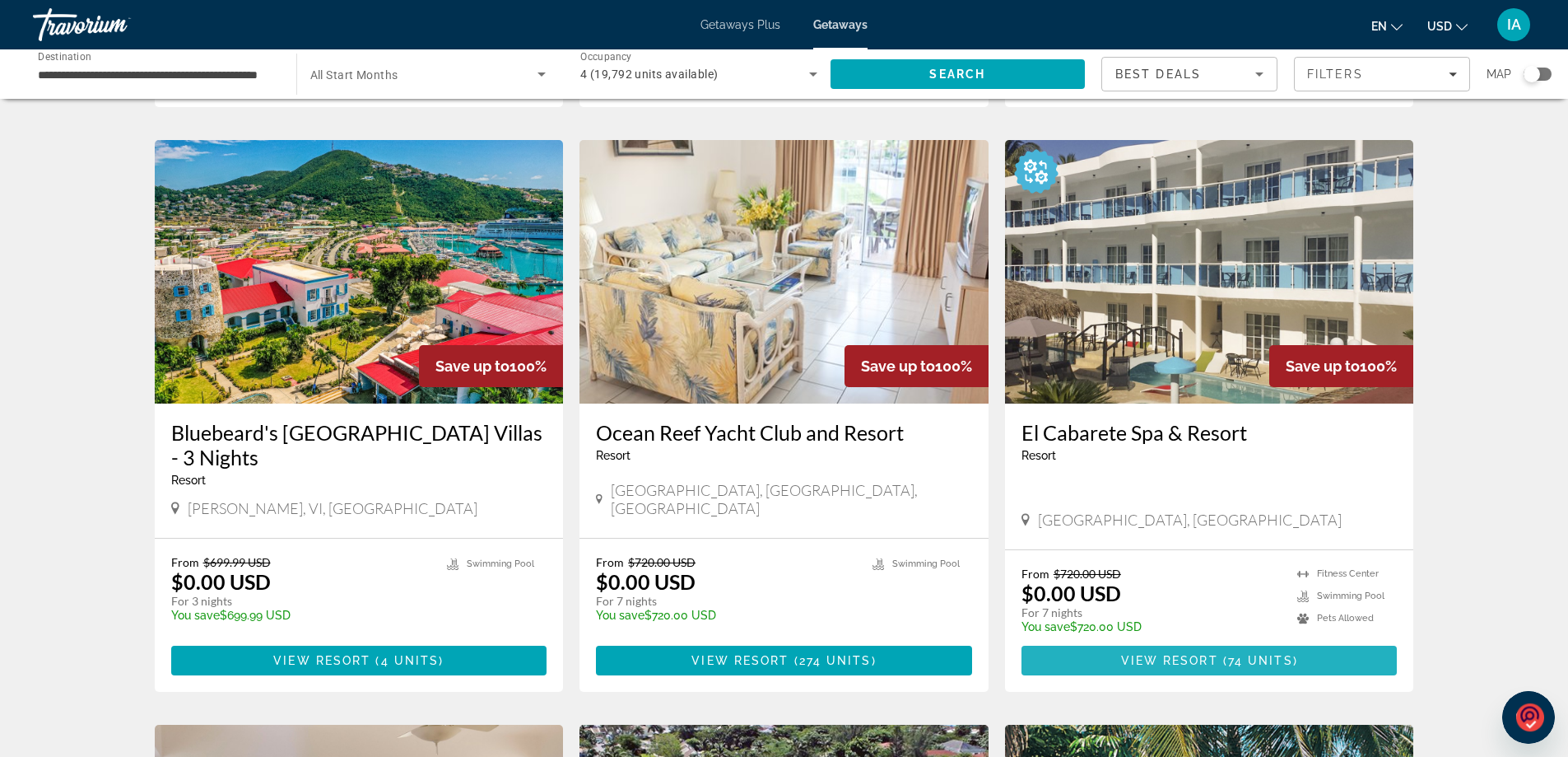
click at [1206, 660] on span "View Resort" at bounding box center [1170, 660] width 97 height 13
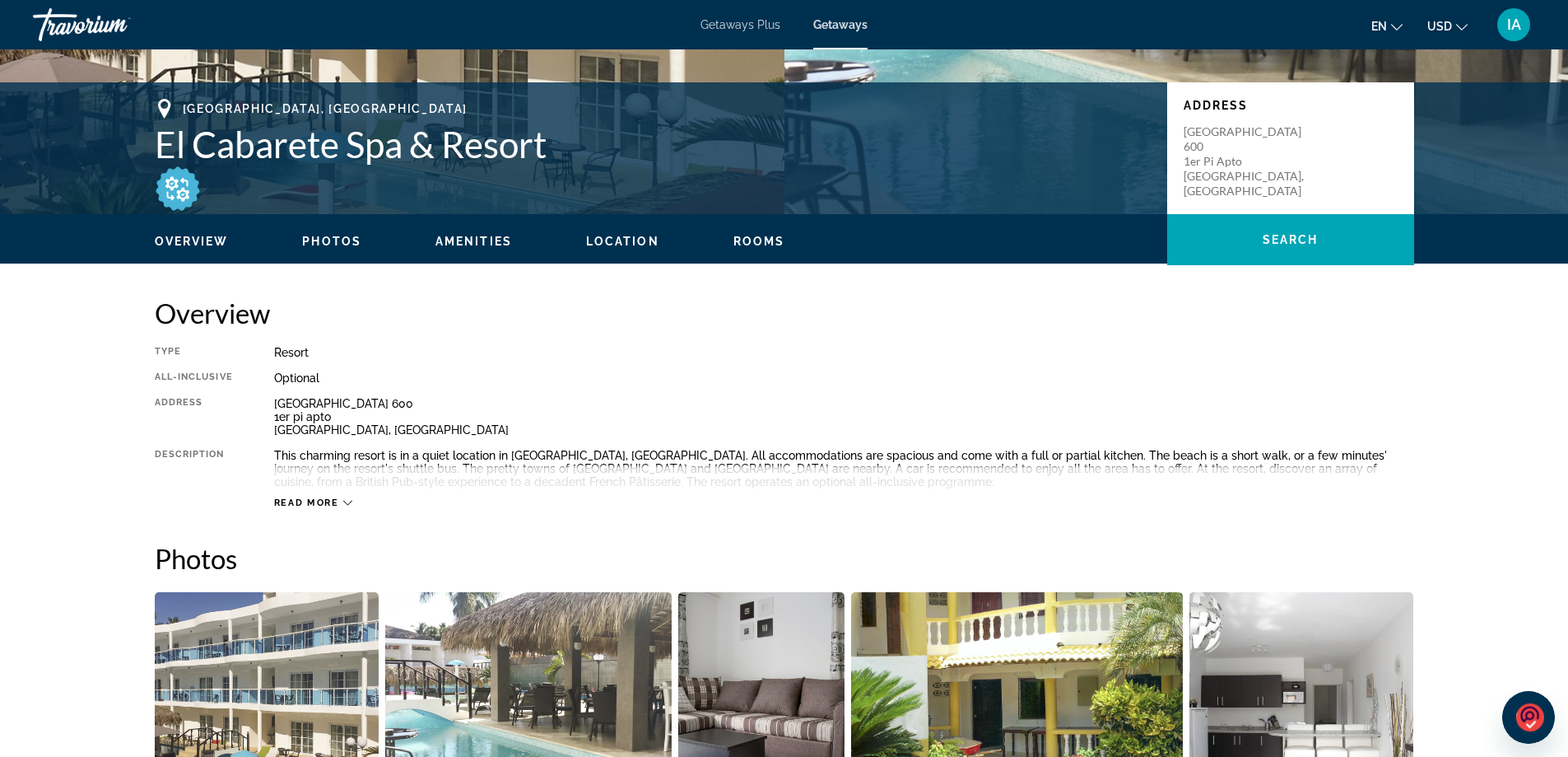
scroll to position [412, 0]
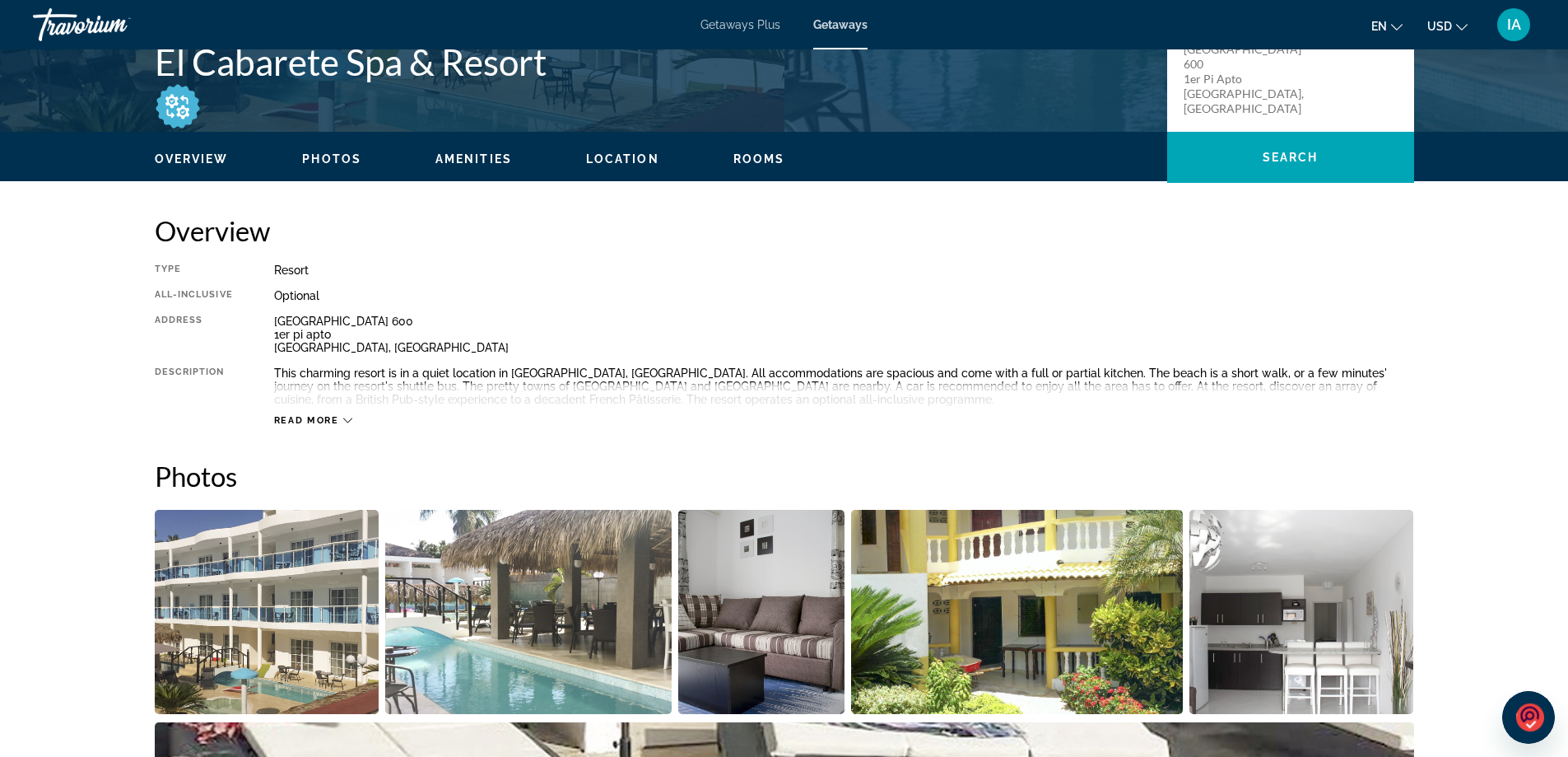
click at [335, 417] on span "Read more" at bounding box center [306, 420] width 65 height 11
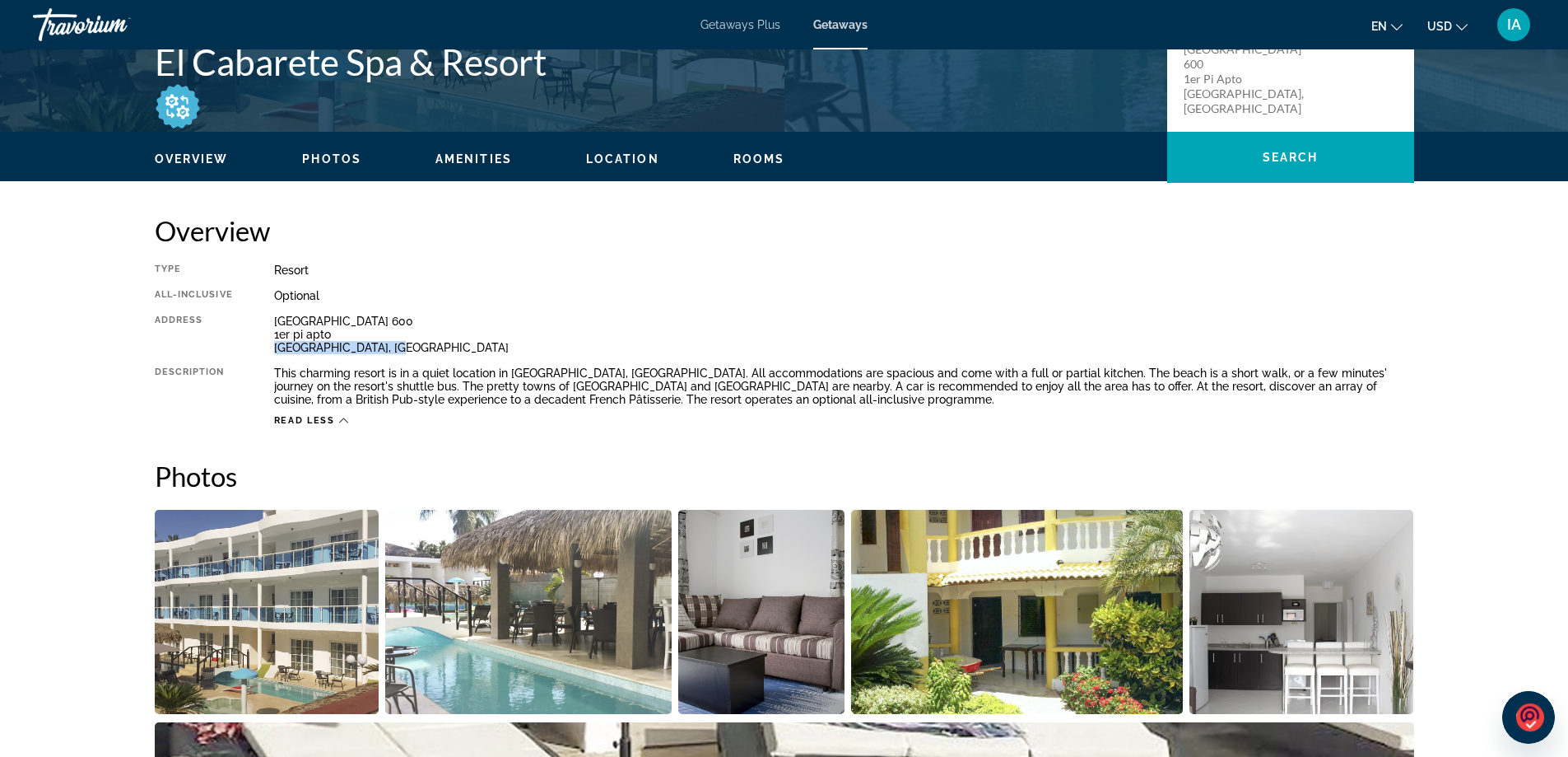
drag, startPoint x: 276, startPoint y: 346, endPoint x: 392, endPoint y: 351, distance: 116.1
click at [392, 351] on div "[GEOGRAPHIC_DATA] 600 1er pi apto [GEOGRAPHIC_DATA], [GEOGRAPHIC_DATA]" at bounding box center [844, 334] width 1140 height 39
copy div "[GEOGRAPHIC_DATA]"
